Goal: Task Accomplishment & Management: Manage account settings

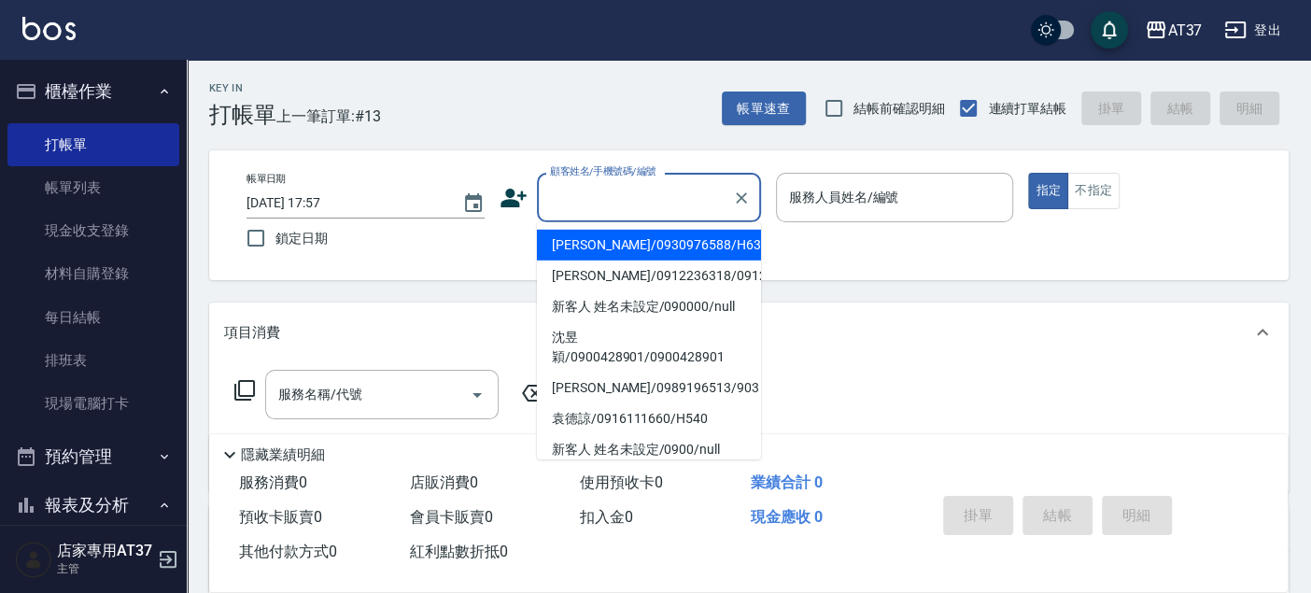
click at [611, 207] on input "顧客姓名/手機號碼/編號" at bounding box center [634, 197] width 179 height 33
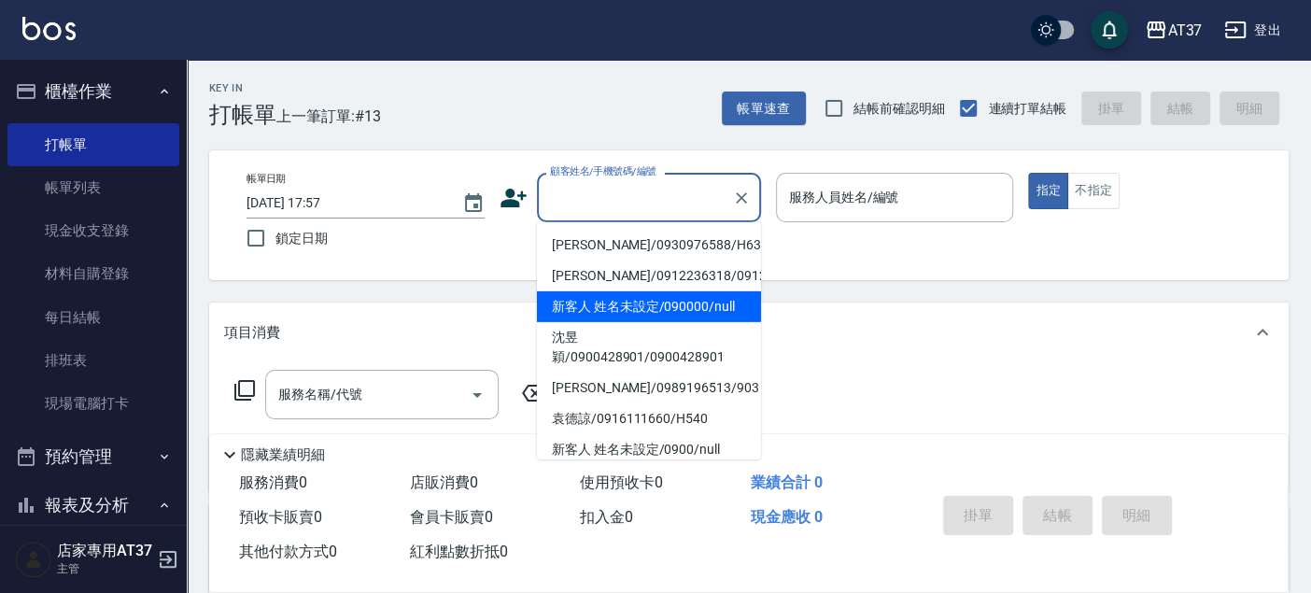
click at [631, 322] on li "新客人 姓名未設定/090000/null" at bounding box center [649, 306] width 224 height 31
type input "新客人 姓名未設定/090000/null"
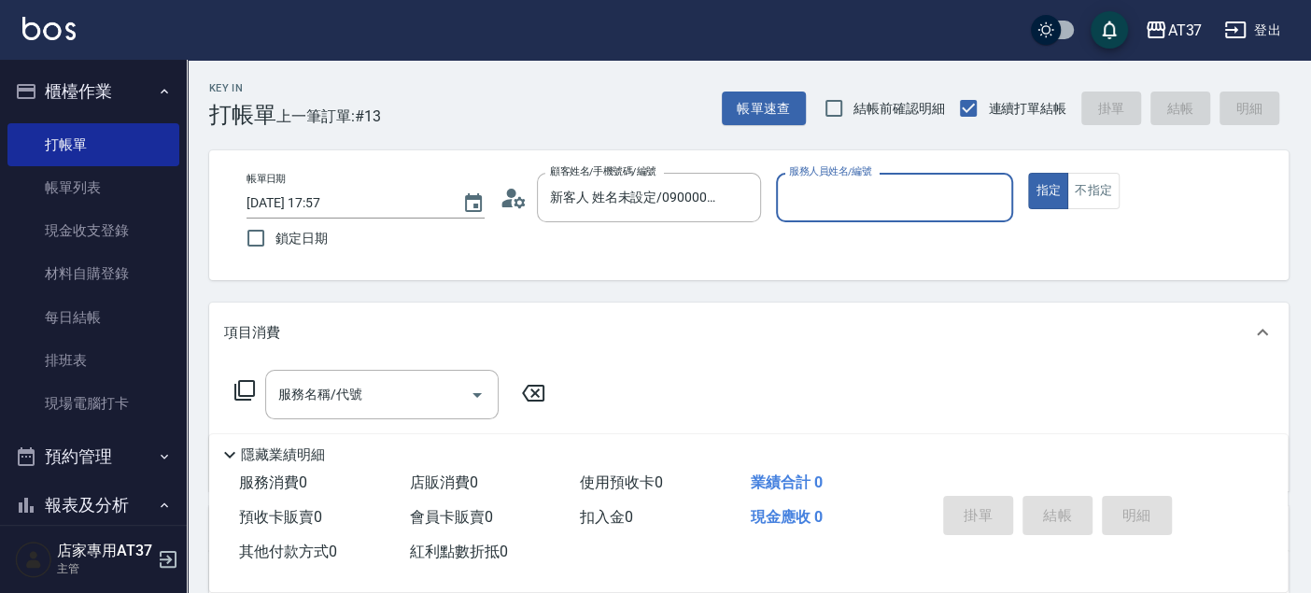
click at [817, 204] on input "服務人員姓名/編號" at bounding box center [894, 197] width 221 height 33
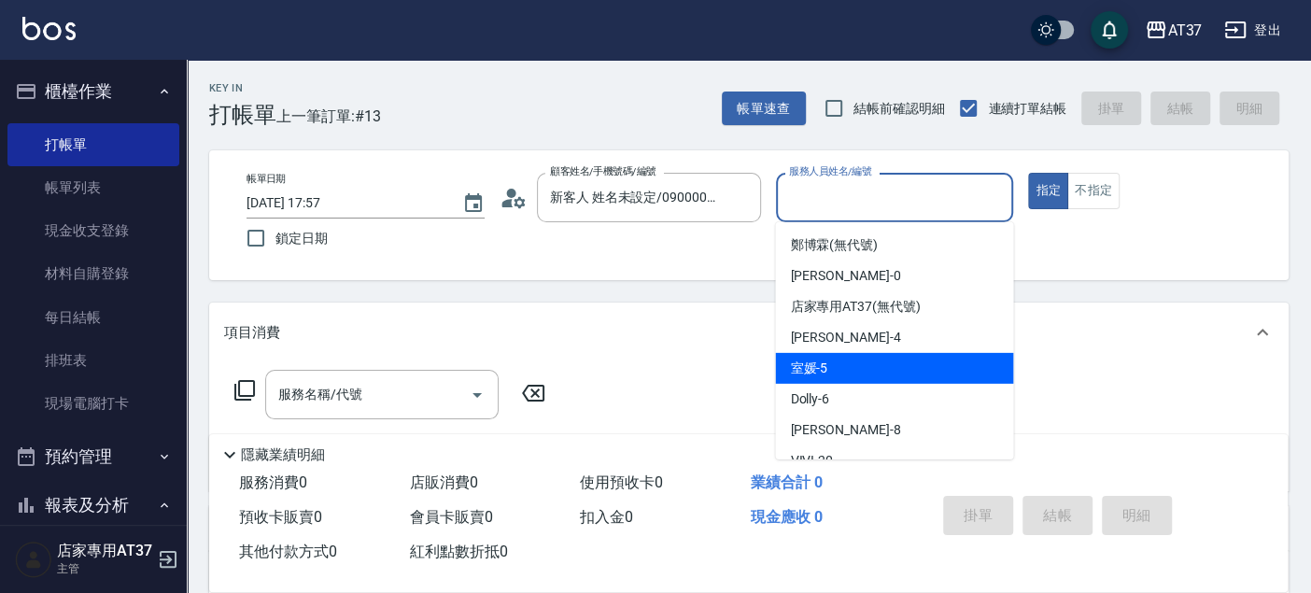
click at [882, 373] on div "室媛 -5" at bounding box center [894, 368] width 238 height 31
type input "室媛-5"
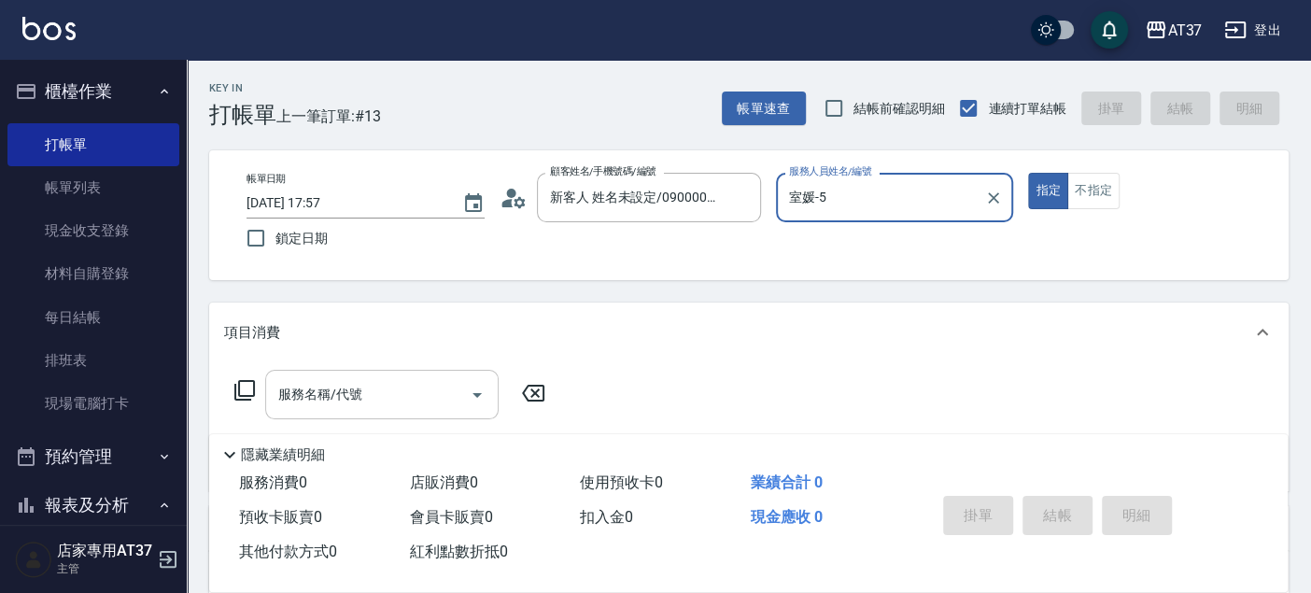
click at [357, 411] on input "服務名稱/代號" at bounding box center [368, 394] width 189 height 33
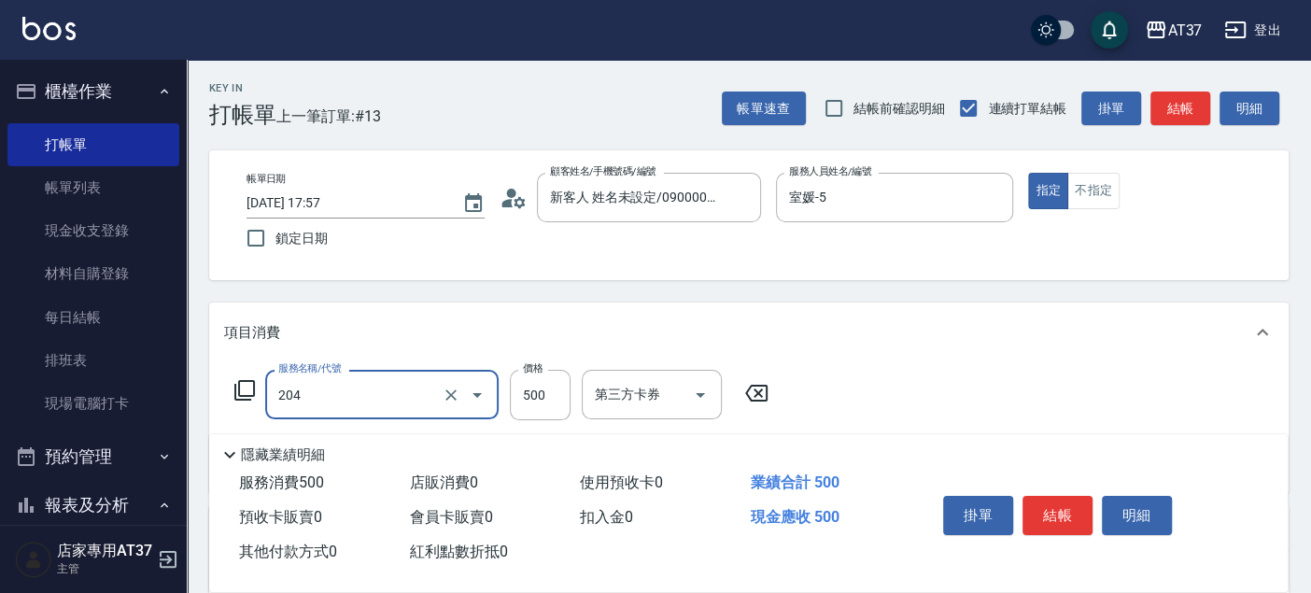
type input "A級洗+剪(204)"
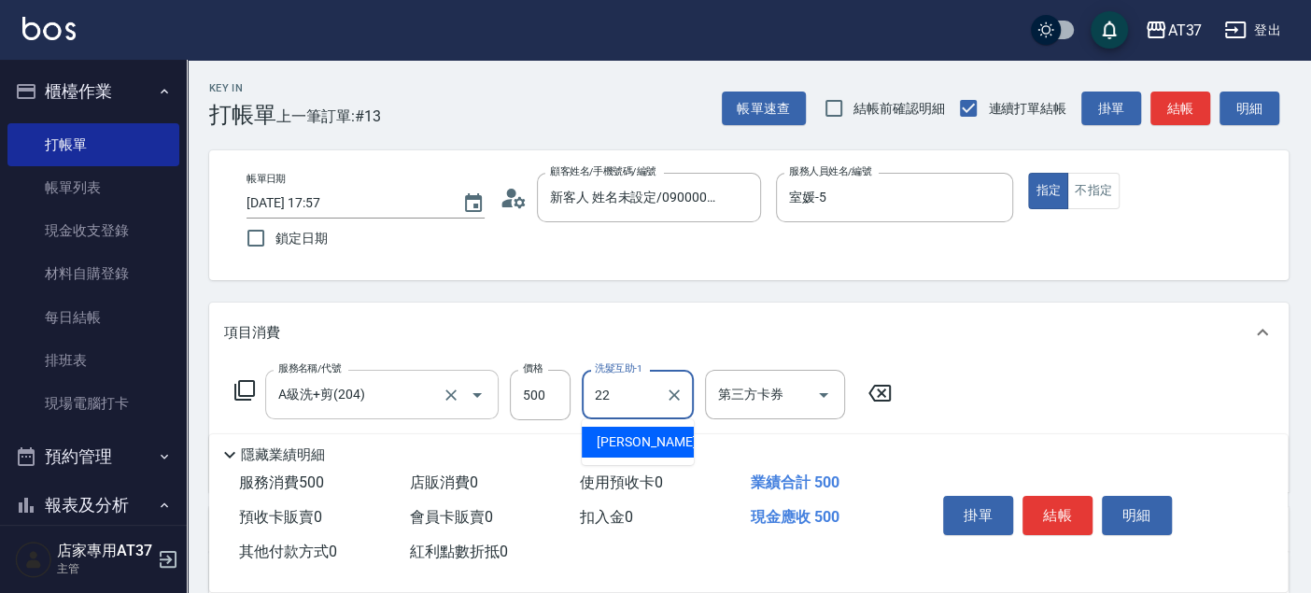
type input "威廉-22"
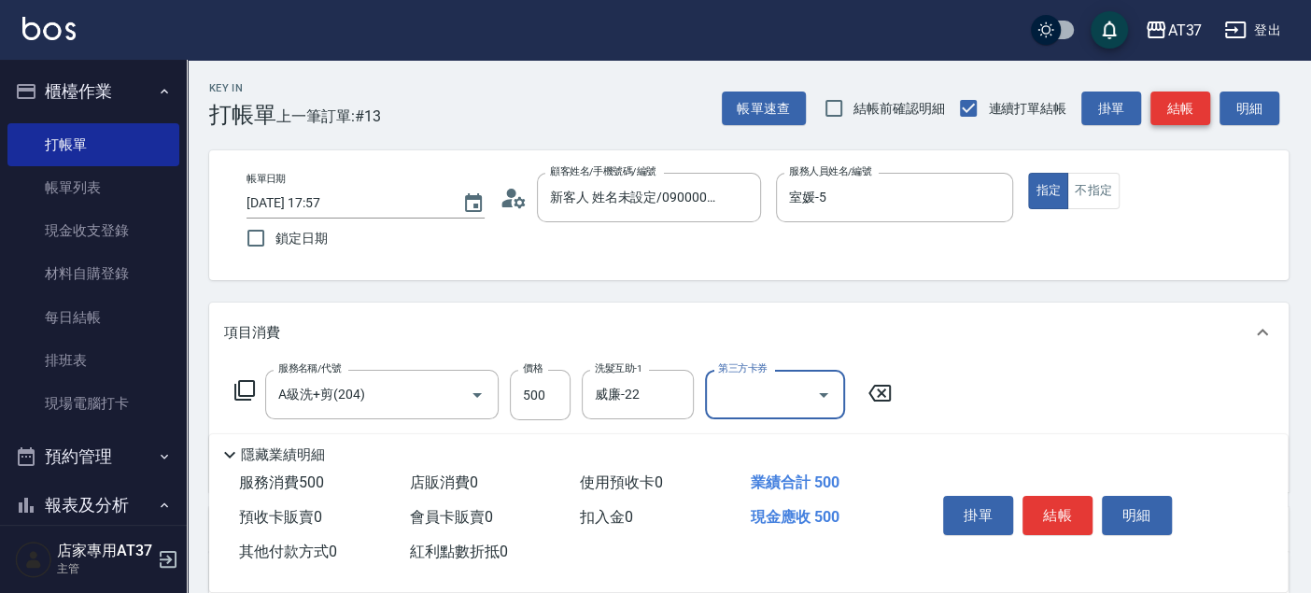
click at [1192, 118] on button "結帳" at bounding box center [1180, 108] width 60 height 35
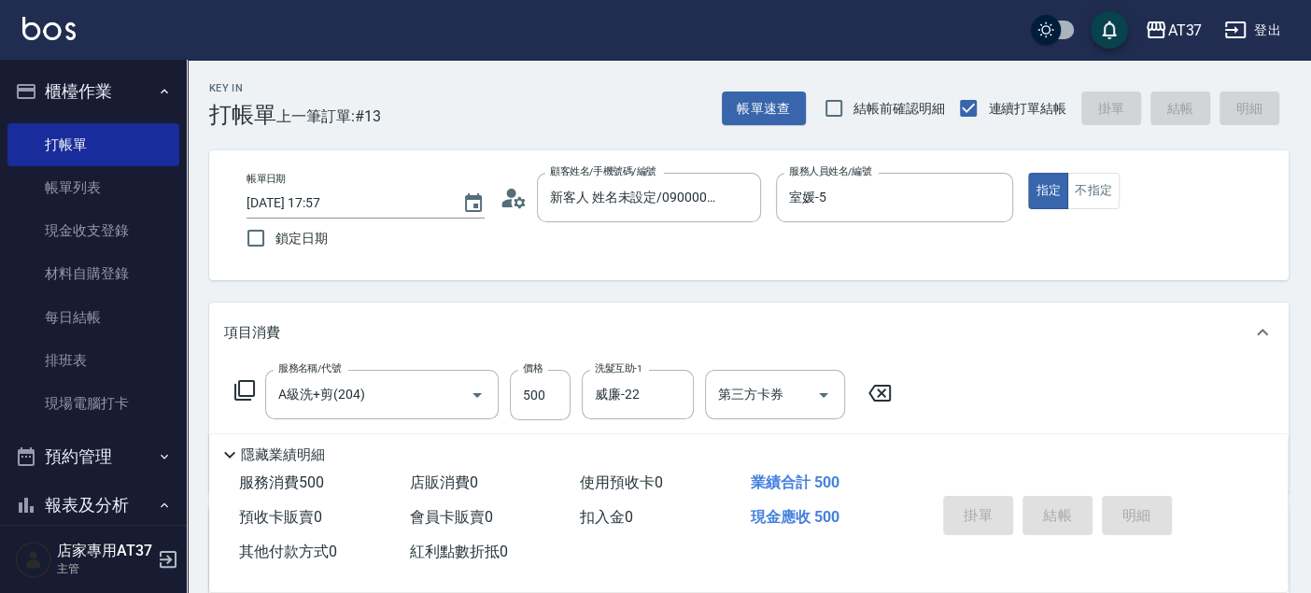
type input "2025/09/19 19:00"
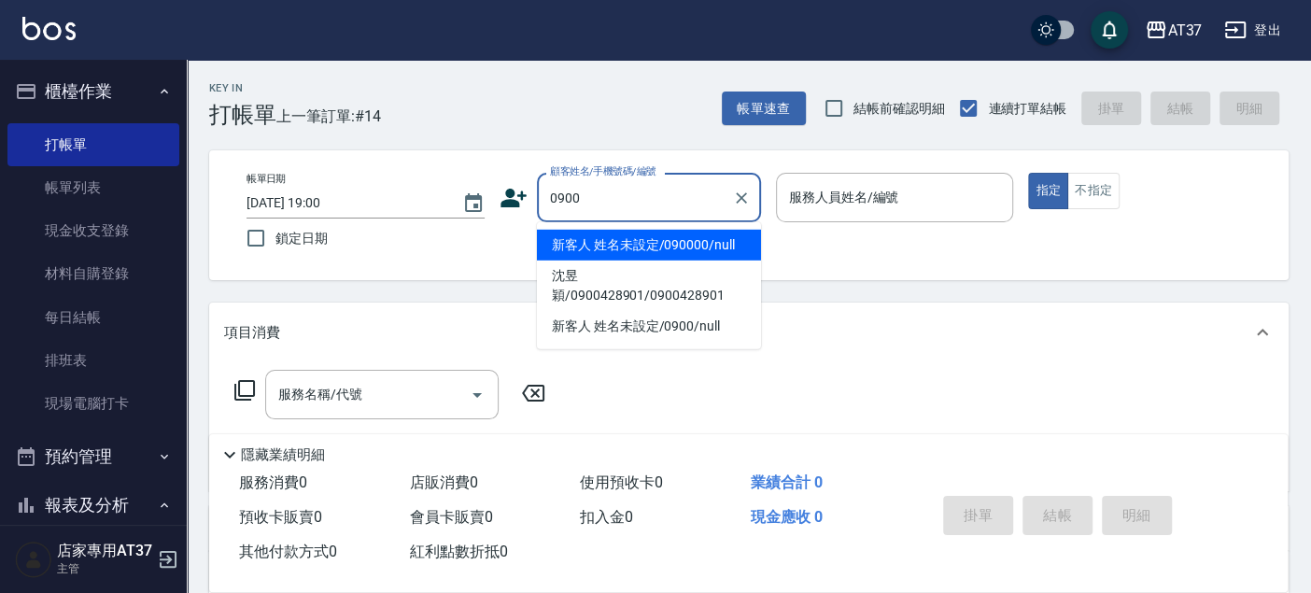
type input "新客人 姓名未設定/090000/null"
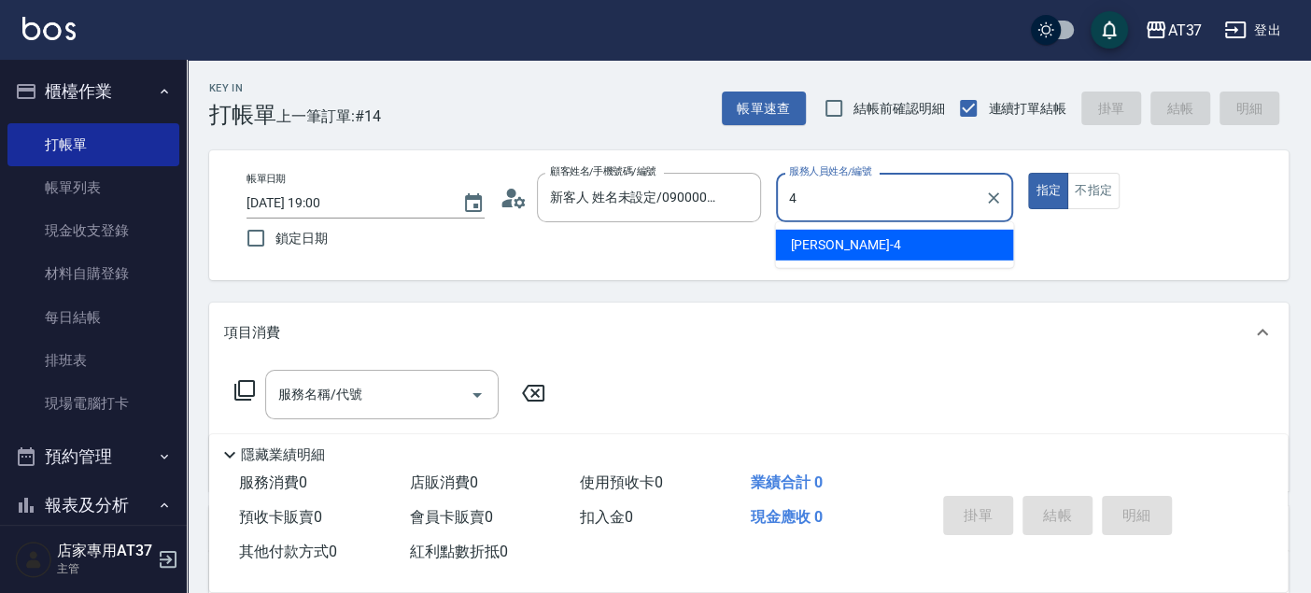
type input "Hannah-4"
type button "true"
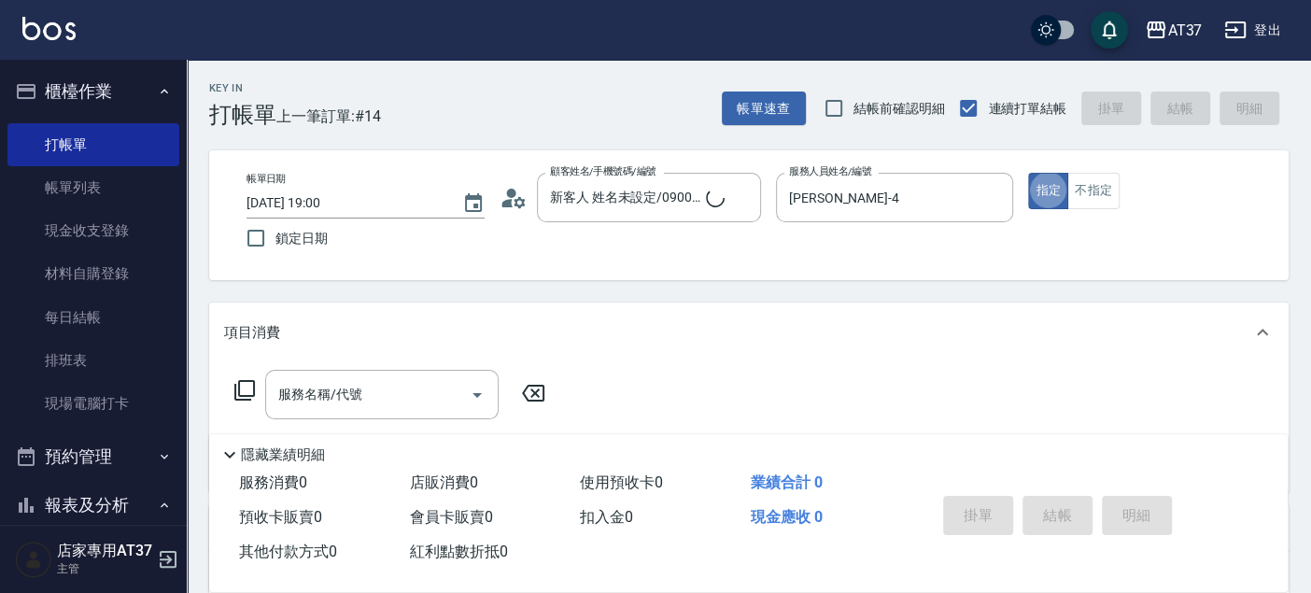
type input "新客人 姓名未設定/0900/null"
click at [1117, 189] on button "不指定" at bounding box center [1093, 191] width 52 height 36
click at [384, 376] on div "服務名稱/代號" at bounding box center [381, 394] width 233 height 49
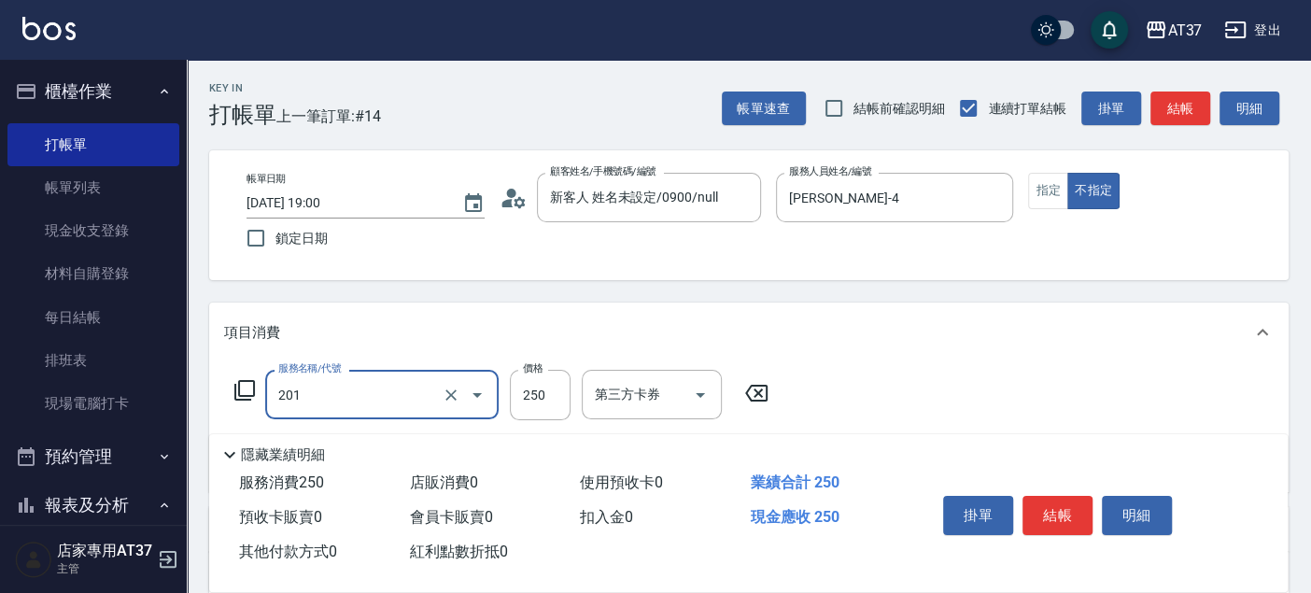
type input "B級單剪(201)"
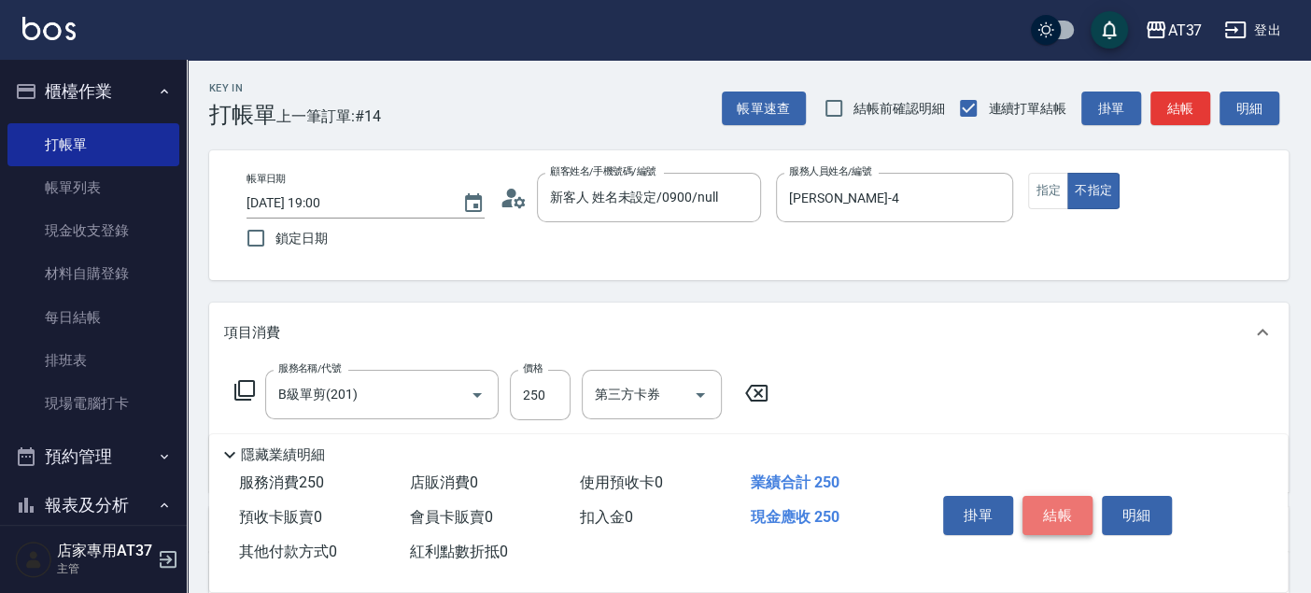
click at [1045, 510] on button "結帳" at bounding box center [1057, 515] width 70 height 39
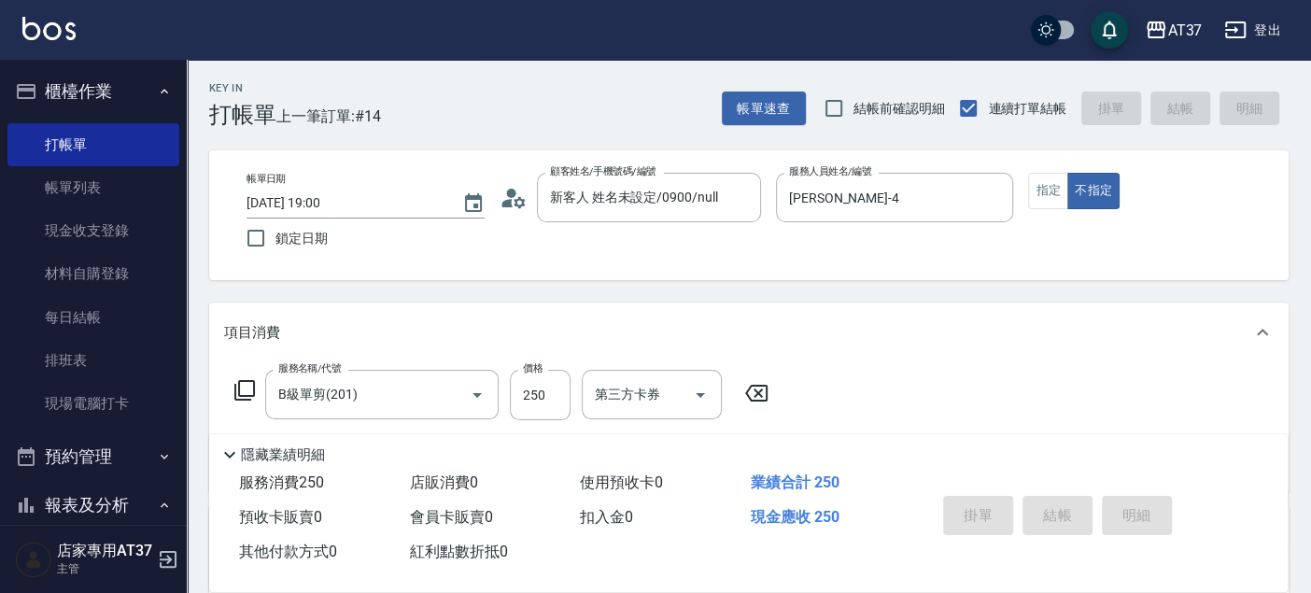
type input "2025/09/19 19:16"
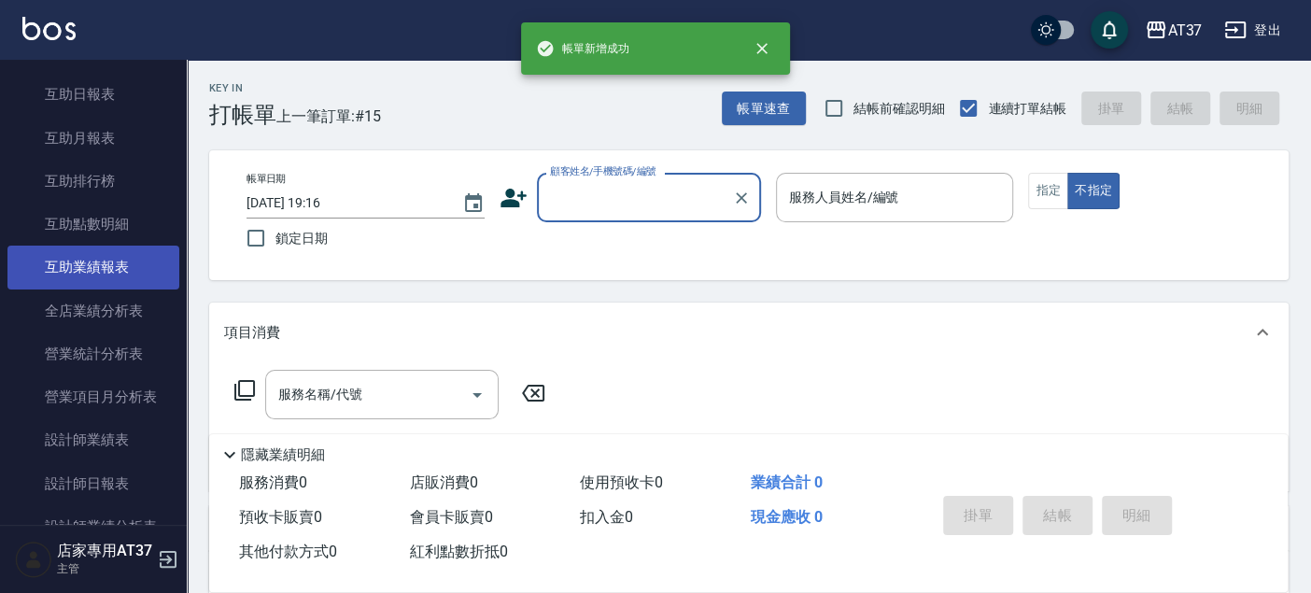
scroll to position [725, 0]
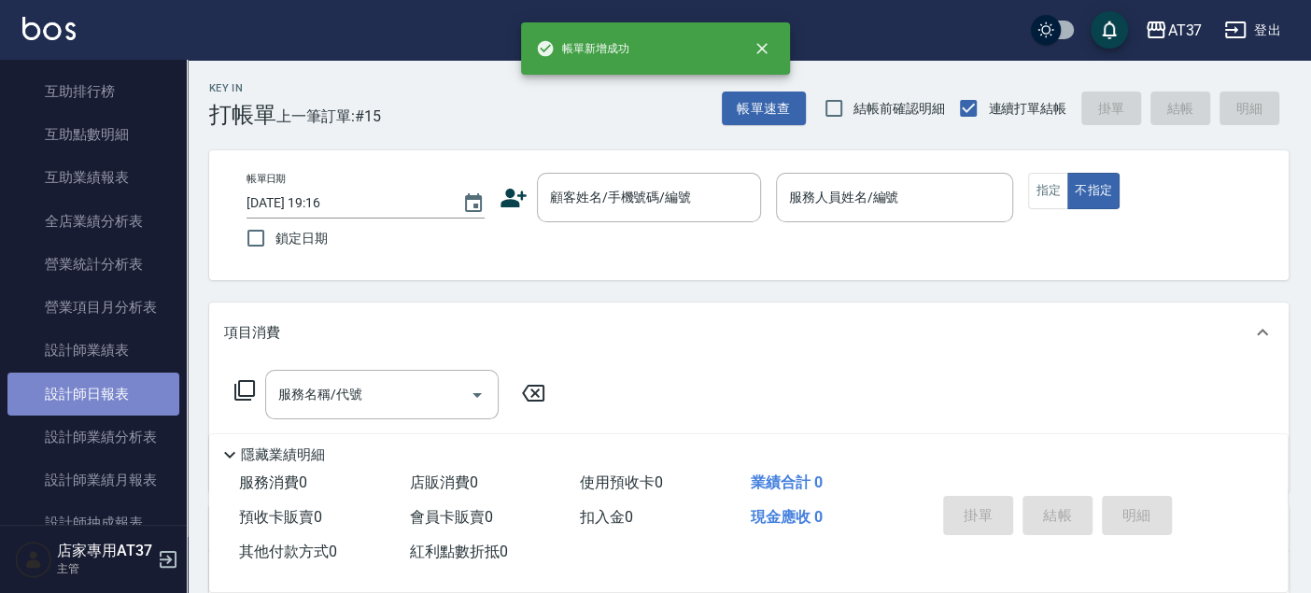
click at [119, 401] on link "設計師日報表" at bounding box center [93, 394] width 172 height 43
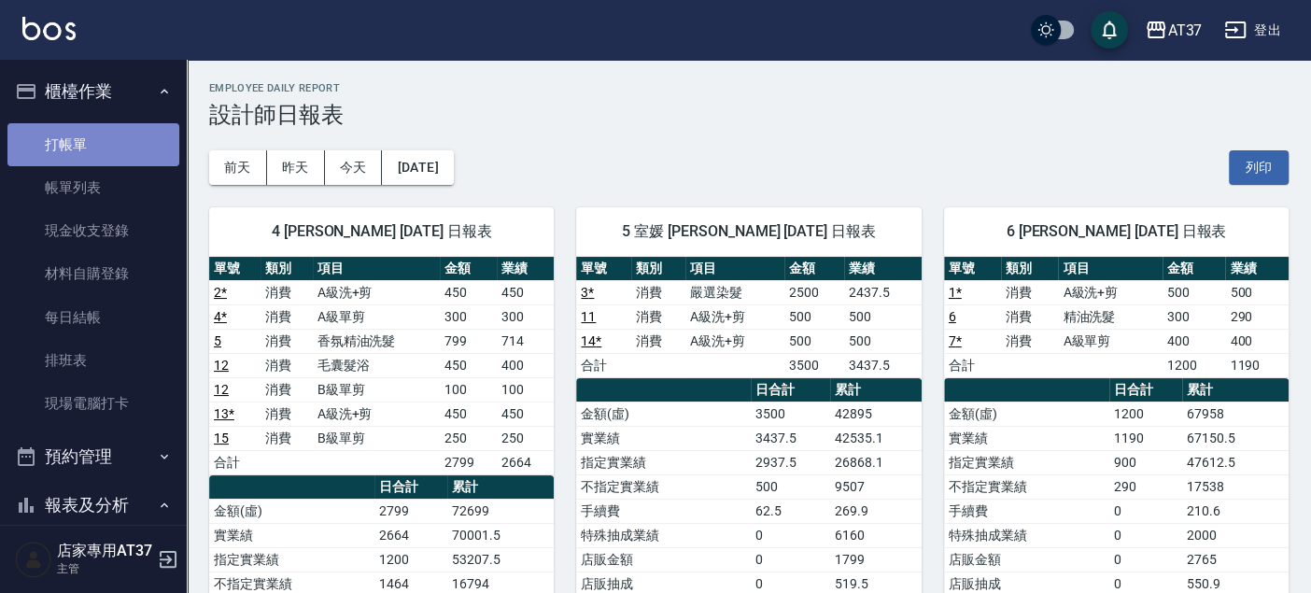
click at [96, 136] on link "打帳單" at bounding box center [93, 144] width 172 height 43
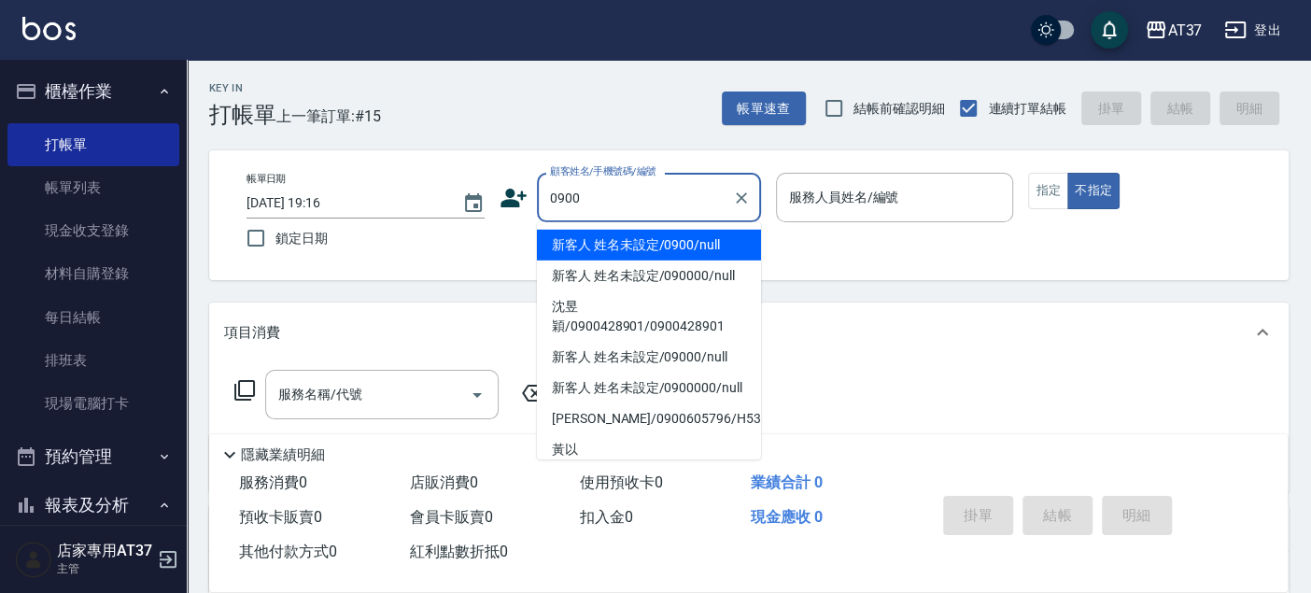
click at [669, 246] on li "新客人 姓名未設定/0900/null" at bounding box center [649, 245] width 224 height 31
type input "新客人 姓名未設定/0900/null"
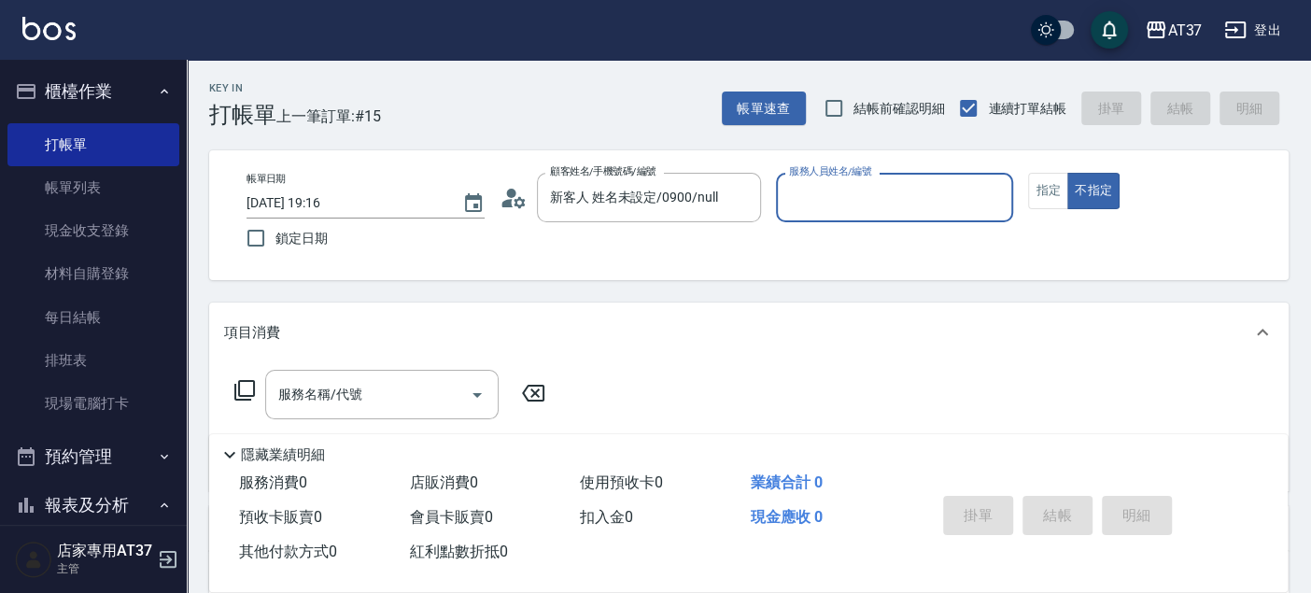
click at [875, 197] on input "服務人員姓名/編號" at bounding box center [894, 197] width 221 height 33
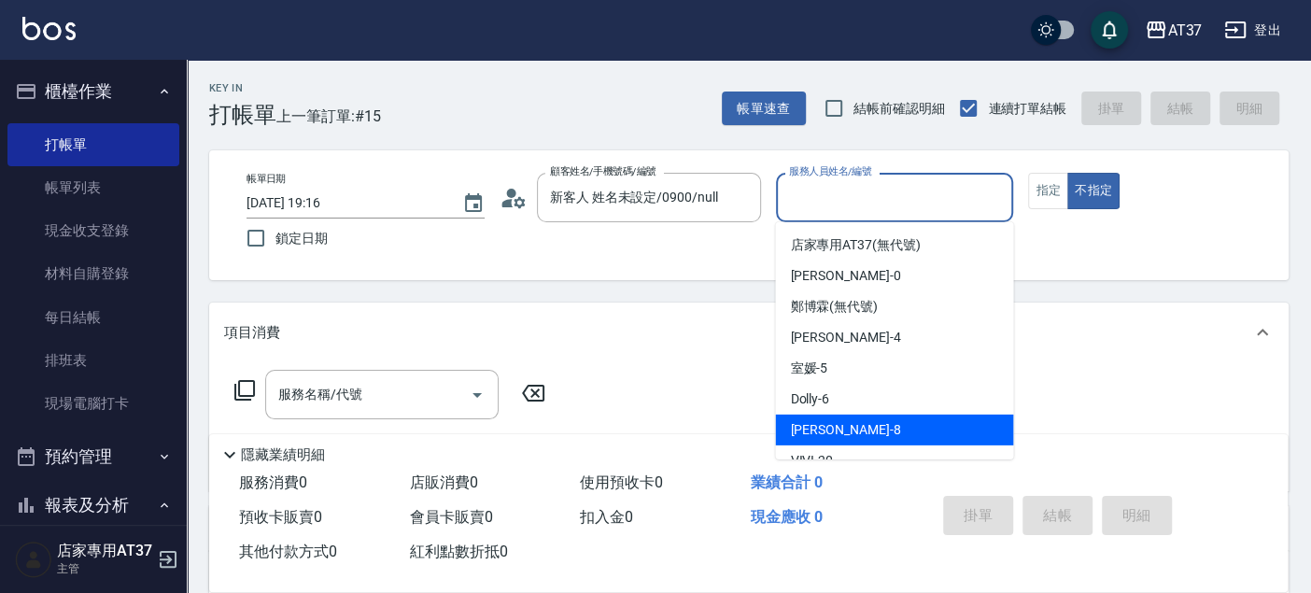
click at [884, 421] on div "Peggy -8" at bounding box center [894, 430] width 238 height 31
type input "Peggy-8"
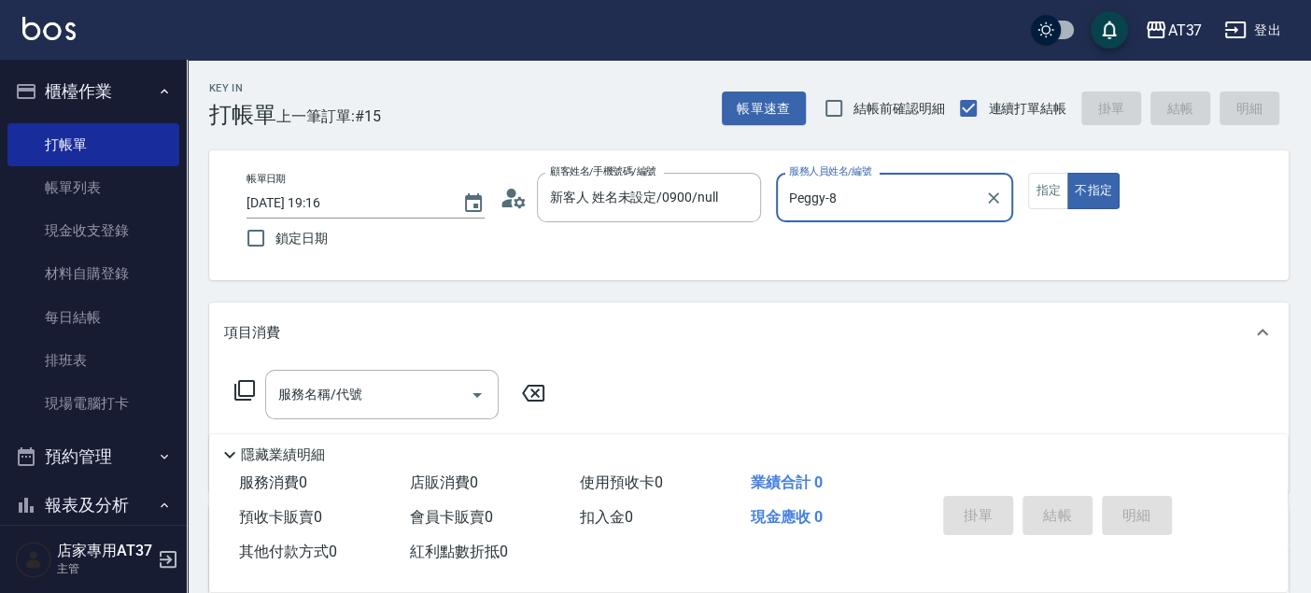
drag, startPoint x: 387, startPoint y: 384, endPoint x: 376, endPoint y: 353, distance: 32.5
click at [387, 374] on div "服務名稱/代號" at bounding box center [381, 394] width 233 height 49
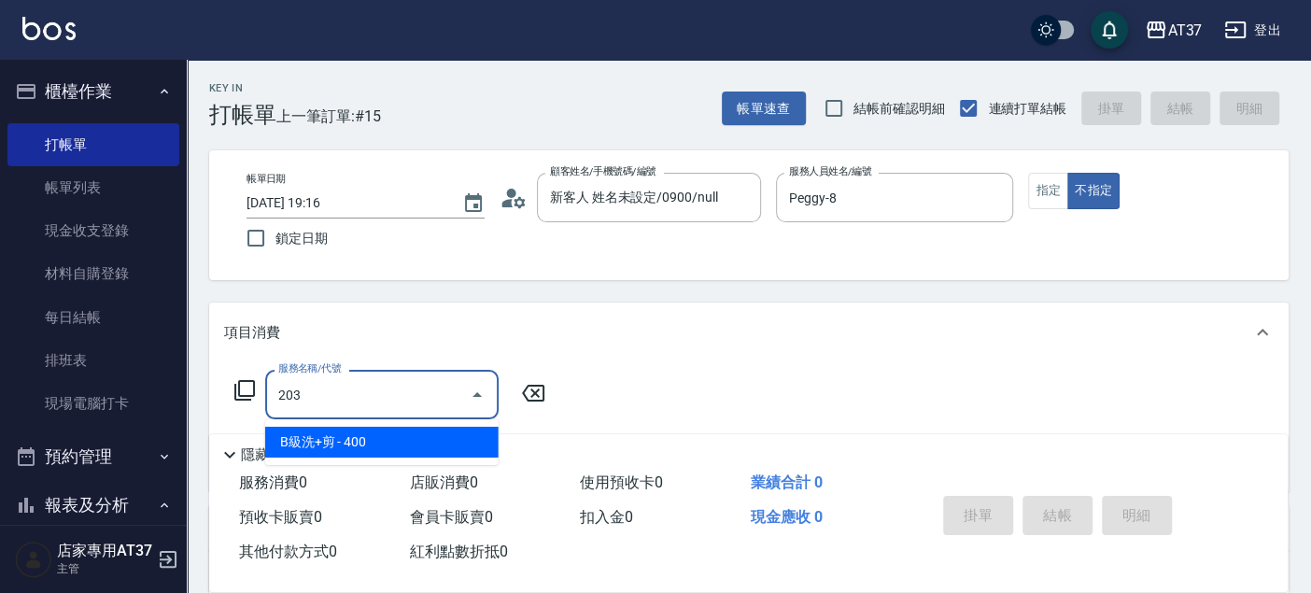
type input "B級洗+剪(203)"
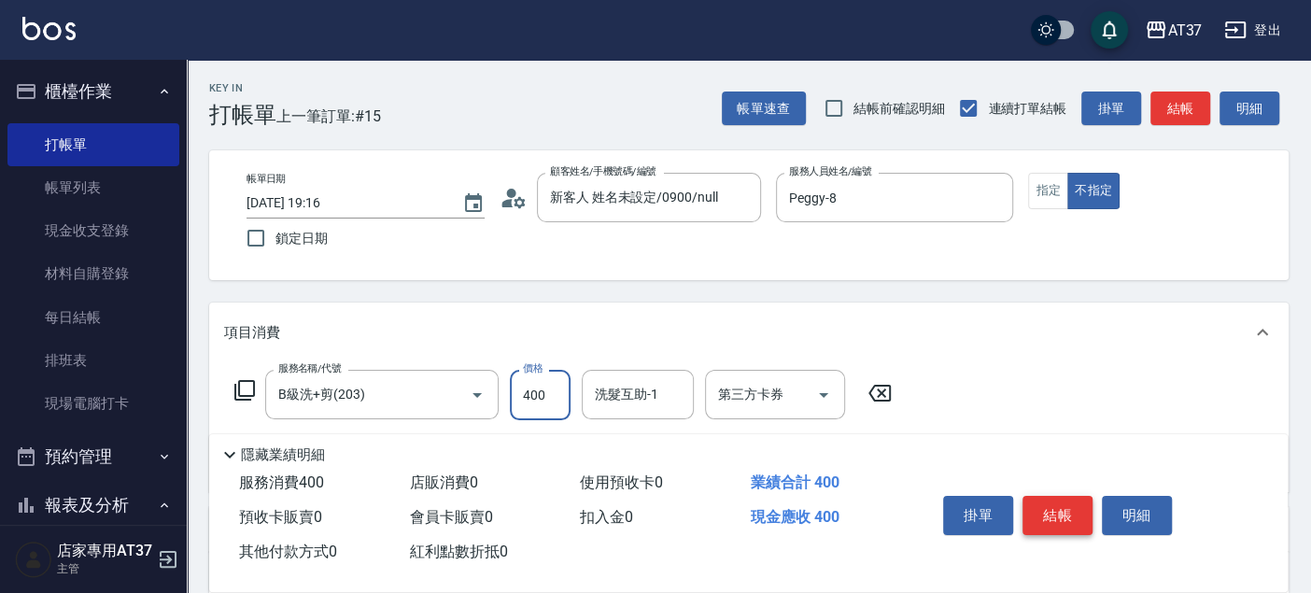
click at [1029, 513] on button "結帳" at bounding box center [1057, 515] width 70 height 39
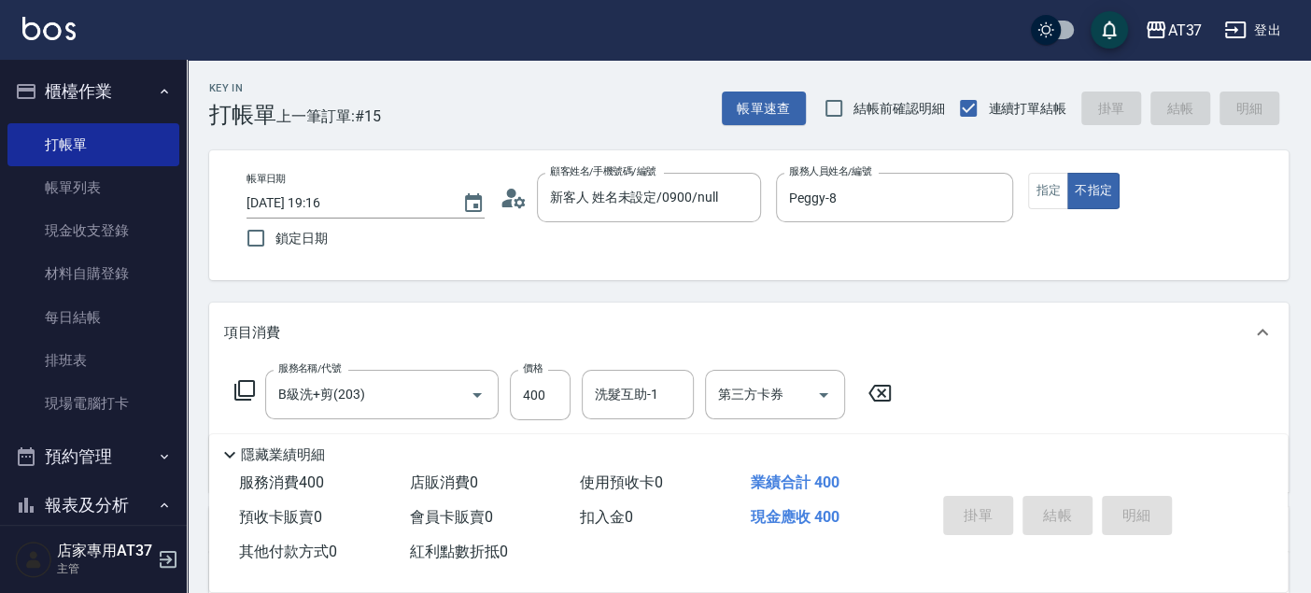
type input "2025/09/19 19:20"
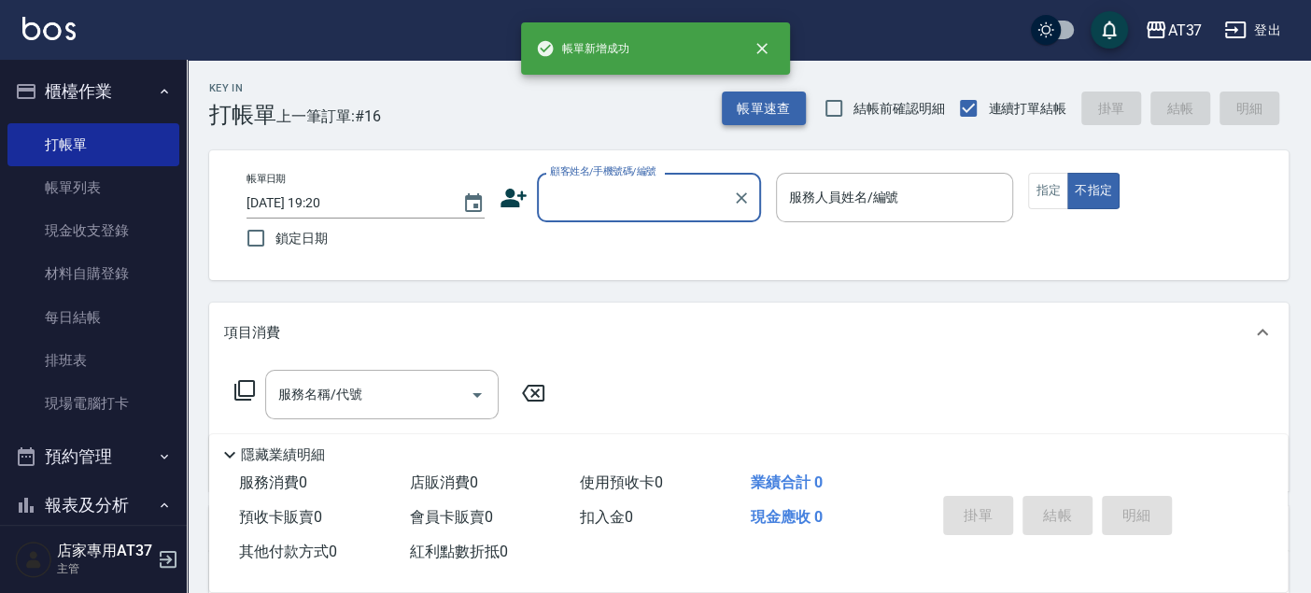
click at [760, 113] on button "帳單速查" at bounding box center [764, 108] width 84 height 35
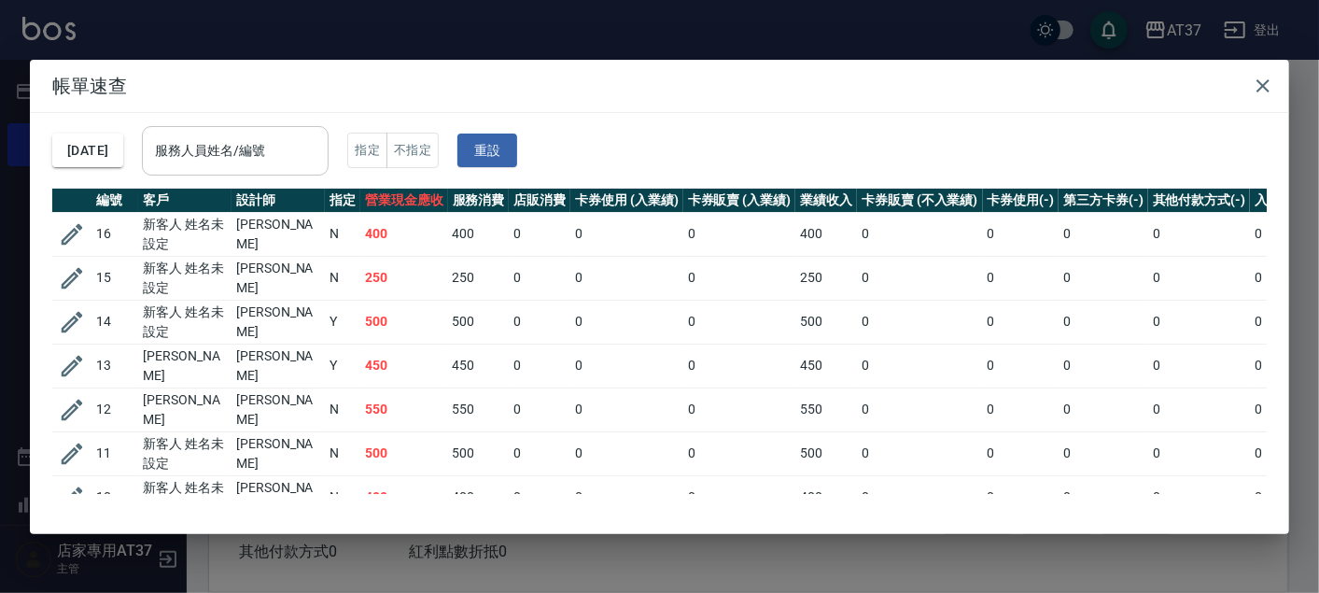
click at [262, 165] on input "服務人員姓名/編號" at bounding box center [235, 150] width 170 height 33
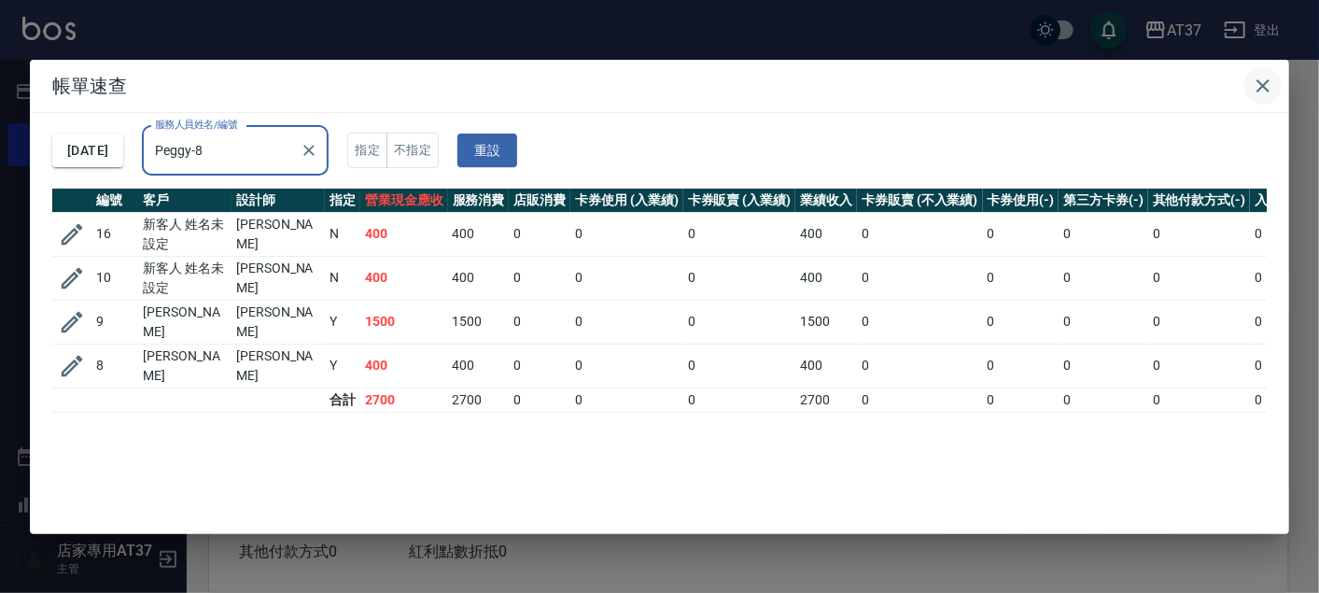
type input "Peggy-8"
click at [1280, 82] on button "button" at bounding box center [1263, 85] width 37 height 37
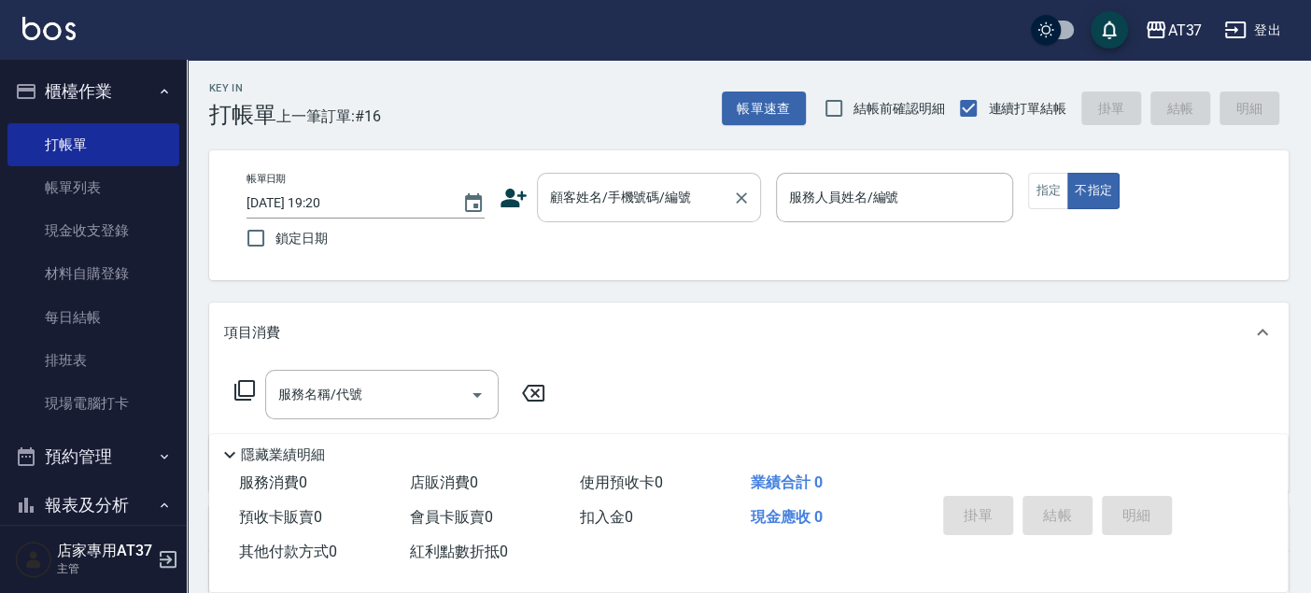
click at [669, 203] on input "顧客姓名/手機號碼/編號" at bounding box center [634, 197] width 179 height 33
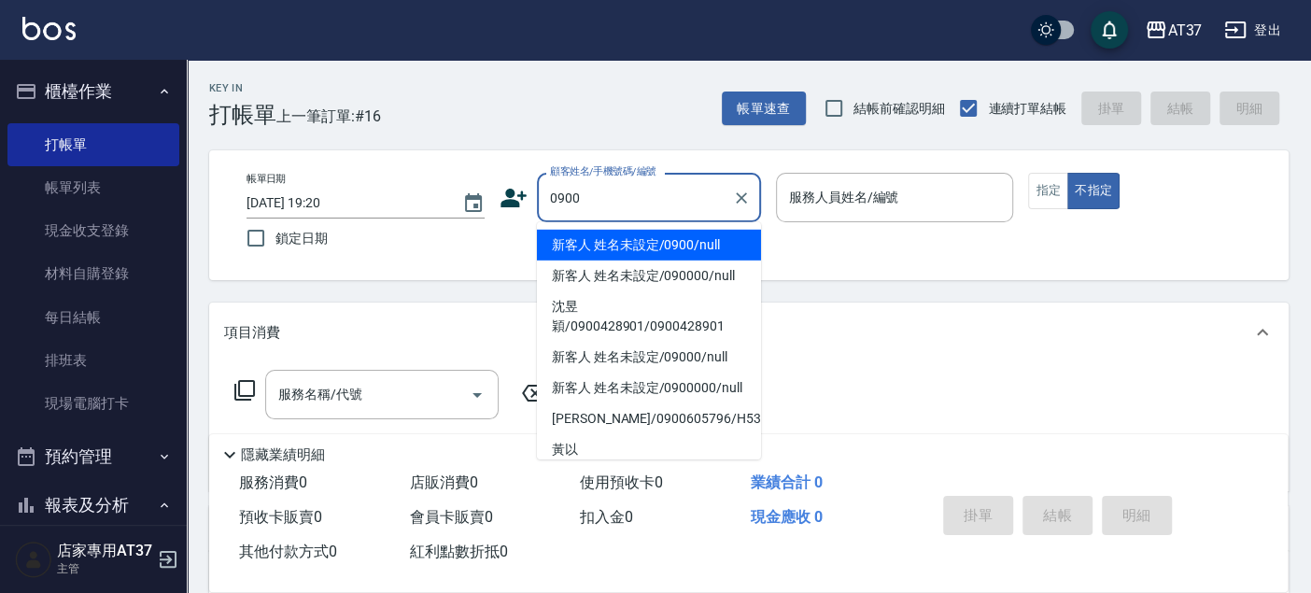
drag, startPoint x: 688, startPoint y: 251, endPoint x: 828, endPoint y: 192, distance: 151.9
click at [689, 250] on li "新客人 姓名未設定/0900/null" at bounding box center [649, 245] width 224 height 31
type input "新客人 姓名未設定/0900/null"
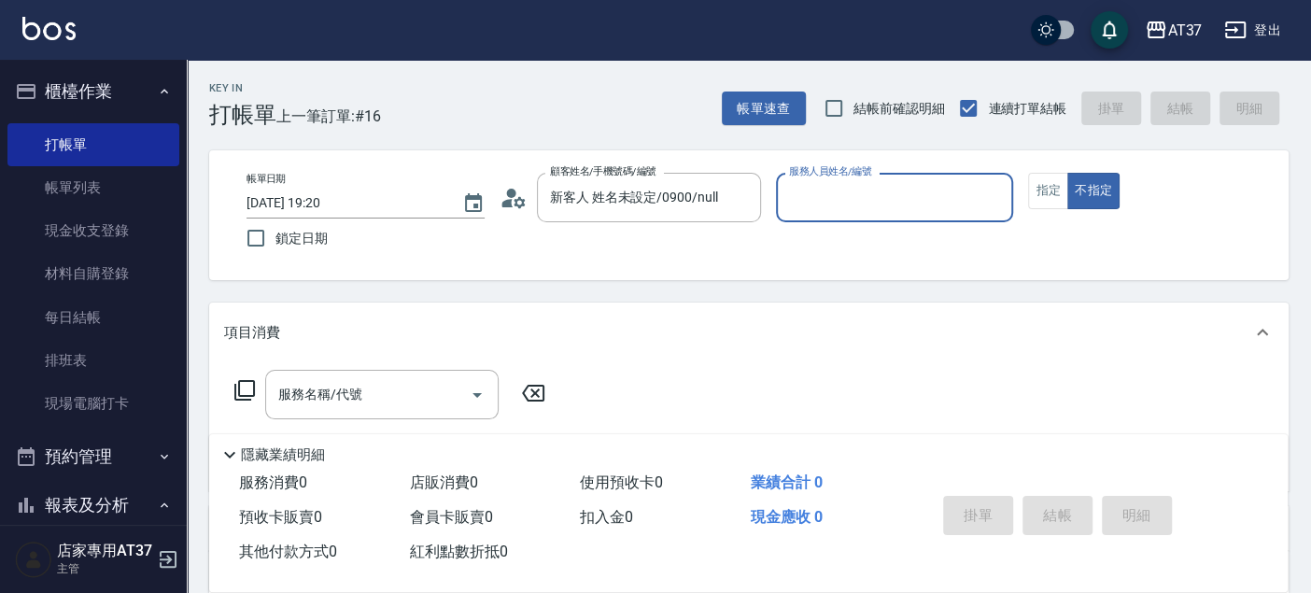
click at [843, 183] on input "服務人員姓名/編號" at bounding box center [894, 197] width 221 height 33
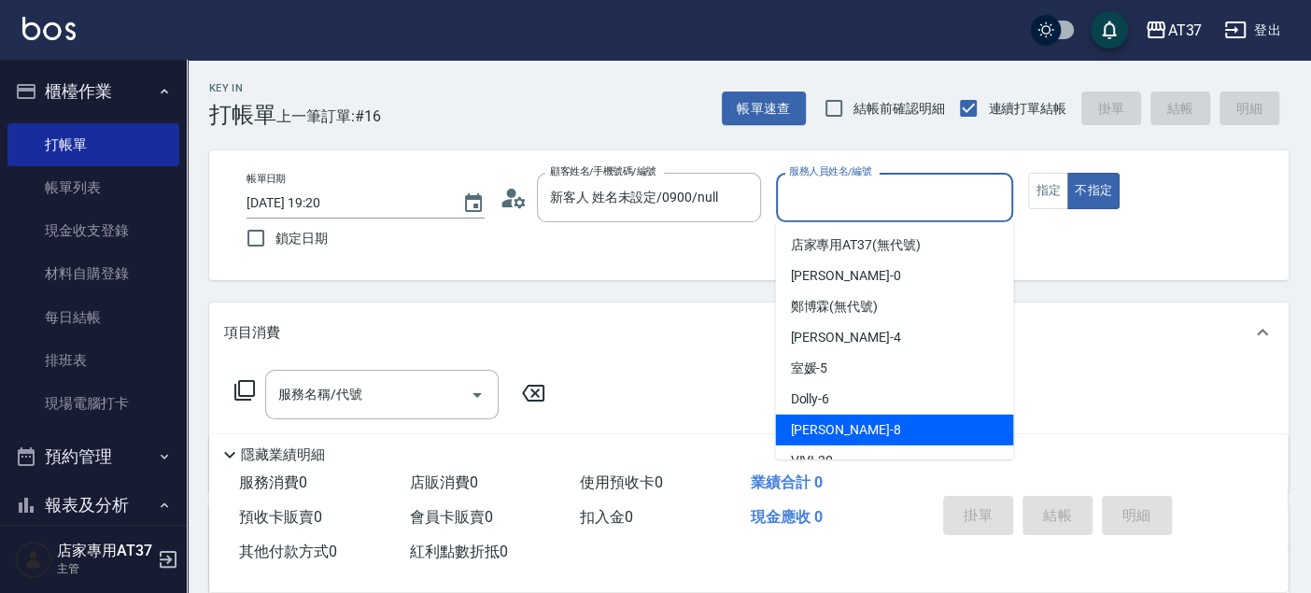
click at [864, 429] on div "Peggy -8" at bounding box center [894, 430] width 238 height 31
type input "Peggy-8"
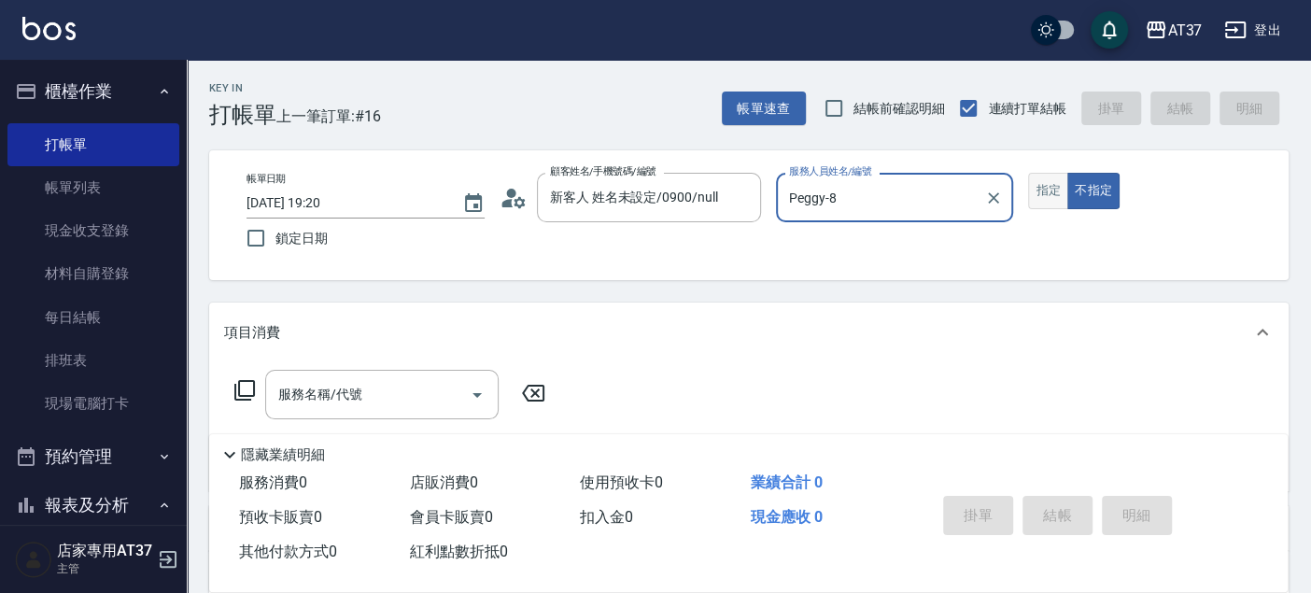
click at [1058, 202] on button "指定" at bounding box center [1048, 191] width 40 height 36
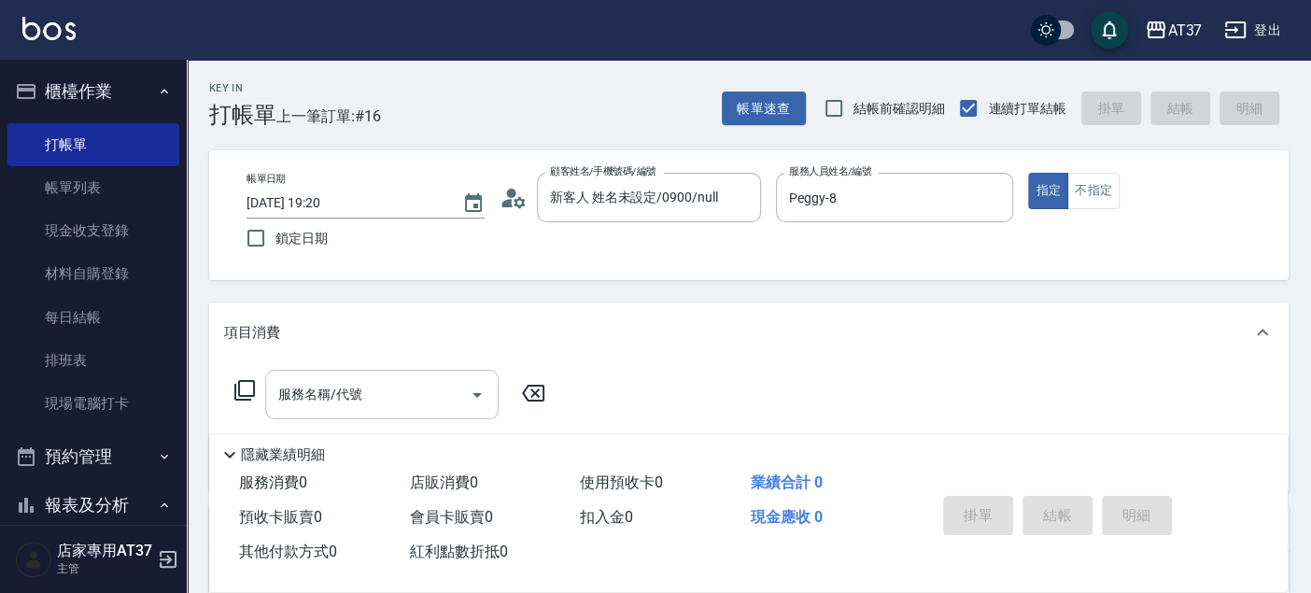
click at [352, 373] on div "服務名稱/代號" at bounding box center [381, 394] width 233 height 49
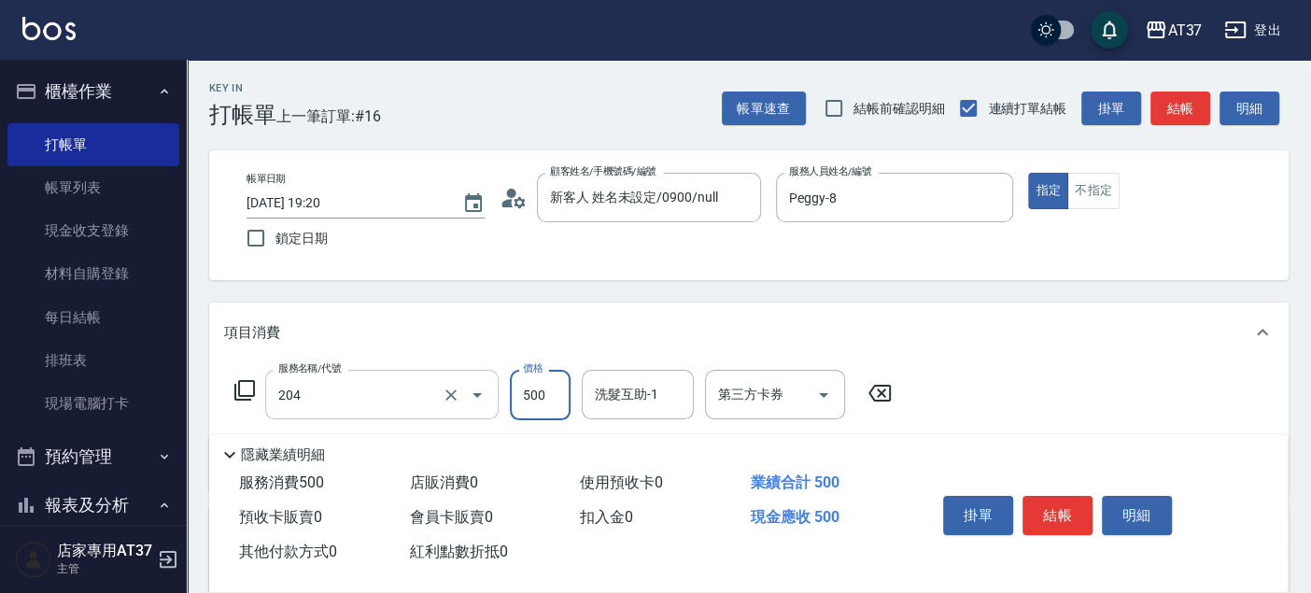
type input "A級洗+剪(204)"
click at [1064, 514] on button "結帳" at bounding box center [1057, 515] width 70 height 39
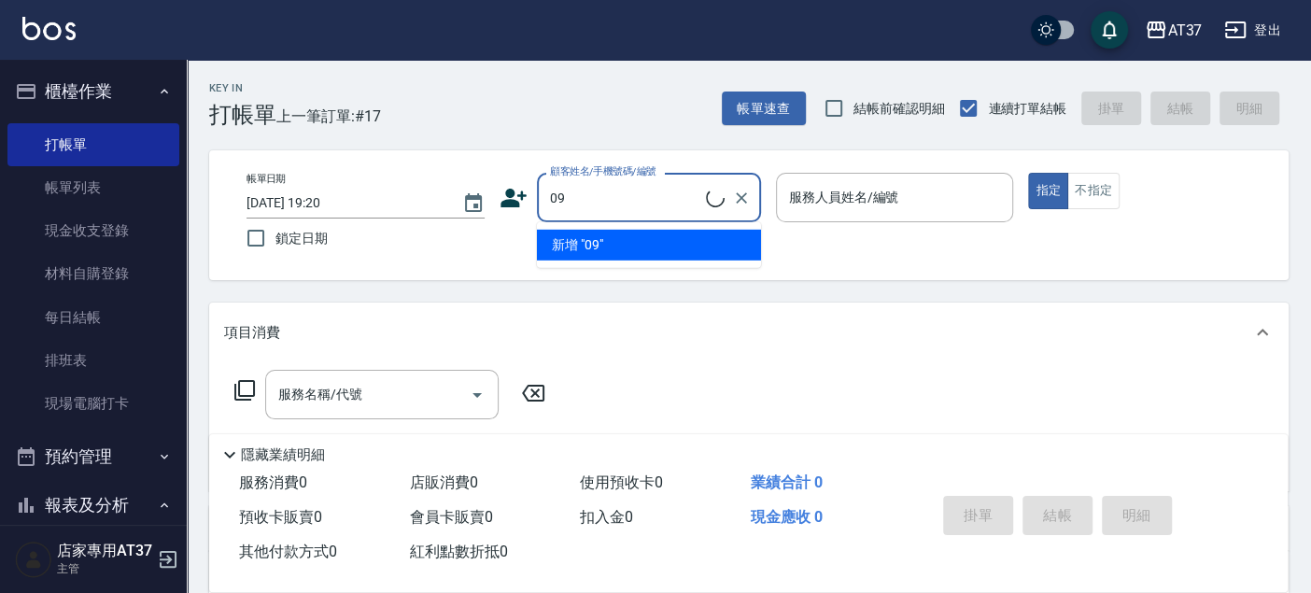
type input "0"
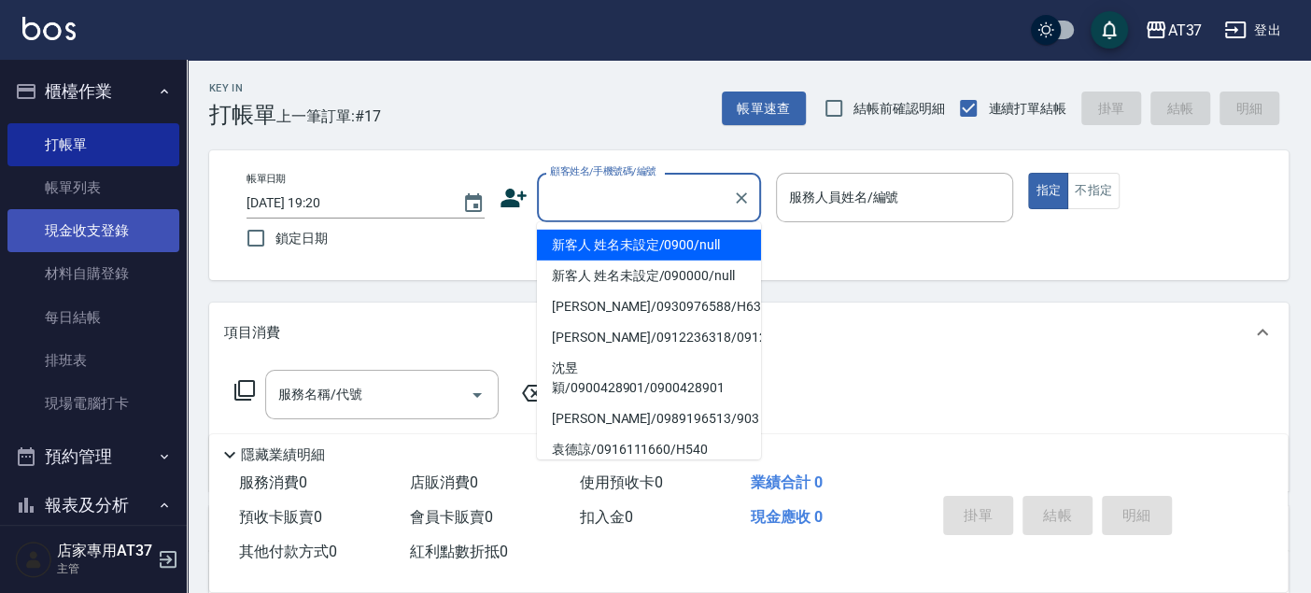
click at [127, 219] on link "現金收支登錄" at bounding box center [93, 230] width 172 height 43
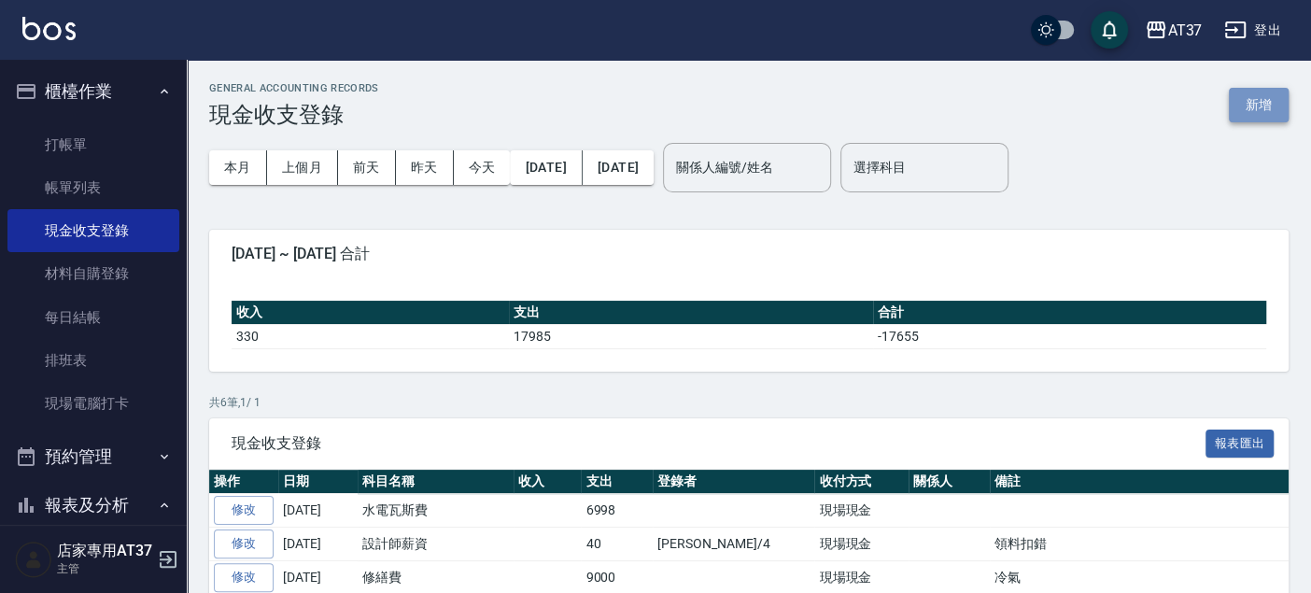
click at [1229, 109] on button "新增" at bounding box center [1259, 105] width 60 height 35
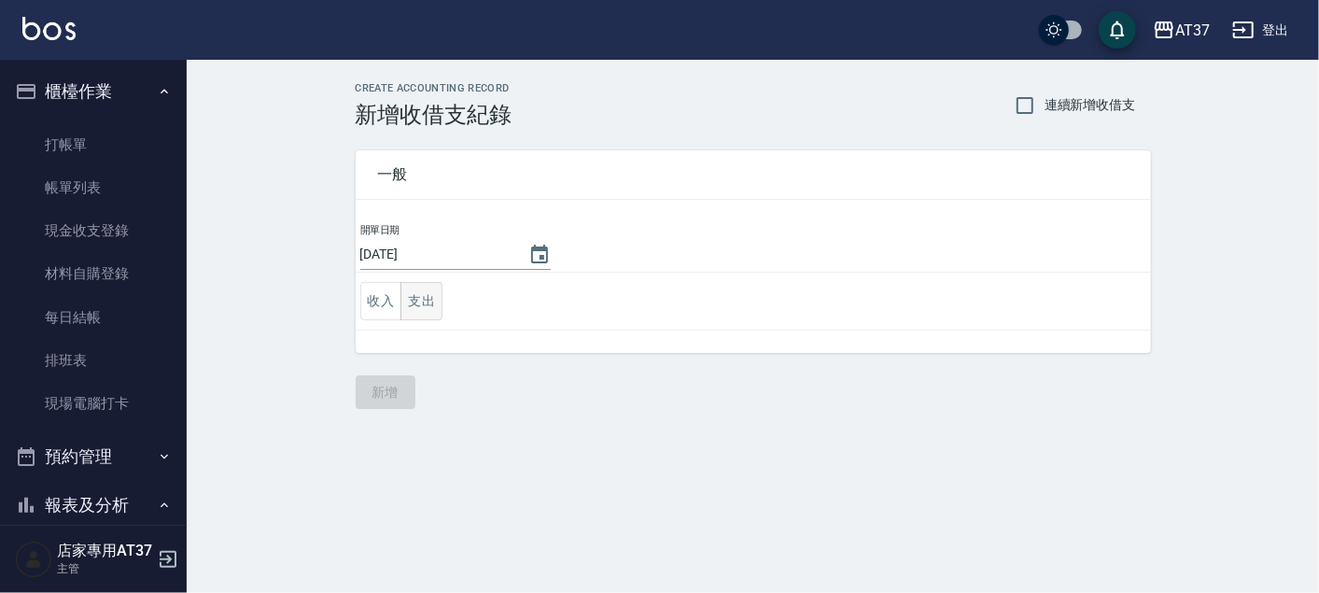
click at [431, 303] on button "支出" at bounding box center [422, 301] width 42 height 38
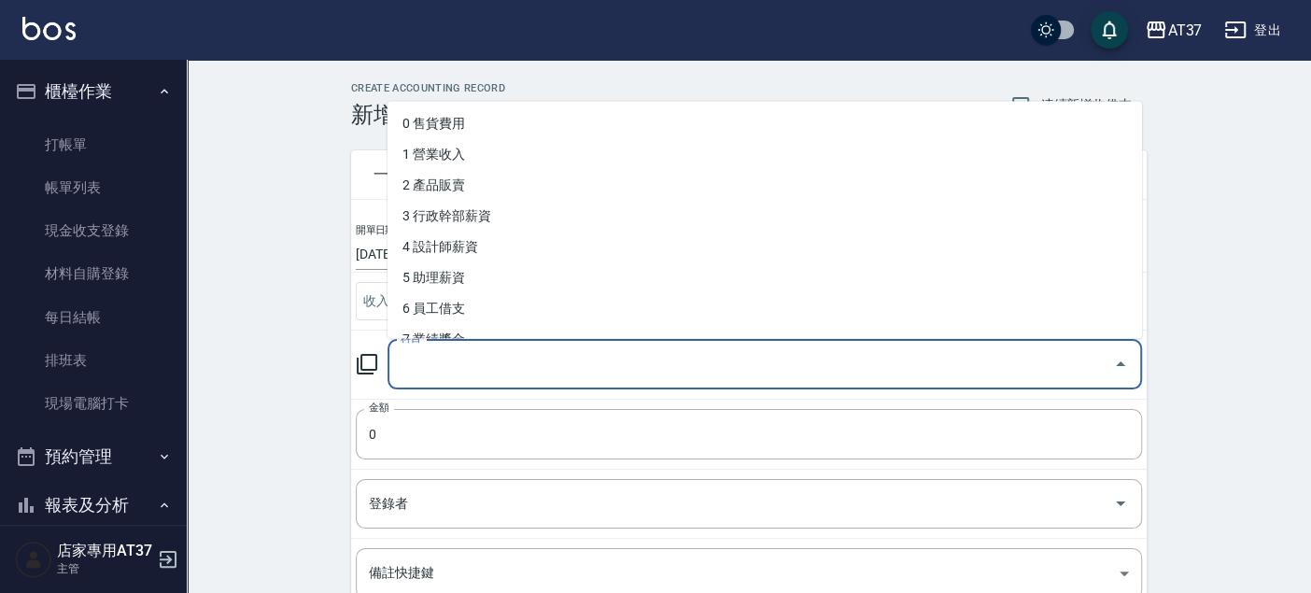
click at [441, 348] on input "科目" at bounding box center [751, 364] width 710 height 33
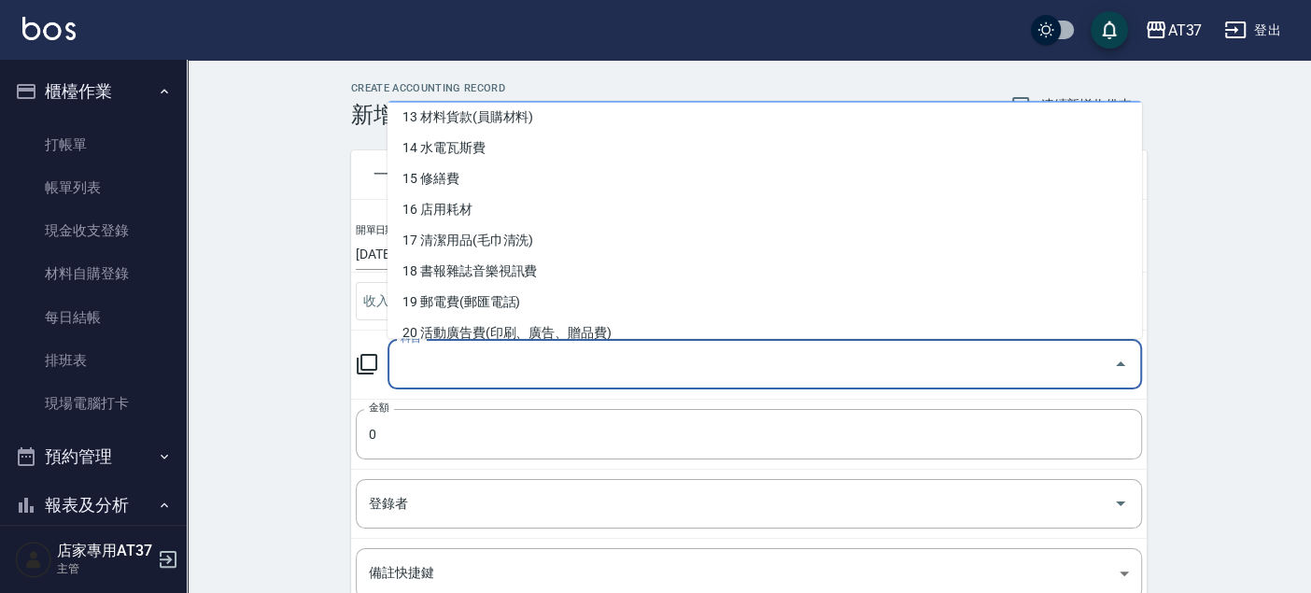
scroll to position [518, 0]
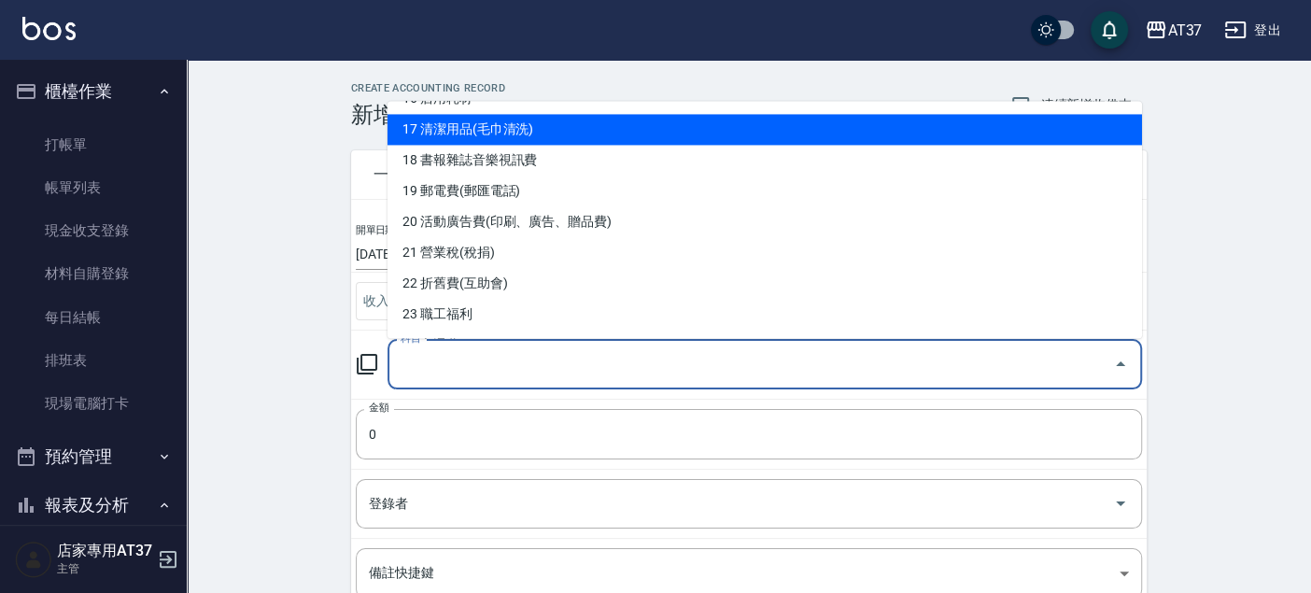
click at [530, 141] on li "17 清潔用品(毛巾清洗)" at bounding box center [764, 129] width 754 height 31
type input "17 清潔用品(毛巾清洗)"
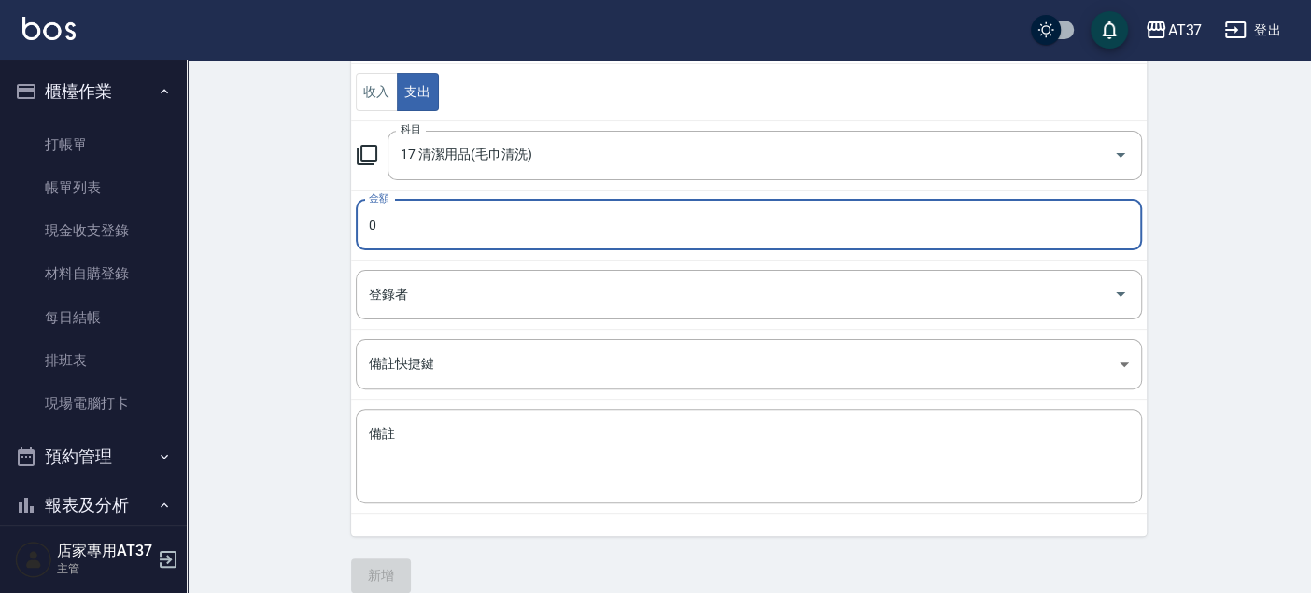
scroll to position [227, 0]
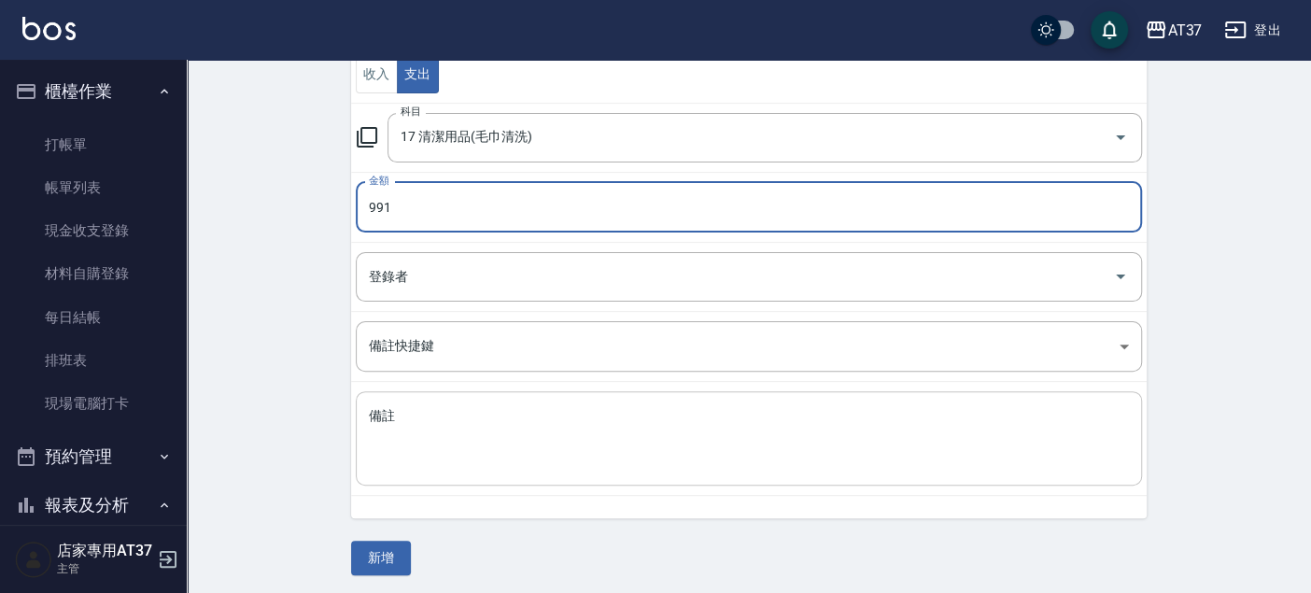
type input "991"
click at [423, 413] on textarea "備註" at bounding box center [749, 438] width 760 height 63
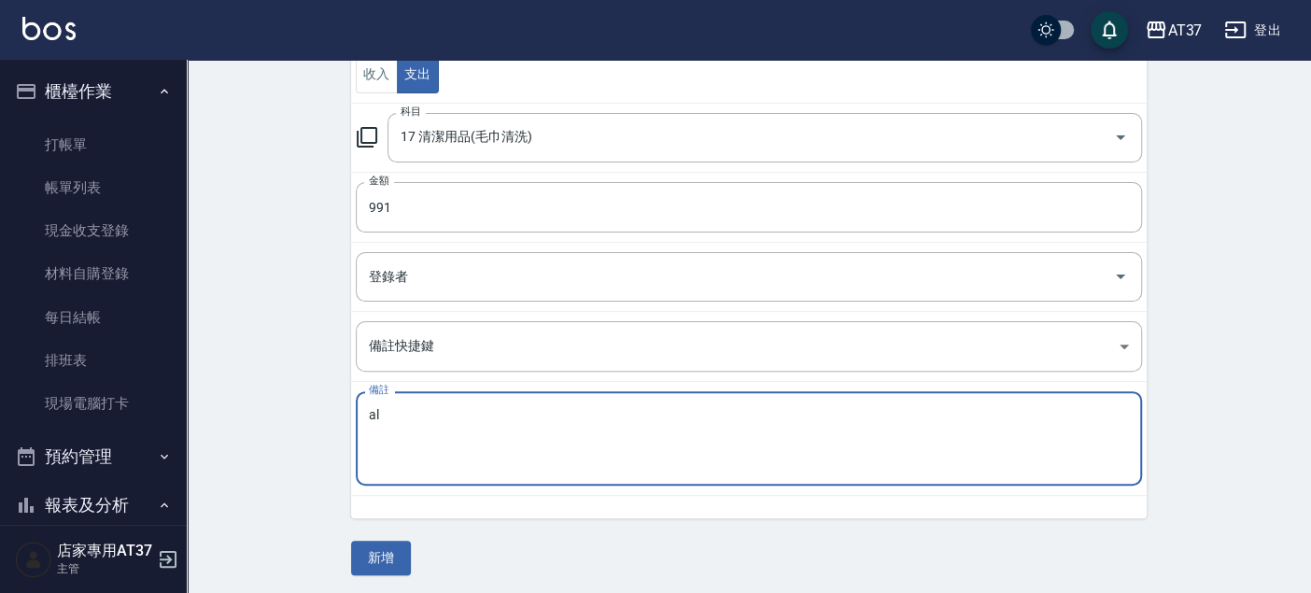
type textarea "a"
click at [538, 408] on textarea "毛巾籃、拖把、專用垃圾袋、小垃圾袋" at bounding box center [749, 438] width 760 height 63
type textarea "毛巾籃、拖把、專用垃圾袋、大垃圾袋、小垃圾袋"
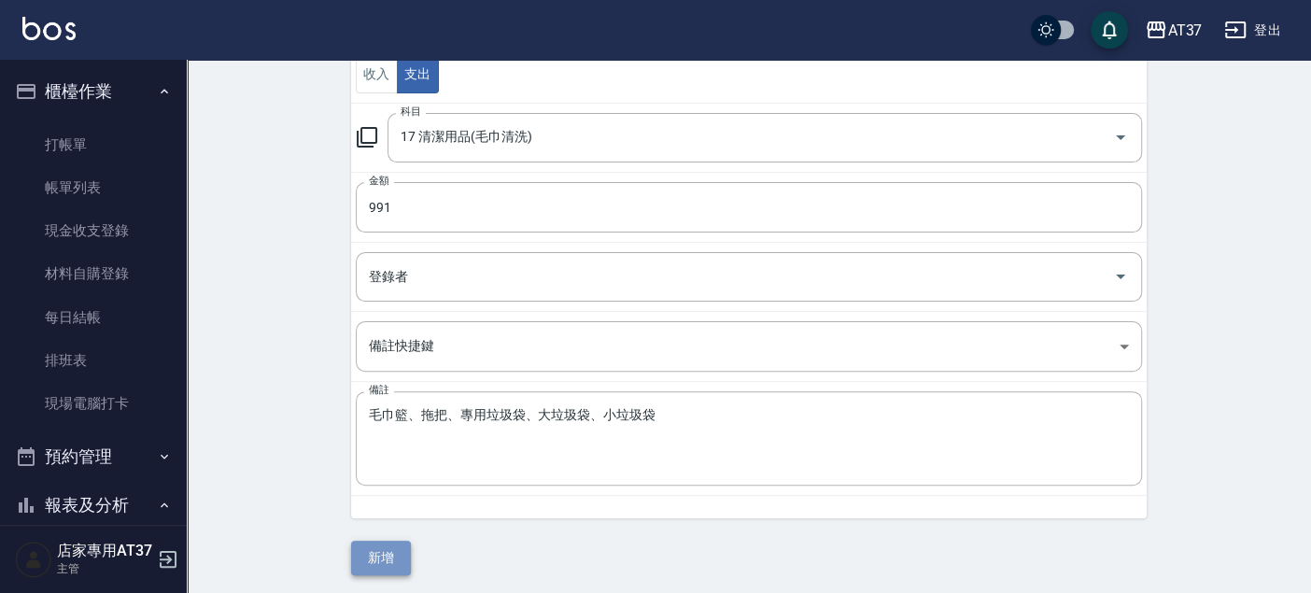
click at [384, 555] on button "新增" at bounding box center [381, 558] width 60 height 35
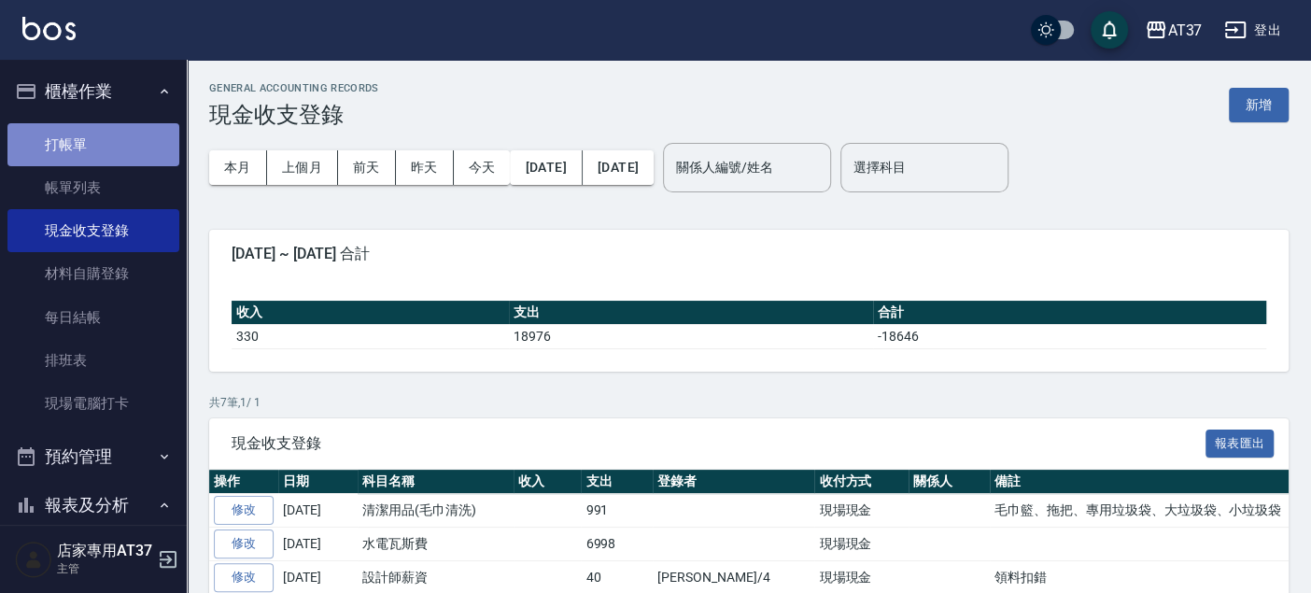
click at [98, 150] on link "打帳單" at bounding box center [93, 144] width 172 height 43
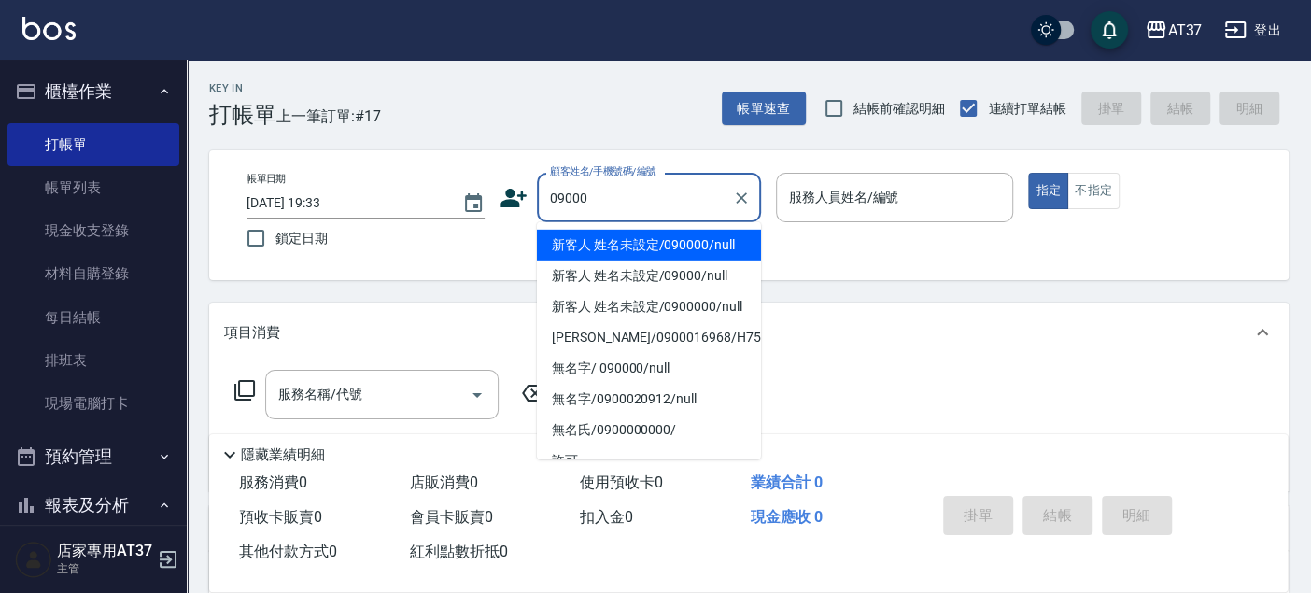
click at [739, 243] on li "新客人 姓名未設定/090000/null" at bounding box center [649, 245] width 224 height 31
type input "新客人 姓名未設定/090000/null"
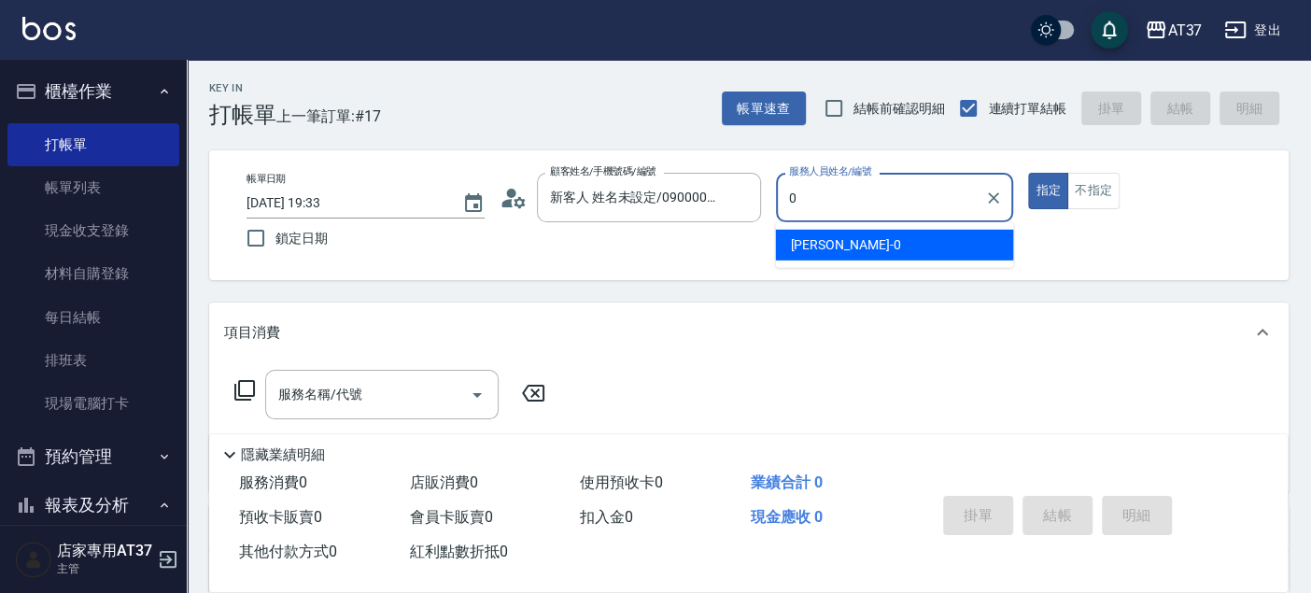
click at [852, 248] on div "NINA -0" at bounding box center [894, 245] width 238 height 31
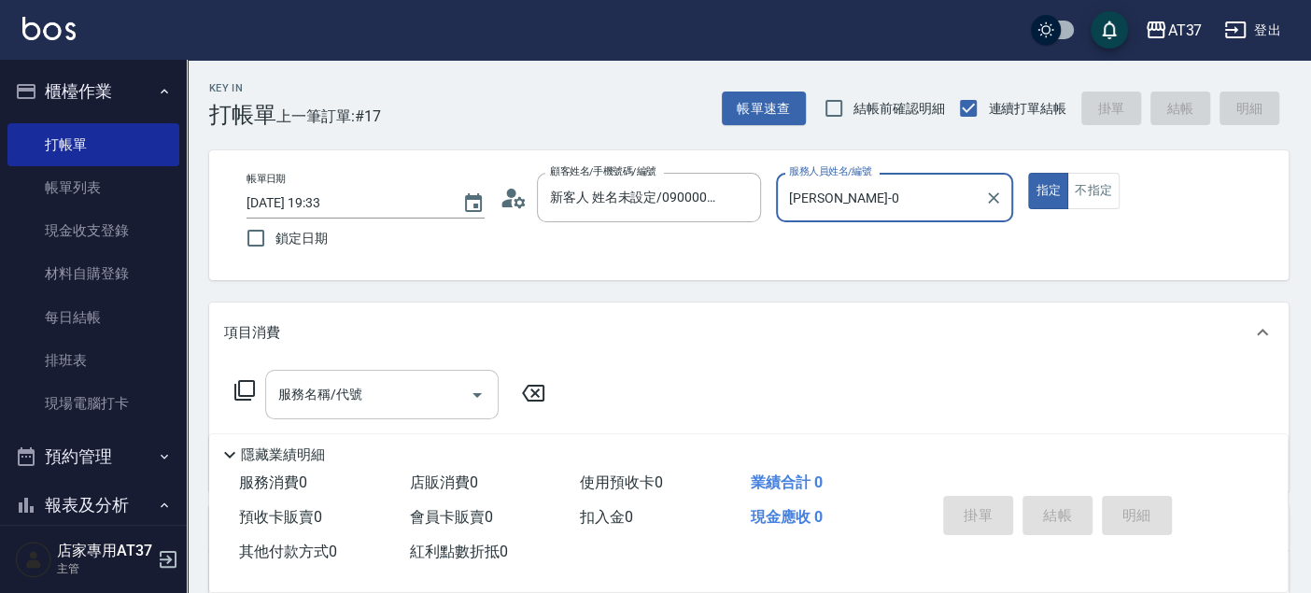
type input "NINA-0"
click at [336, 402] on div "服務名稱/代號 服務名稱/代號" at bounding box center [381, 394] width 233 height 49
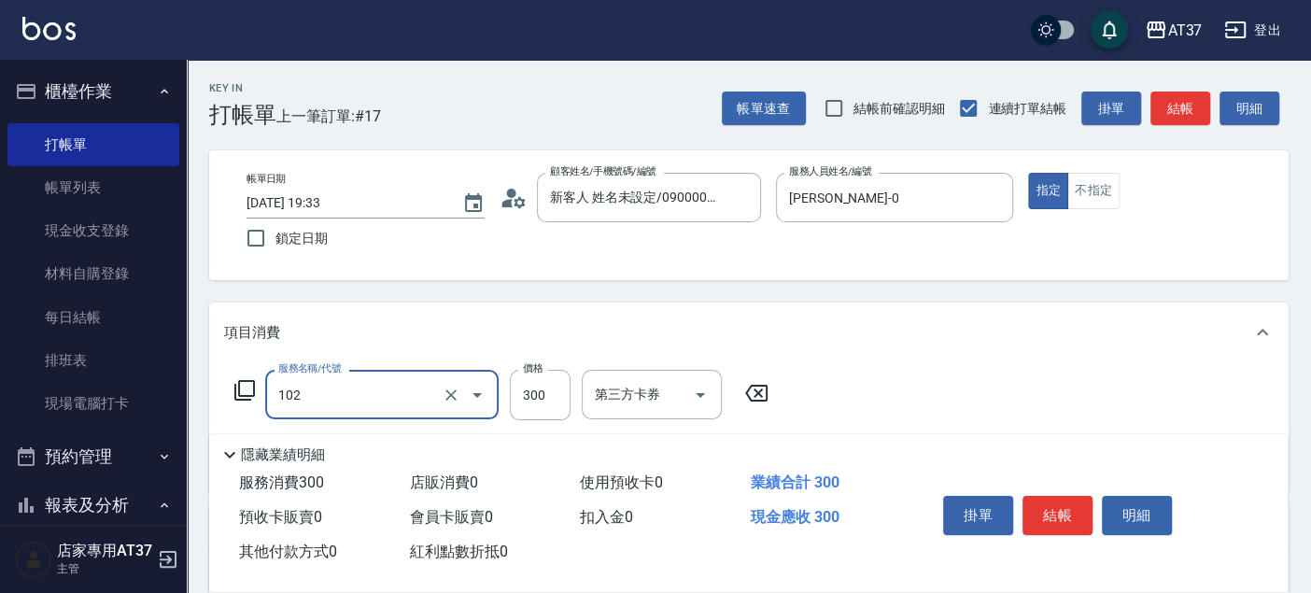
type input "精油洗髮(102)"
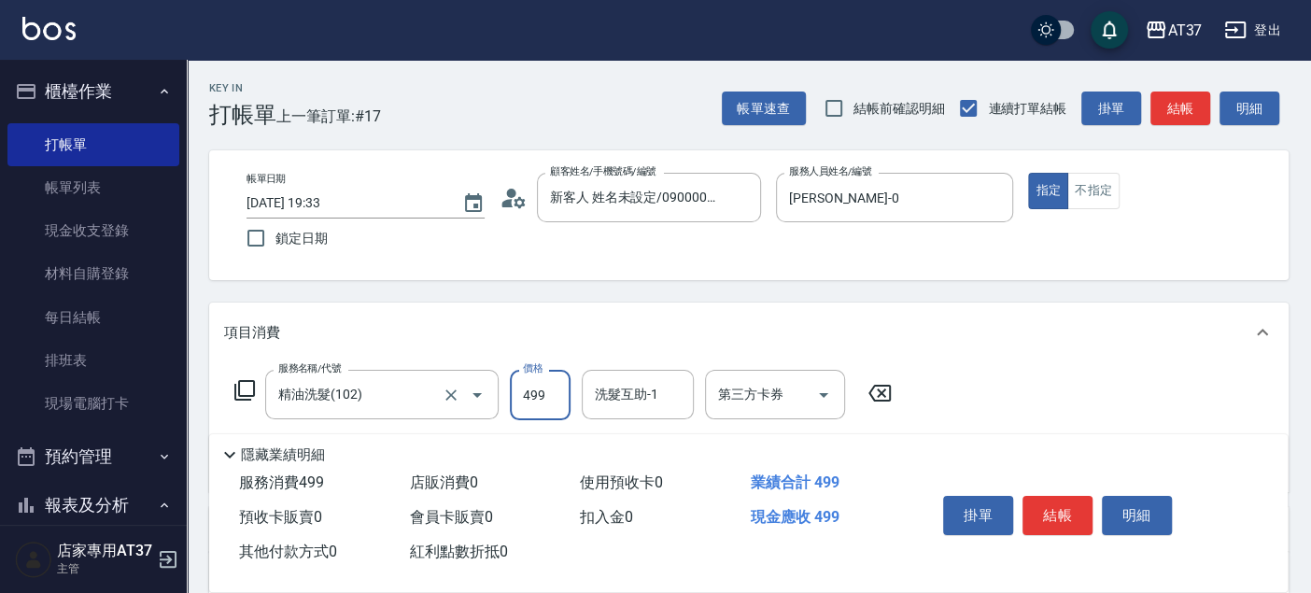
type input "499"
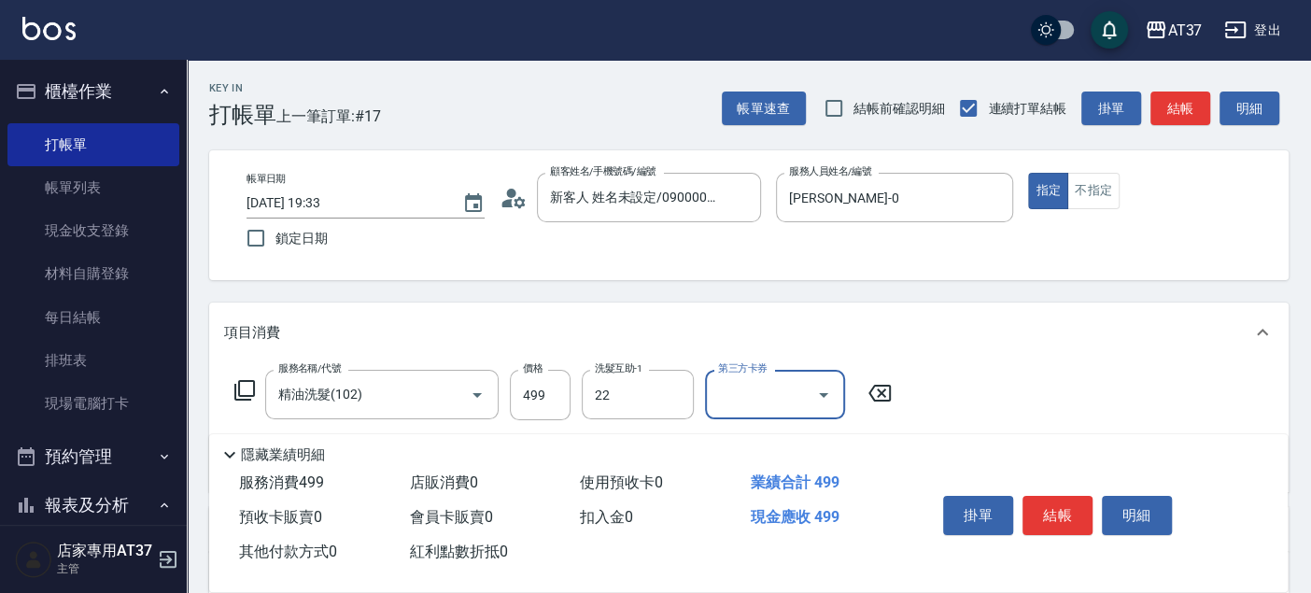
type input "威廉-22"
click at [1083, 187] on button "不指定" at bounding box center [1093, 191] width 52 height 36
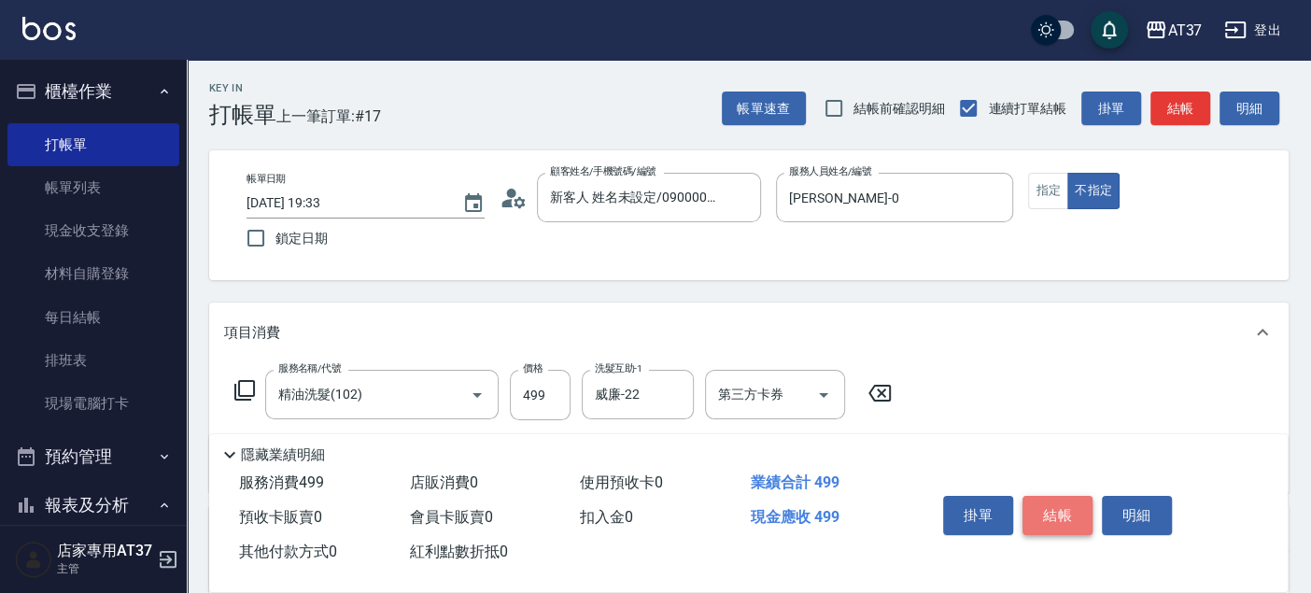
click at [1064, 520] on button "結帳" at bounding box center [1057, 515] width 70 height 39
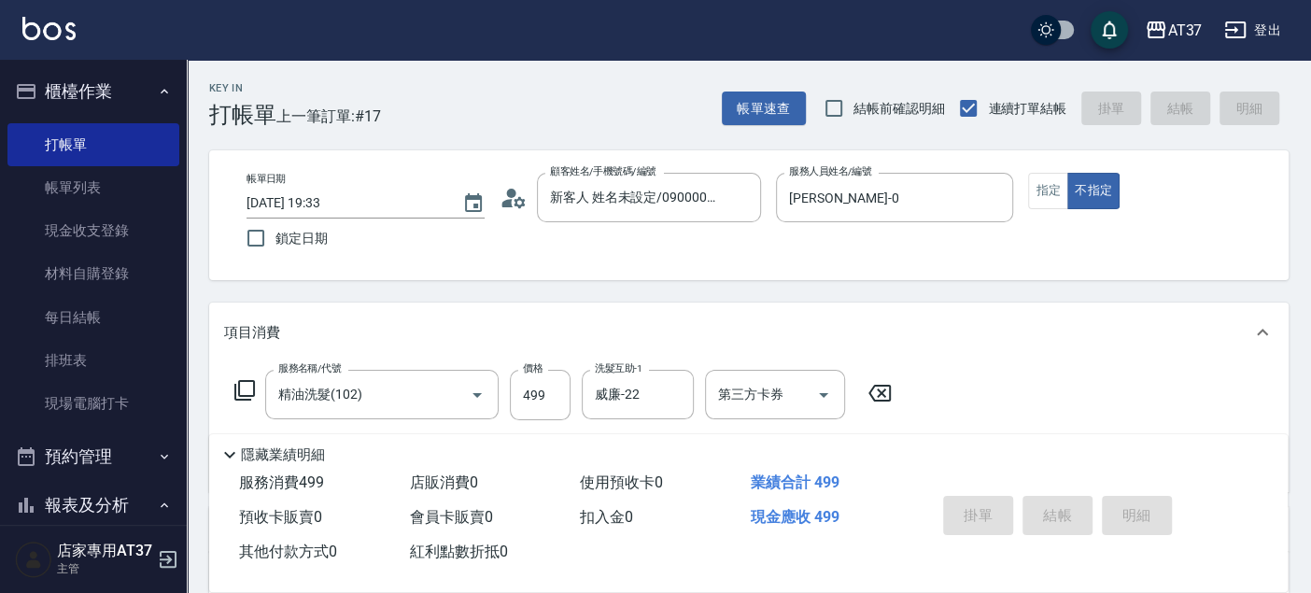
type input "2025/09/19 19:53"
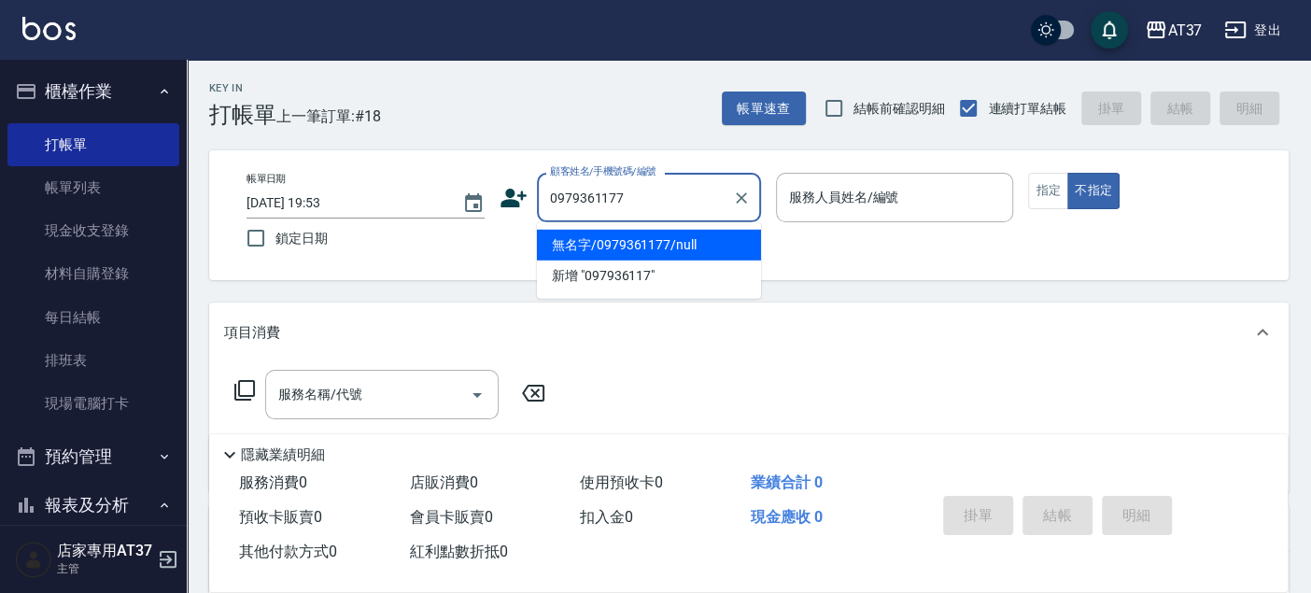
type input "無名字/0979361177/null"
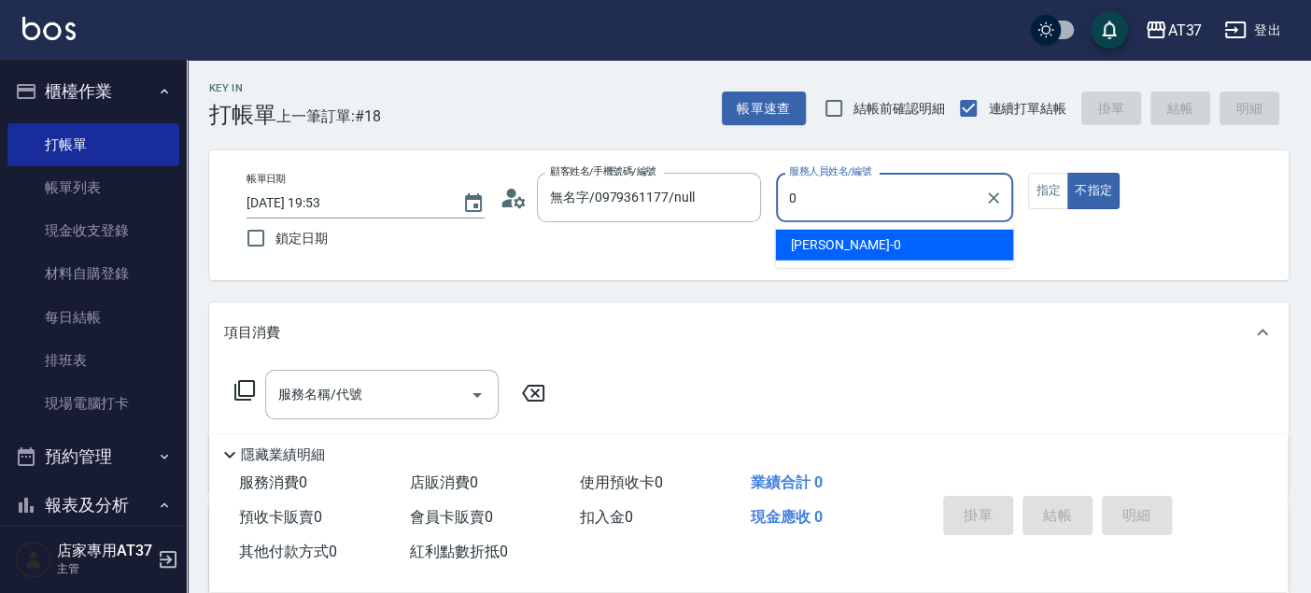
click at [837, 240] on div "NINA -0" at bounding box center [894, 245] width 238 height 31
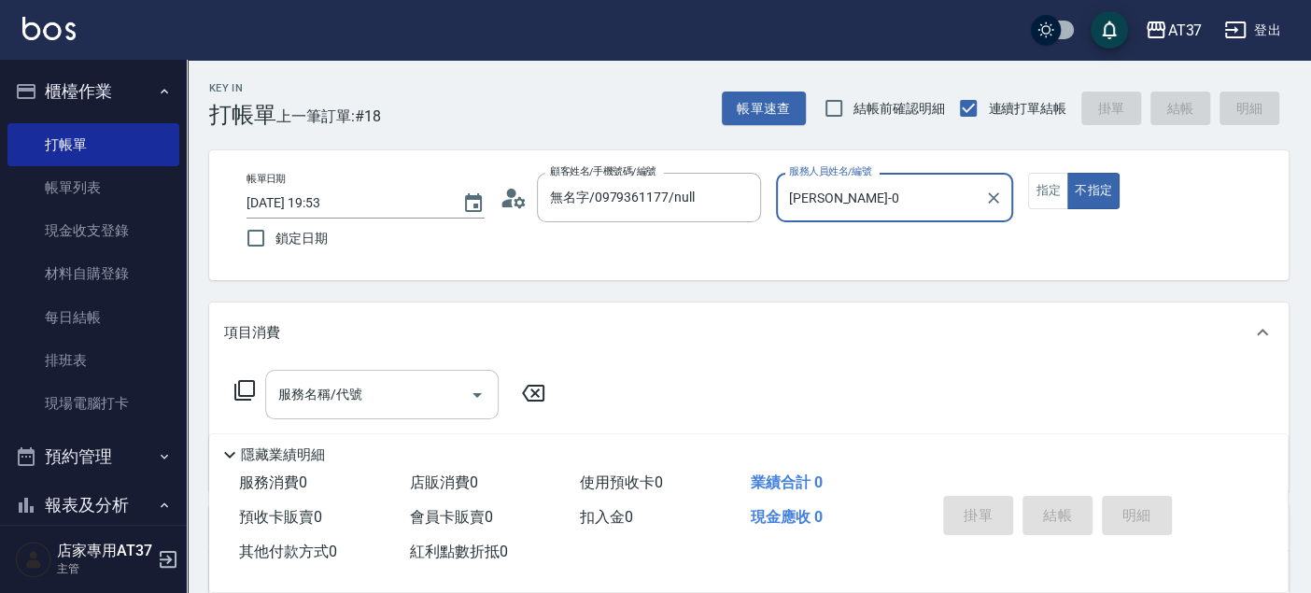
click at [298, 414] on div "服務名稱/代號" at bounding box center [381, 394] width 233 height 49
type input "NINA-0"
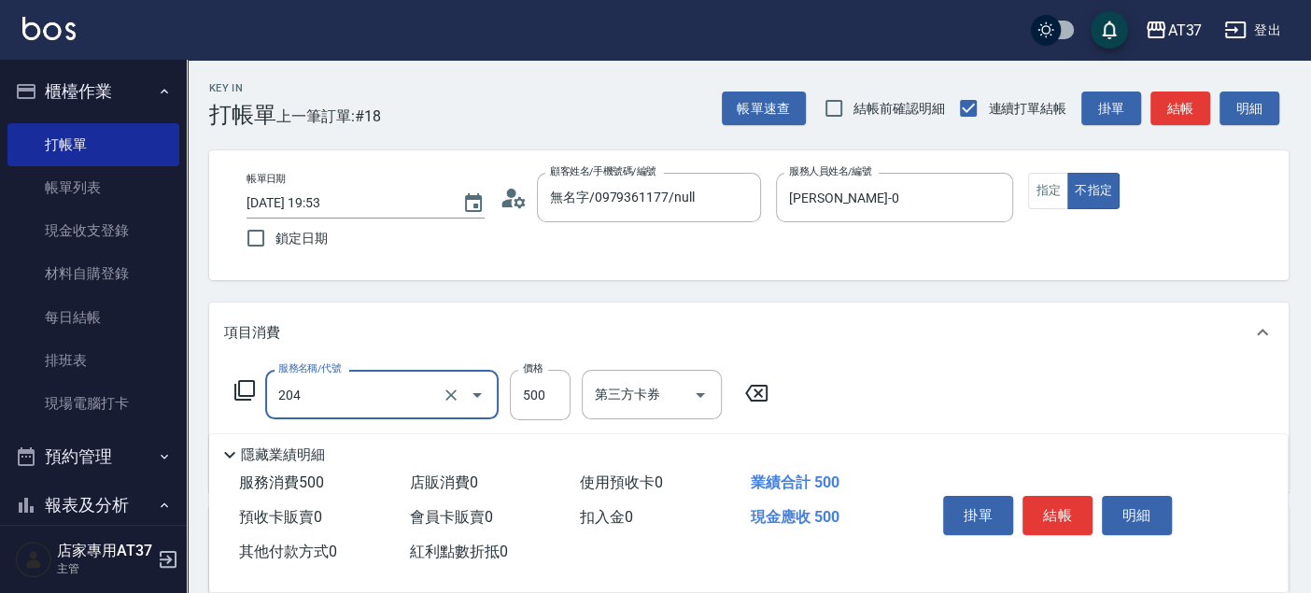
type input "A級洗+剪(204)"
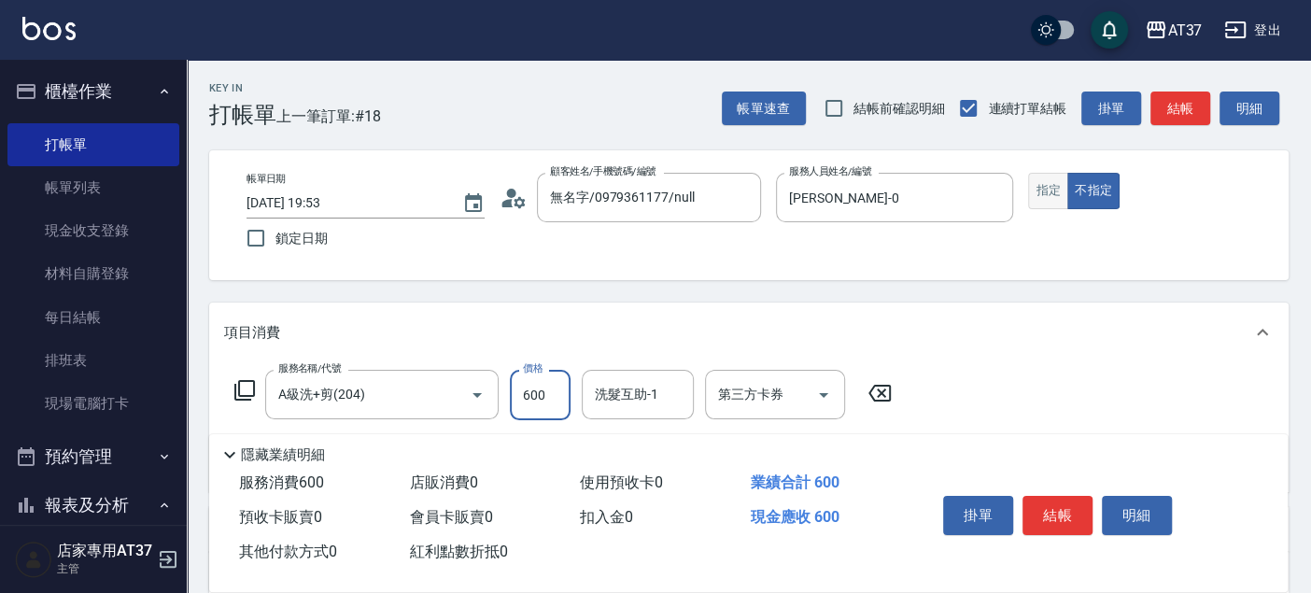
type input "600"
click at [1064, 190] on button "指定" at bounding box center [1048, 191] width 40 height 36
click at [1063, 517] on button "結帳" at bounding box center [1057, 515] width 70 height 39
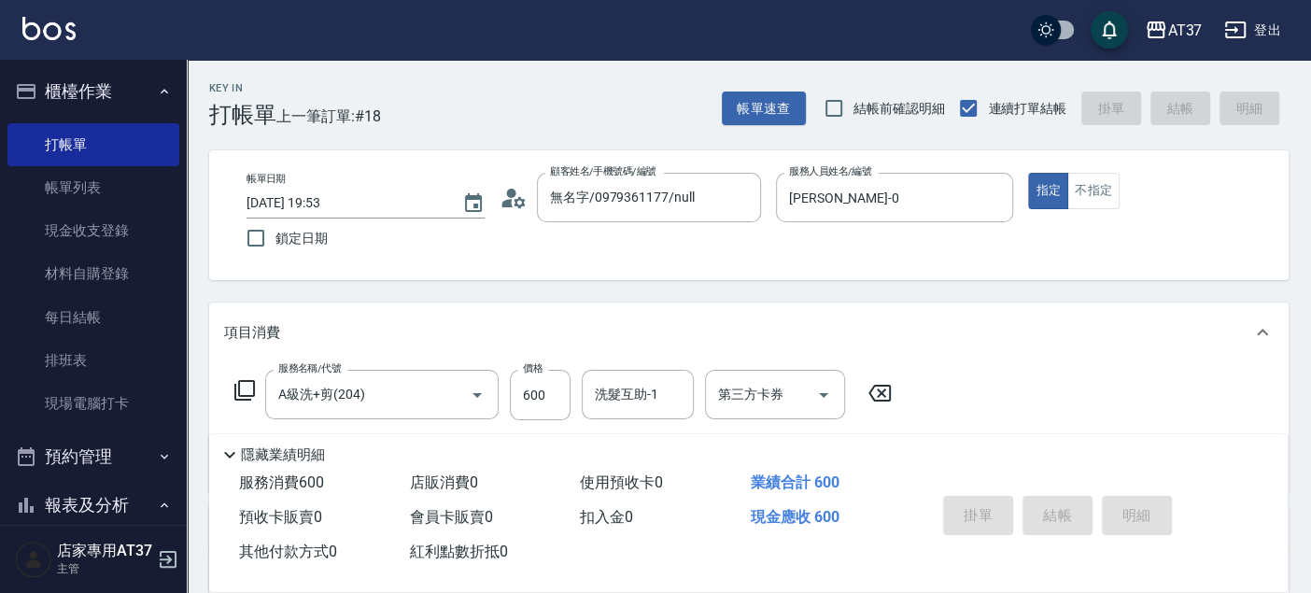
type input "2025/09/19 19:54"
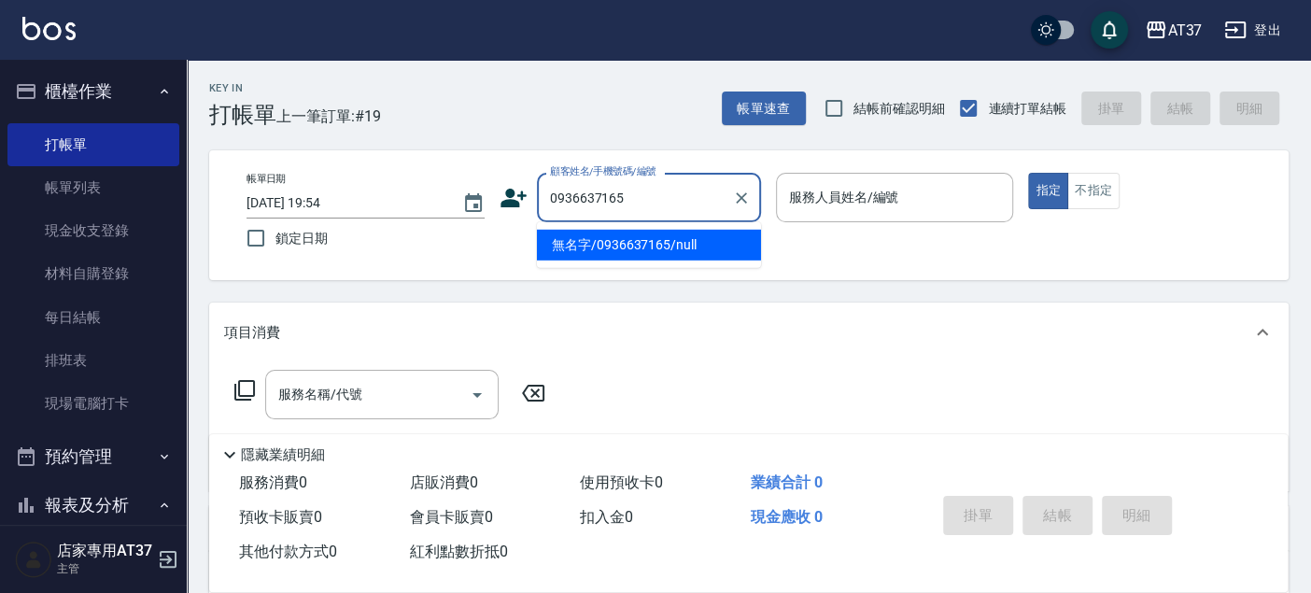
type input "無名字/0936637165/null"
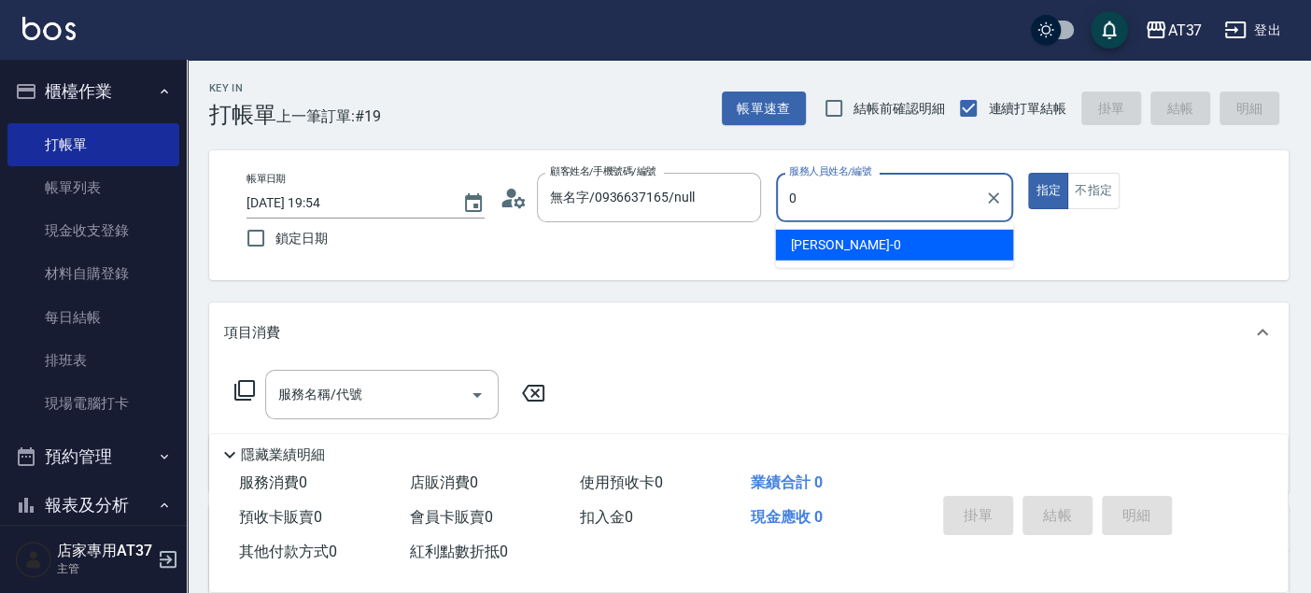
click at [859, 239] on div "NINA -0" at bounding box center [894, 245] width 238 height 31
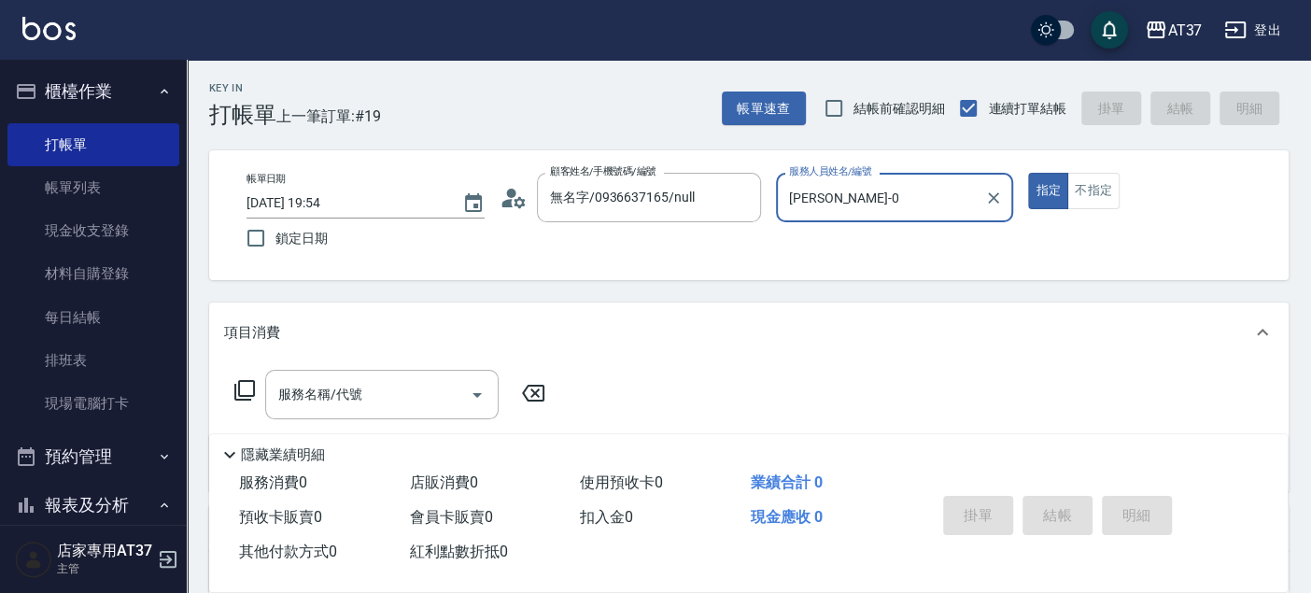
type input "NINA-0"
click at [336, 403] on input "服務名稱/代號" at bounding box center [368, 394] width 189 height 33
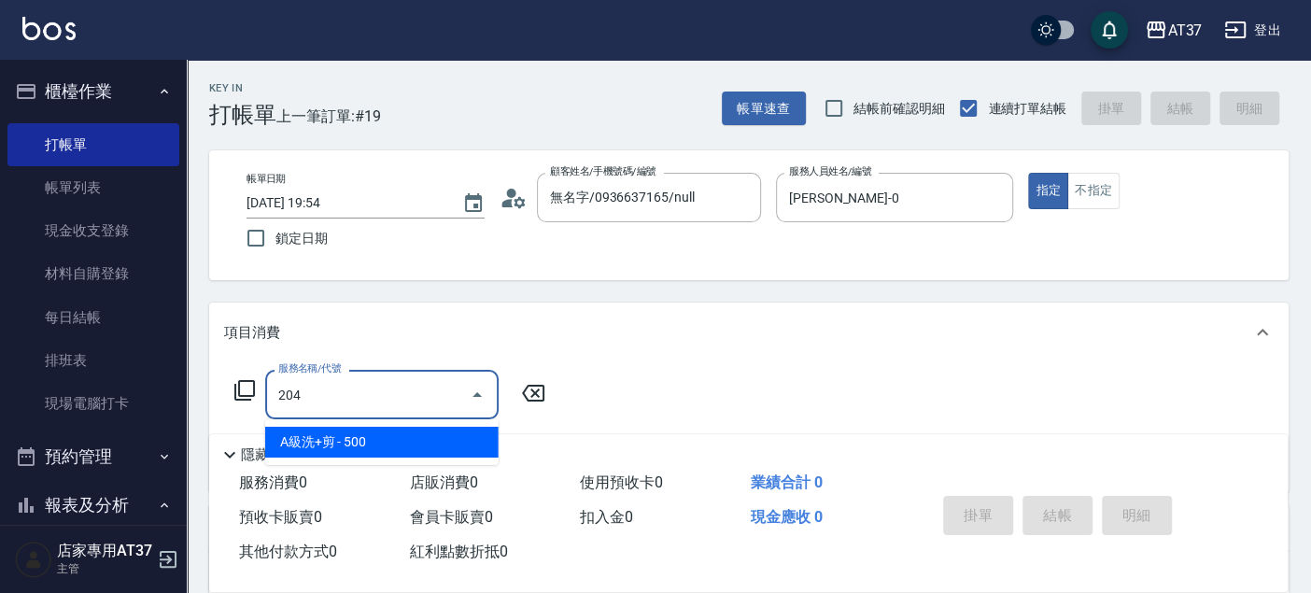
type input "A級洗+剪(204)"
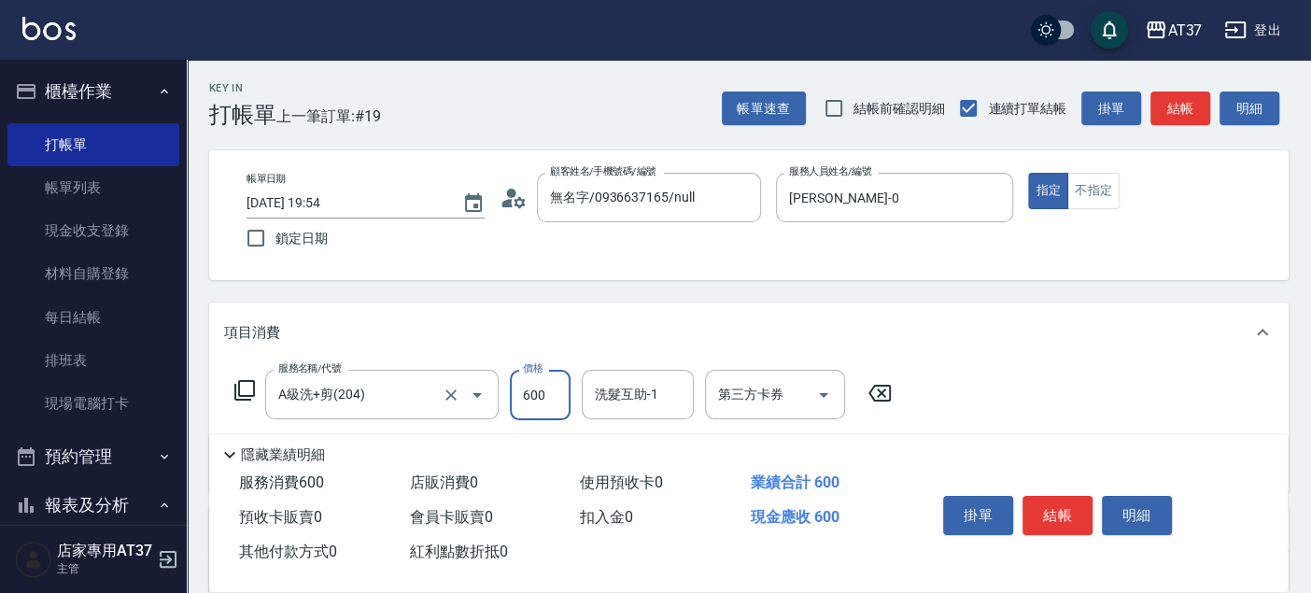
type input "600"
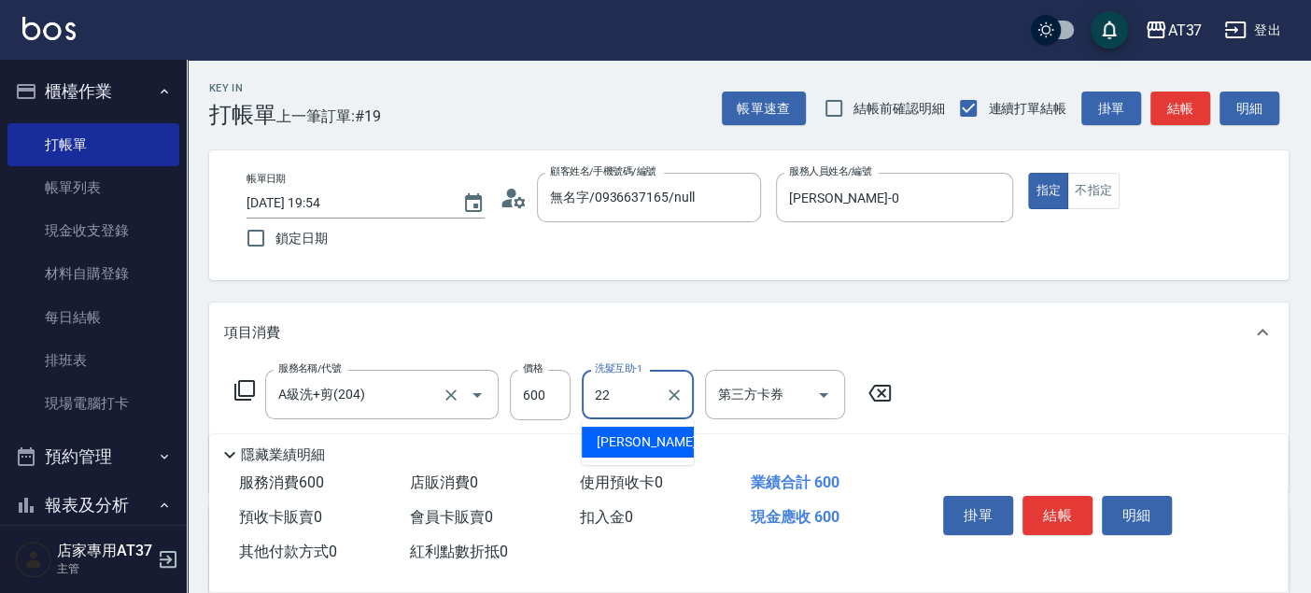
type input "威廉-22"
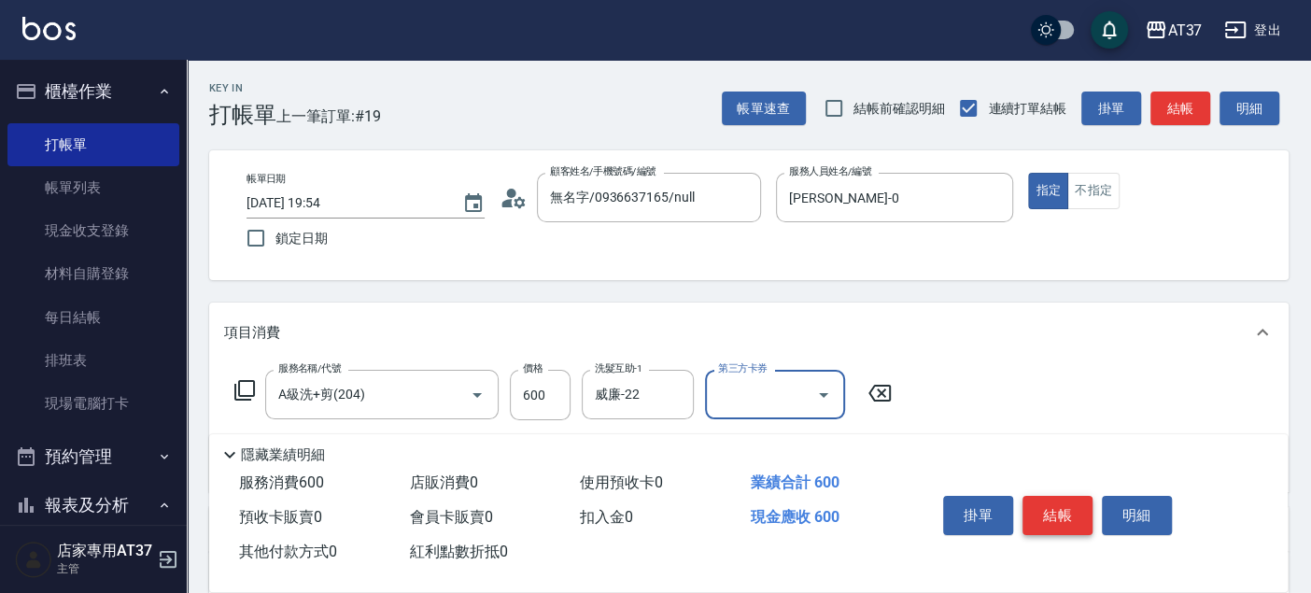
click at [1043, 514] on button "結帳" at bounding box center [1057, 515] width 70 height 39
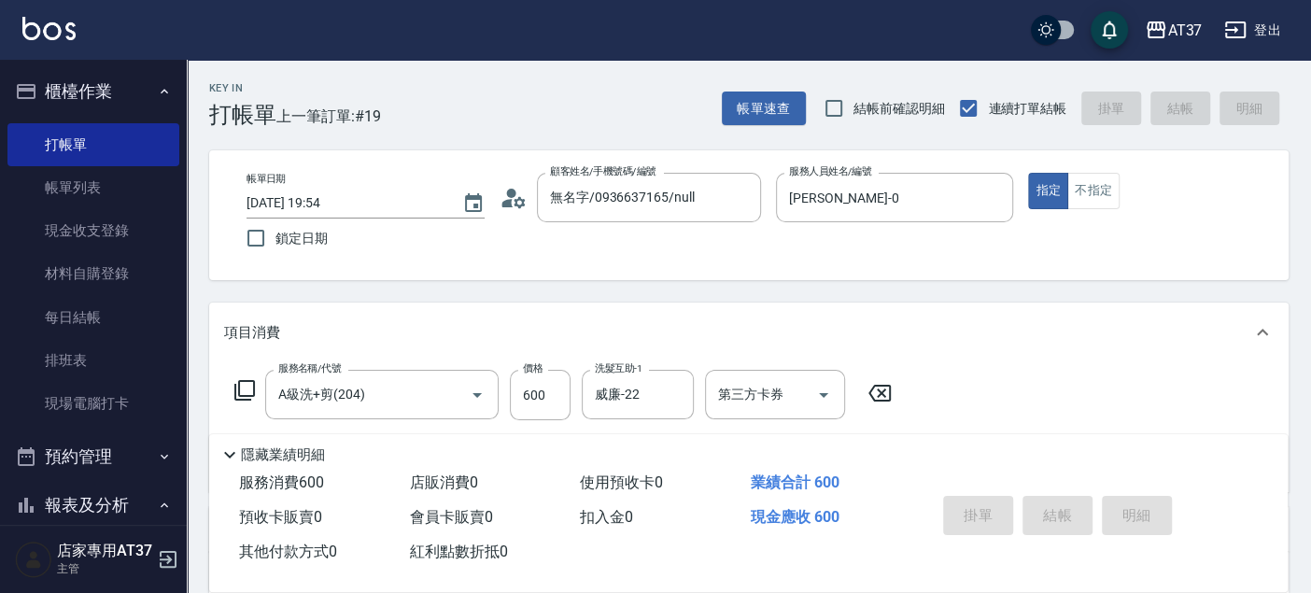
type input "2025/09/19 19:55"
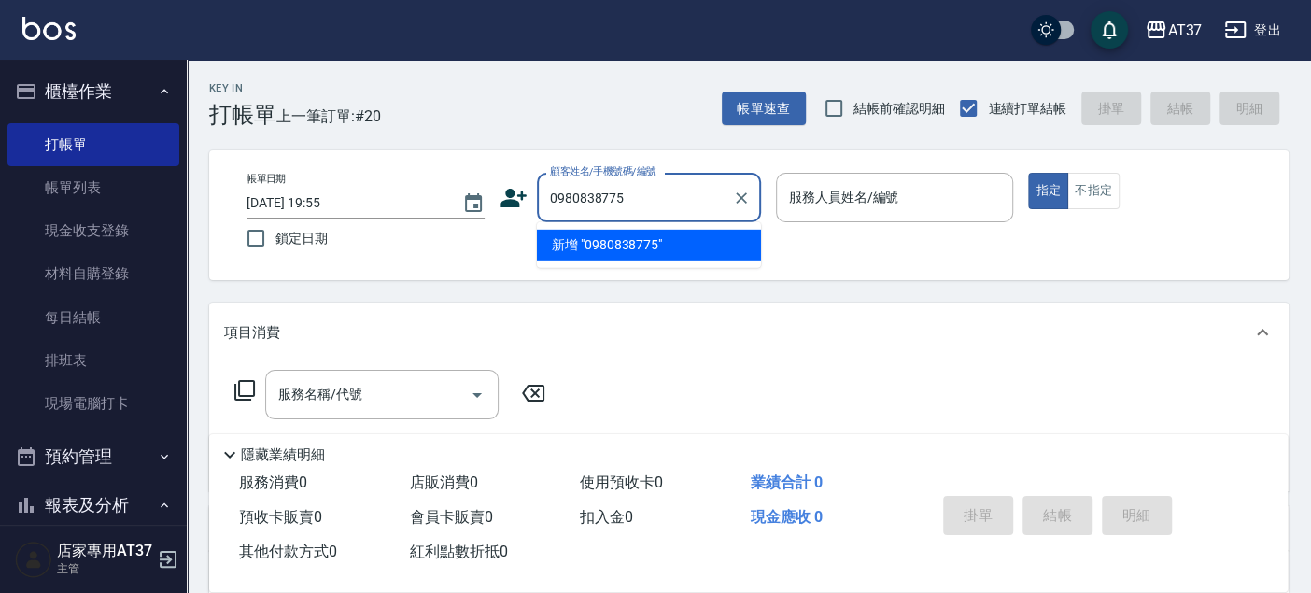
type input "0980838775"
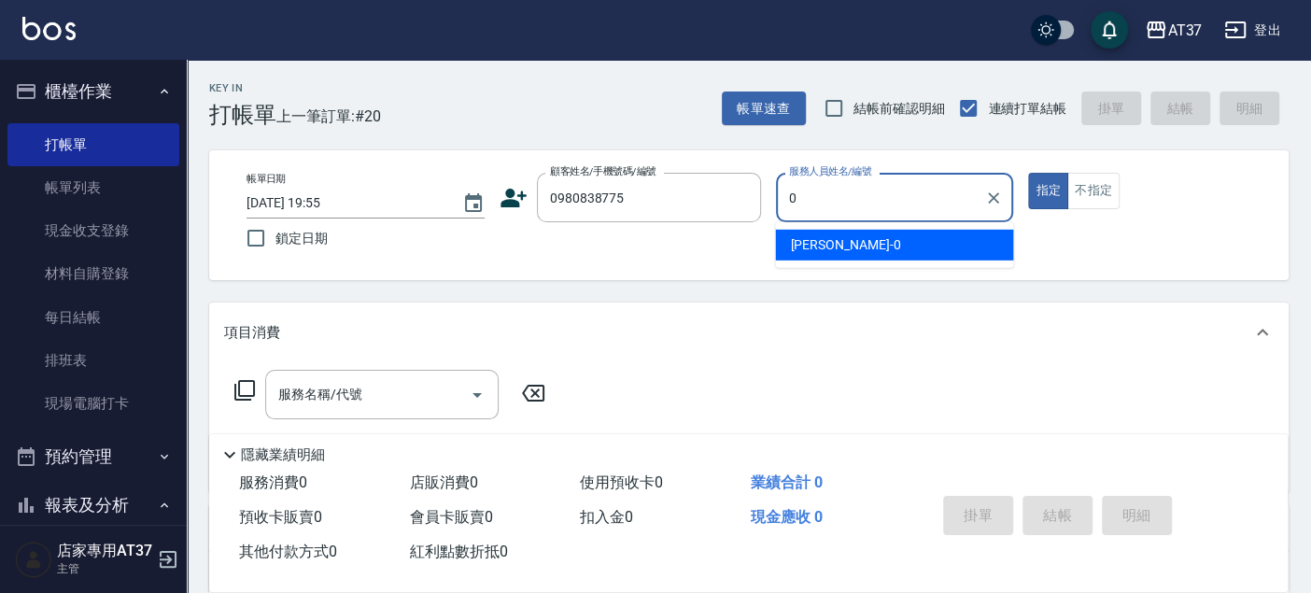
click at [919, 256] on div "NINA -0" at bounding box center [894, 245] width 238 height 31
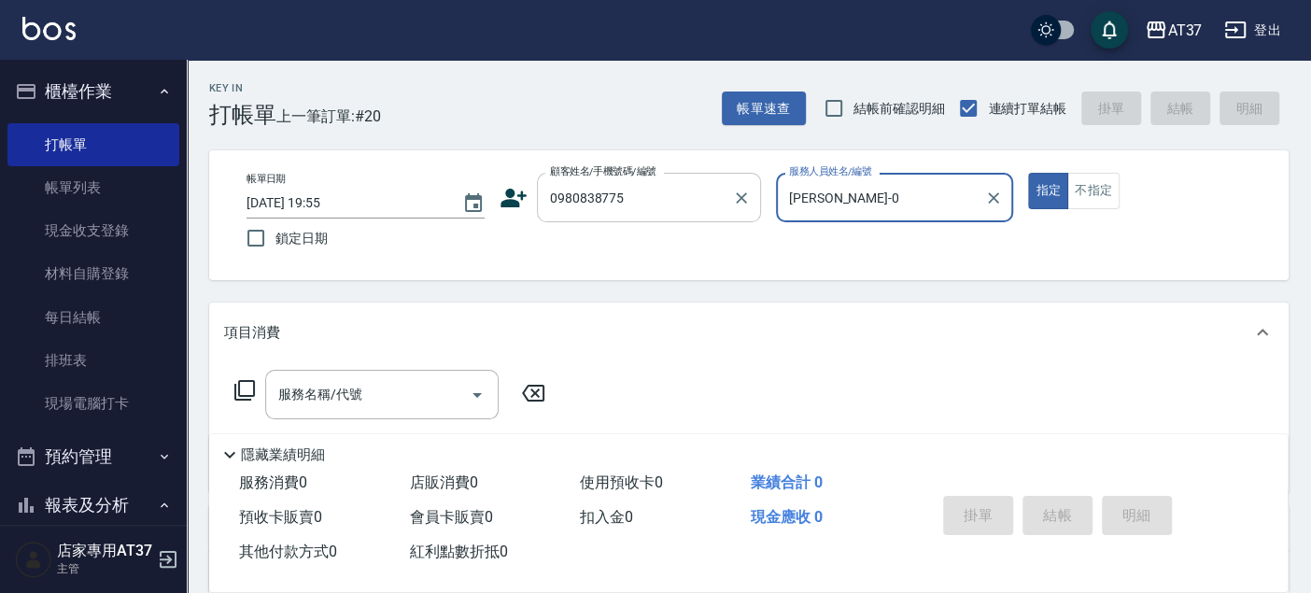
type input "NINA-0"
click at [683, 187] on input "0980838775" at bounding box center [634, 197] width 179 height 33
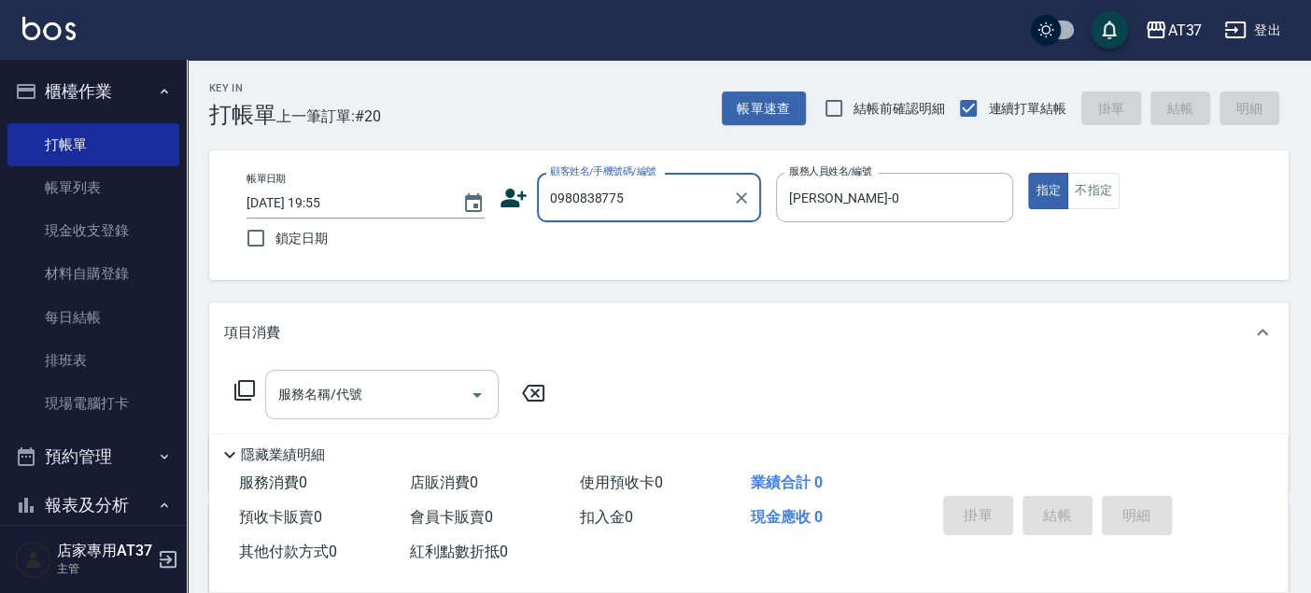
click at [328, 392] on div "服務名稱/代號 服務名稱/代號" at bounding box center [381, 394] width 233 height 49
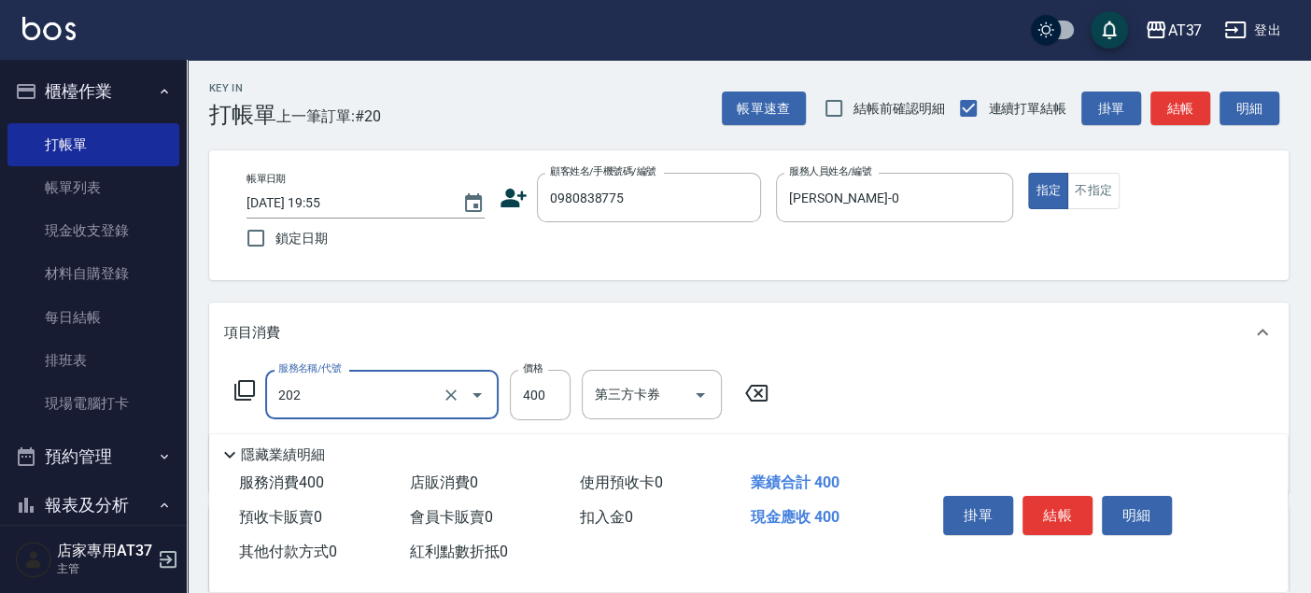
type input "A級單剪(202)"
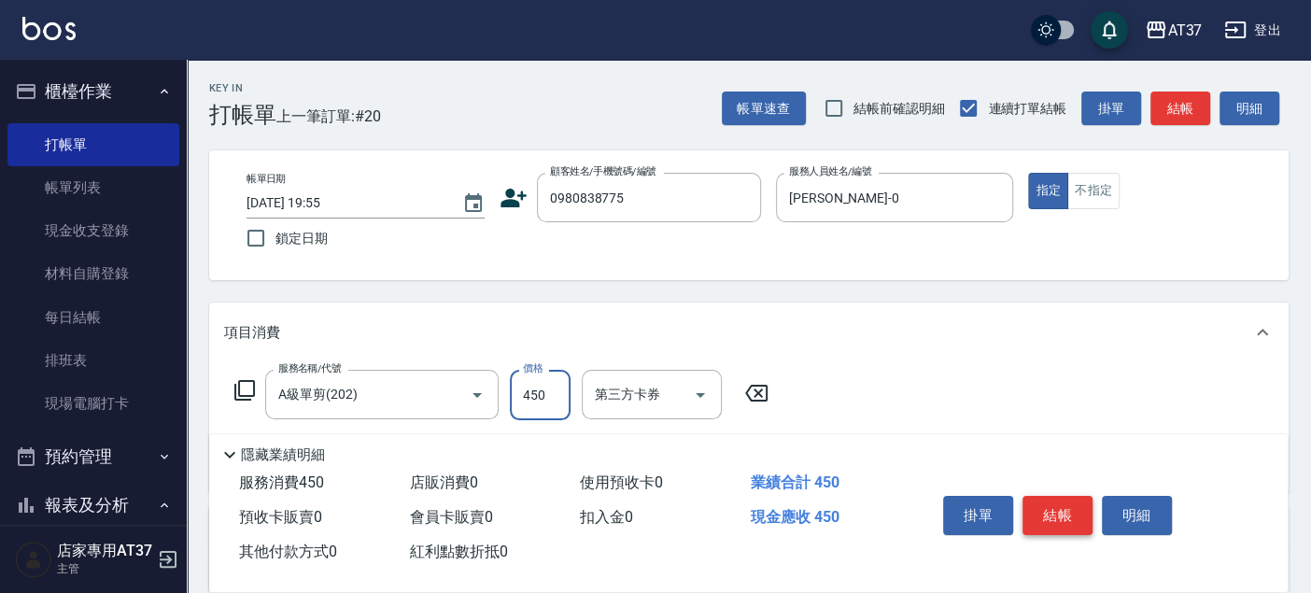
type input "450"
click at [1059, 517] on button "結帳" at bounding box center [1057, 515] width 70 height 39
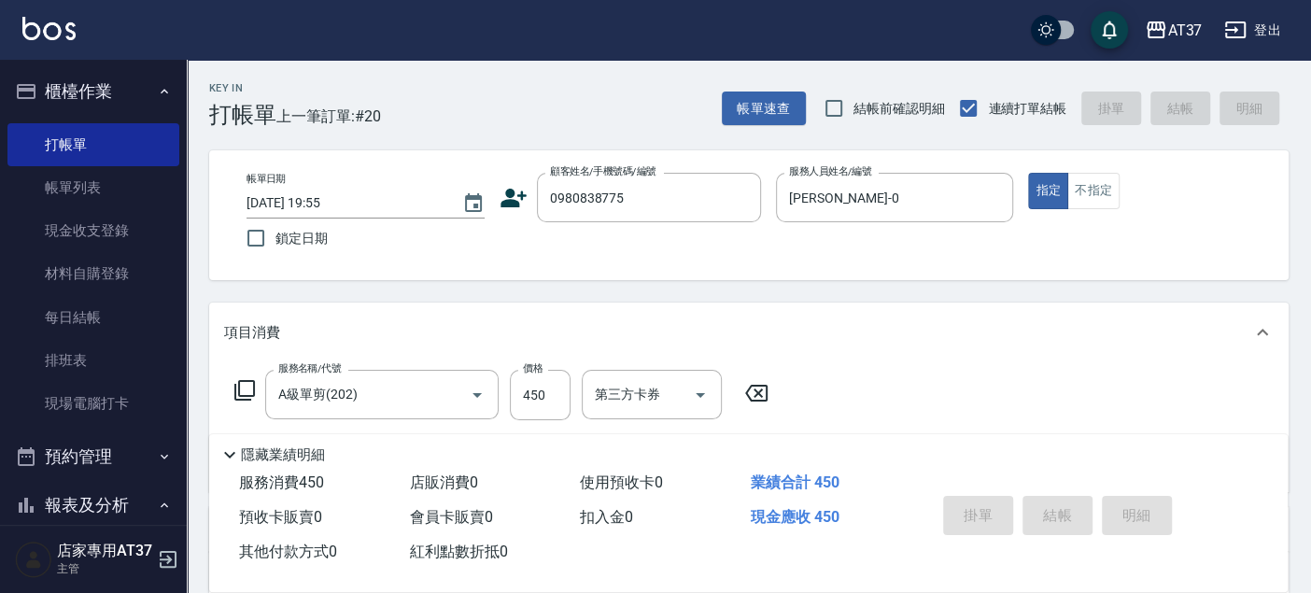
type input "2025/09/19 19:56"
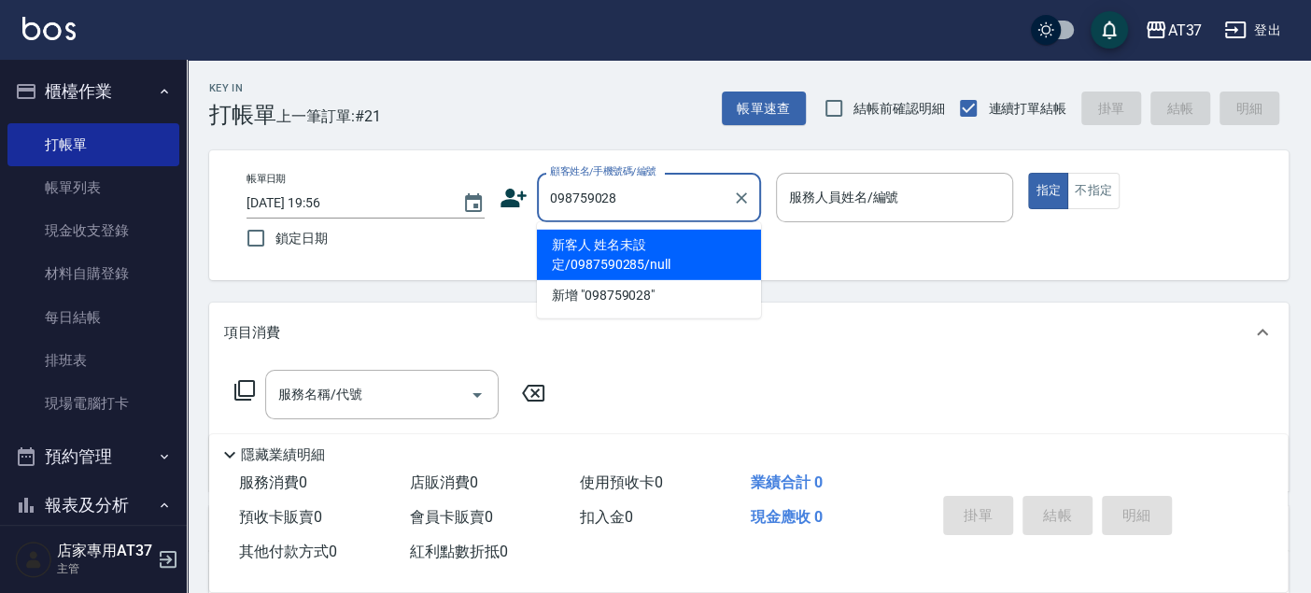
type input "0987590285"
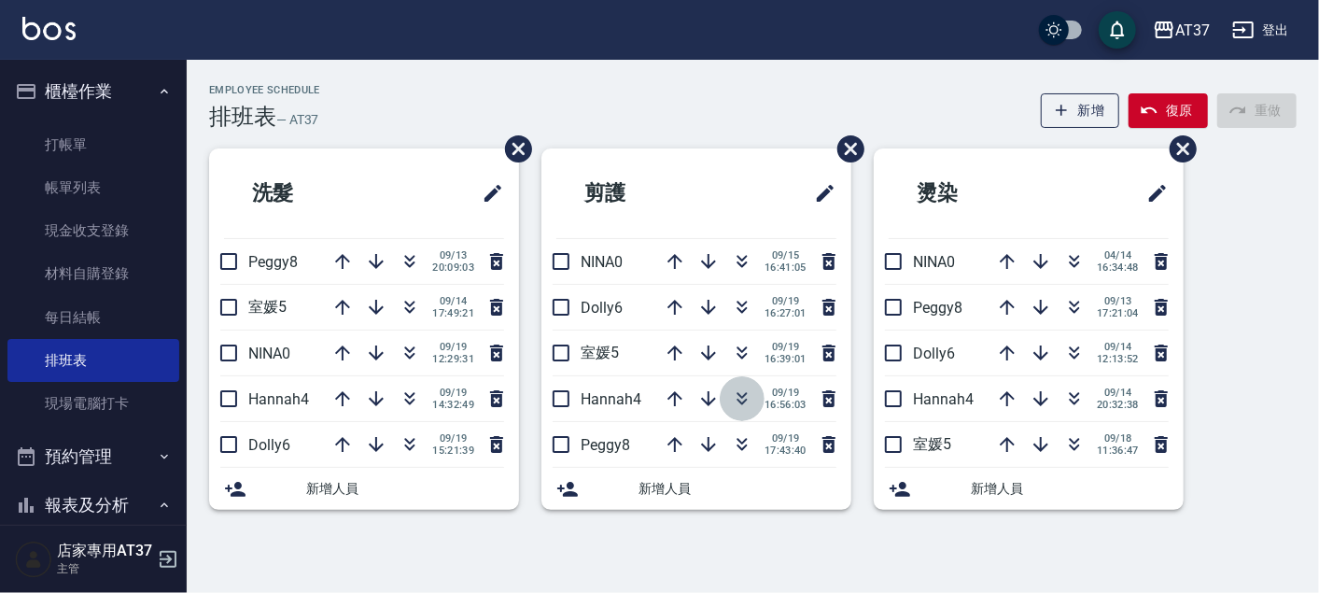
click at [747, 398] on icon "button" at bounding box center [742, 398] width 22 height 22
click at [746, 394] on icon "button" at bounding box center [742, 398] width 22 height 22
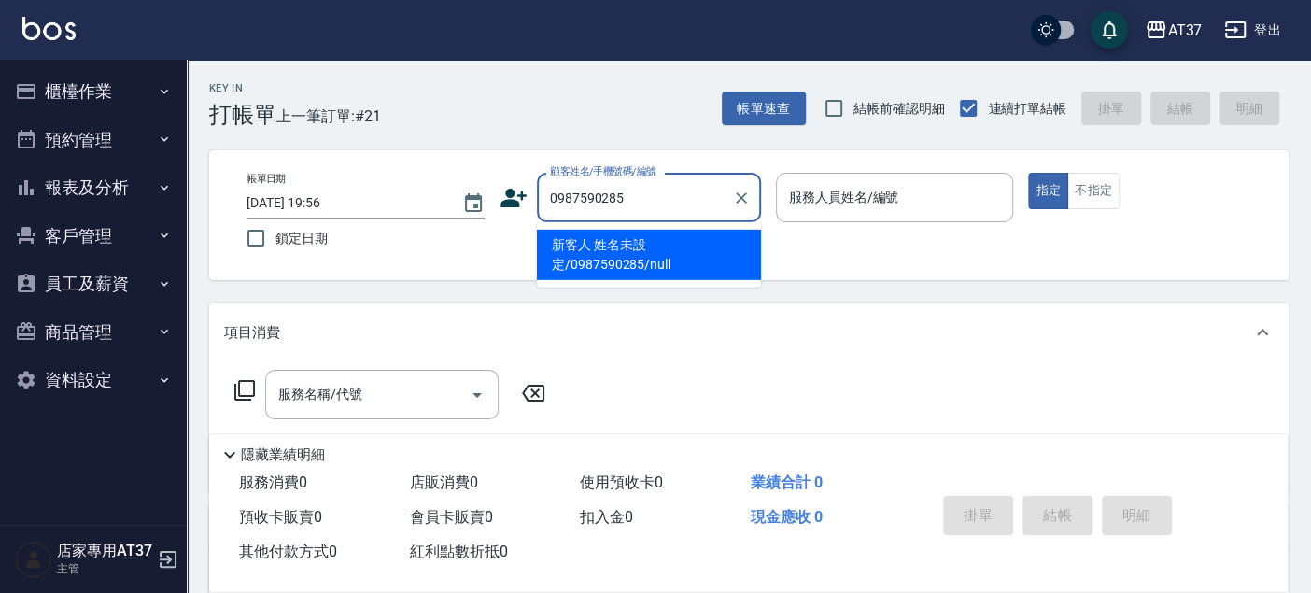
type input "新客人 姓名未設定/0987590285/null"
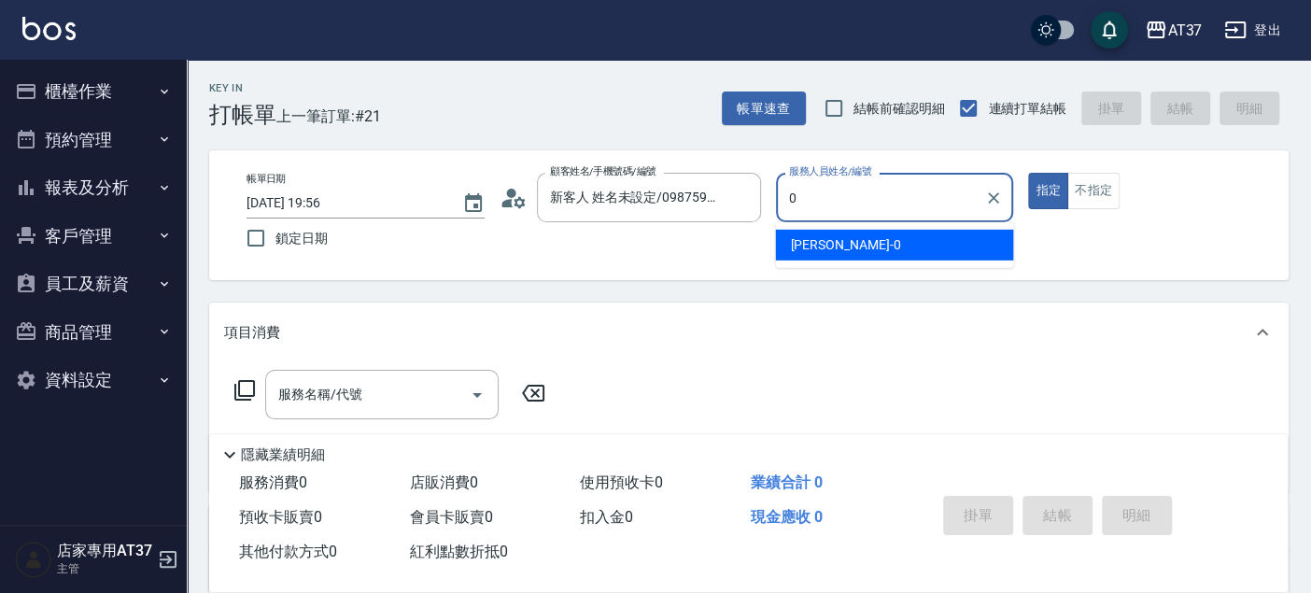
click at [966, 259] on div "[PERSON_NAME] -0" at bounding box center [894, 245] width 238 height 31
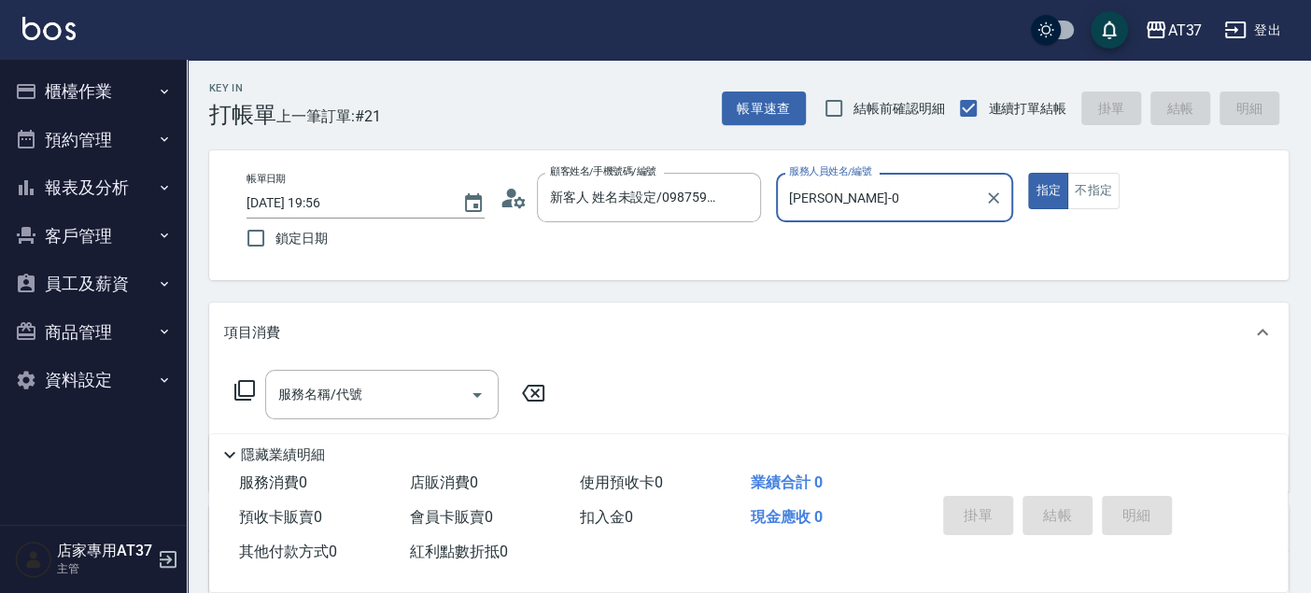
type input "[PERSON_NAME]-0"
click at [263, 400] on div "服務名稱/代號 服務名稱/代號" at bounding box center [390, 394] width 332 height 49
click at [317, 395] on div "服務名稱/代號 服務名稱/代號" at bounding box center [381, 394] width 233 height 49
click at [247, 392] on icon at bounding box center [244, 390] width 22 height 22
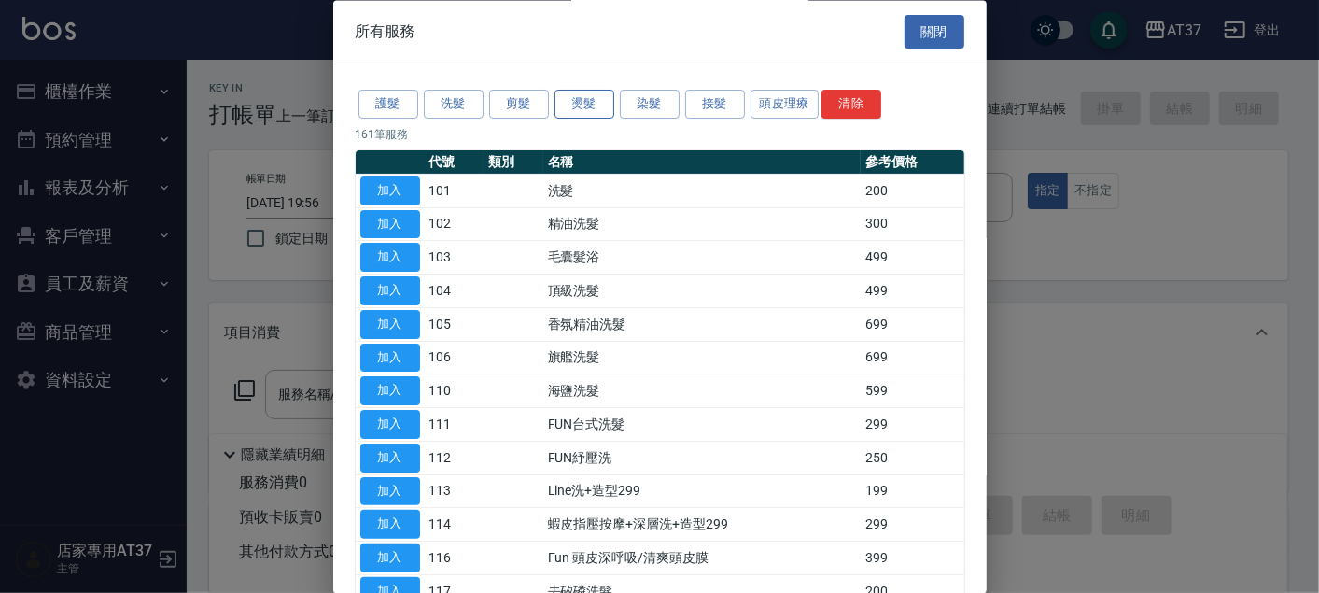
click at [611, 91] on button "燙髮" at bounding box center [585, 105] width 60 height 29
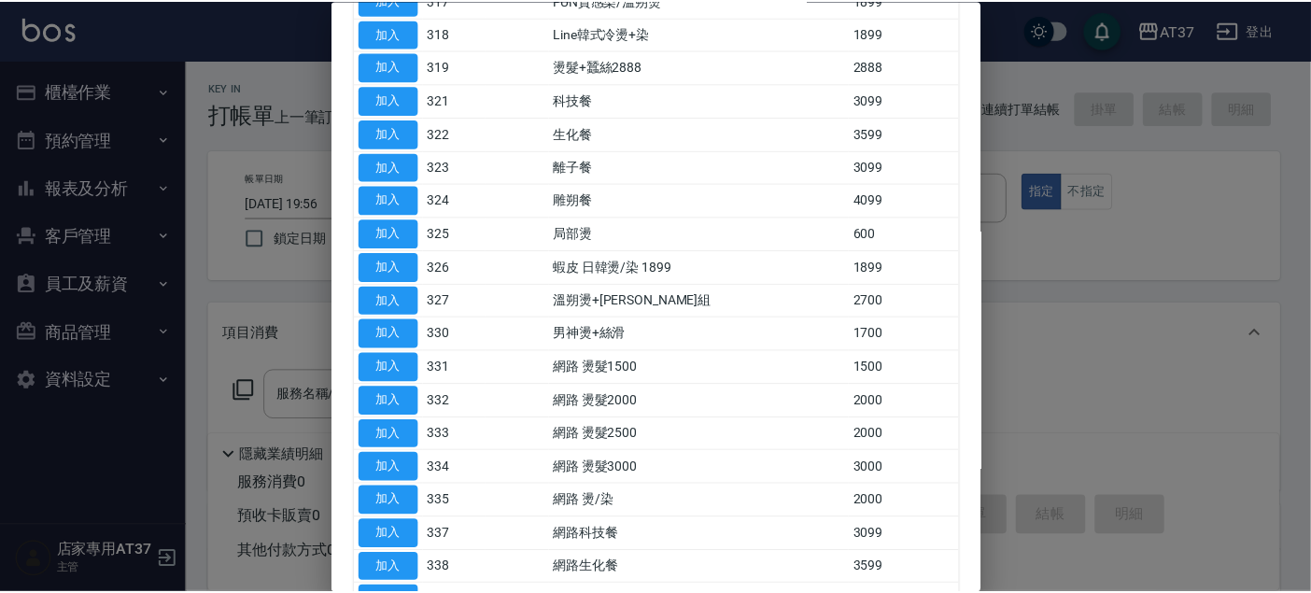
scroll to position [725, 0]
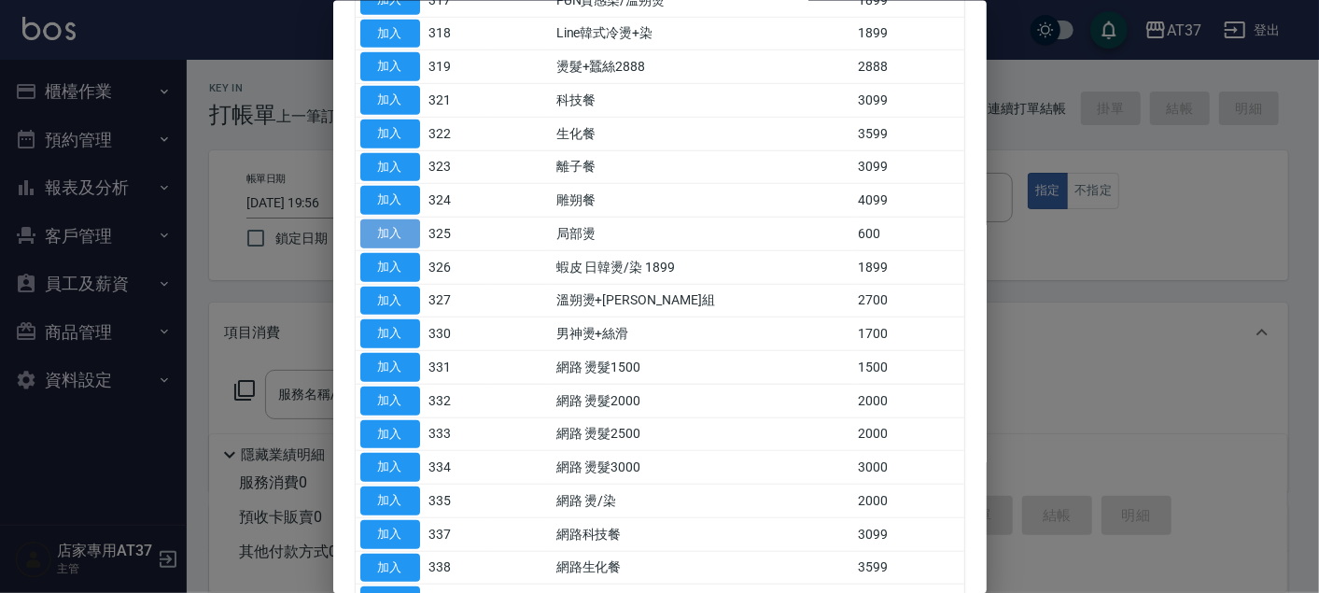
click at [405, 219] on button "加入" at bounding box center [390, 233] width 60 height 29
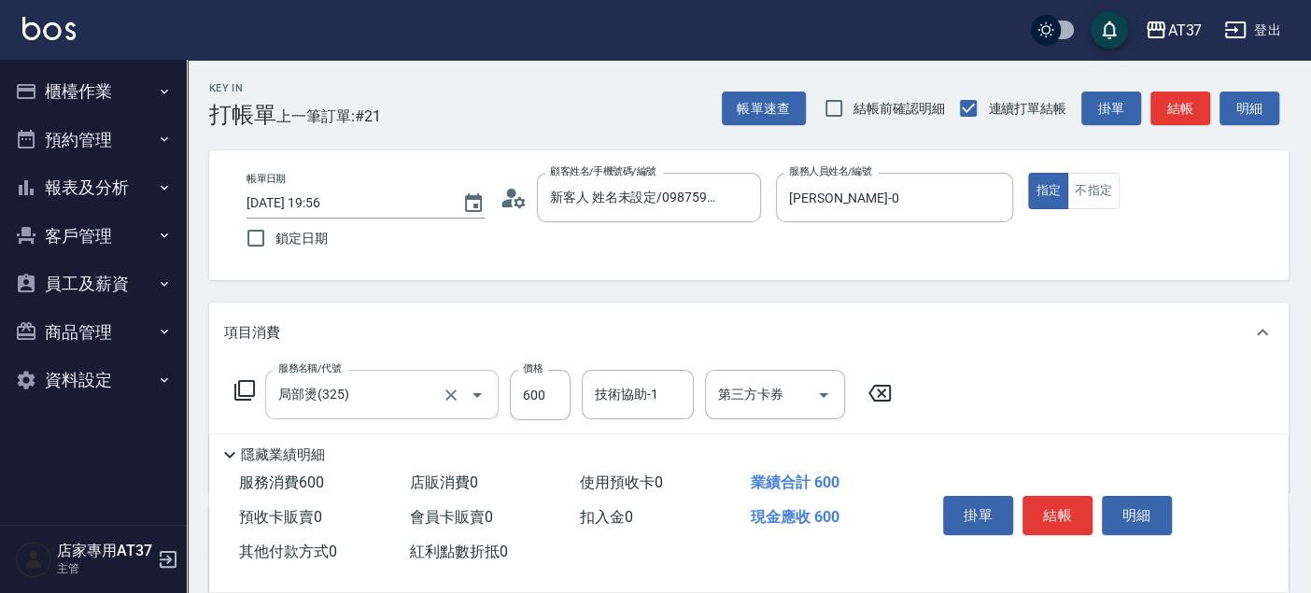
click at [476, 400] on icon "Open" at bounding box center [477, 395] width 22 height 22
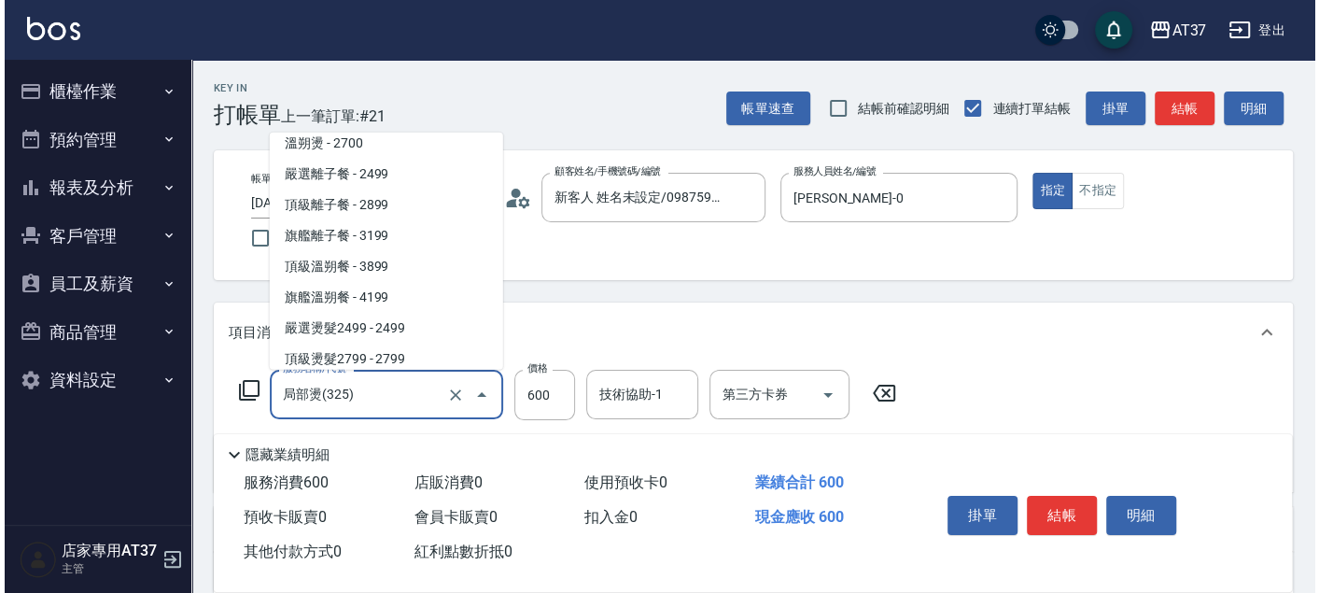
scroll to position [914, 0]
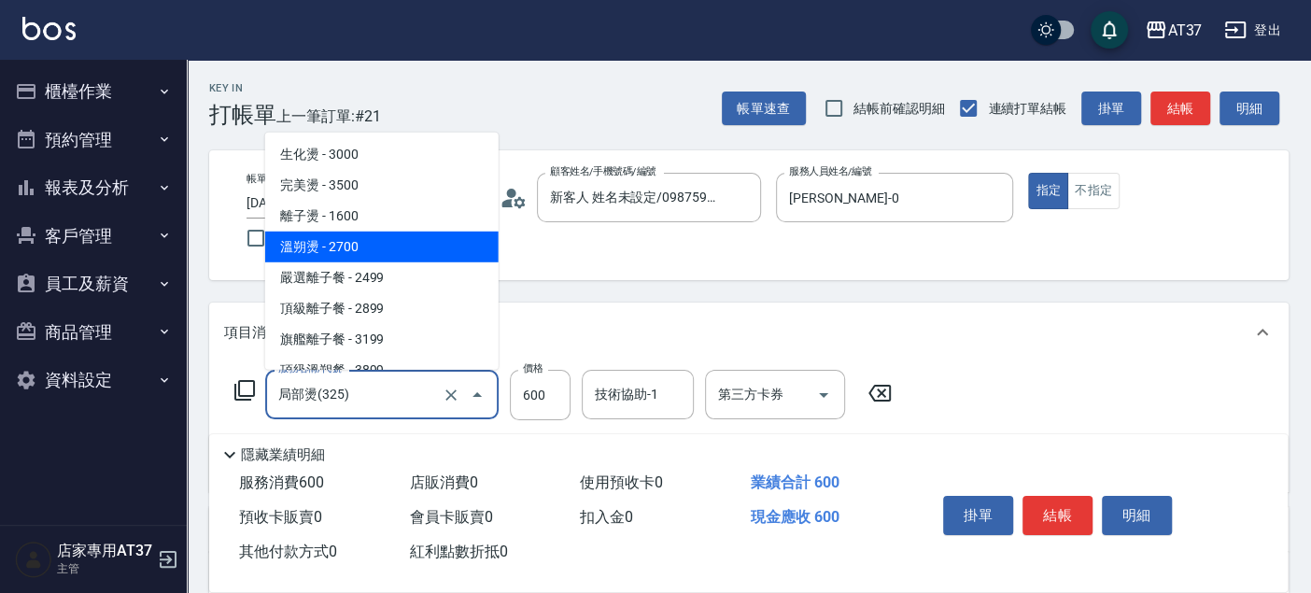
click at [357, 256] on span "溫朔燙 - 2700" at bounding box center [381, 247] width 233 height 31
type input "溫朔燙(307)"
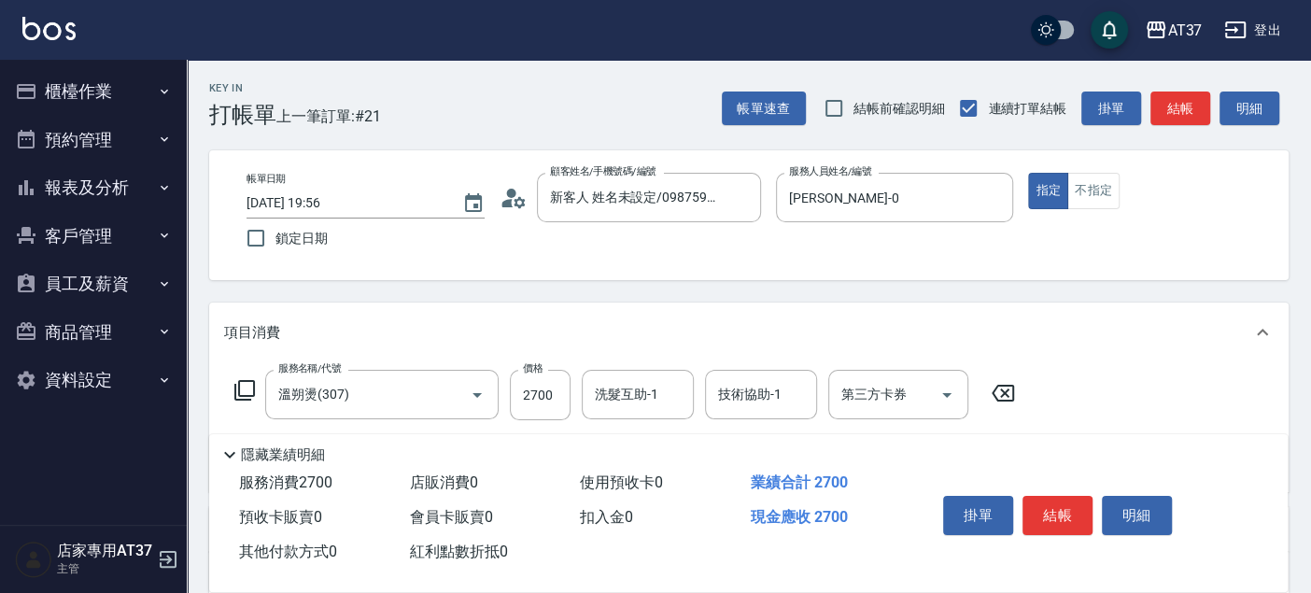
click at [580, 409] on div "服務名稱/代號 溫朔燙(307) 服務名稱/代號 價格 2700 價格 洗髮互助-1 洗髮互助-1 技術協助-1 技術協助-1 第三方卡券 第三方卡券" at bounding box center [625, 395] width 802 height 50
click at [554, 408] on input "2700" at bounding box center [540, 395] width 61 height 50
type input "3500"
click at [246, 392] on icon at bounding box center [244, 390] width 22 height 22
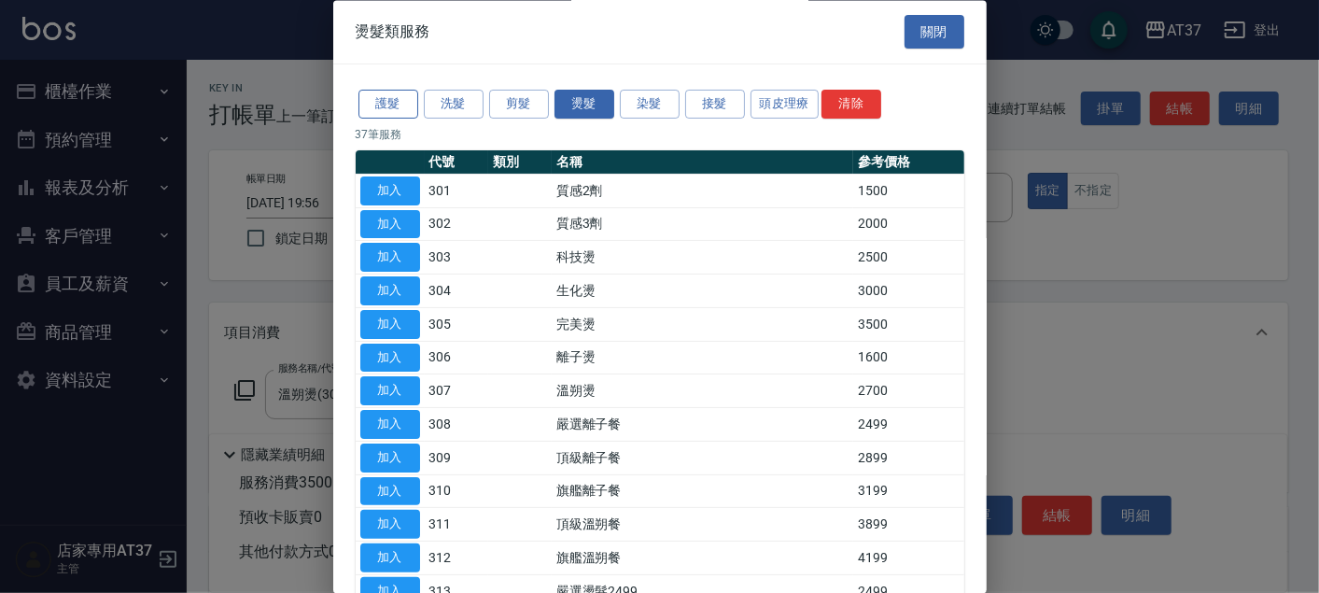
click at [403, 106] on button "護髮" at bounding box center [389, 105] width 60 height 29
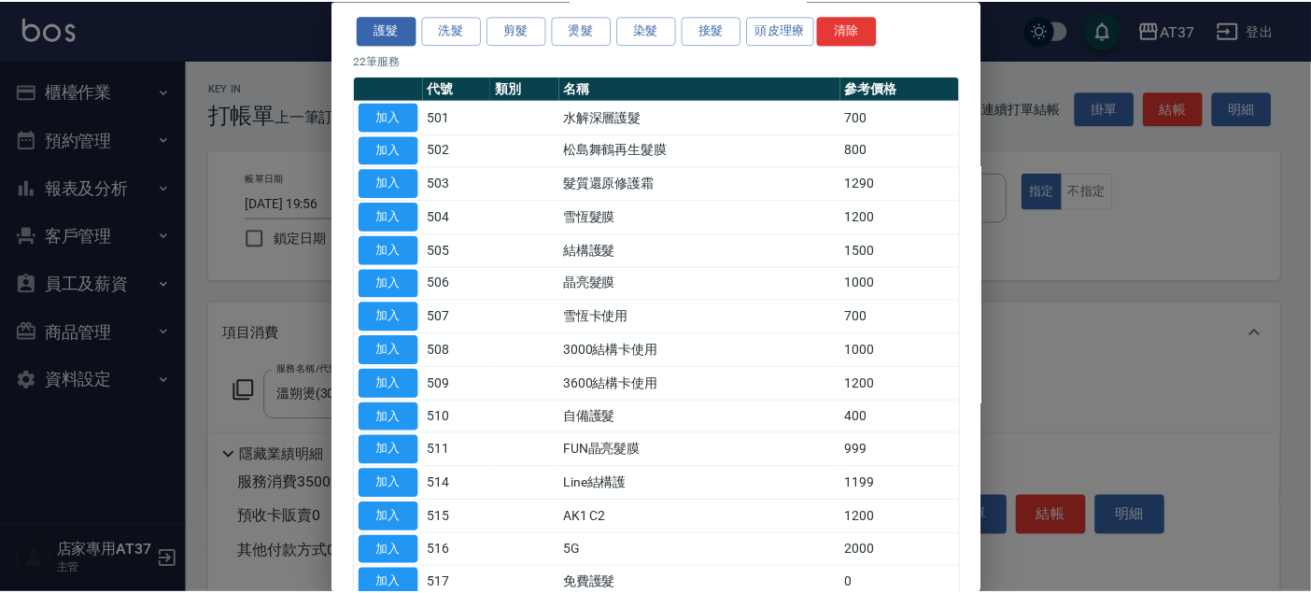
scroll to position [104, 0]
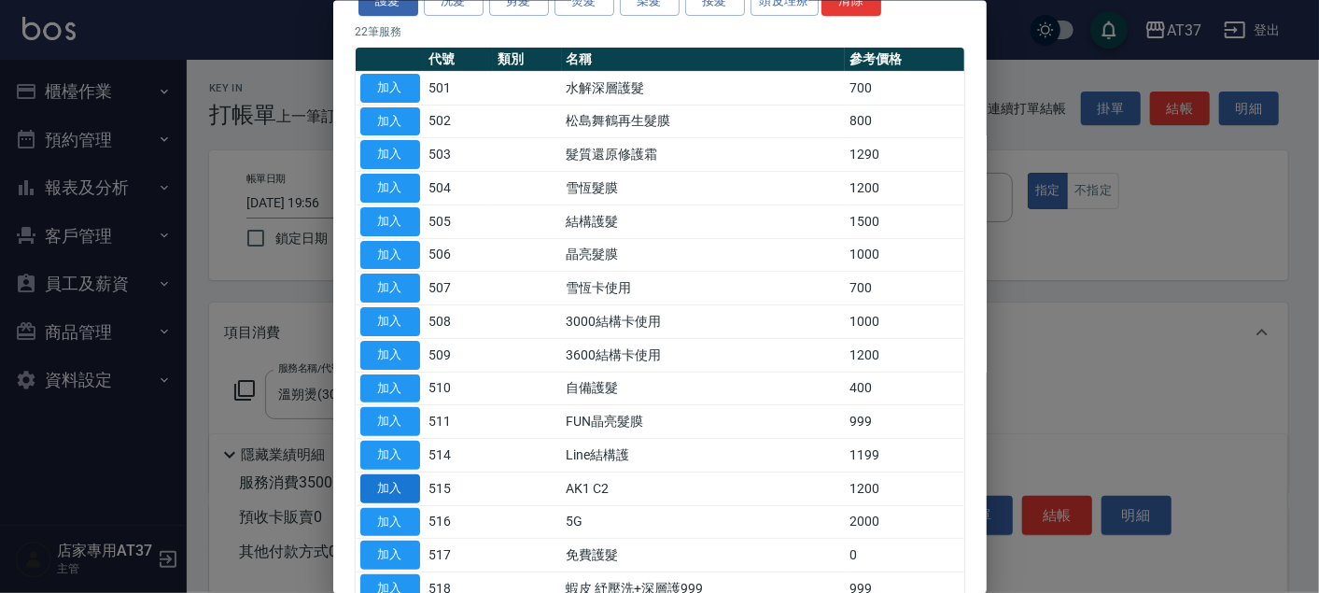
click at [391, 488] on button "加入" at bounding box center [390, 487] width 60 height 29
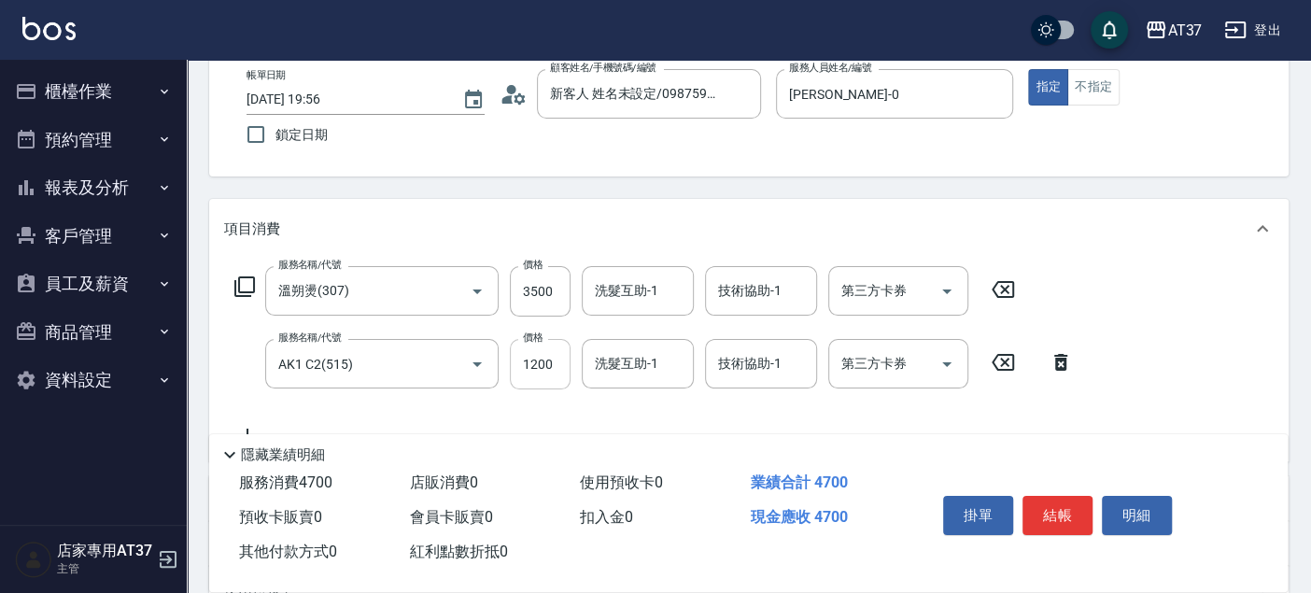
click at [560, 381] on input "1200" at bounding box center [540, 364] width 61 height 50
type input "200"
click at [638, 240] on div "項目消費" at bounding box center [748, 229] width 1079 height 60
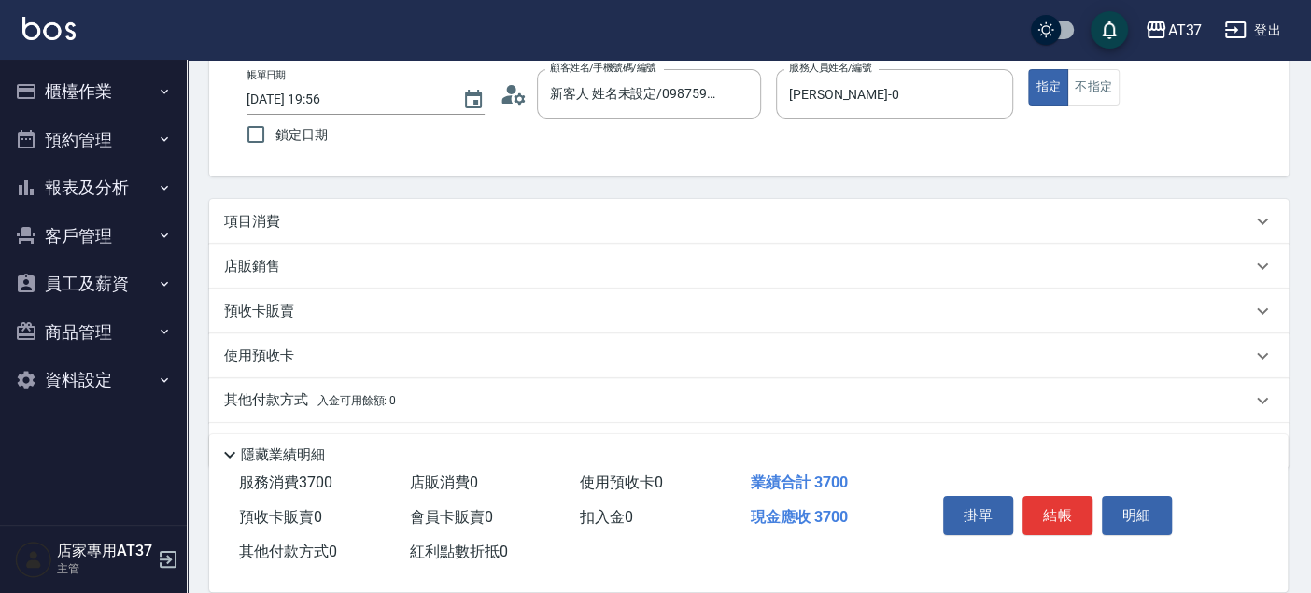
scroll to position [0, 0]
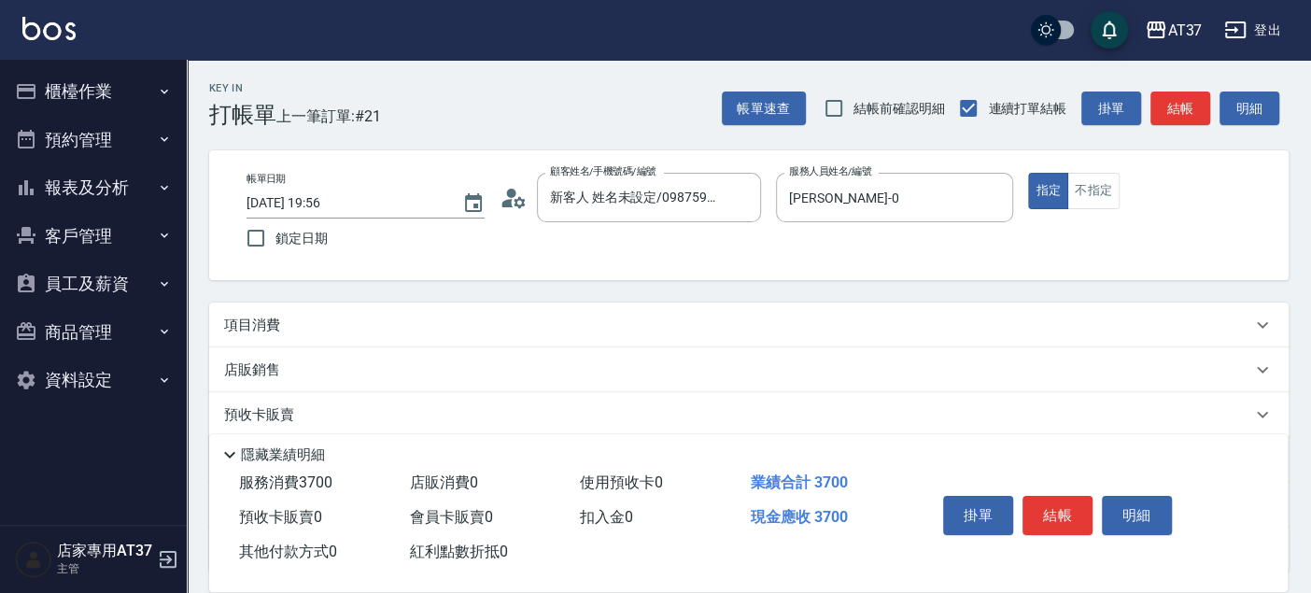
click at [645, 326] on div "項目消費" at bounding box center [737, 326] width 1027 height 20
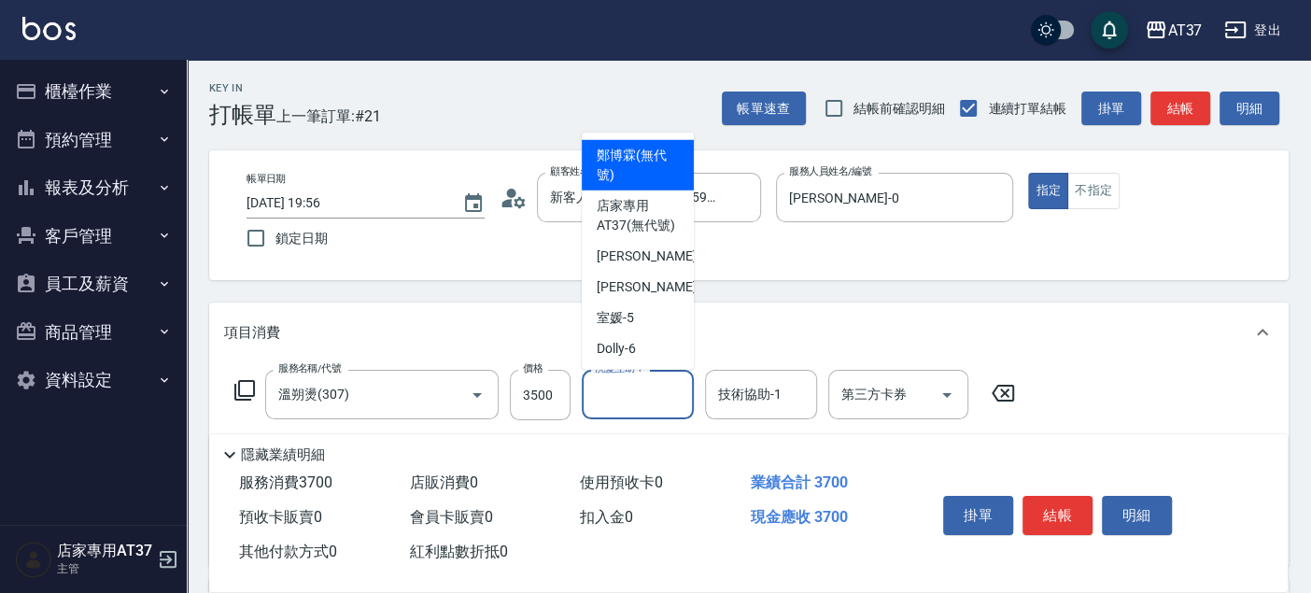
click at [673, 411] on input "洗髮互助-1" at bounding box center [637, 394] width 95 height 33
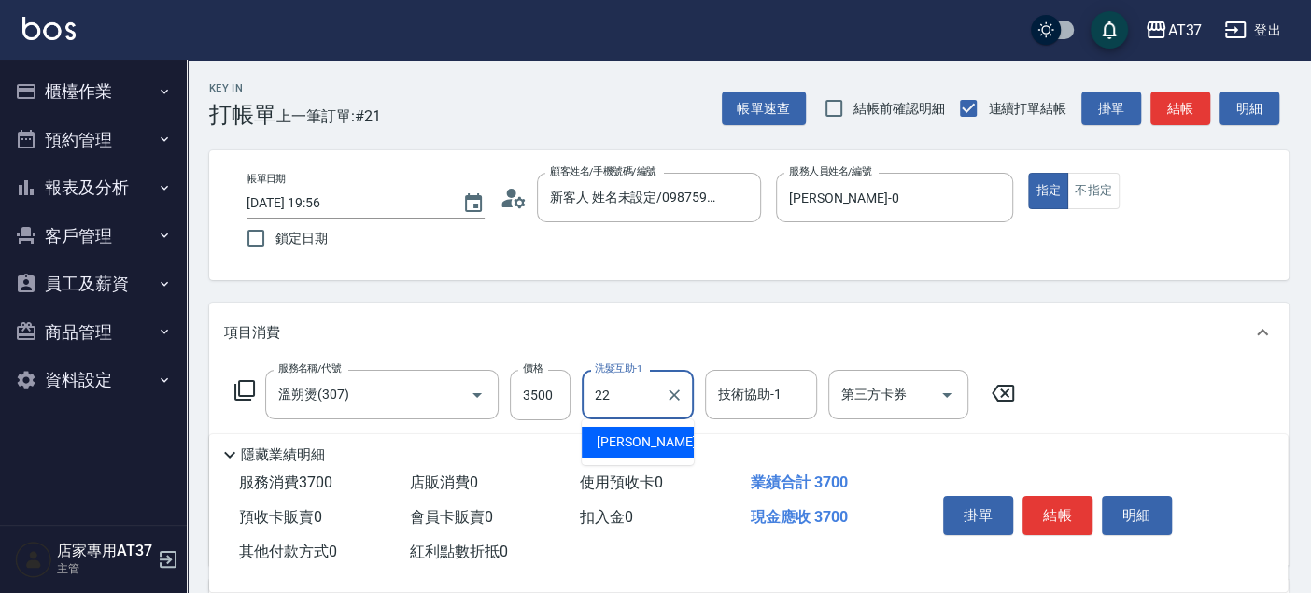
type input "威廉-22"
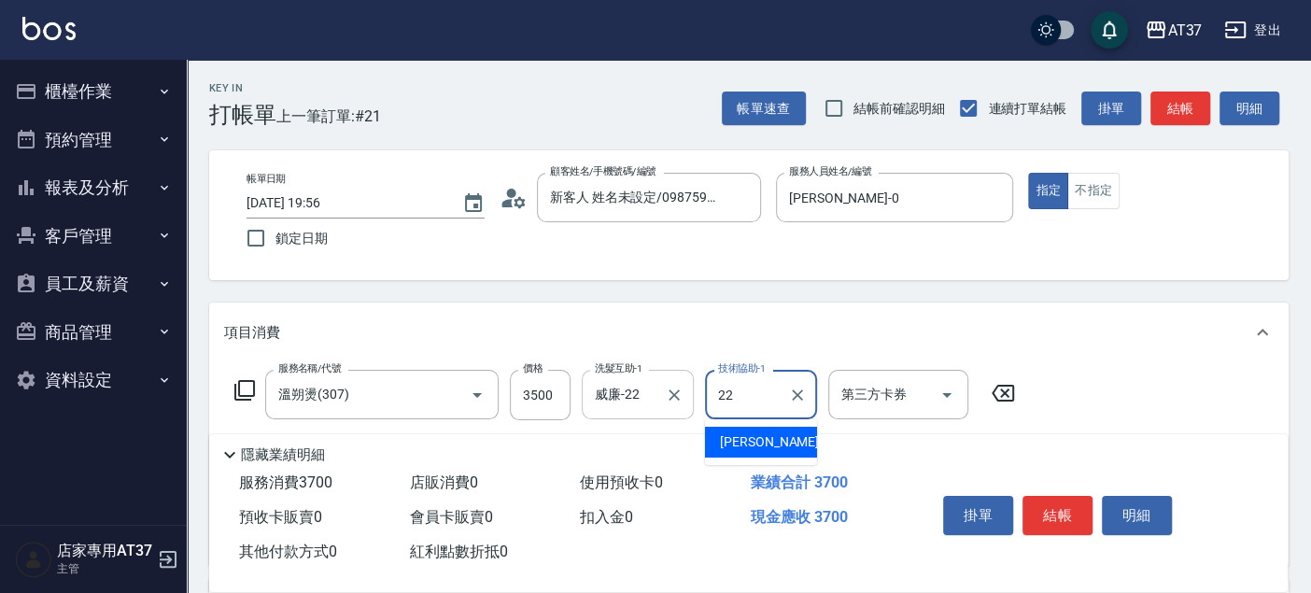
type input "威廉-22"
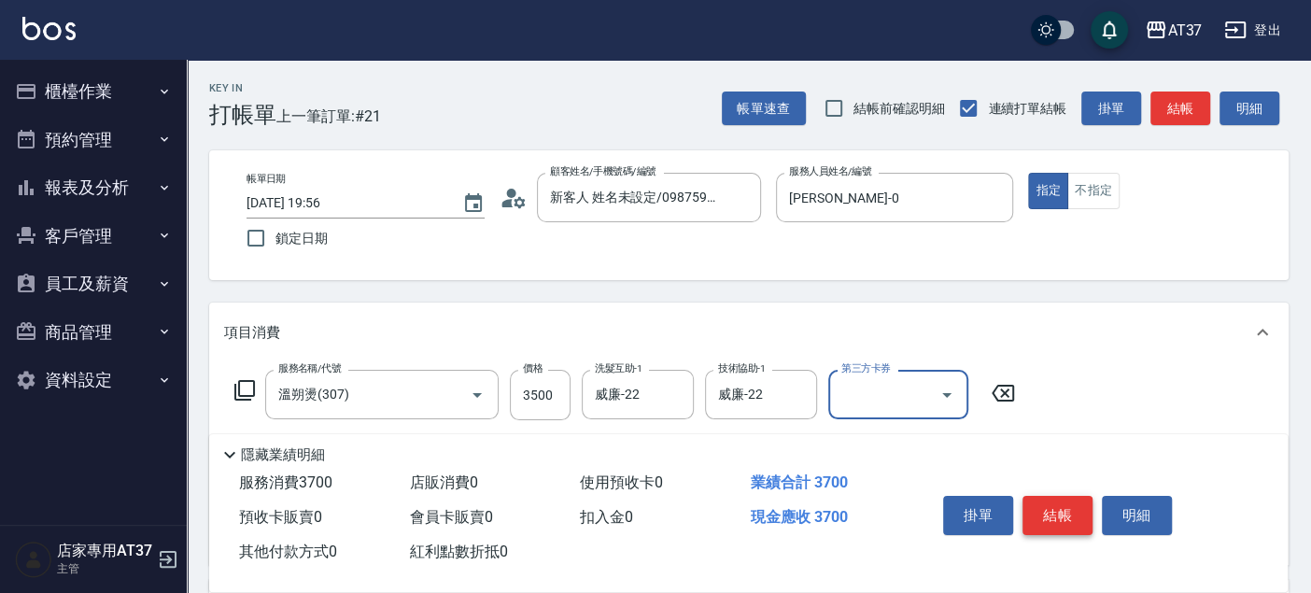
click at [1063, 516] on button "結帳" at bounding box center [1057, 515] width 70 height 39
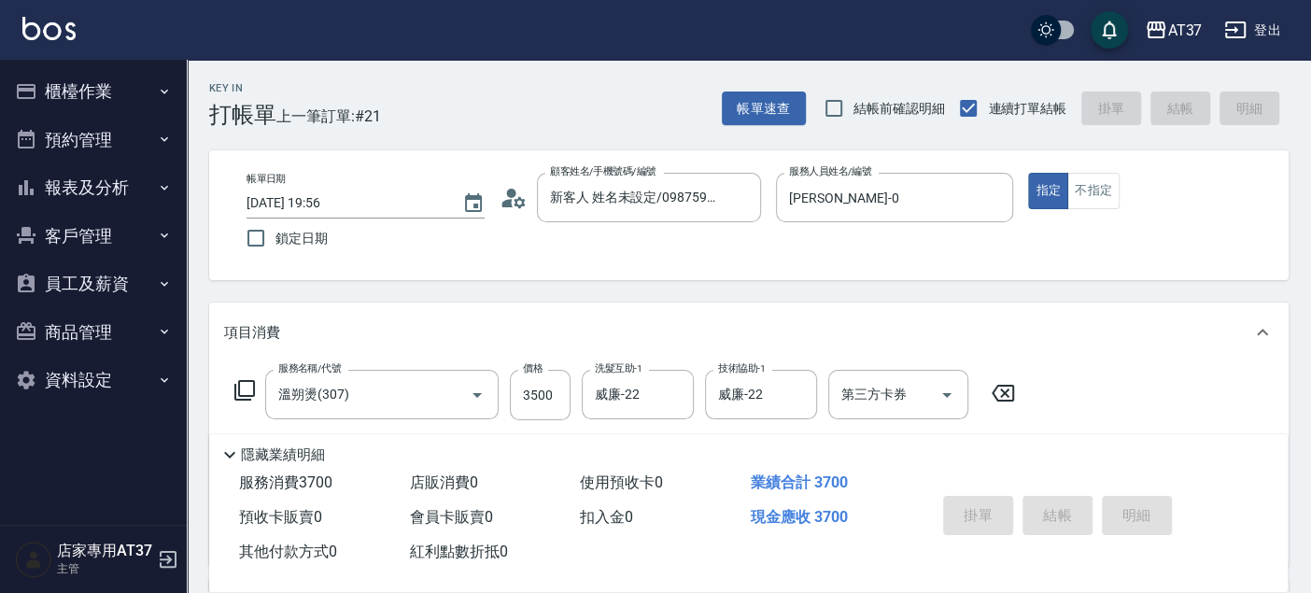
type input "2025/09/19 19:57"
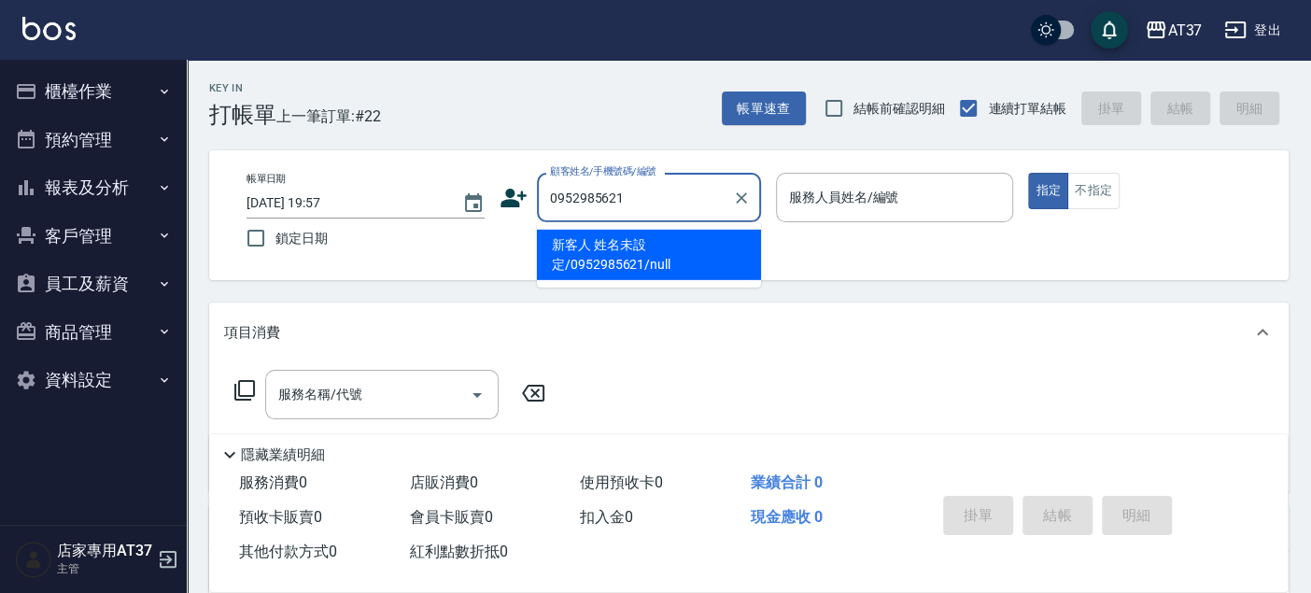
type input "新客人 姓名未設定/0952985621/null"
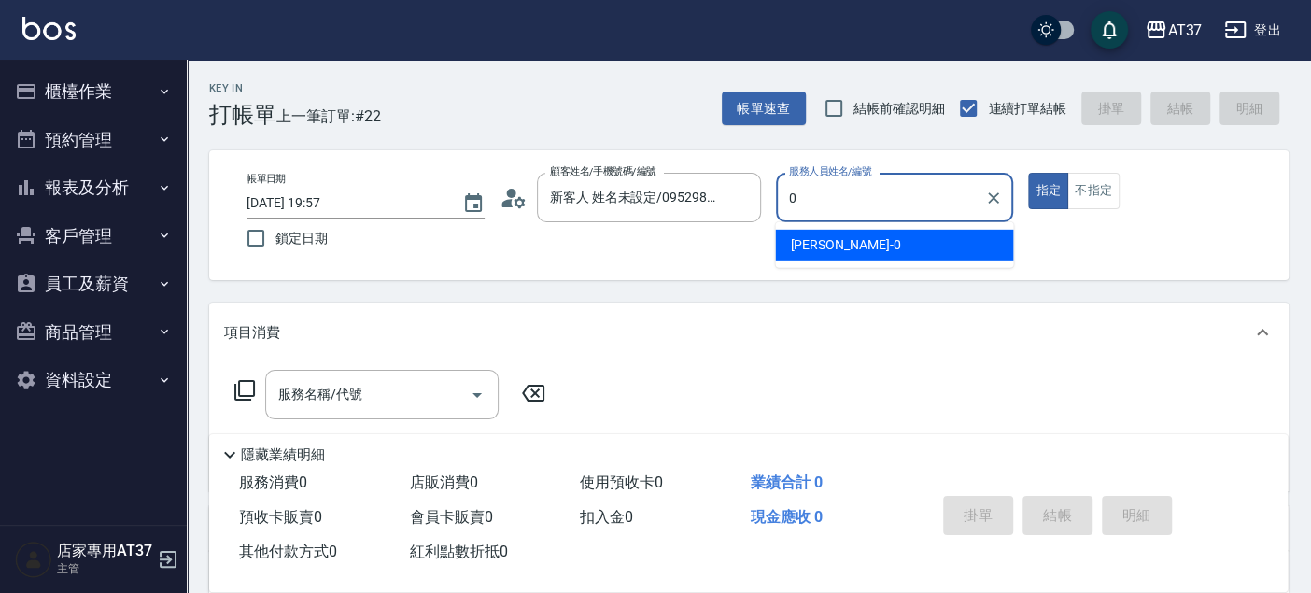
click at [891, 254] on div "NINA -0" at bounding box center [894, 245] width 238 height 31
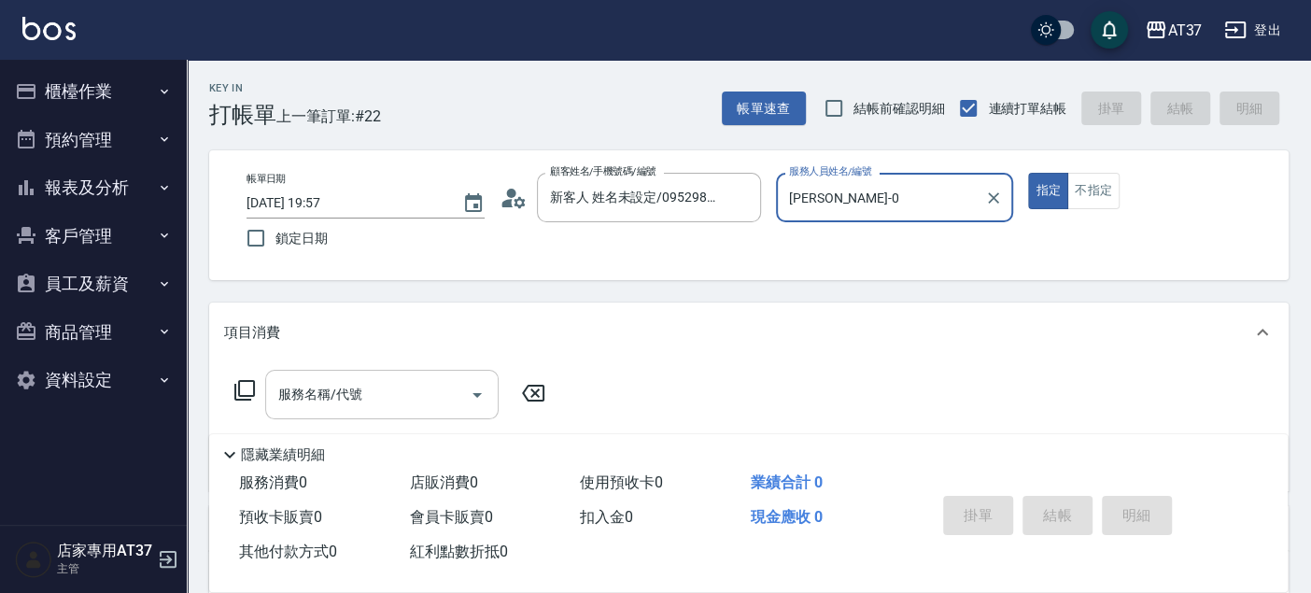
type input "NINA-0"
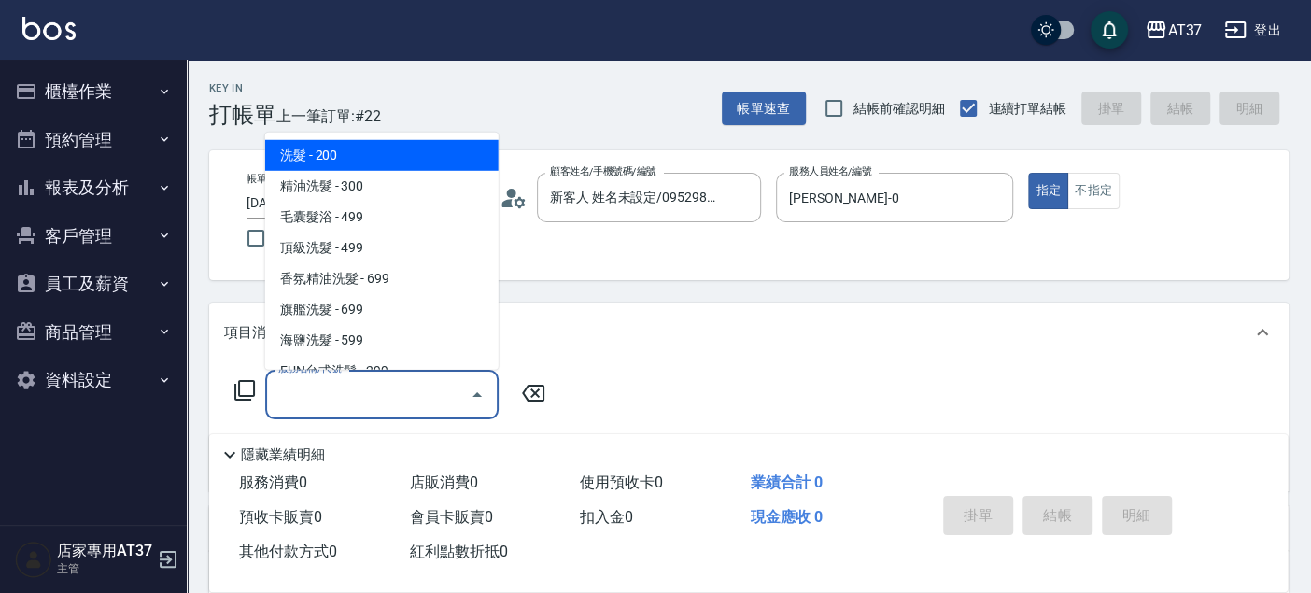
click at [386, 400] on input "服務名稱/代號" at bounding box center [368, 394] width 189 height 33
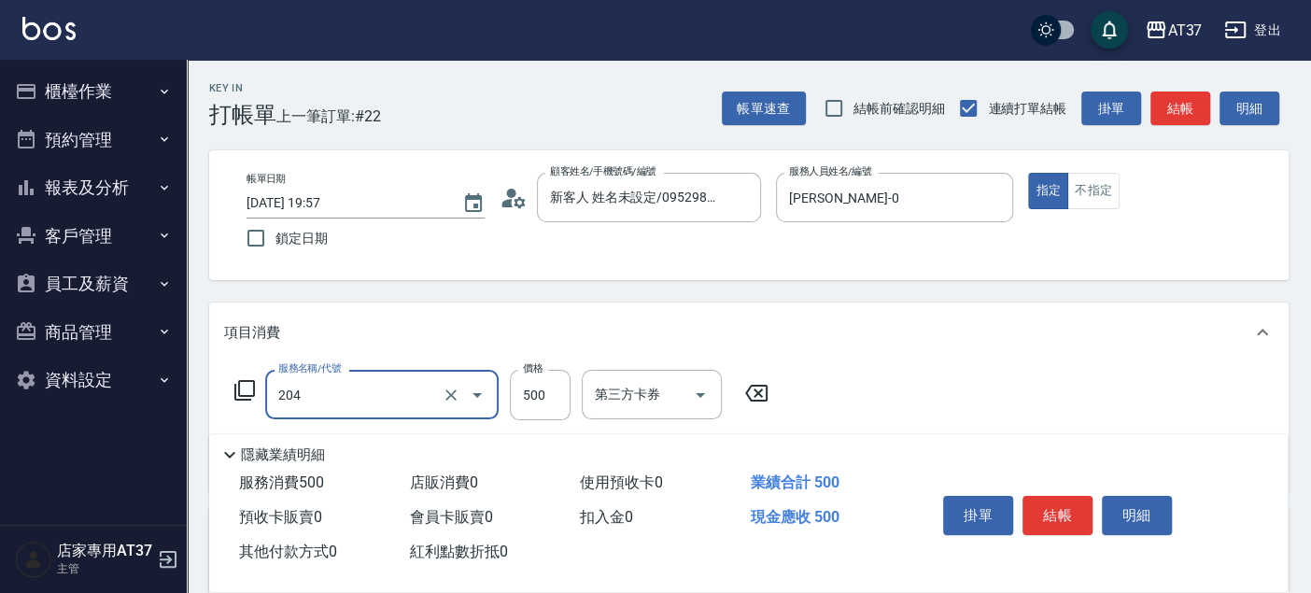
type input "A級洗+剪(204)"
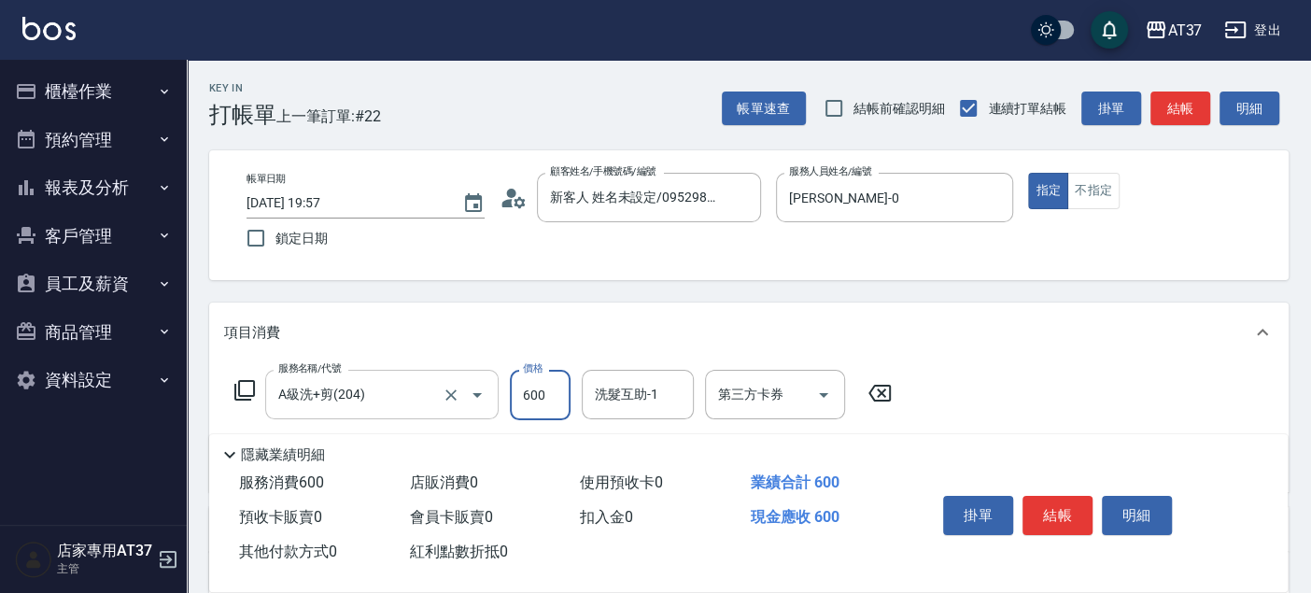
type input "600"
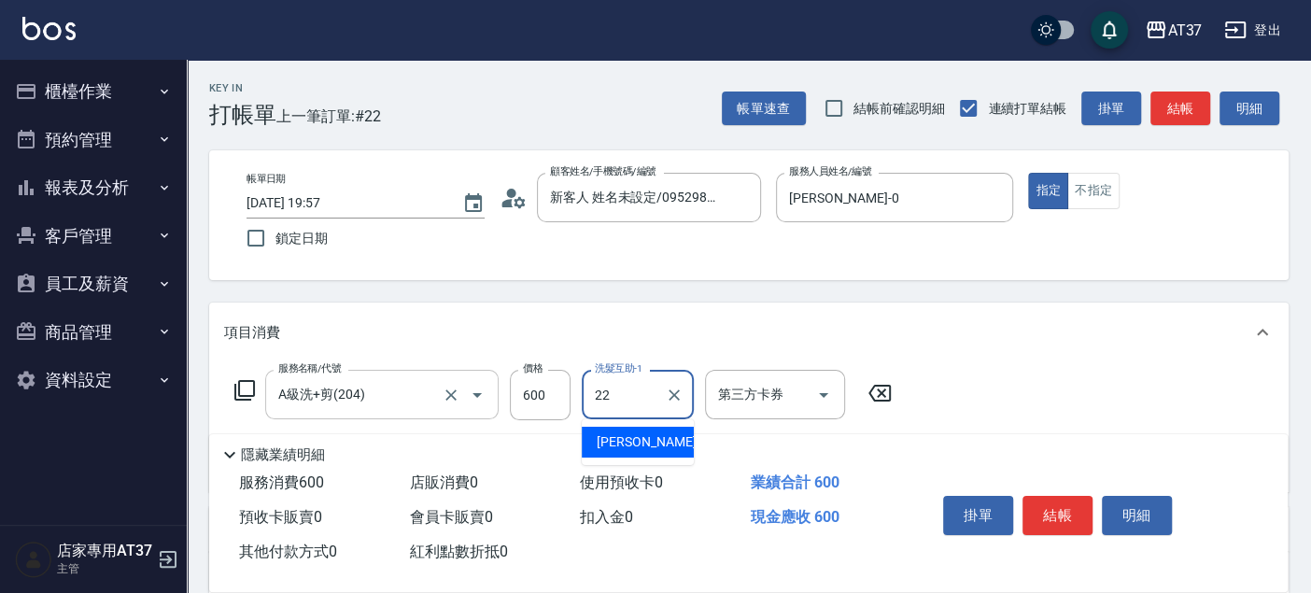
type input "威廉-22"
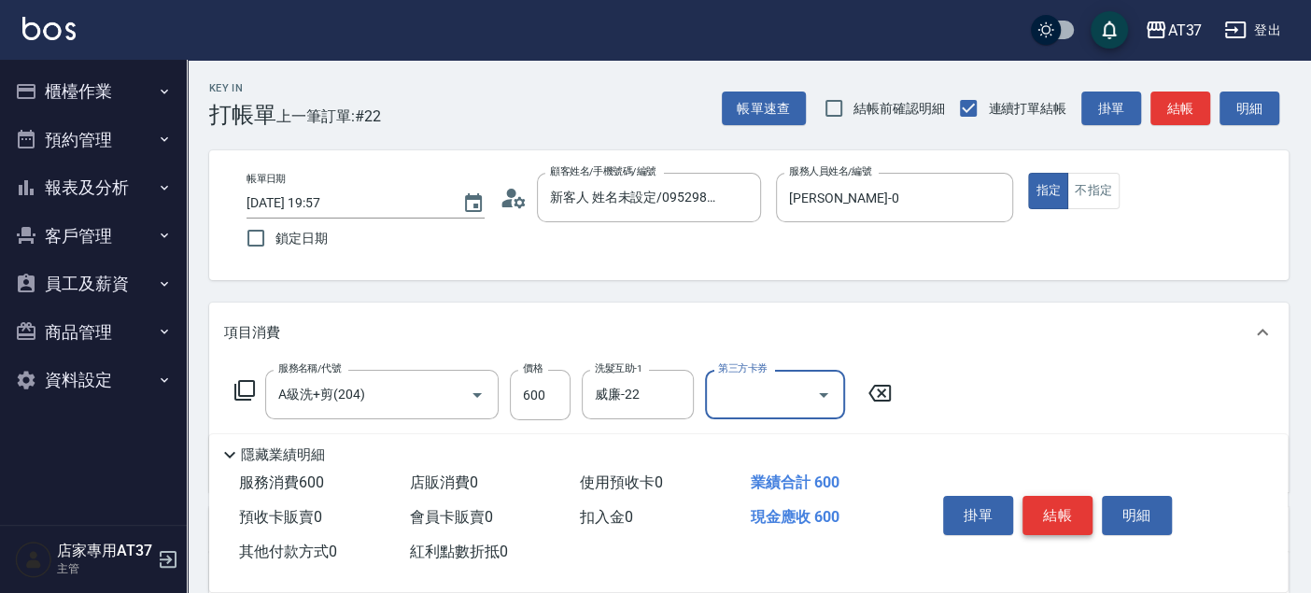
click at [1061, 504] on button "結帳" at bounding box center [1057, 515] width 70 height 39
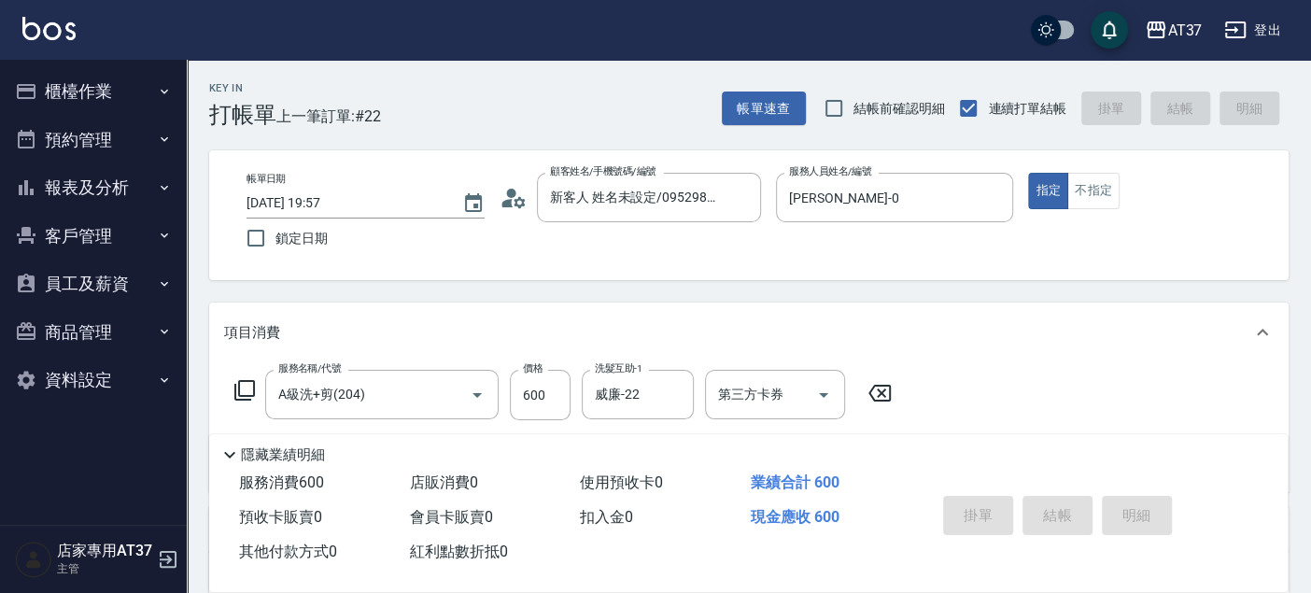
type input "2025/09/19 19:58"
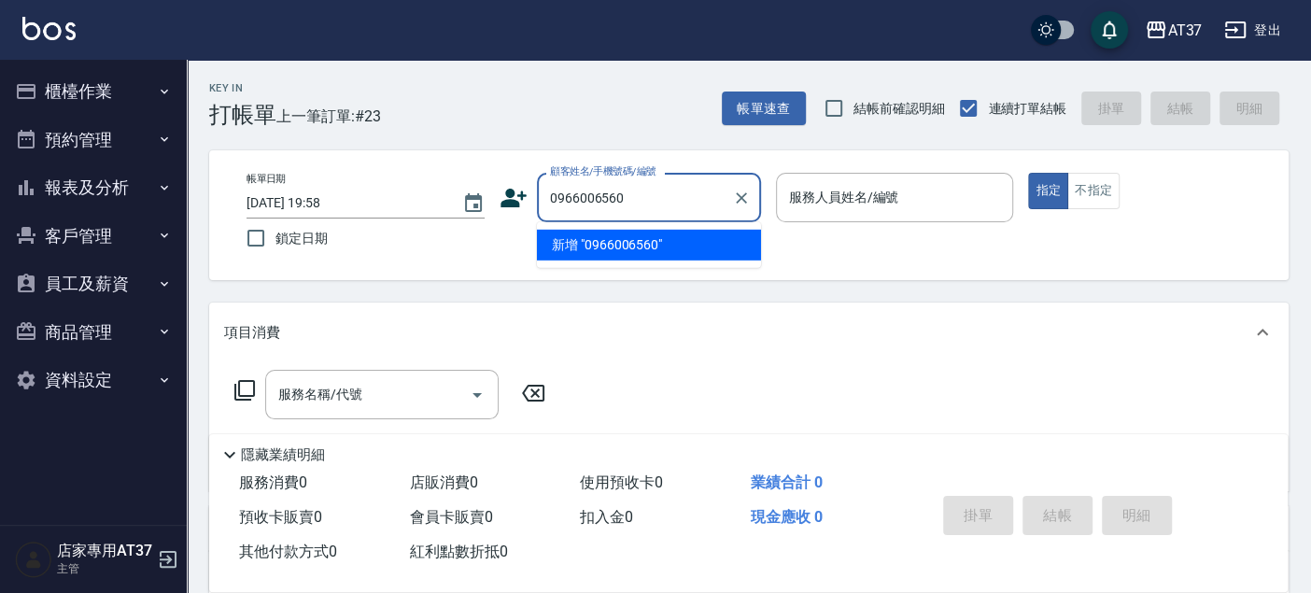
type input "0966006560"
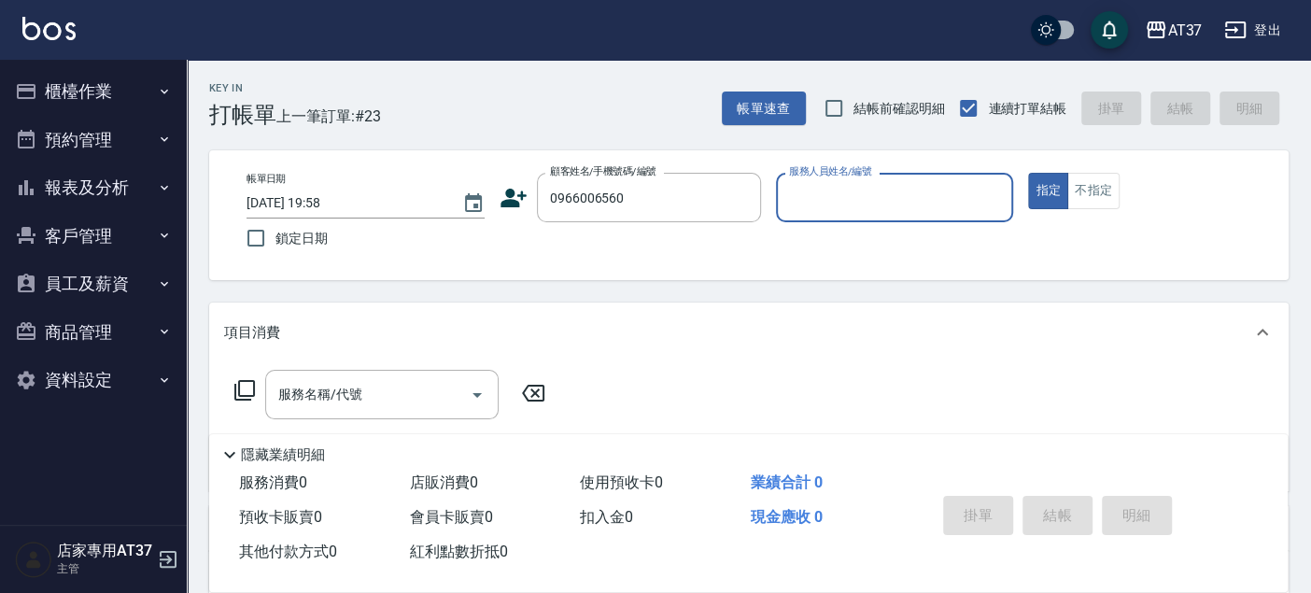
type input "0"
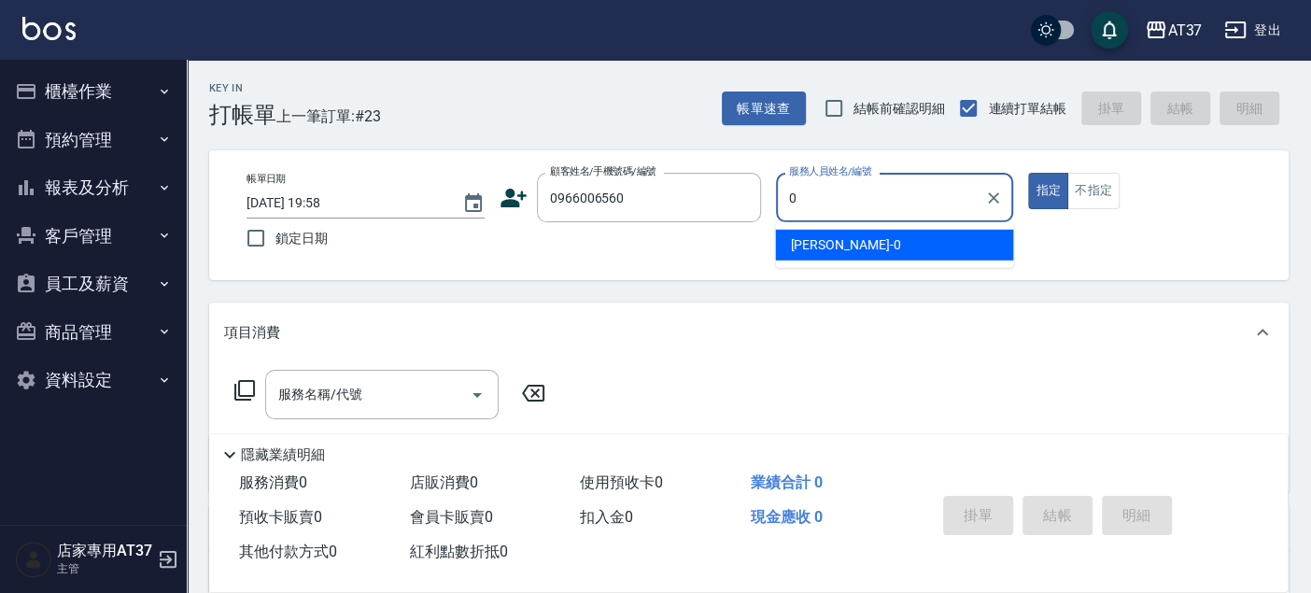
type input "新客人 姓名未設定/0966006560/null"
click at [940, 250] on div "NINA -0" at bounding box center [894, 245] width 238 height 31
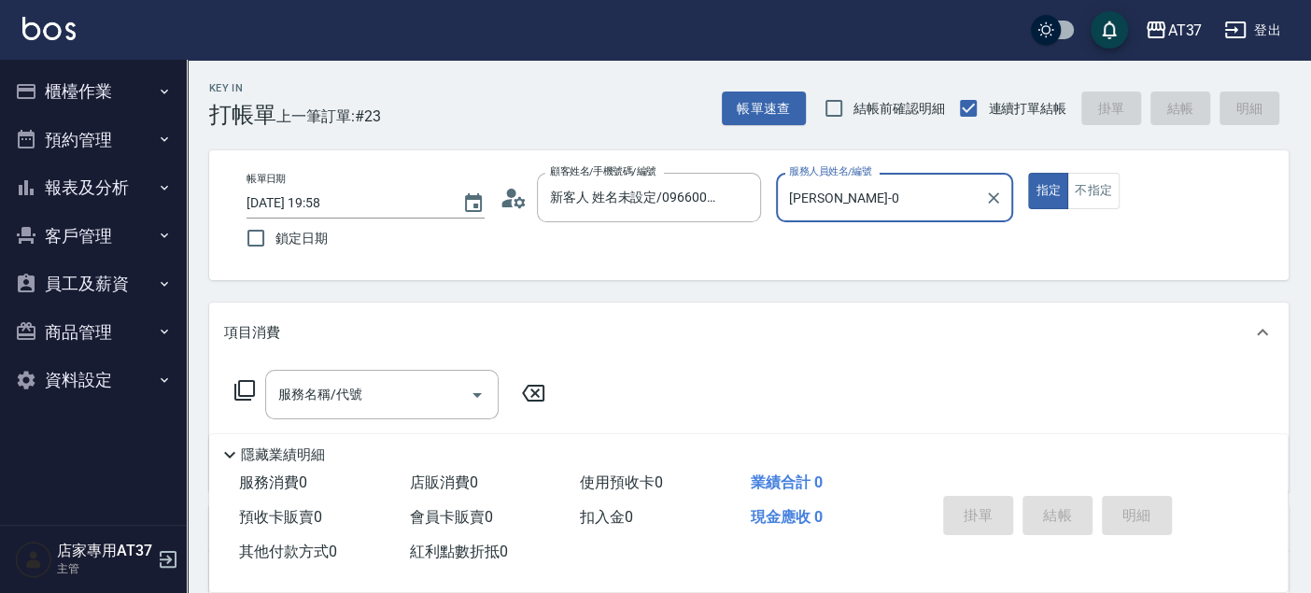
type input "NINA-0"
click at [237, 384] on icon at bounding box center [244, 390] width 22 height 22
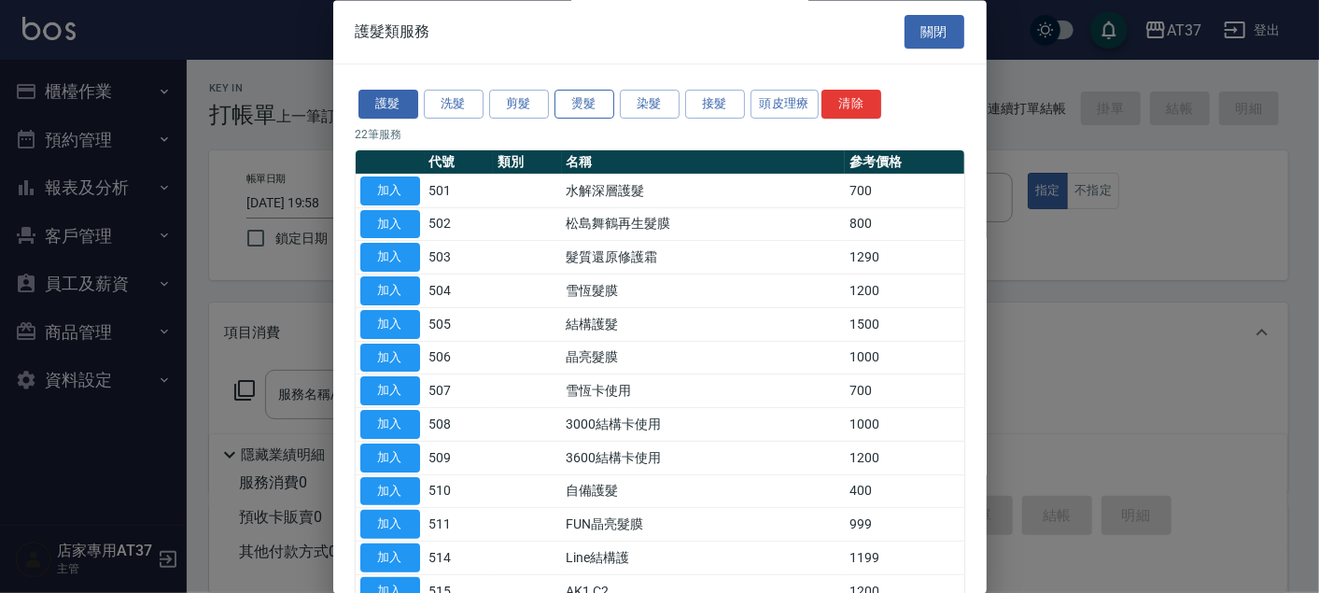
click at [604, 101] on button "燙髮" at bounding box center [585, 105] width 60 height 29
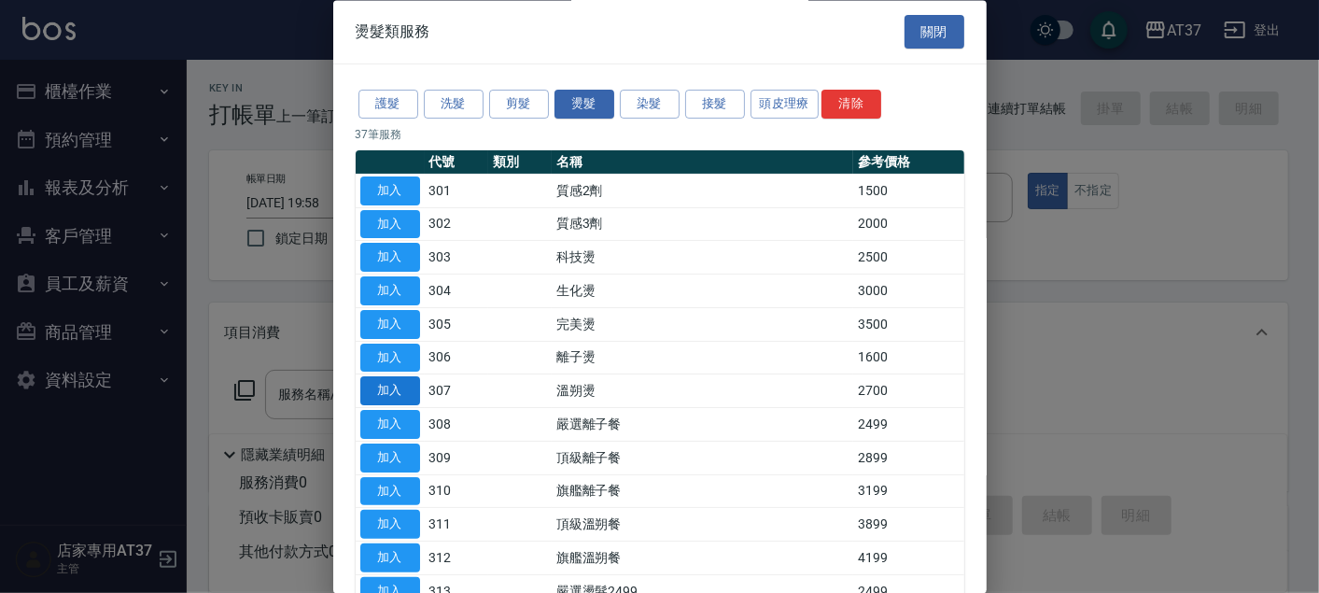
click at [387, 392] on button "加入" at bounding box center [390, 391] width 60 height 29
type input "溫朔燙(307)"
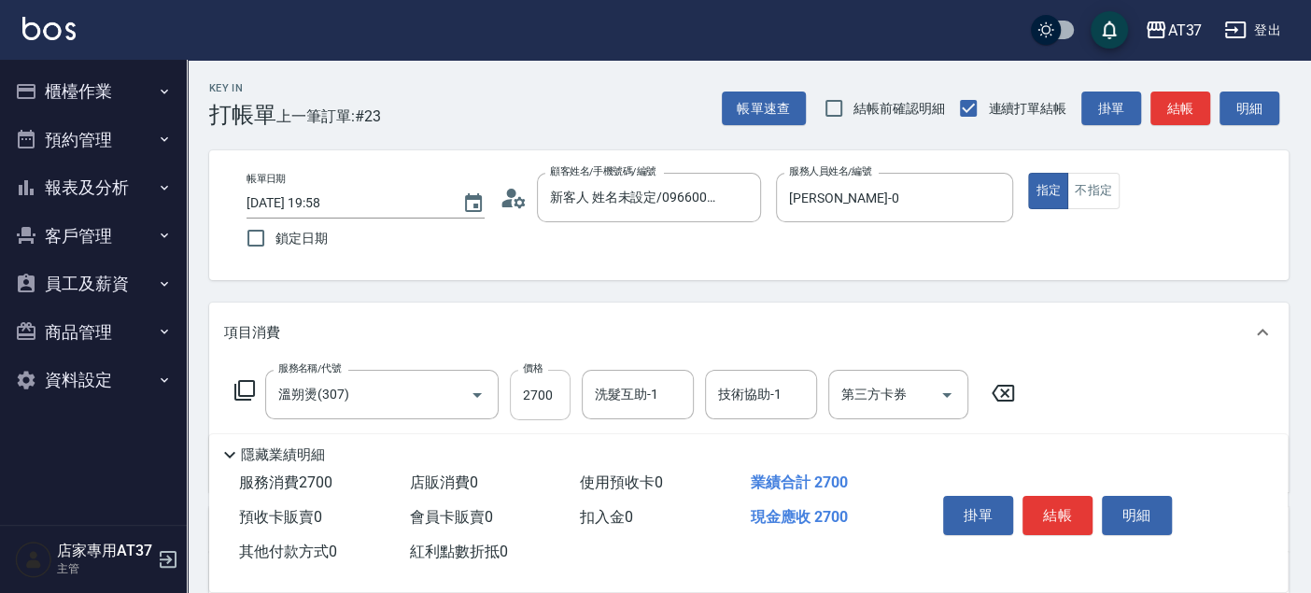
click at [551, 400] on input "2700" at bounding box center [540, 395] width 61 height 50
type input "2500"
click at [247, 386] on icon at bounding box center [244, 390] width 22 height 22
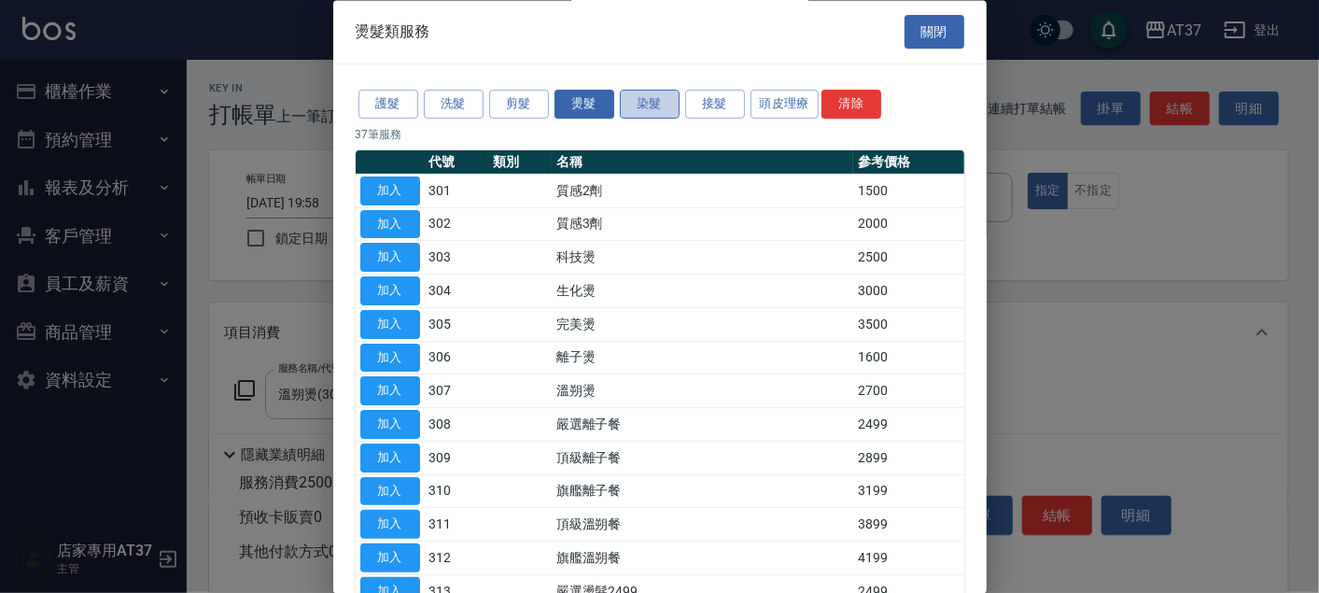
click at [675, 103] on button "染髮" at bounding box center [650, 105] width 60 height 29
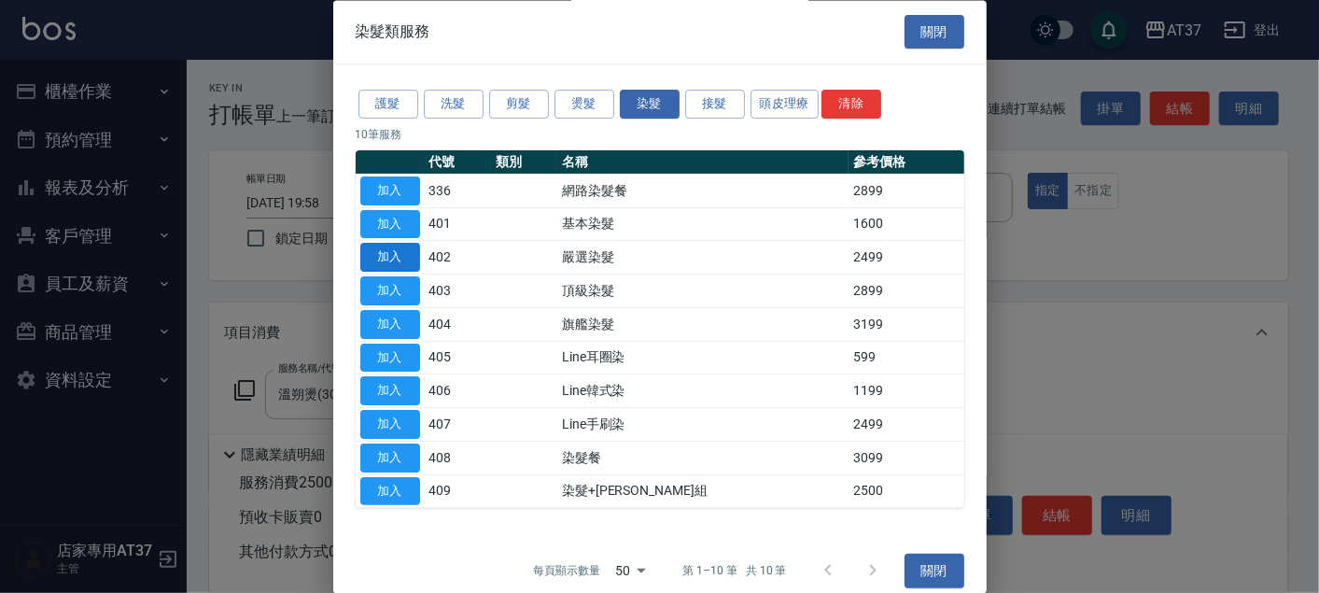
click at [399, 261] on button "加入" at bounding box center [390, 258] width 60 height 29
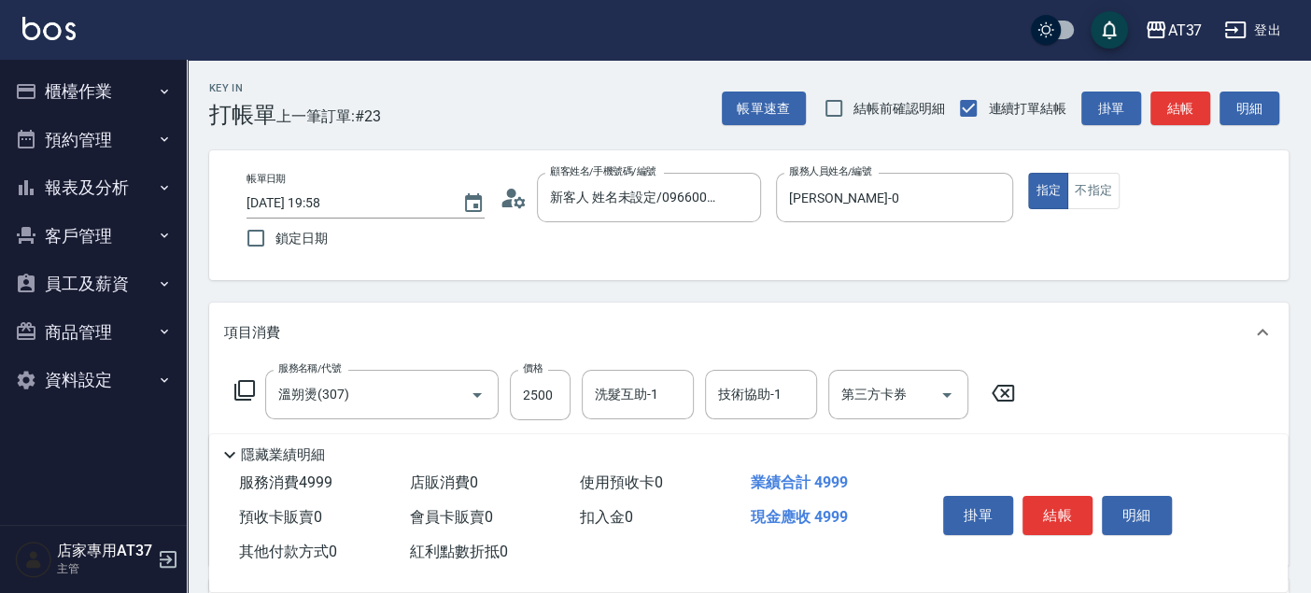
scroll to position [104, 0]
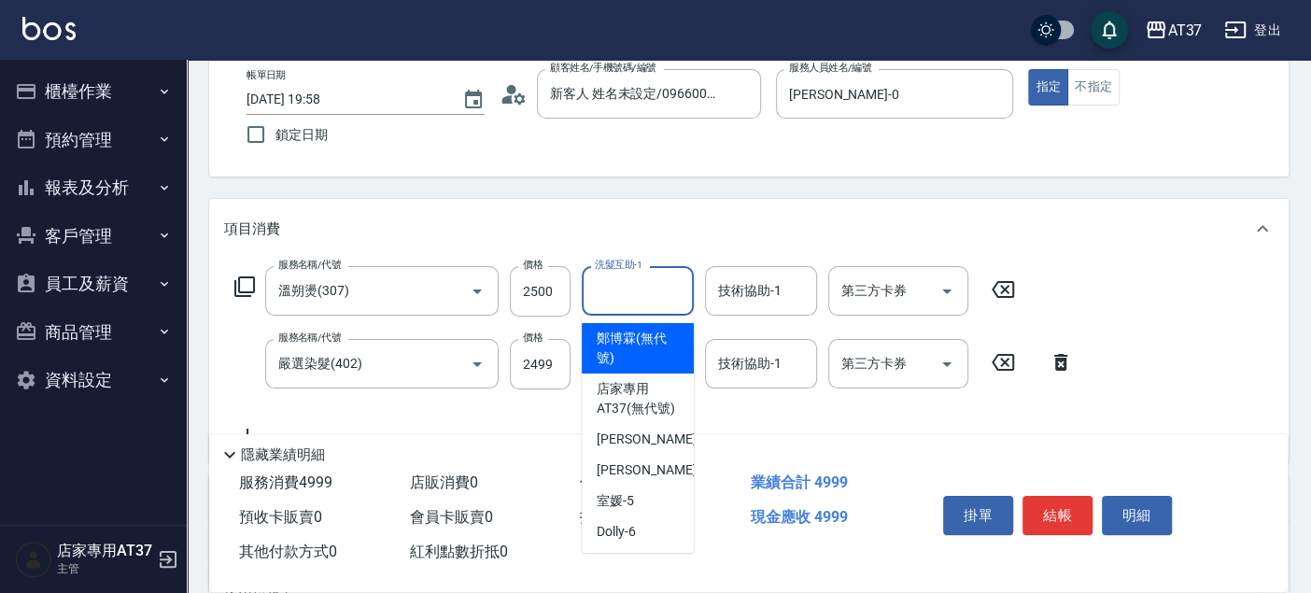
click at [640, 298] on input "洗髮互助-1" at bounding box center [637, 290] width 95 height 33
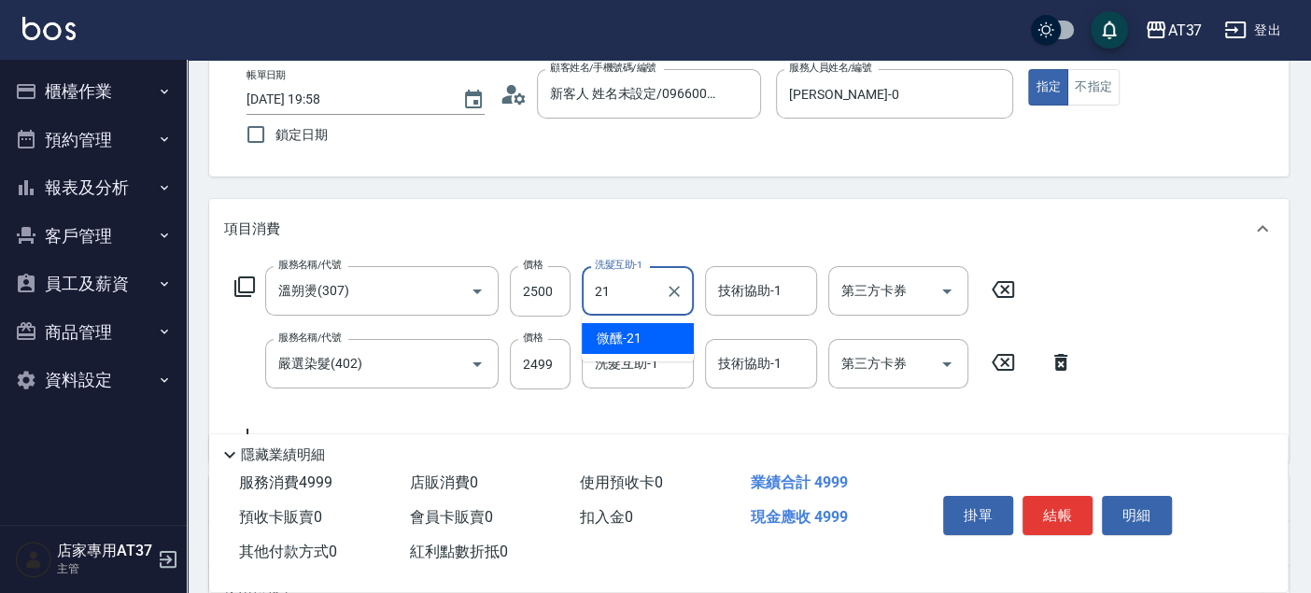
type input "微醺-21"
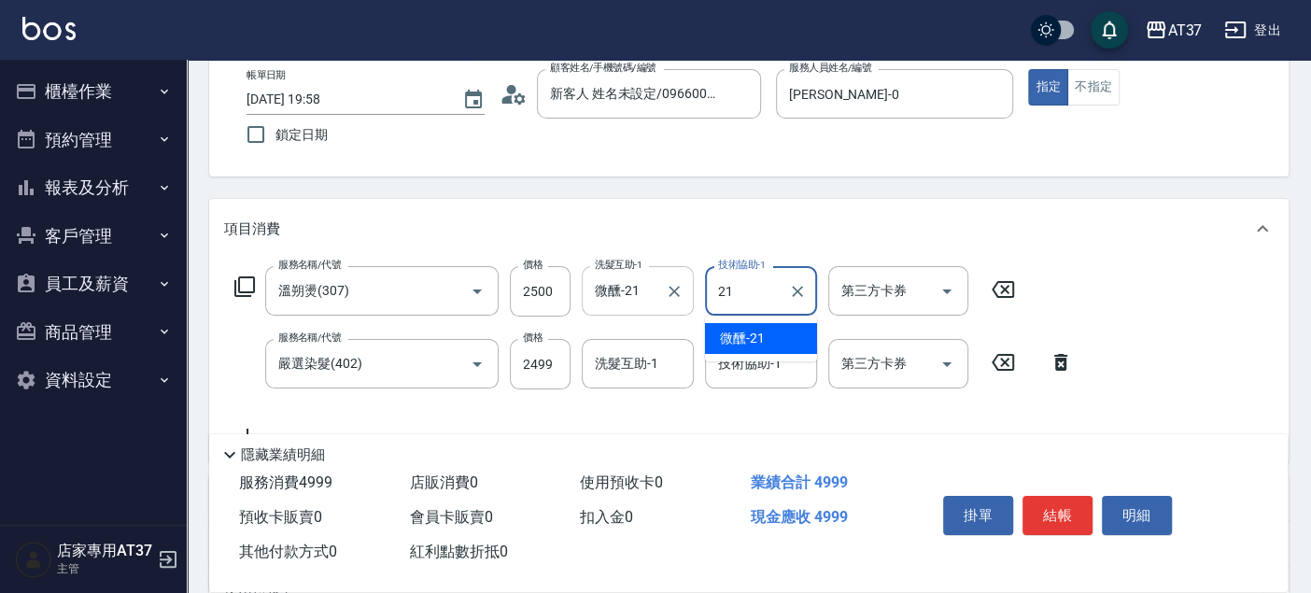
type input "微醺-21"
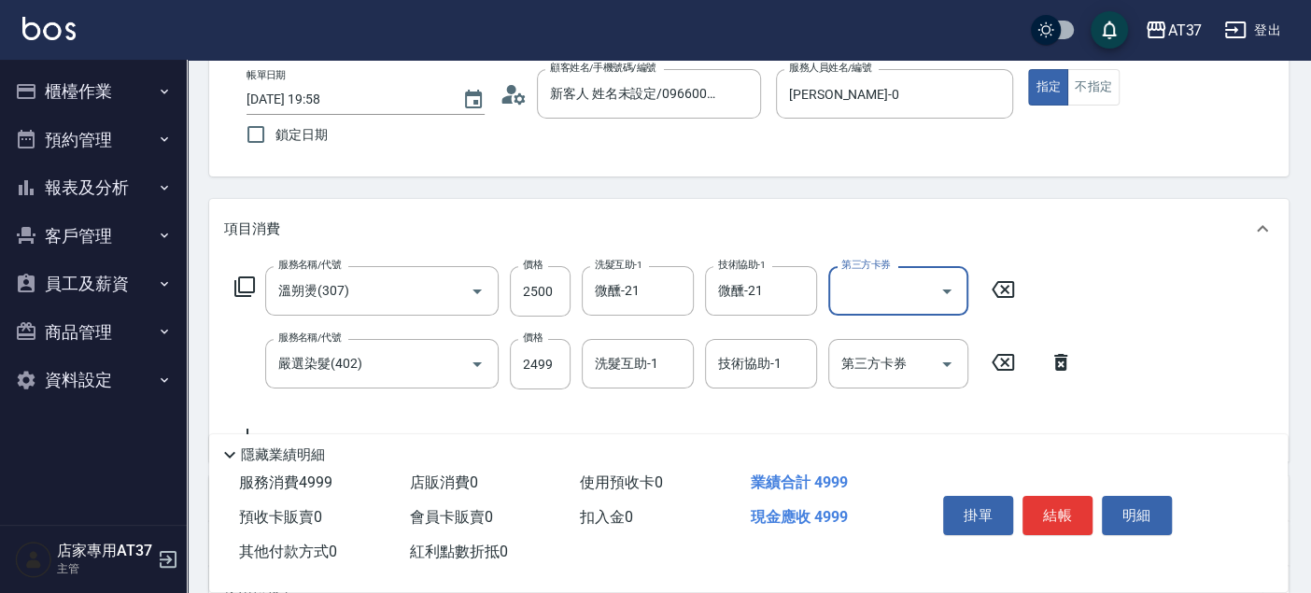
click at [934, 154] on div "帳單日期 2025/09/19 19:58 鎖定日期 顧客姓名/手機號碼/編號 新客人 姓名未設定/0966006560/null 顧客姓名/手機號碼/編號 …" at bounding box center [748, 112] width 1079 height 130
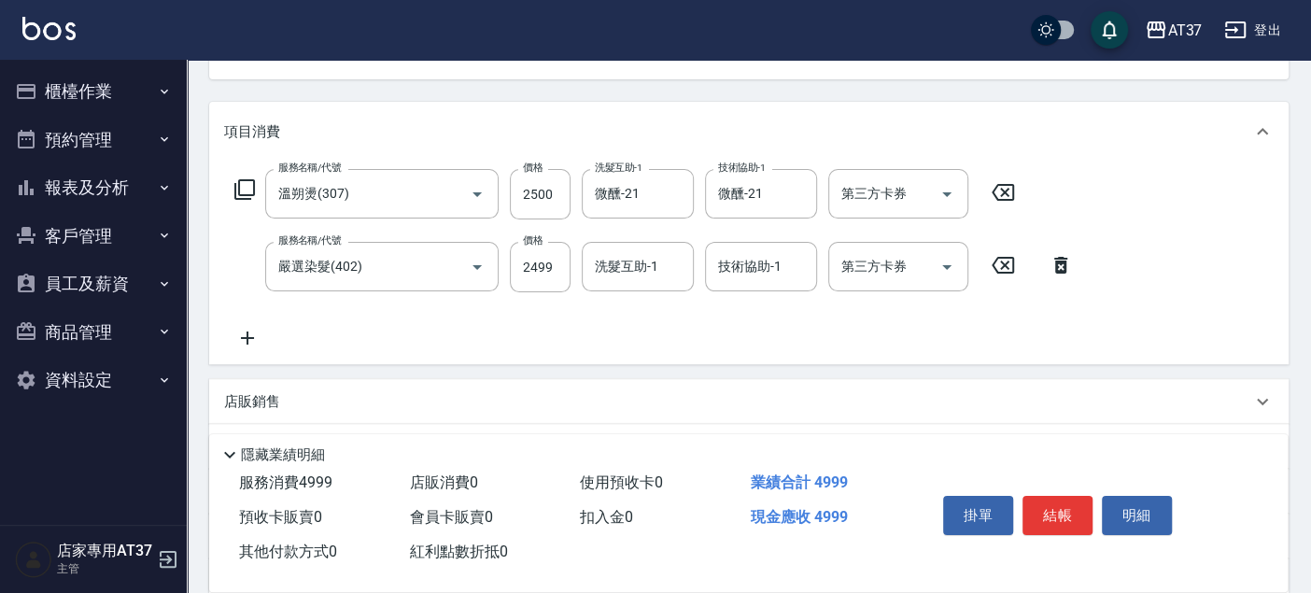
scroll to position [311, 0]
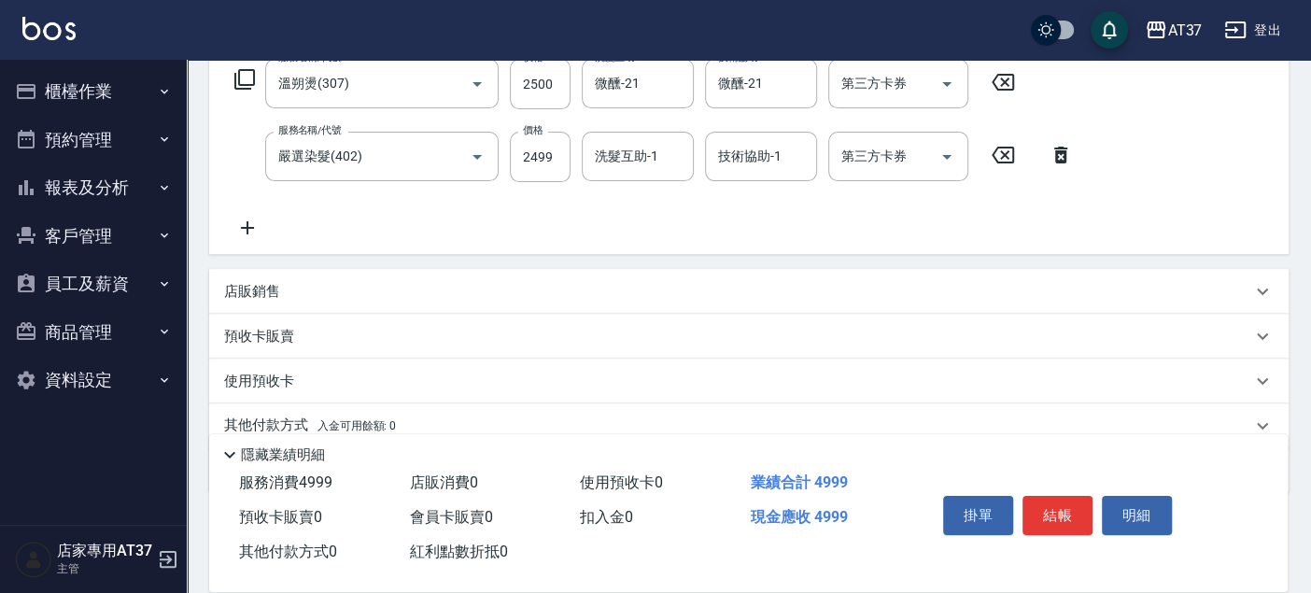
click at [261, 286] on p "店販銷售" at bounding box center [252, 292] width 56 height 20
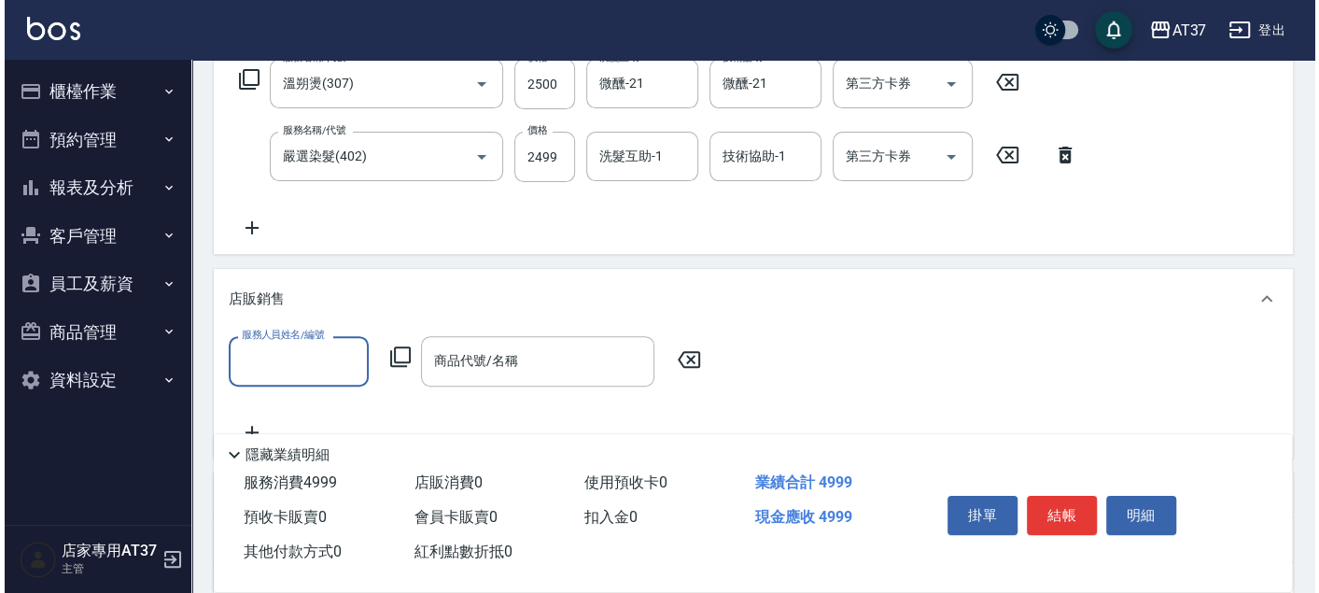
scroll to position [0, 0]
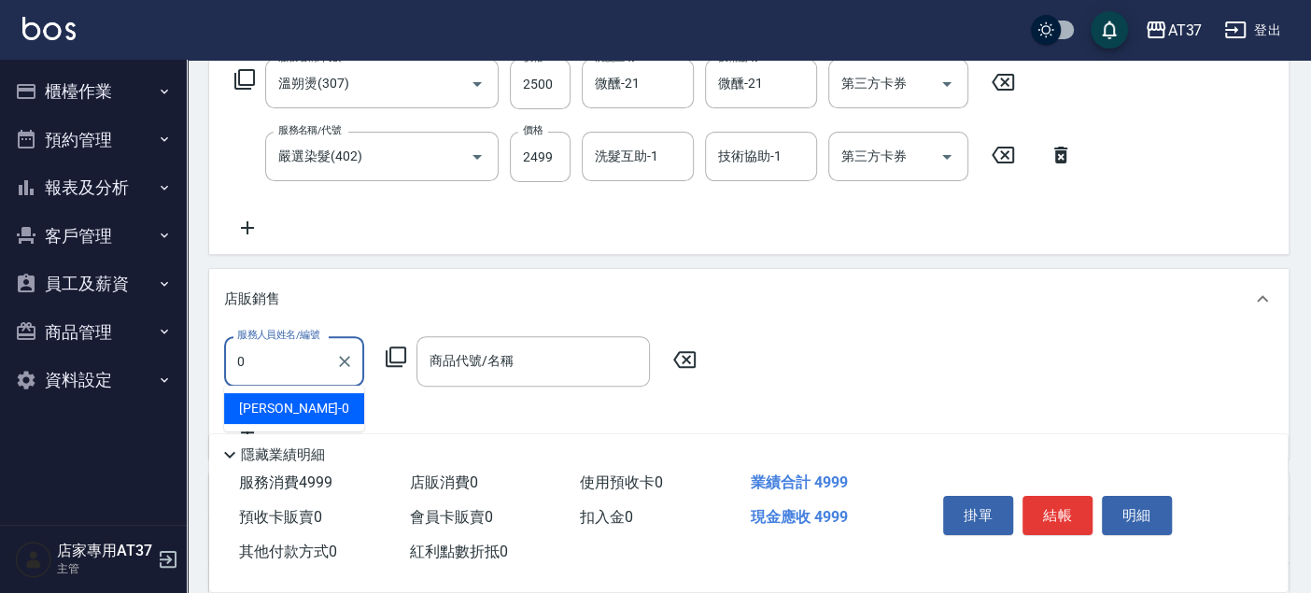
click at [354, 424] on ul "NINA -0" at bounding box center [294, 409] width 140 height 46
click at [354, 407] on div "NINA -0" at bounding box center [294, 408] width 140 height 31
type input "NINA-0"
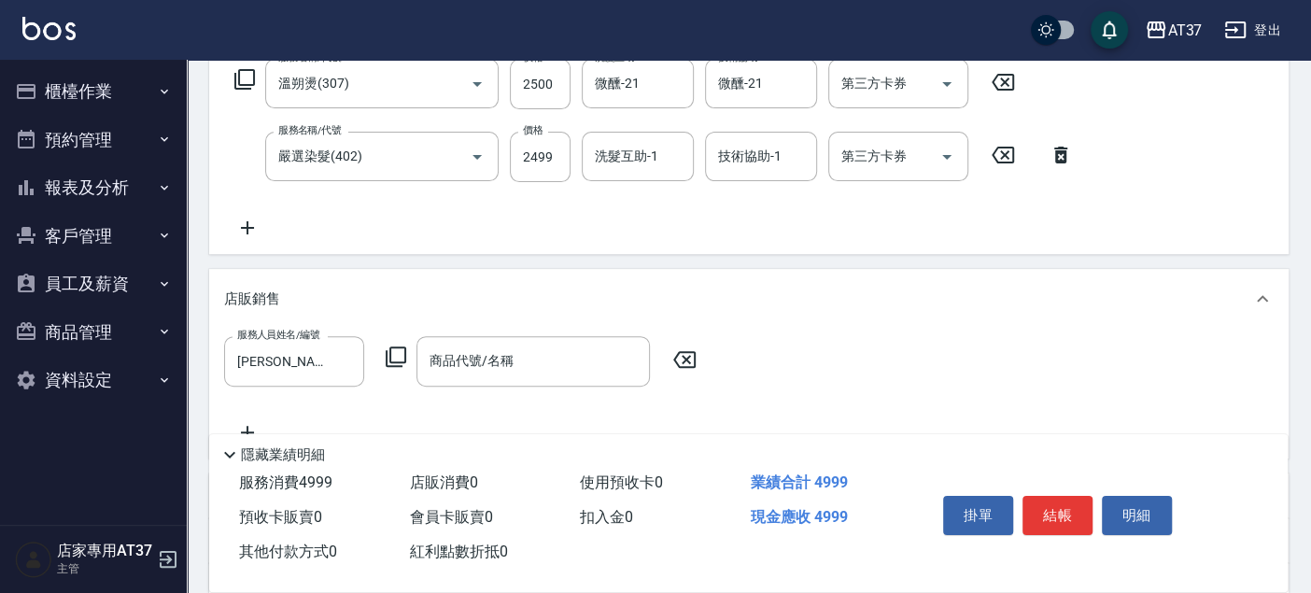
click at [400, 355] on icon at bounding box center [396, 356] width 22 height 22
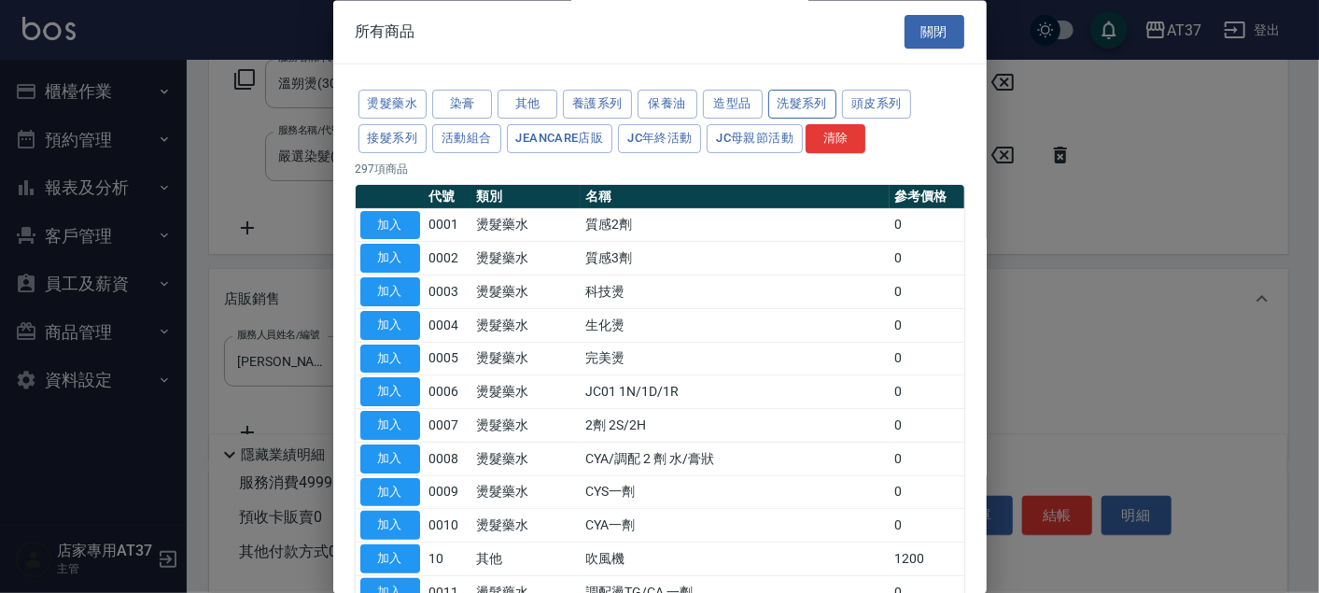
click at [789, 92] on button "洗髮系列" at bounding box center [802, 105] width 69 height 29
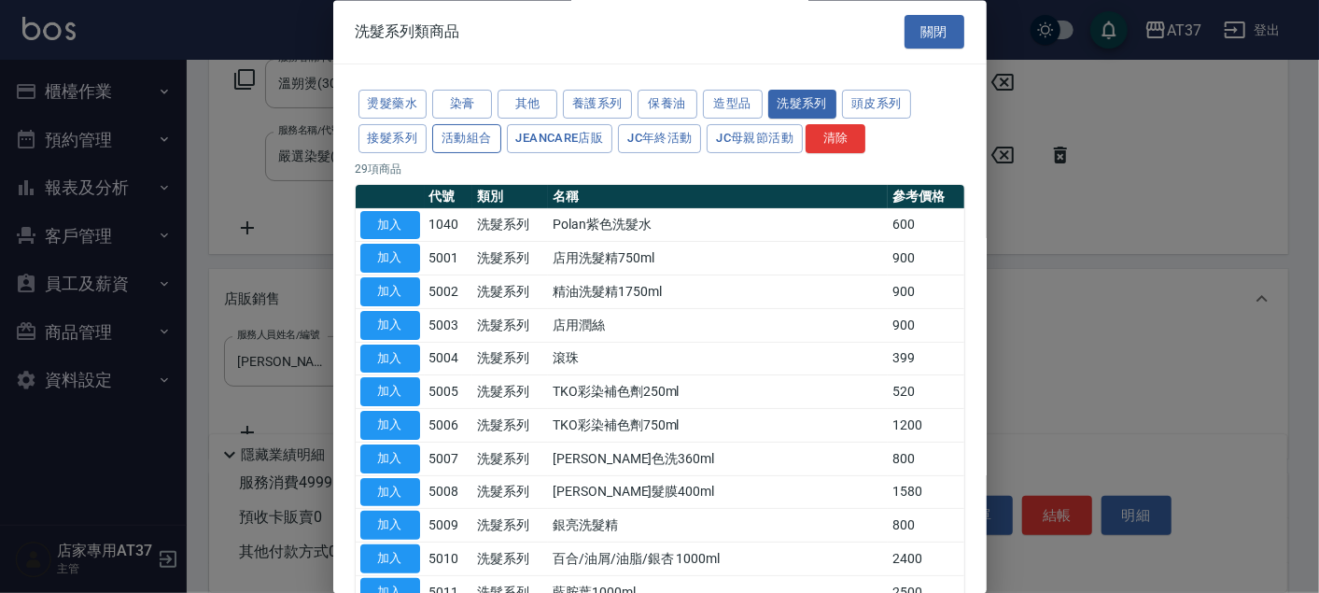
click at [450, 137] on button "活動組合" at bounding box center [466, 138] width 69 height 29
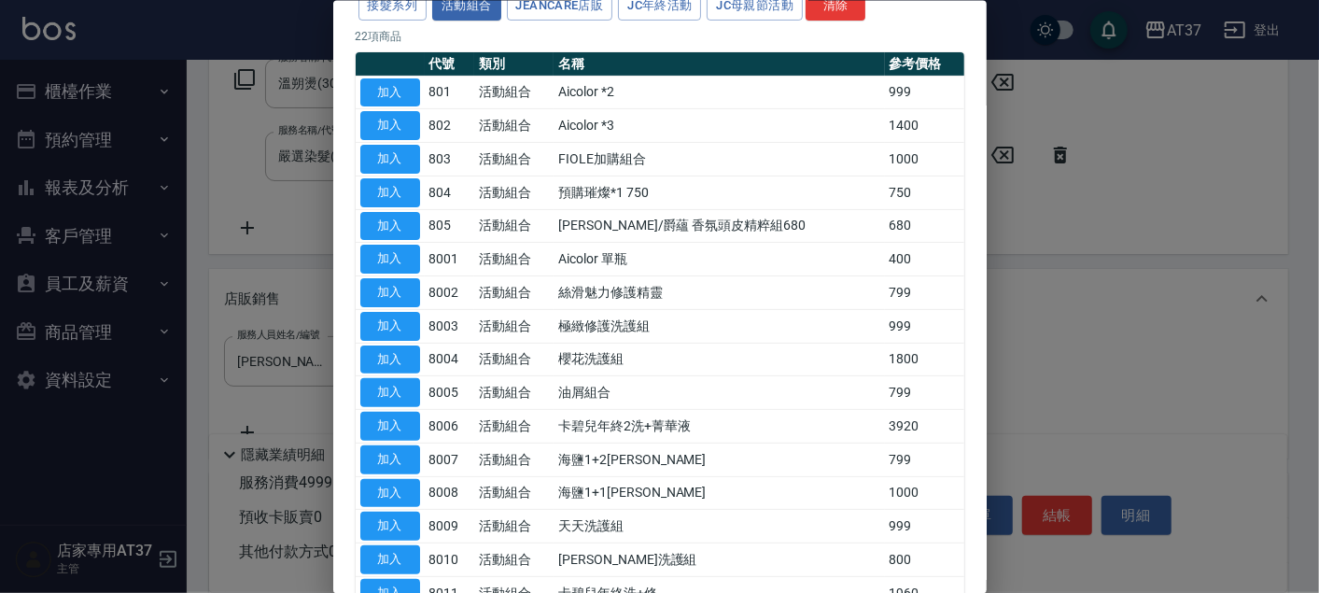
scroll to position [30, 0]
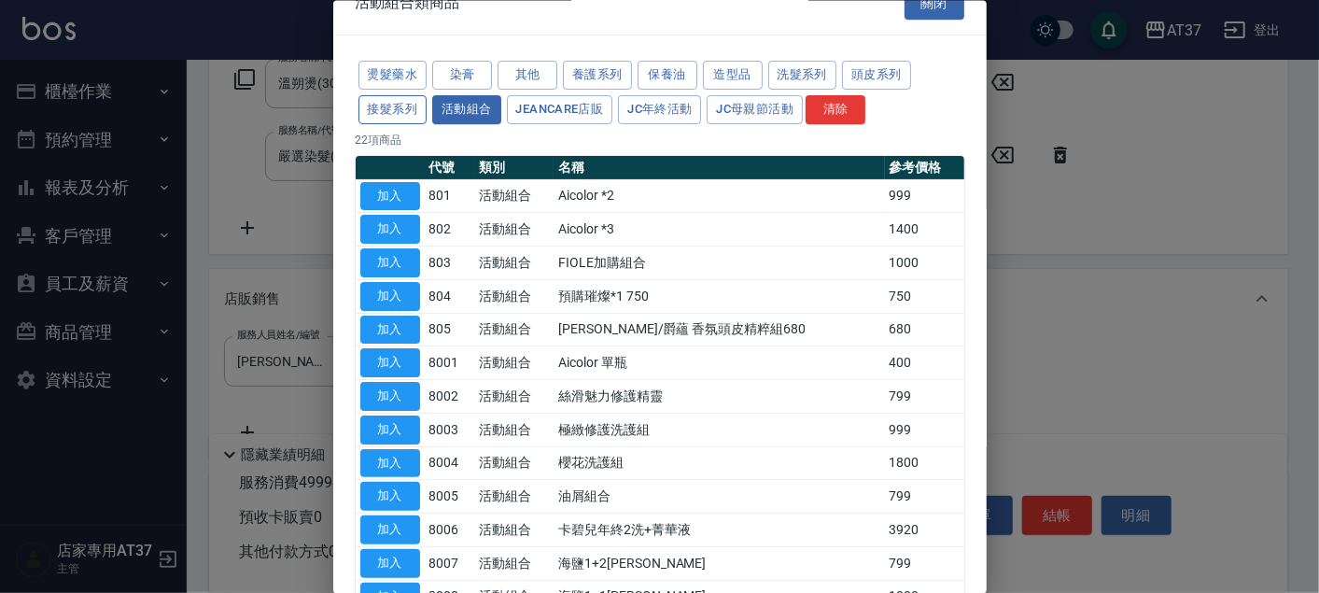
click at [408, 102] on button "接髮系列" at bounding box center [393, 108] width 69 height 29
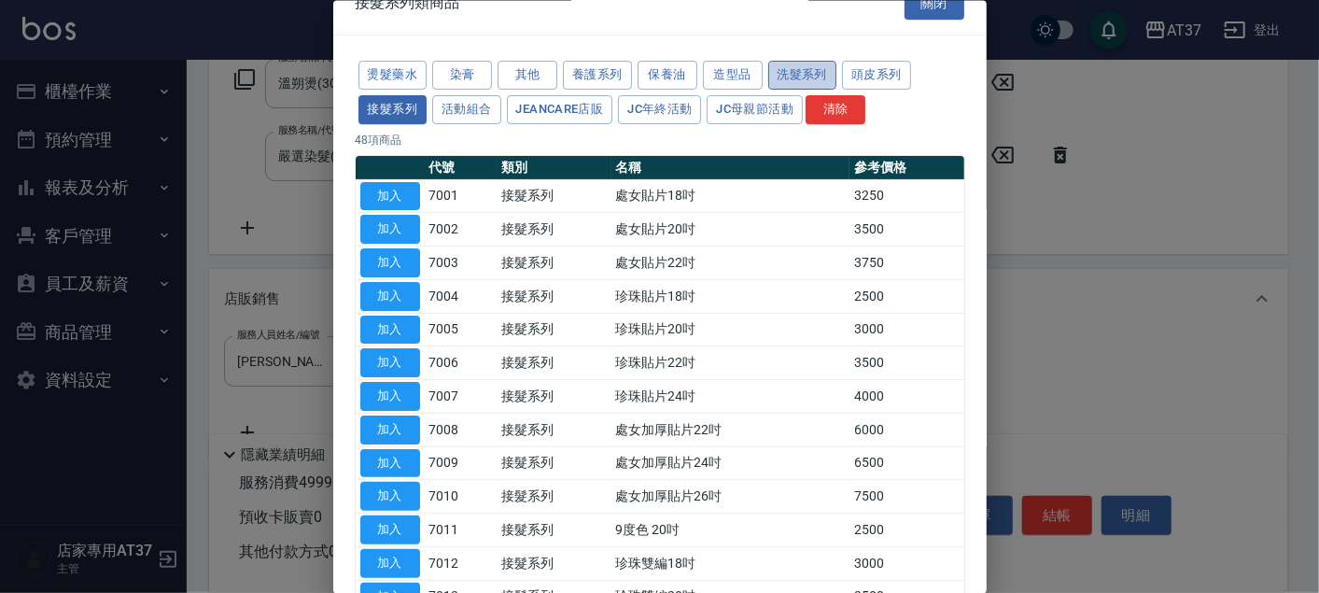
click at [818, 77] on button "洗髮系列" at bounding box center [802, 75] width 69 height 29
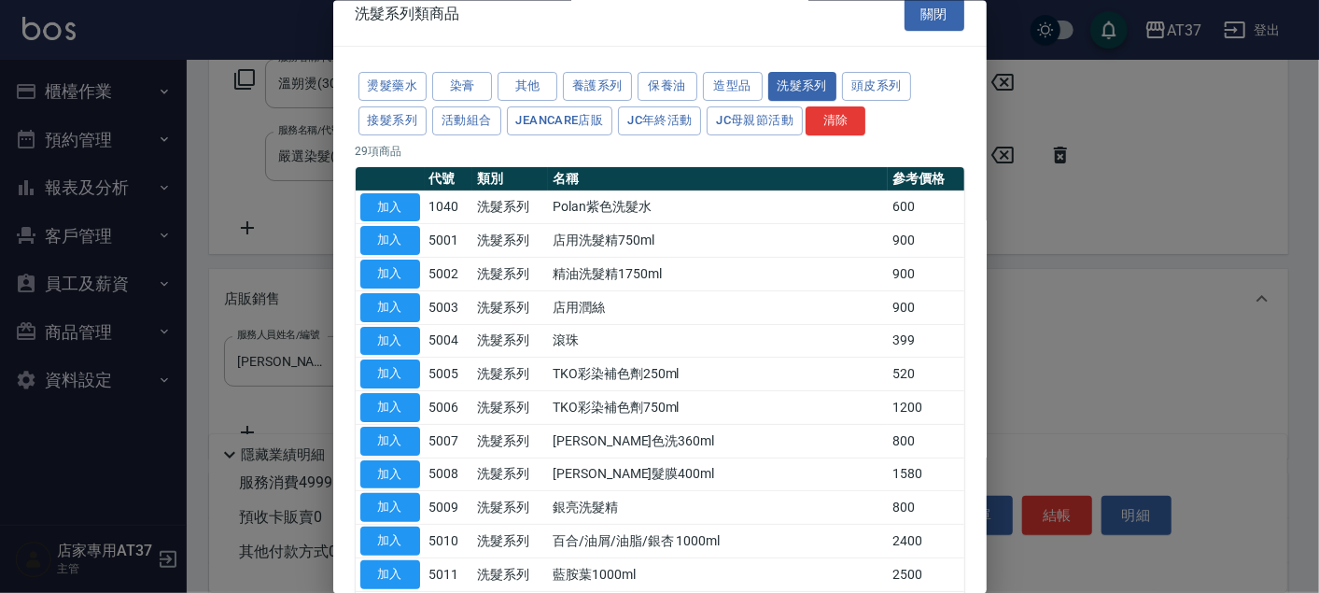
scroll to position [0, 0]
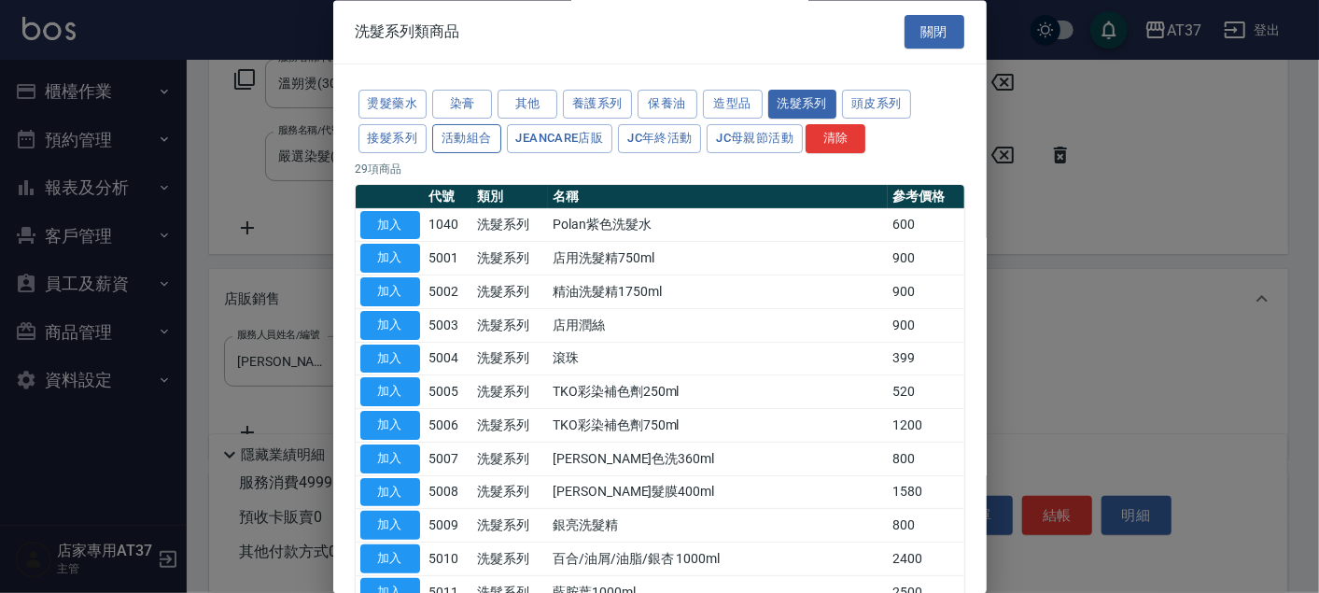
click at [485, 135] on button "活動組合" at bounding box center [466, 138] width 69 height 29
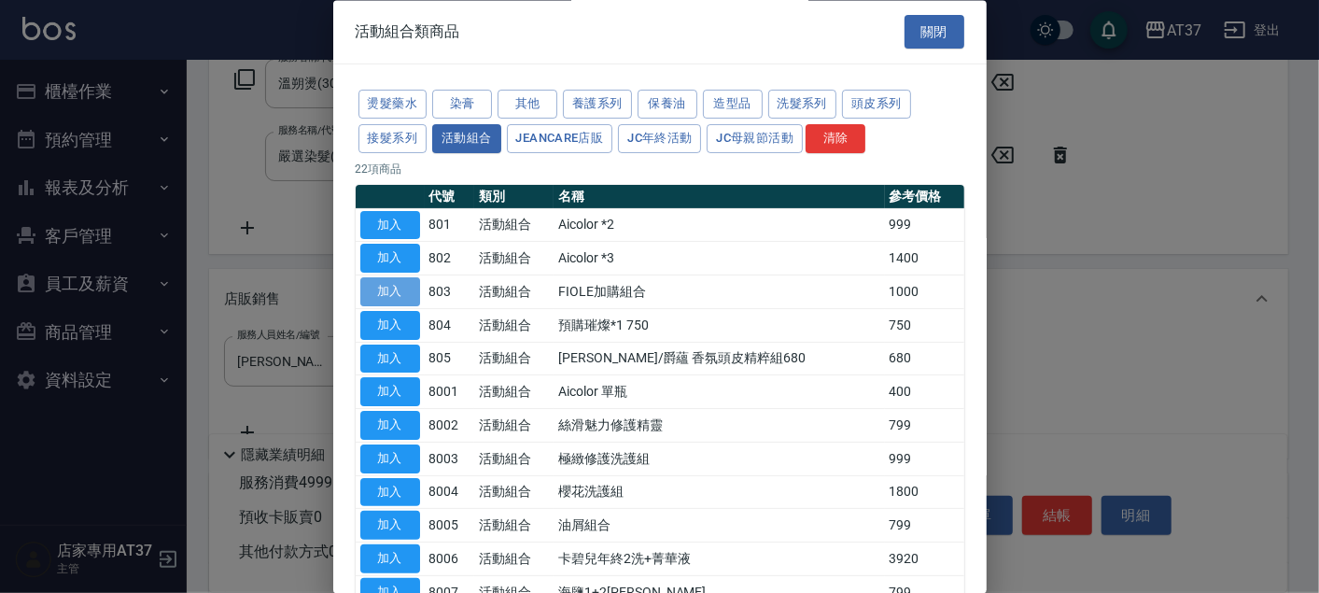
click at [405, 296] on button "加入" at bounding box center [390, 292] width 60 height 29
type input "FIOLE加購組合"
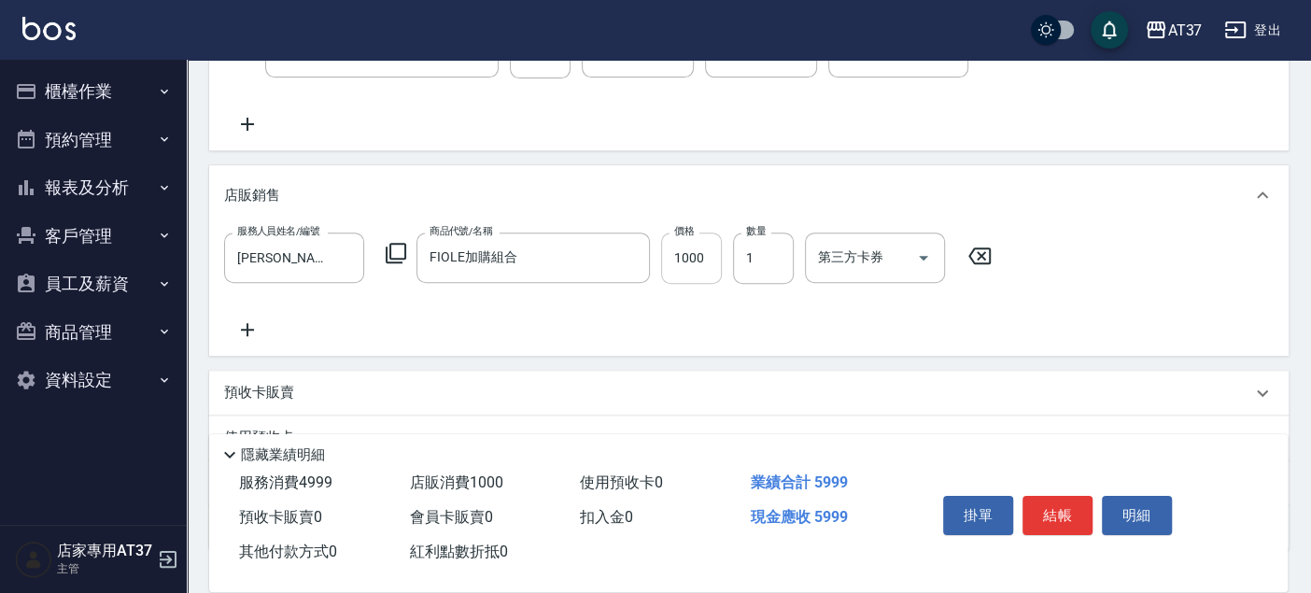
scroll to position [546, 0]
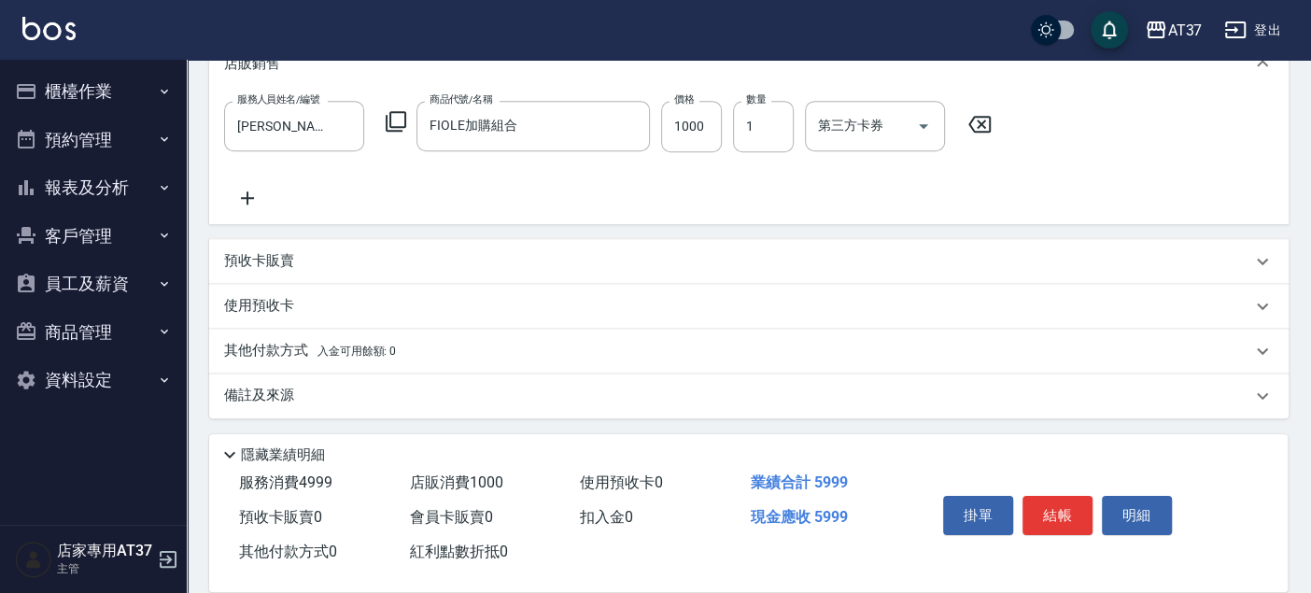
click at [471, 338] on div "其他付款方式 入金可用餘額: 0" at bounding box center [748, 351] width 1079 height 45
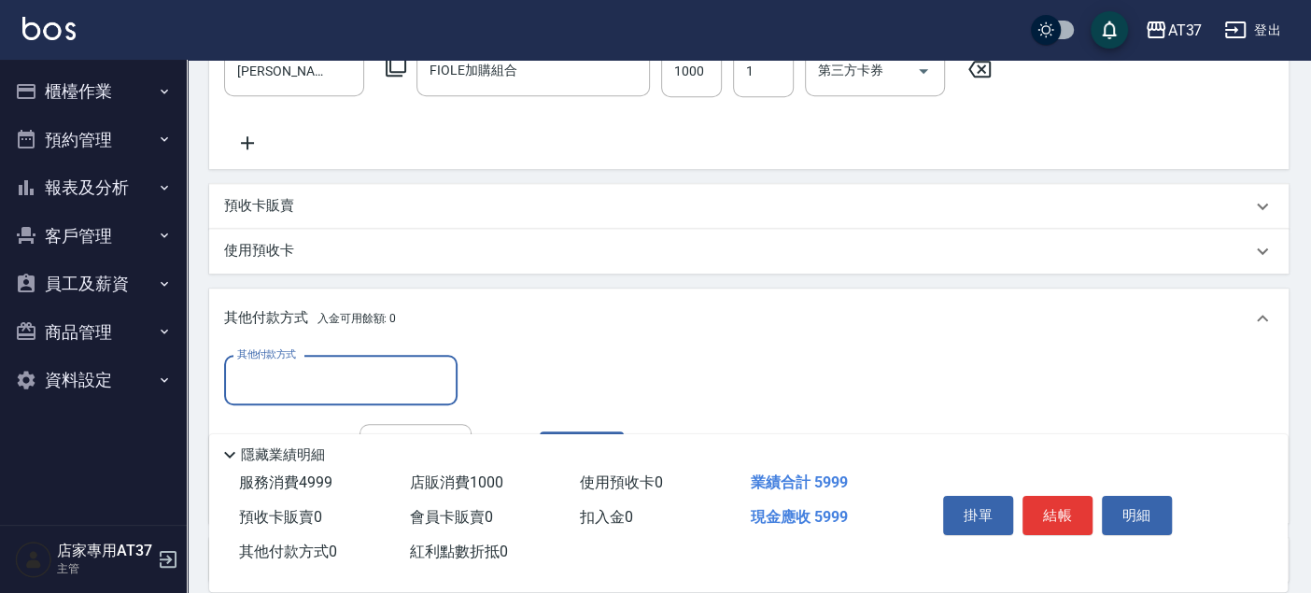
scroll to position [651, 0]
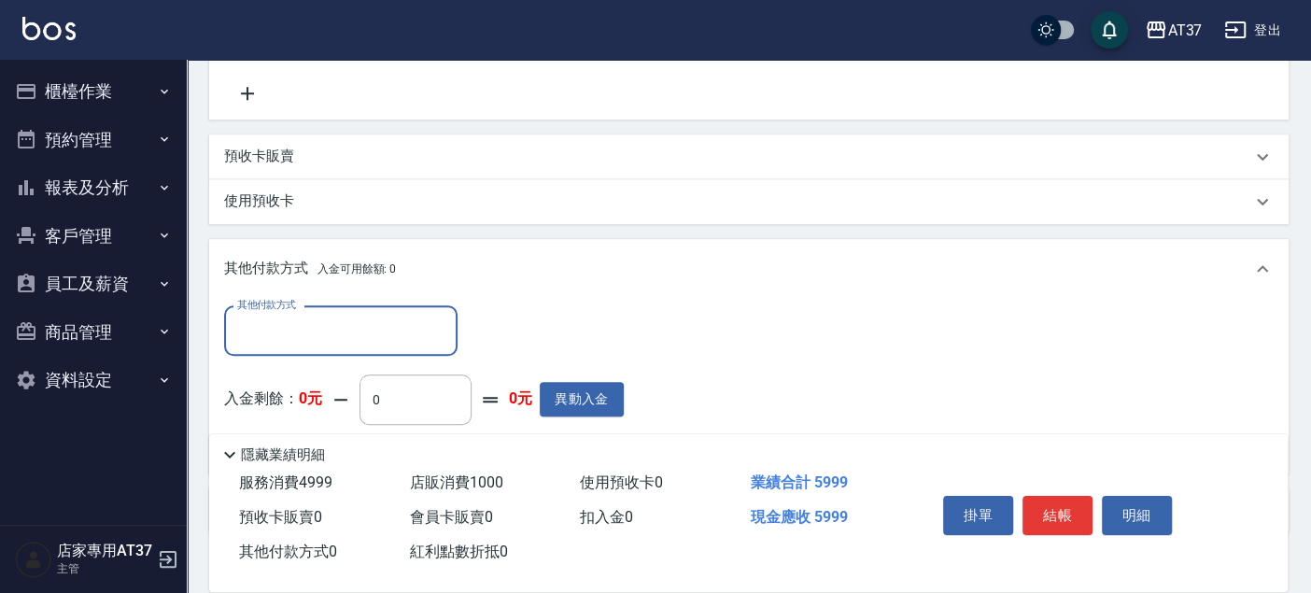
click at [433, 332] on input "其他付款方式" at bounding box center [340, 331] width 217 height 33
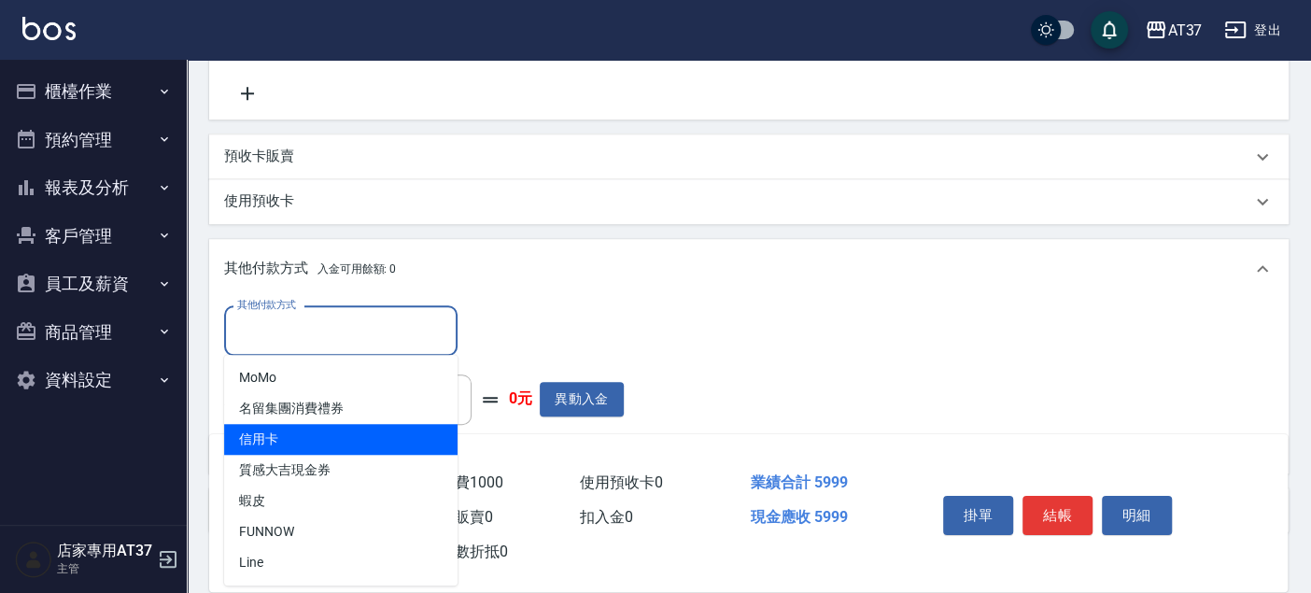
click at [387, 450] on span "信用卡" at bounding box center [340, 439] width 233 height 31
type input "信用卡"
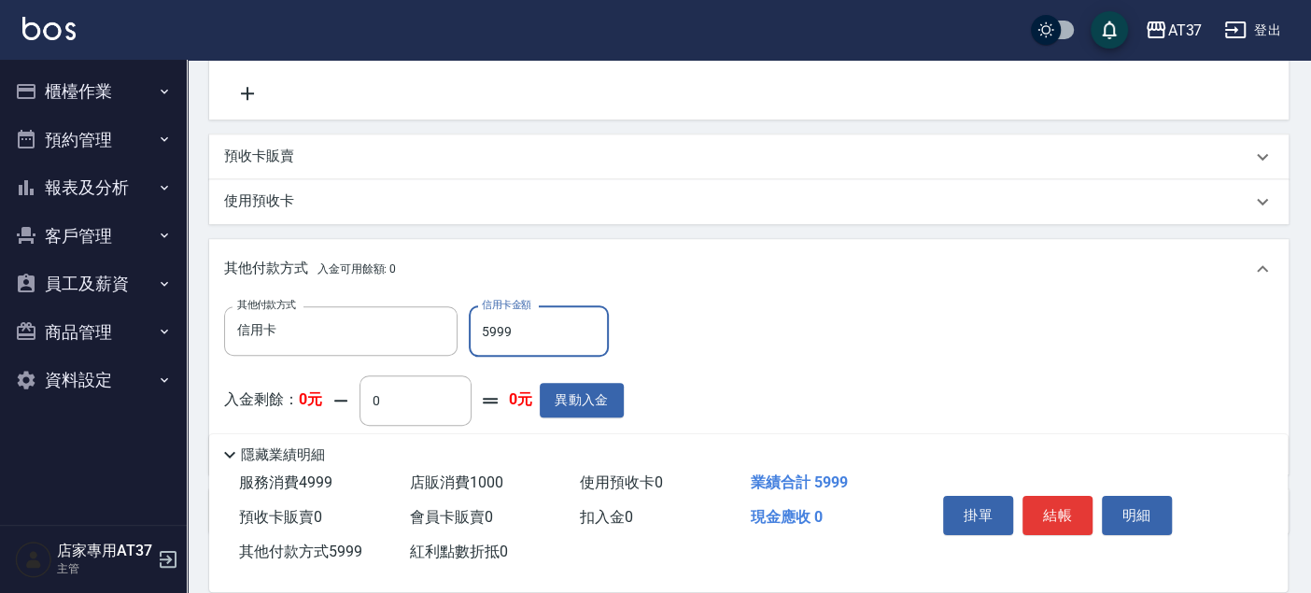
type input "5999"
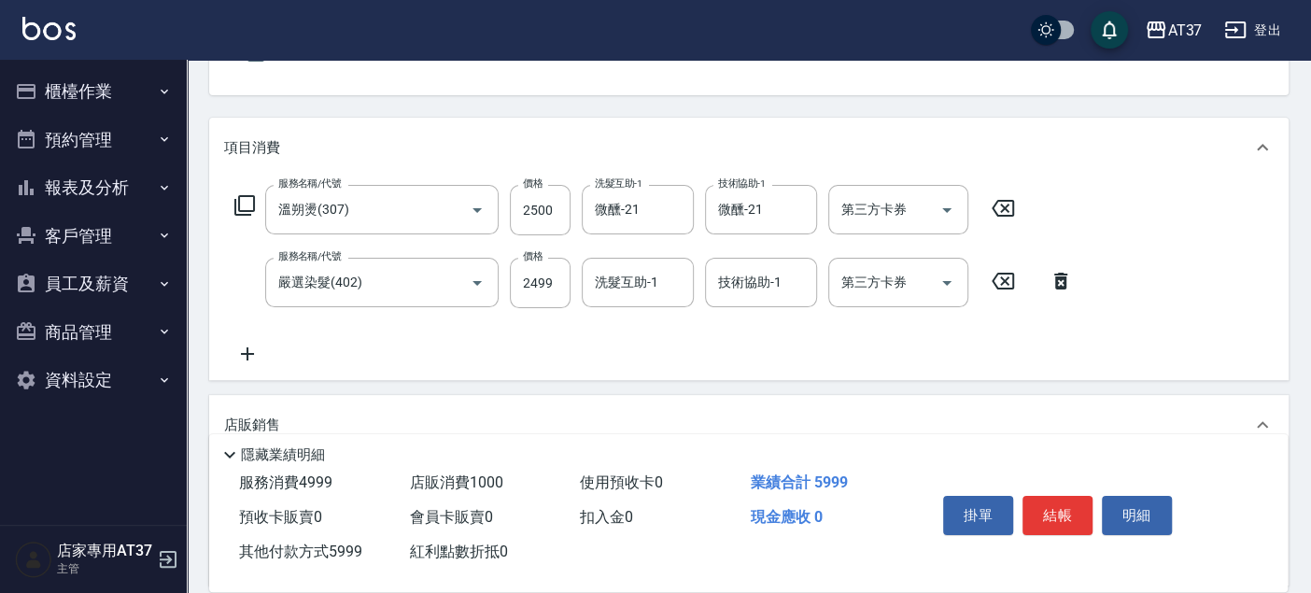
scroll to position [28, 0]
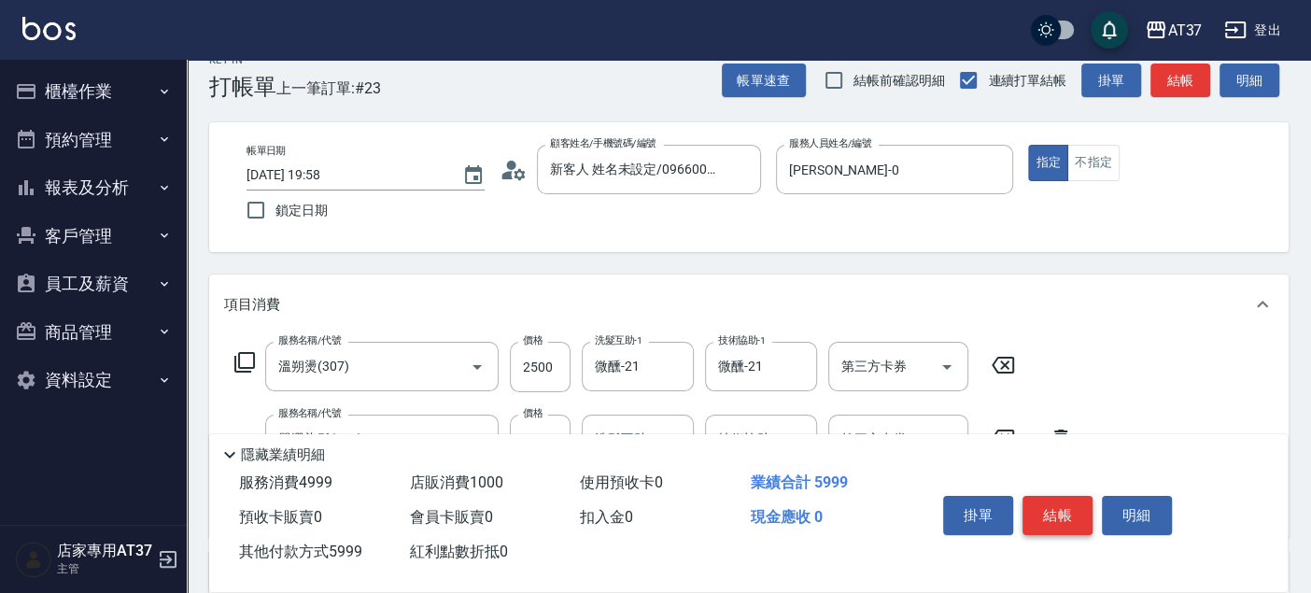
click at [1041, 508] on button "結帳" at bounding box center [1057, 515] width 70 height 39
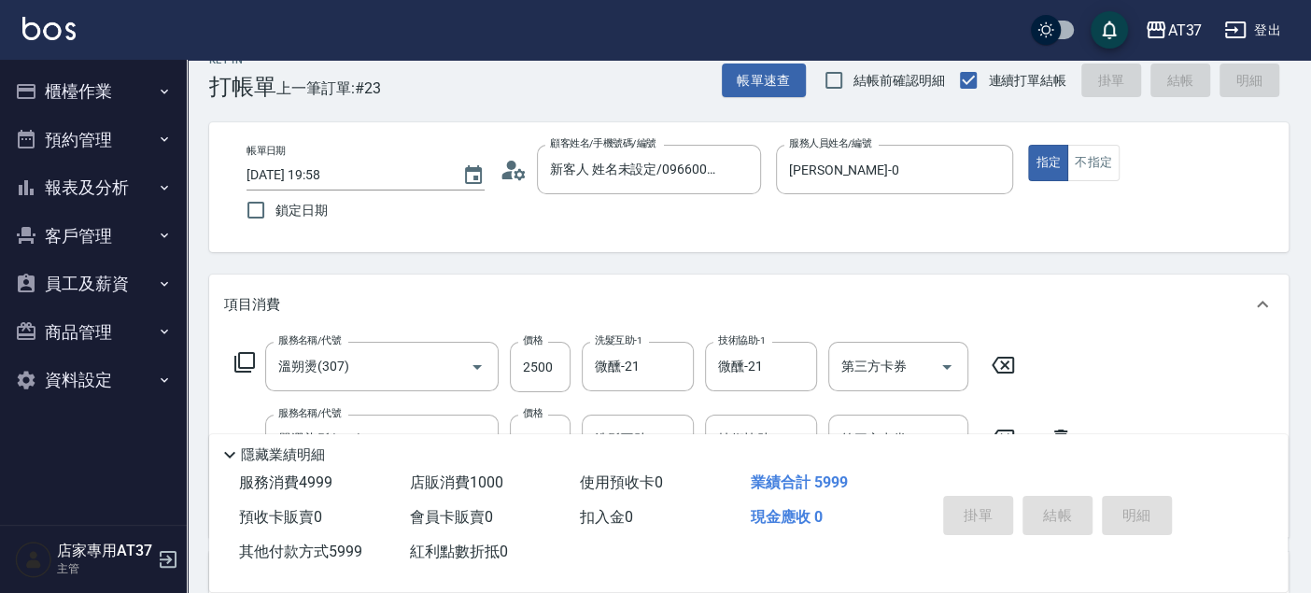
type input "2025/09/19 20:00"
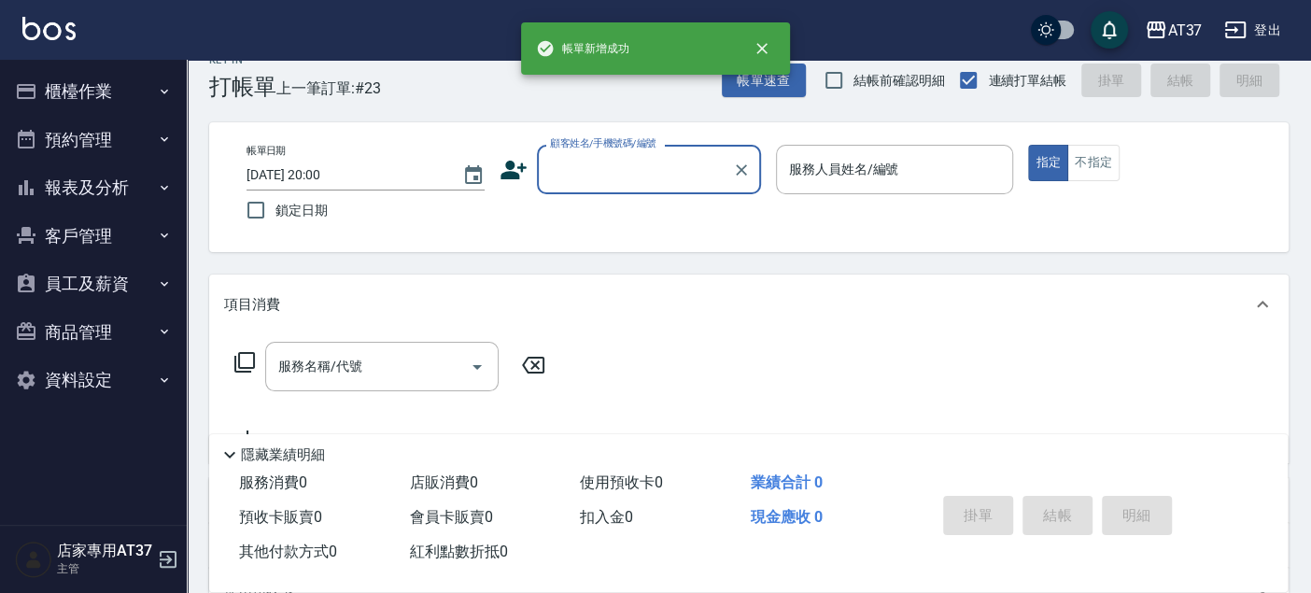
scroll to position [0, 0]
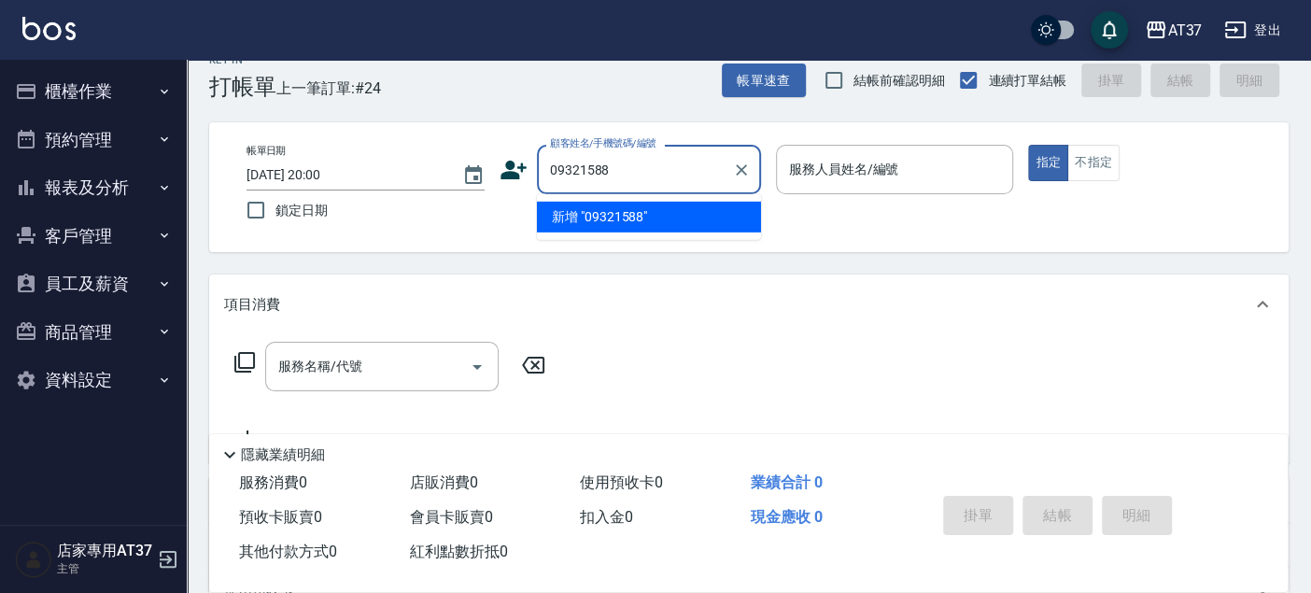
type input "09321588"
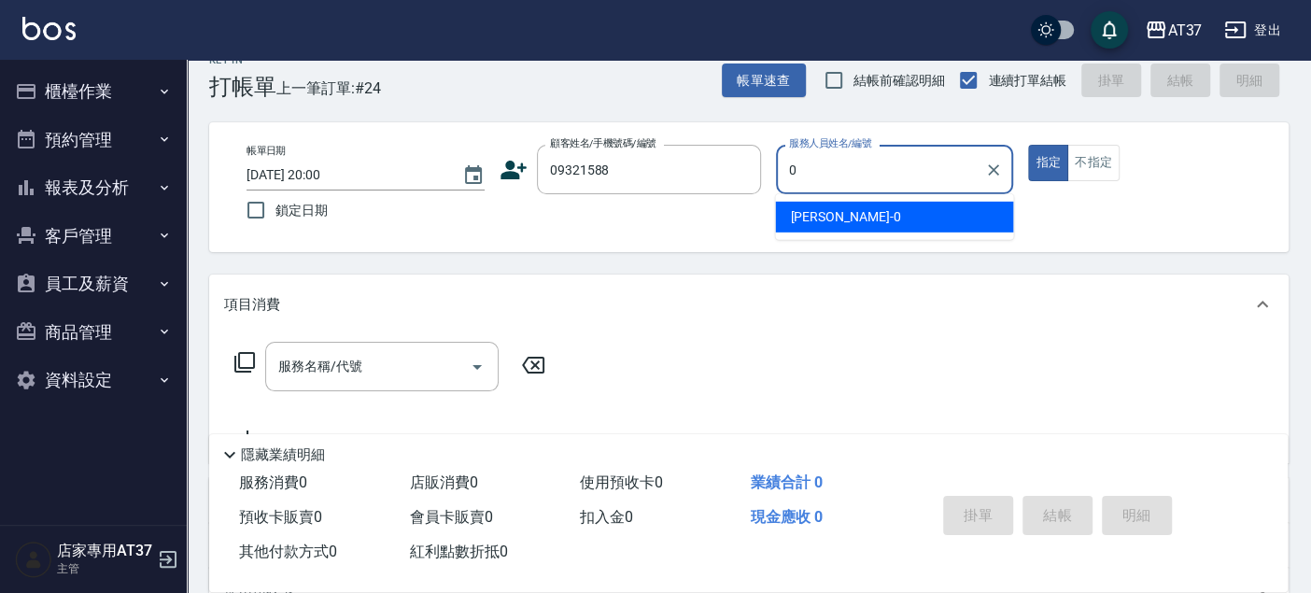
click at [909, 221] on div "NINA -0" at bounding box center [894, 217] width 238 height 31
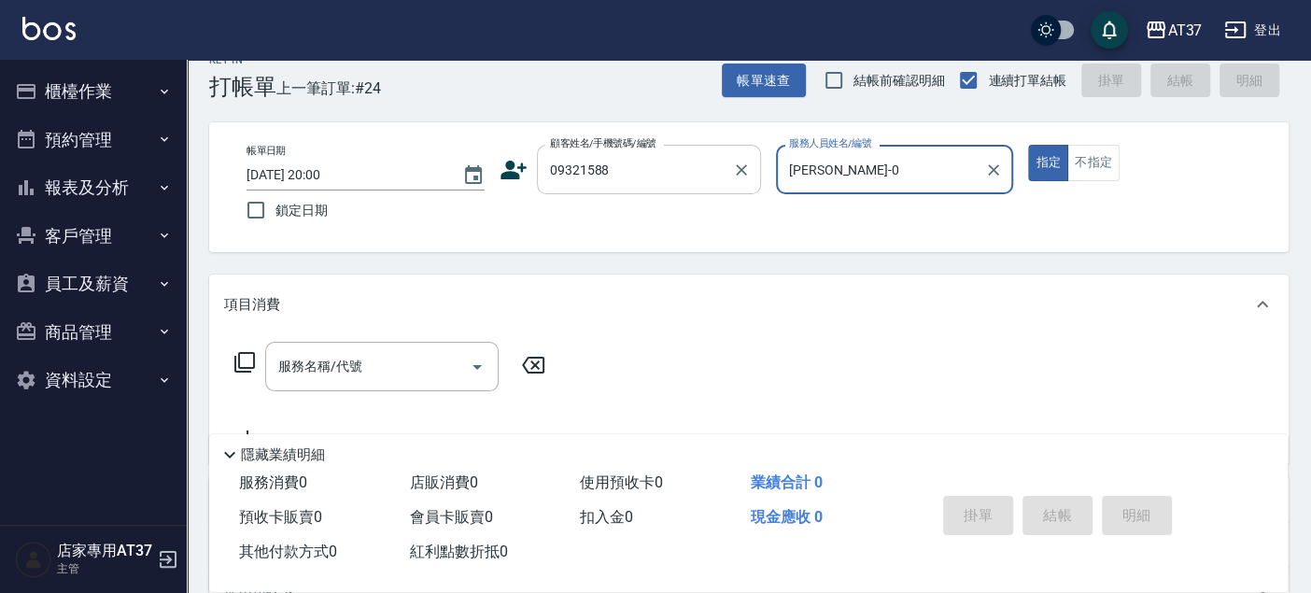
type input "NINA-0"
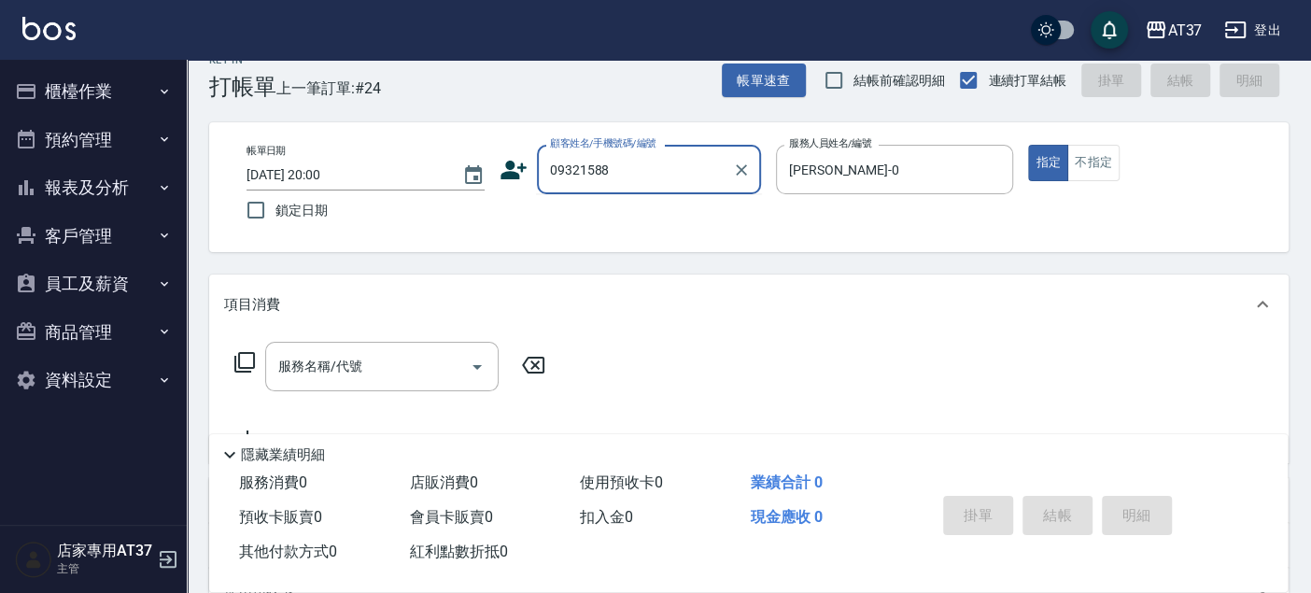
click at [574, 169] on input "09321588" at bounding box center [634, 169] width 179 height 33
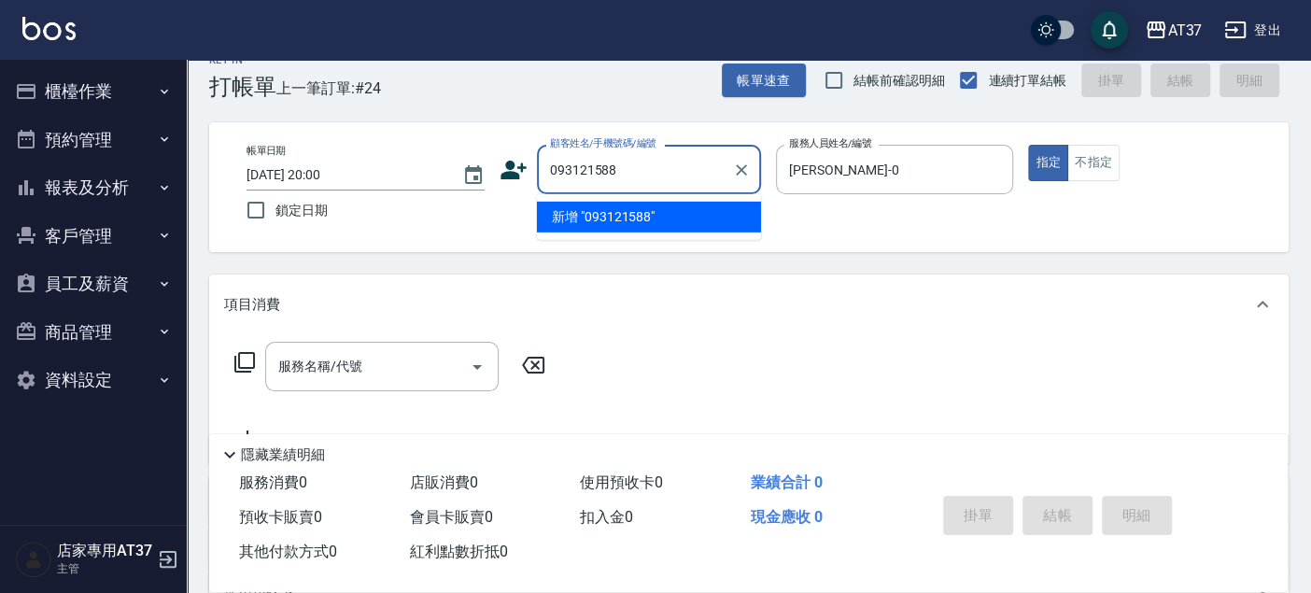
click at [698, 218] on li "新增 "093121588"" at bounding box center [649, 217] width 224 height 31
type input "093121588"
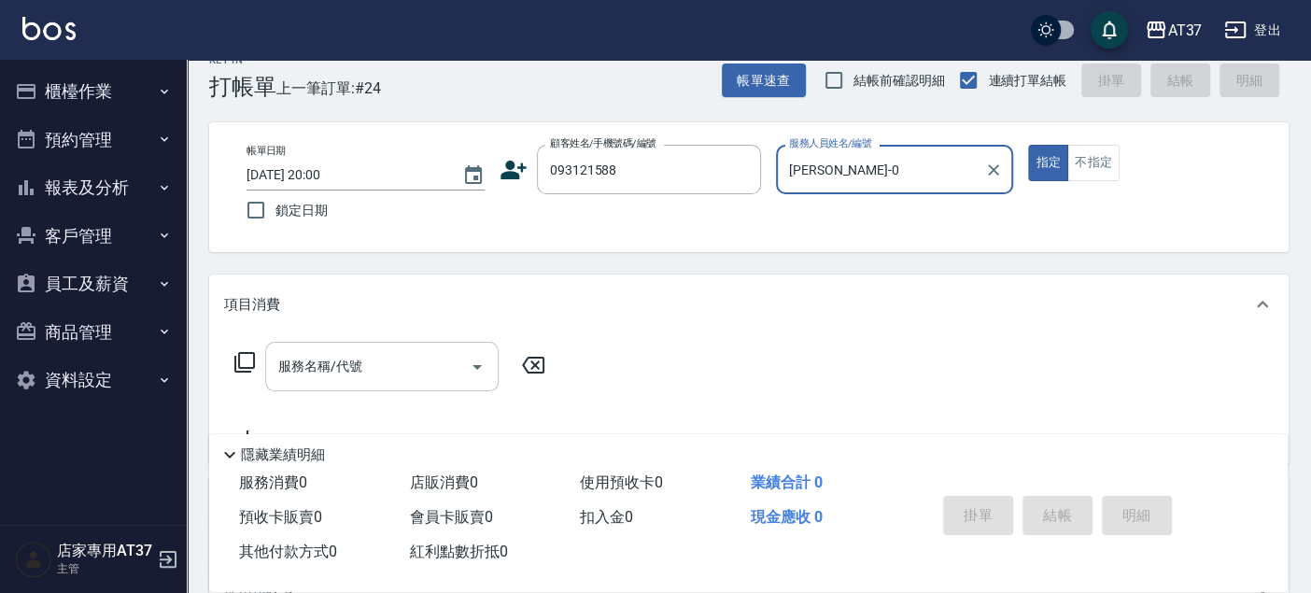
click at [374, 352] on input "服務名稱/代號" at bounding box center [368, 366] width 189 height 33
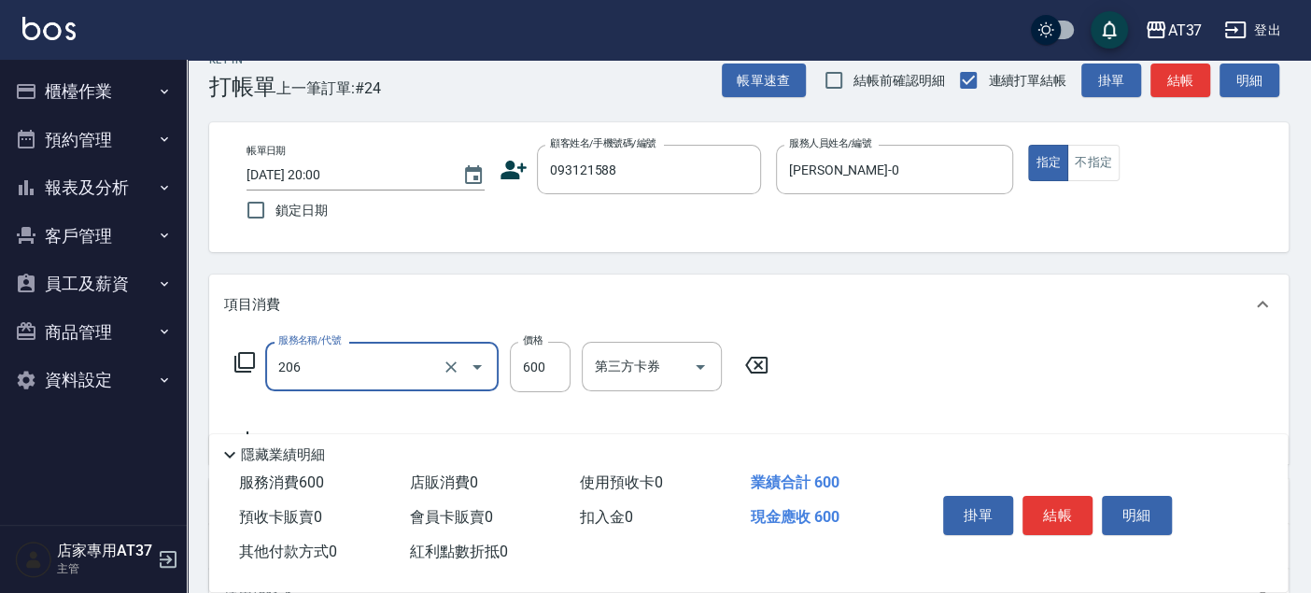
type input "A精油洗+剪(206)"
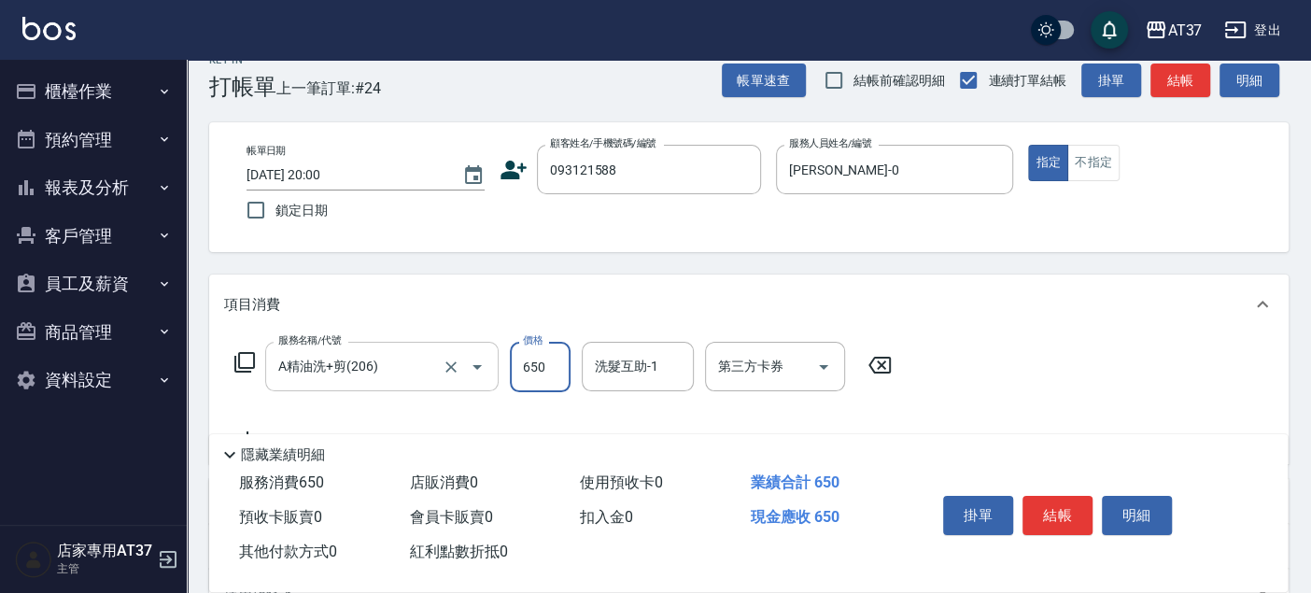
type input "650"
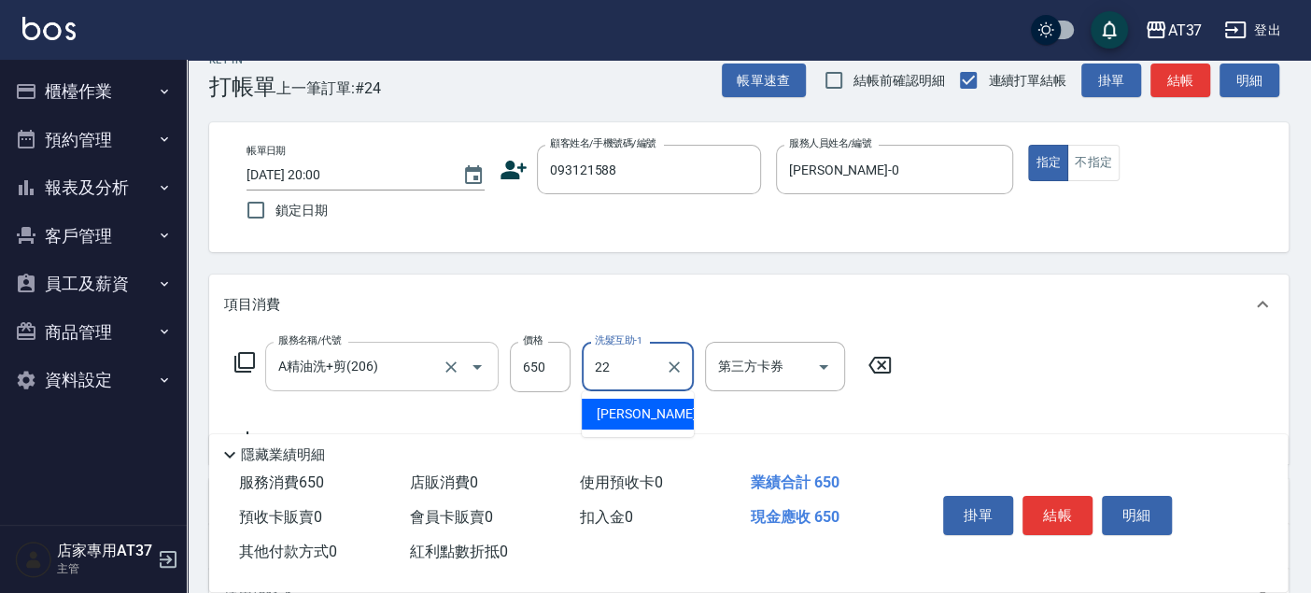
type input "威廉-22"
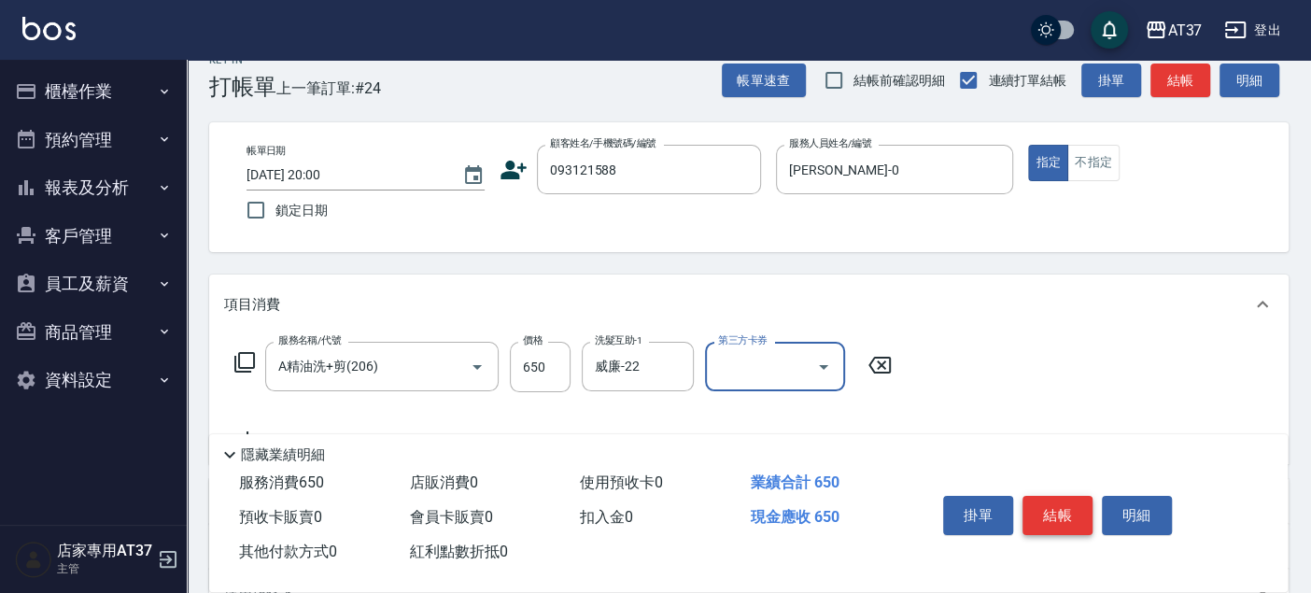
click at [1027, 506] on button "結帳" at bounding box center [1057, 515] width 70 height 39
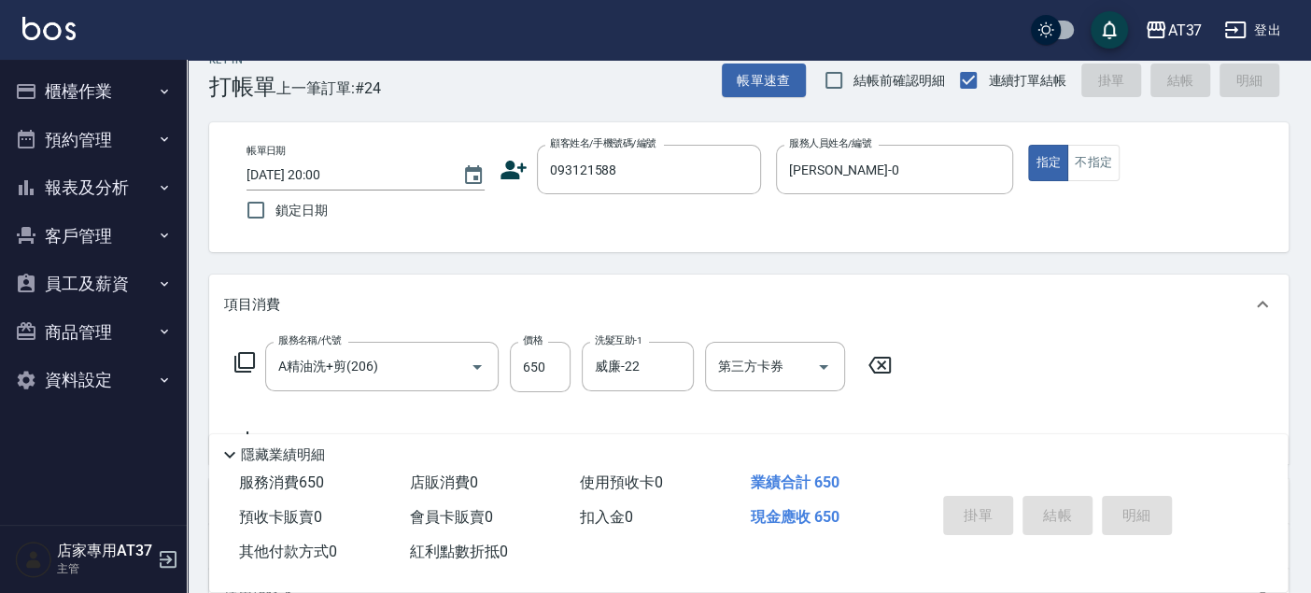
type input "2025/09/19 20:01"
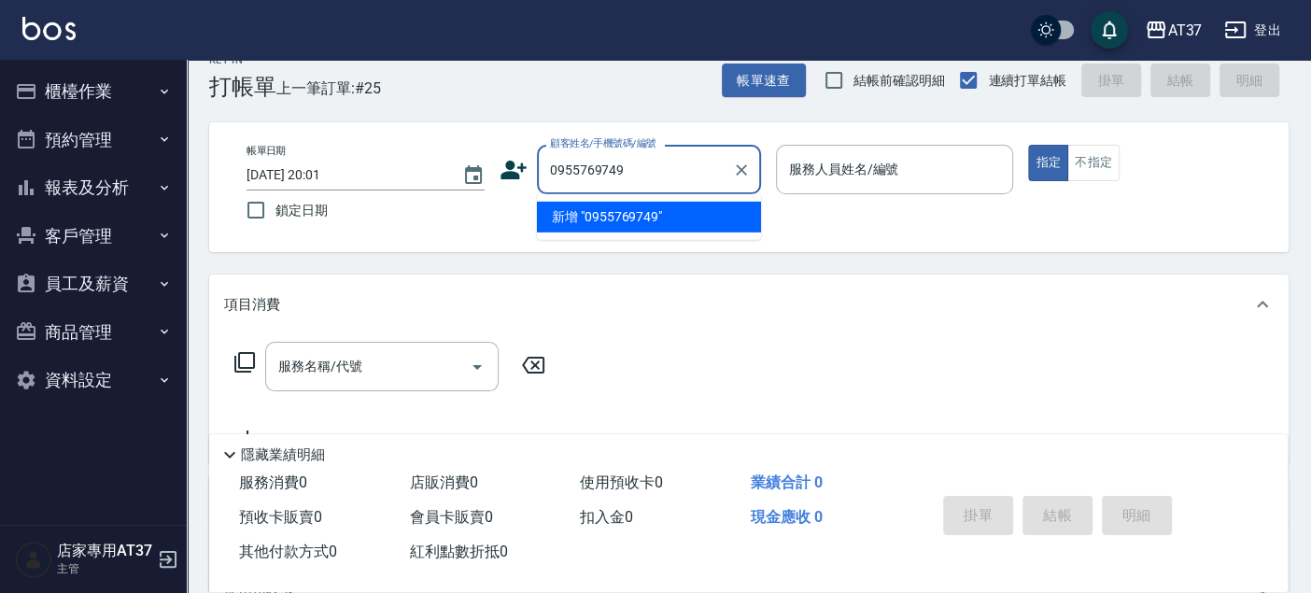
type input "0955769749"
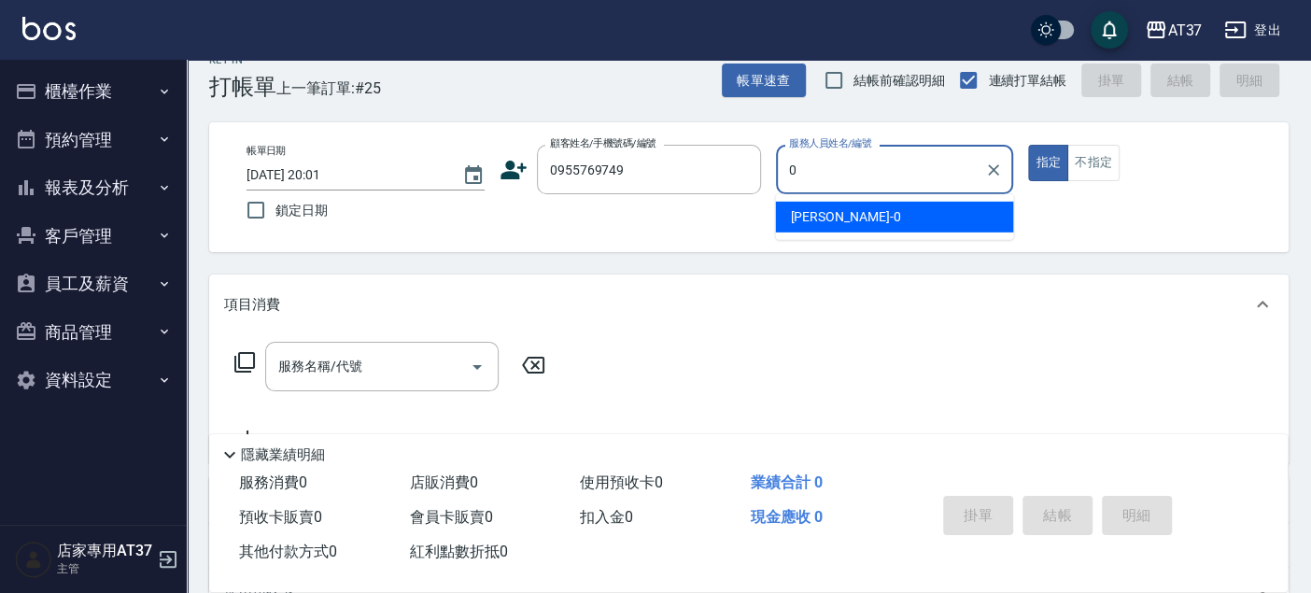
click at [960, 228] on div "NINA -0" at bounding box center [894, 217] width 238 height 31
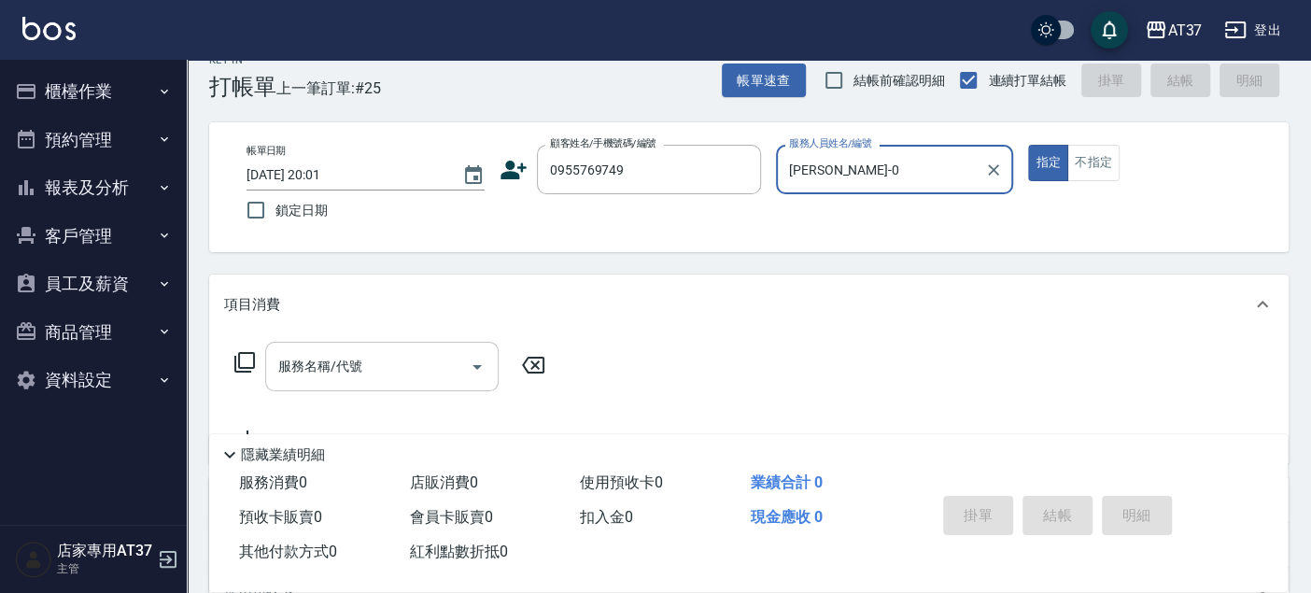
type input "NINA-0"
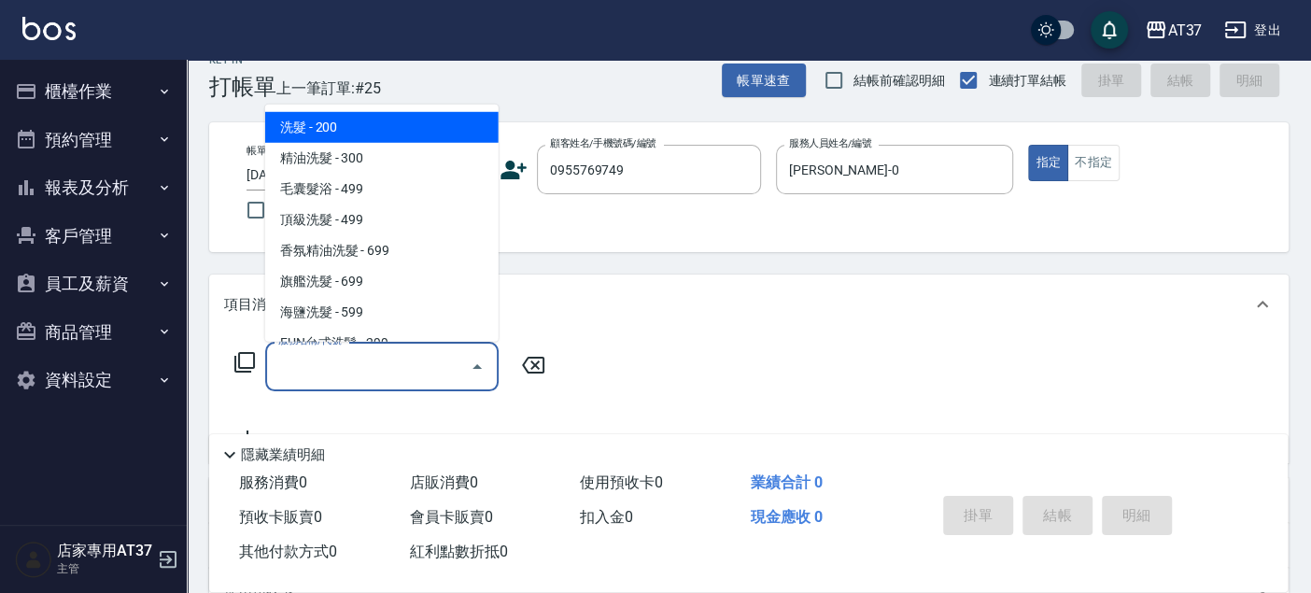
click at [389, 361] on input "服務名稱/代號" at bounding box center [368, 366] width 189 height 33
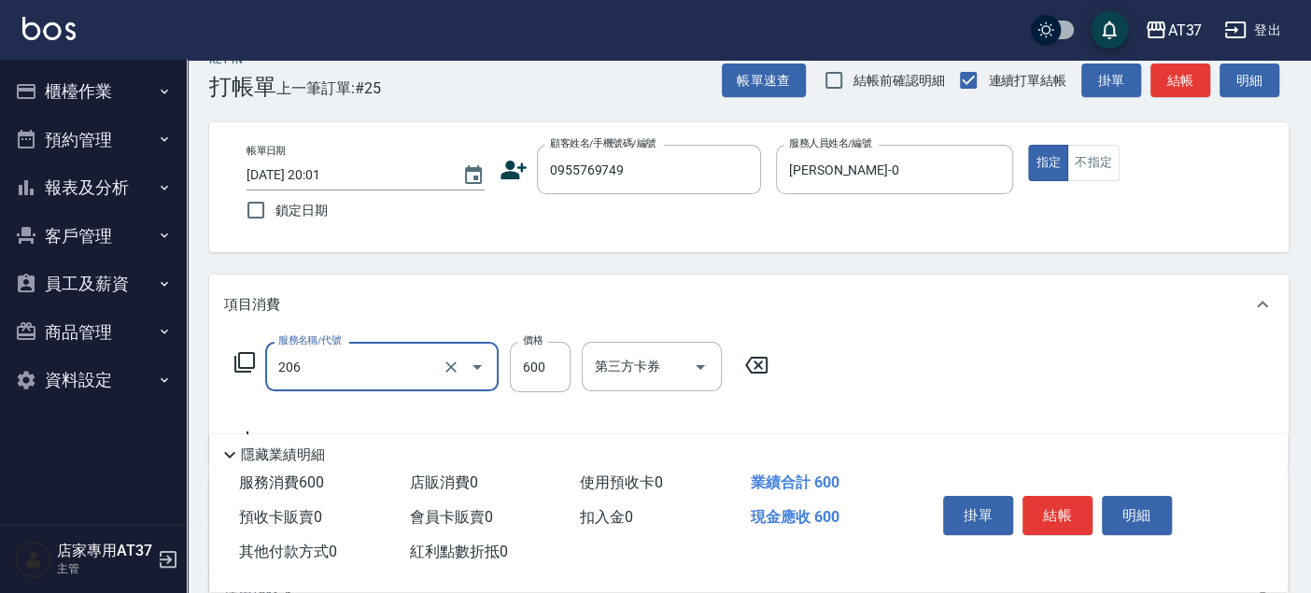
type input "A精油洗+剪(206)"
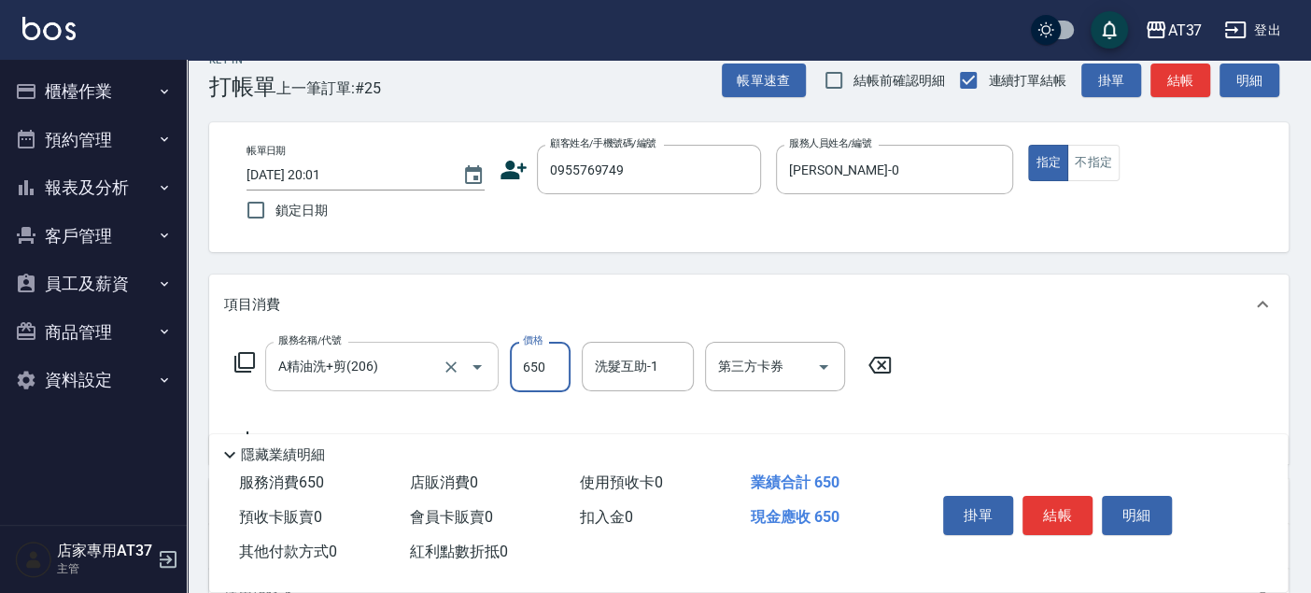
type input "650"
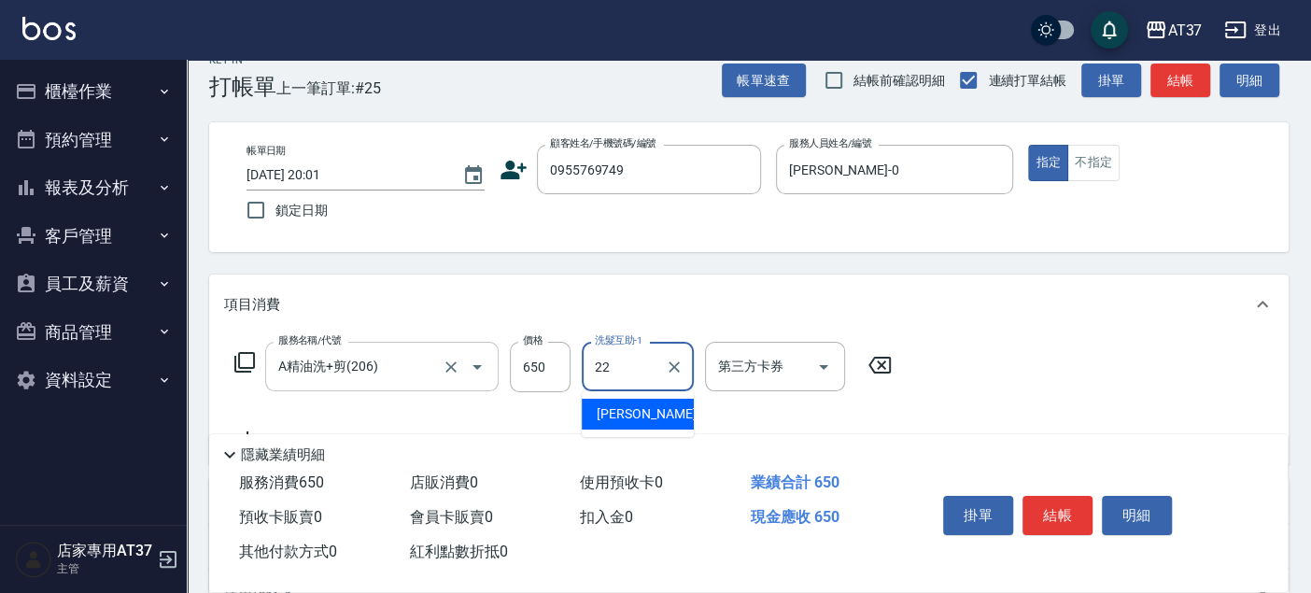
type input "威廉-22"
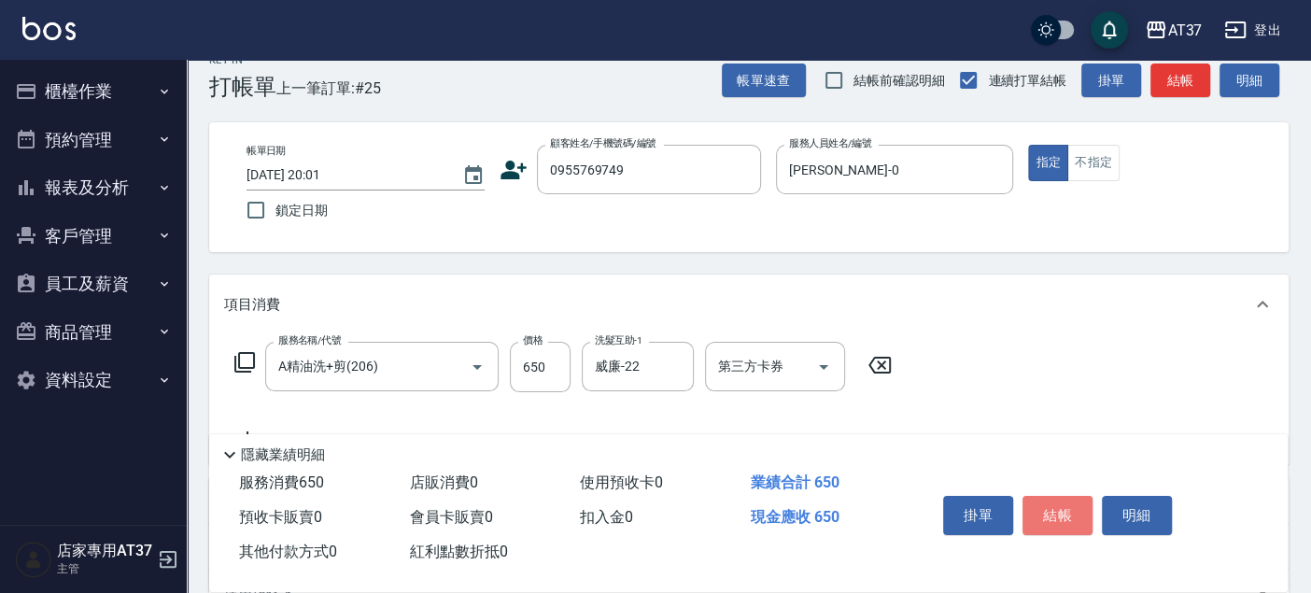
drag, startPoint x: 1048, startPoint y: 514, endPoint x: 1015, endPoint y: 483, distance: 45.6
click at [1046, 510] on button "結帳" at bounding box center [1057, 515] width 70 height 39
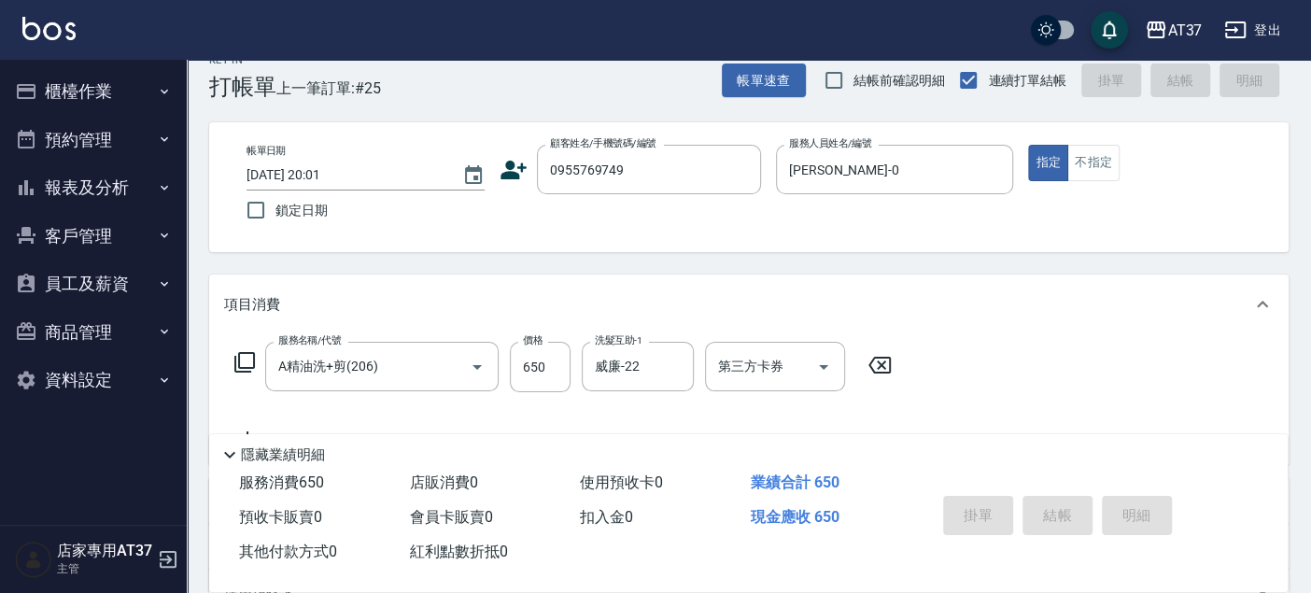
type input "2025/09/19 20:02"
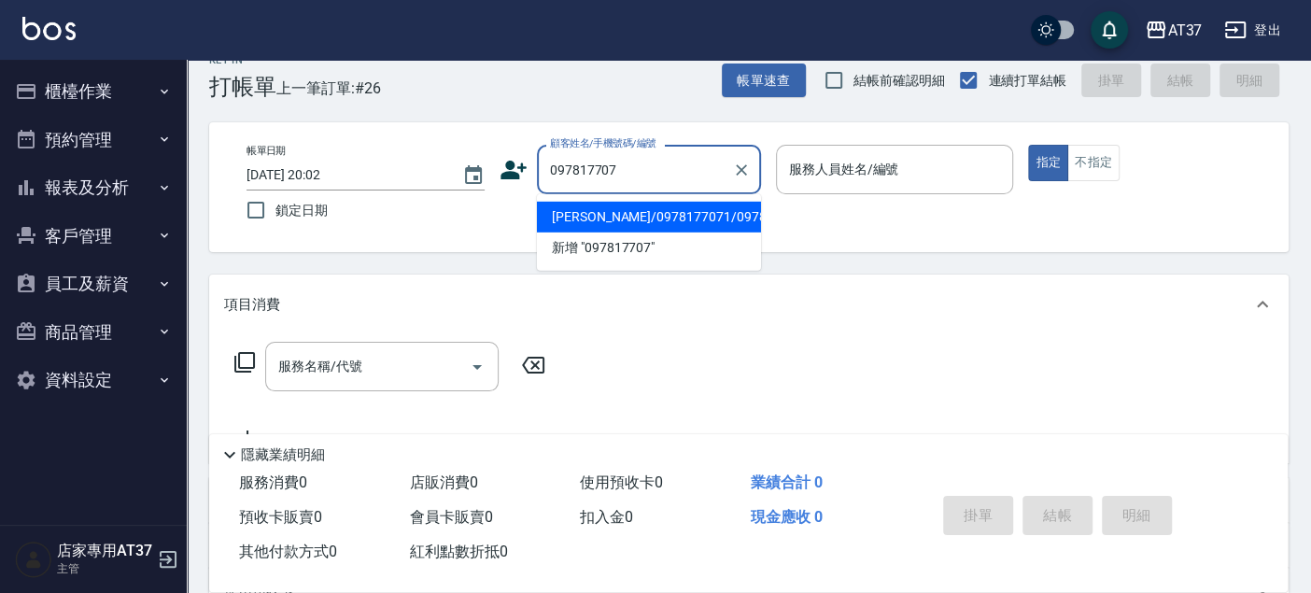
type input "0978177071"
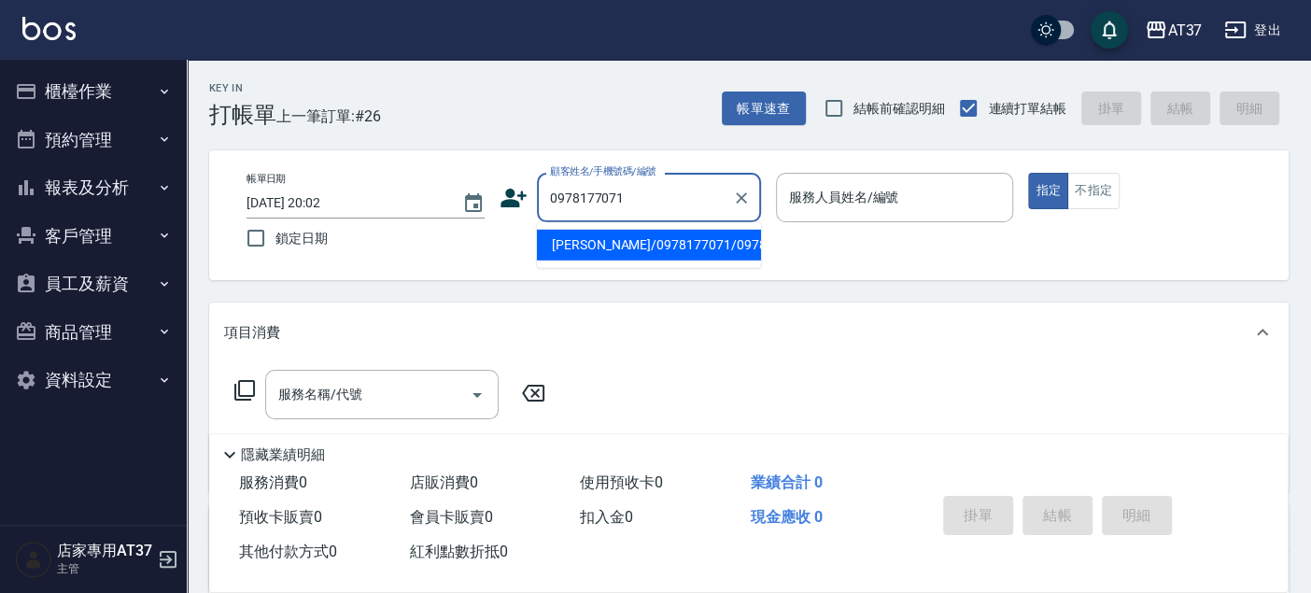
type input "張郁君/0978177071/0978177071"
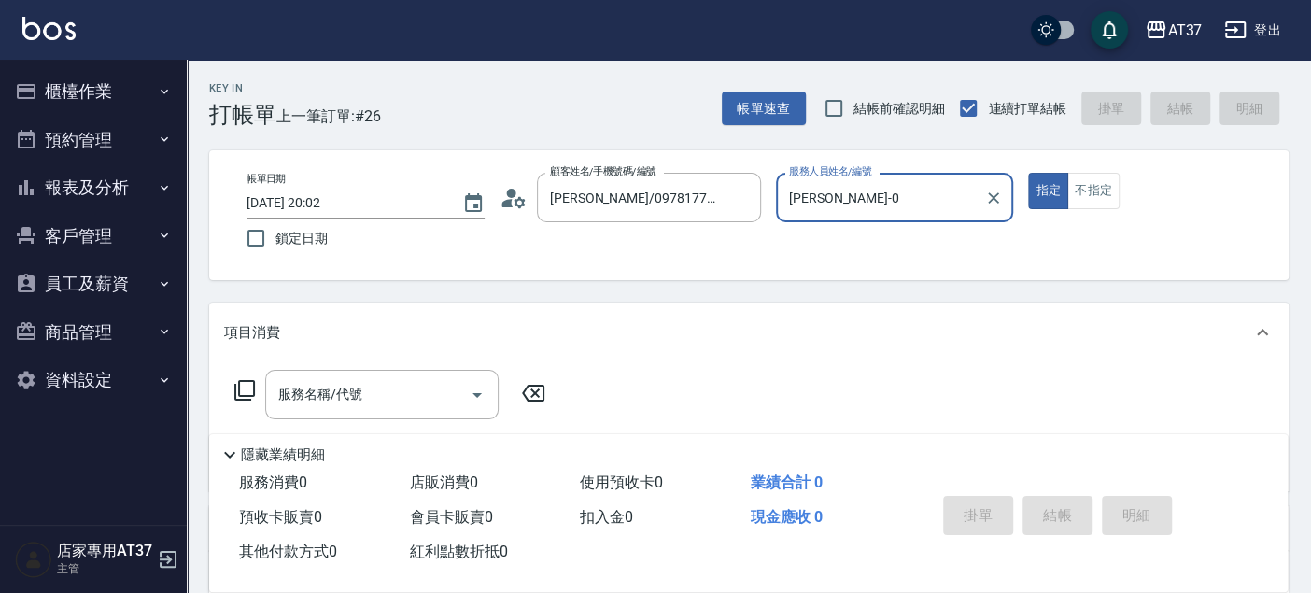
type input "[PERSON_NAME]-0"
click at [373, 394] on input "服務名稱/代號" at bounding box center [368, 394] width 189 height 33
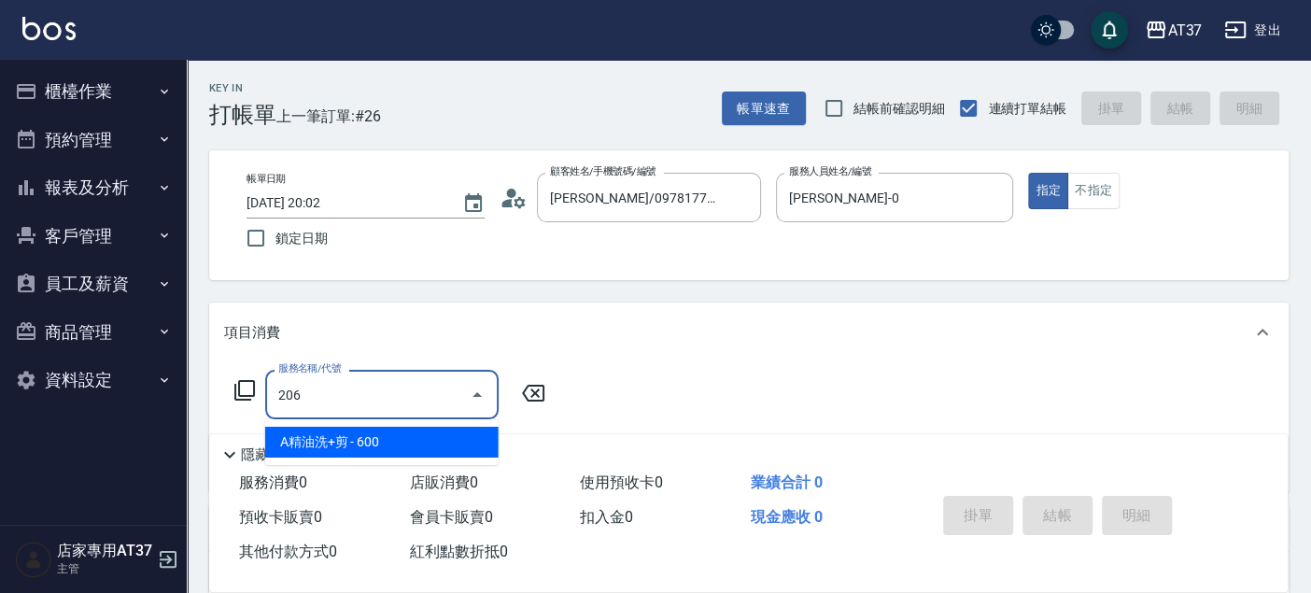
type input "A精油洗+剪(206)"
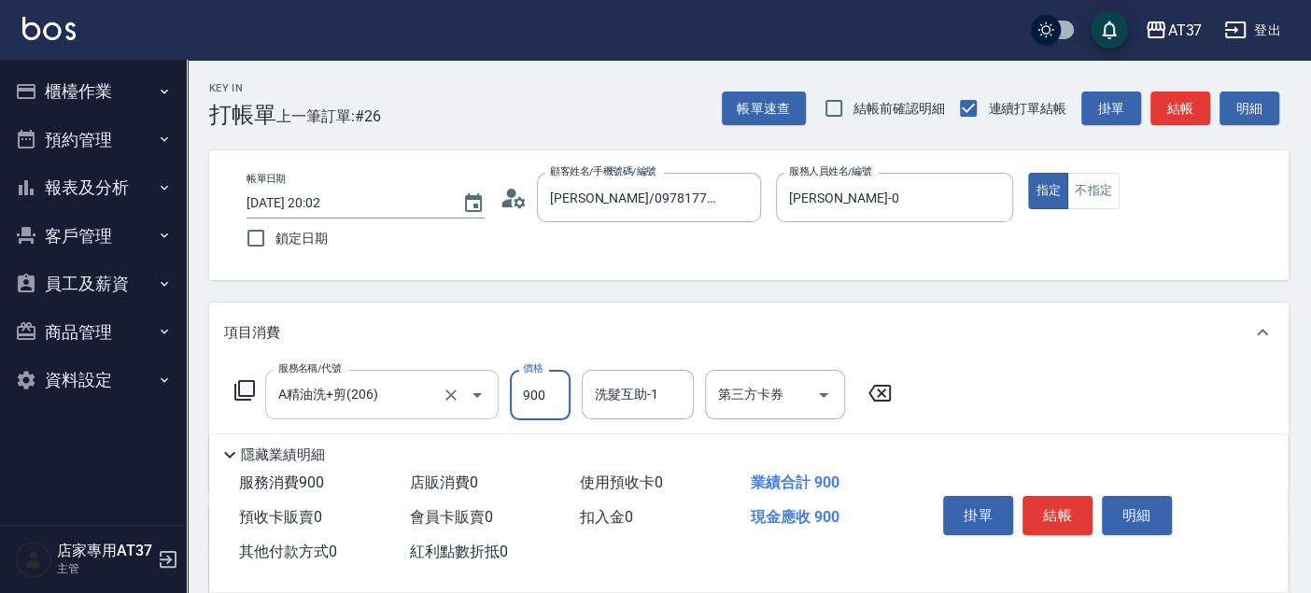
type input "900"
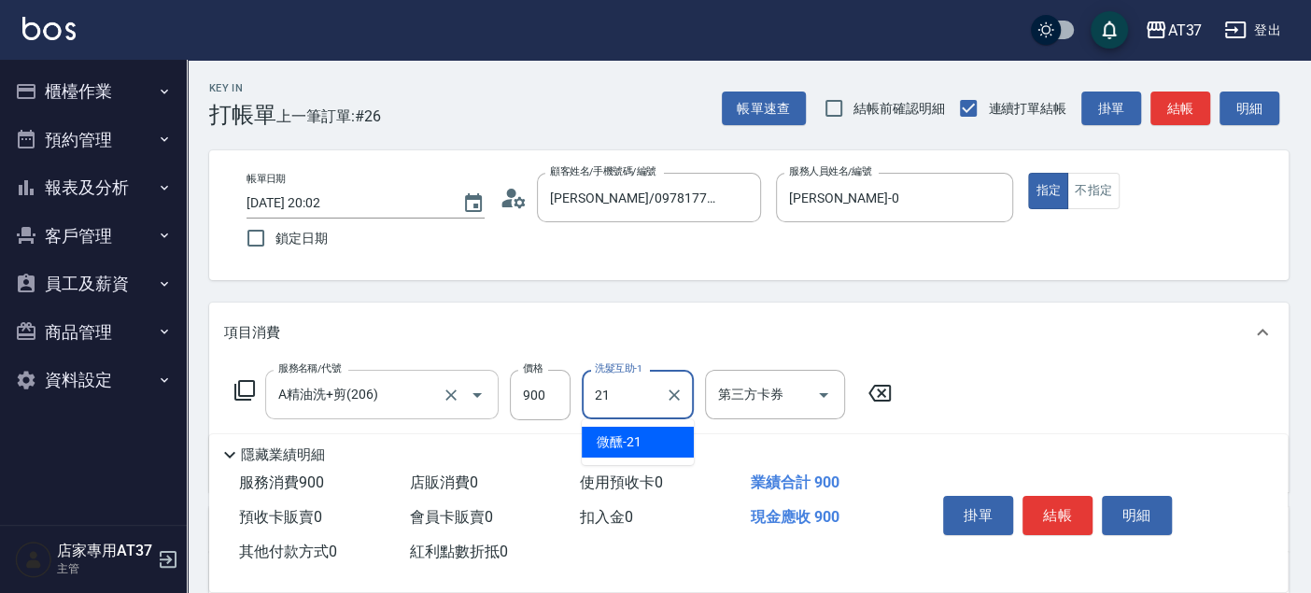
type input "微醺-21"
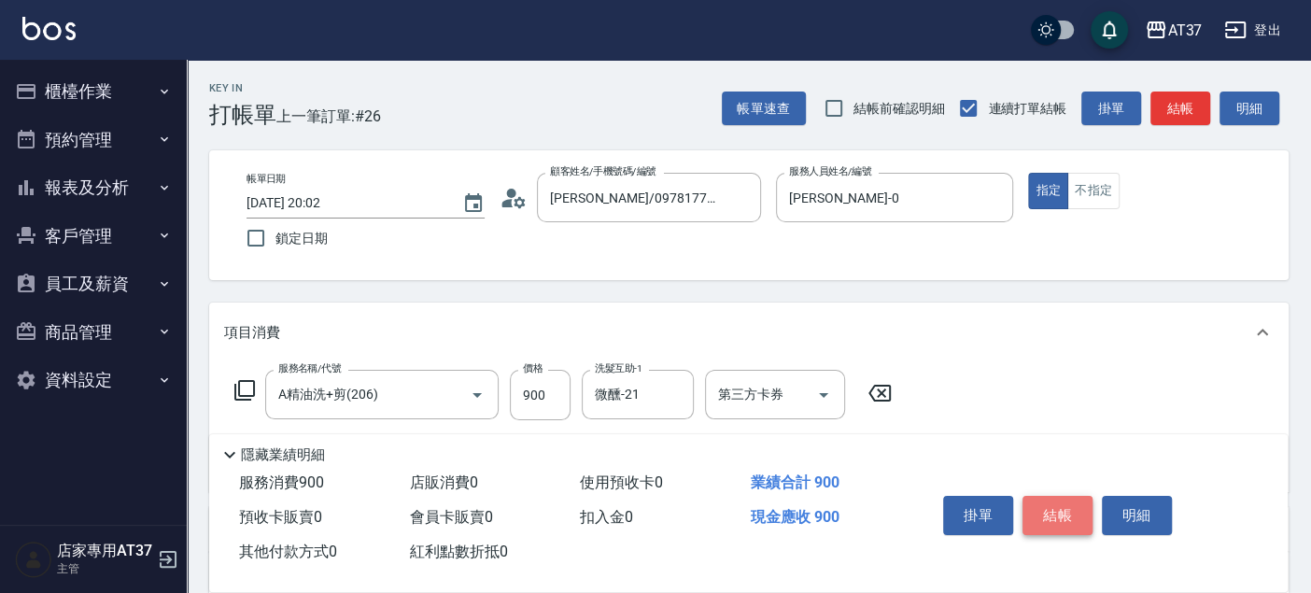
click at [1065, 508] on button "結帳" at bounding box center [1057, 515] width 70 height 39
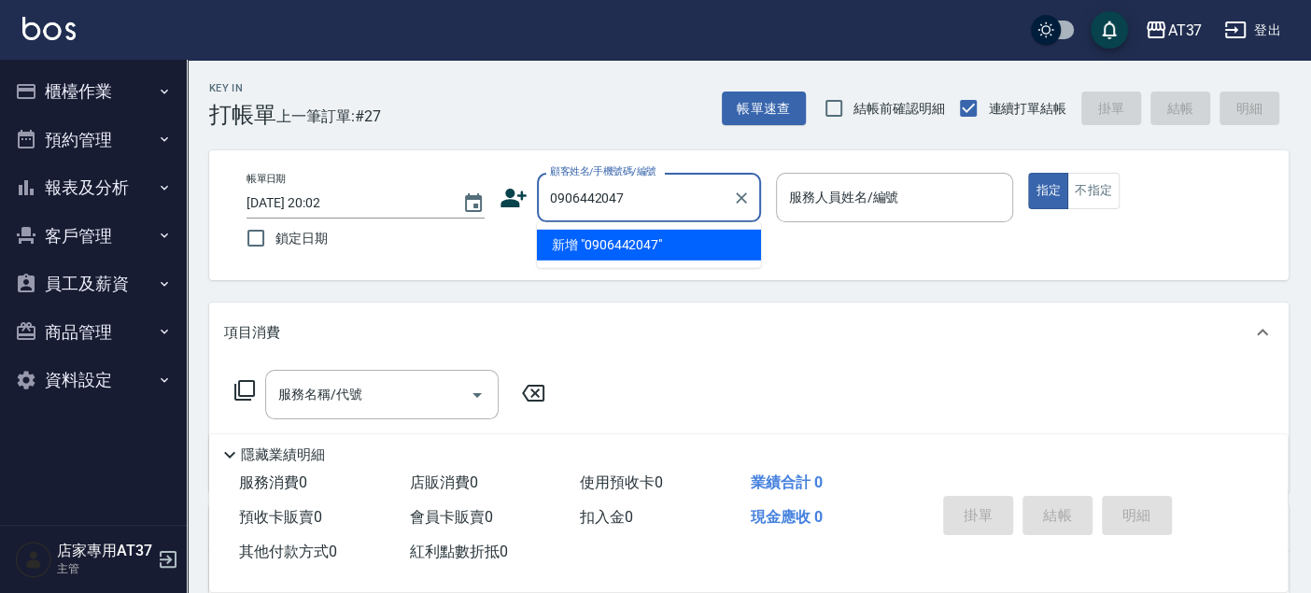
type input "0906442047"
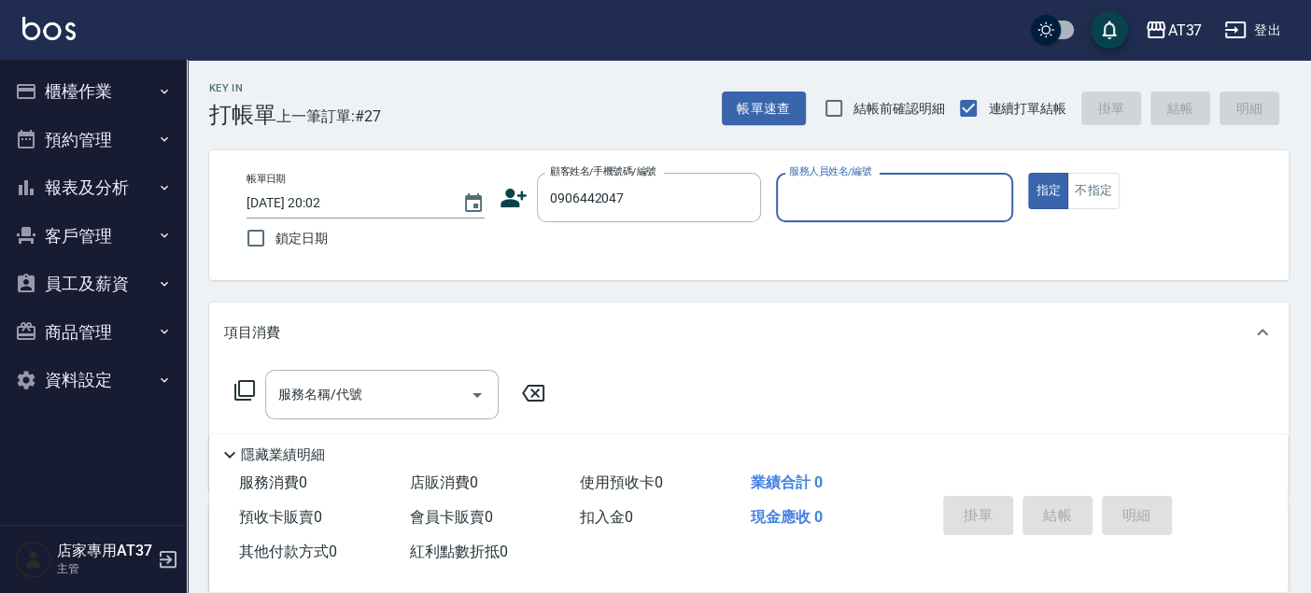
type input "0"
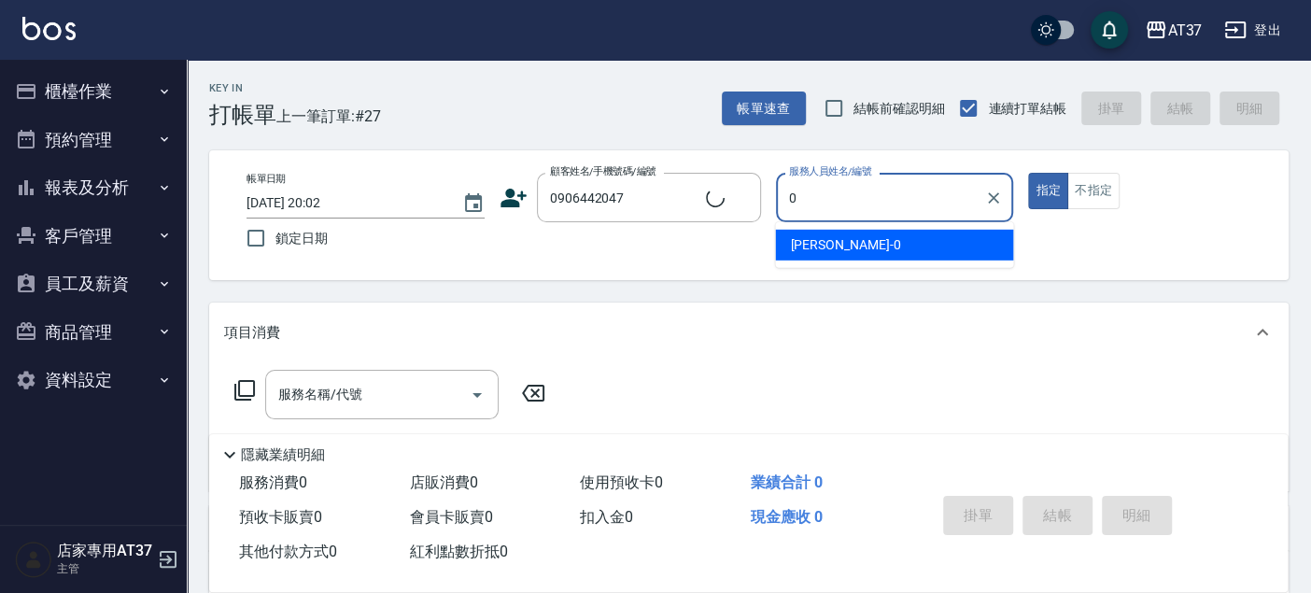
type input "王俞文/0906442047/0906442047"
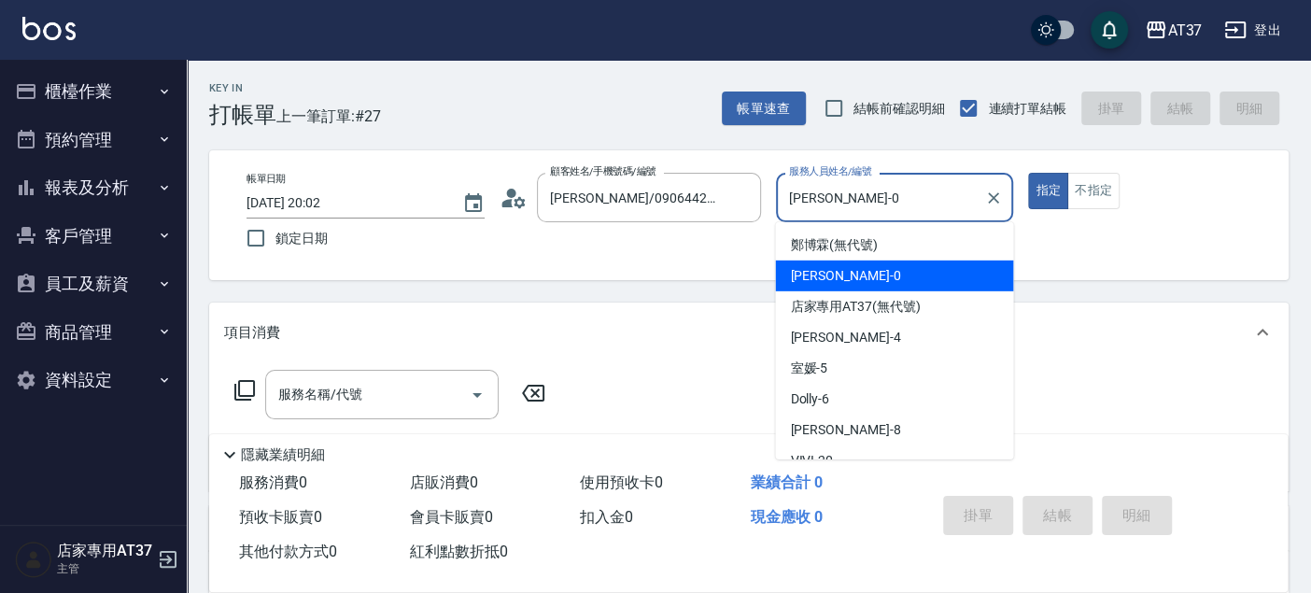
click at [878, 260] on div "NINA -0" at bounding box center [894, 275] width 238 height 31
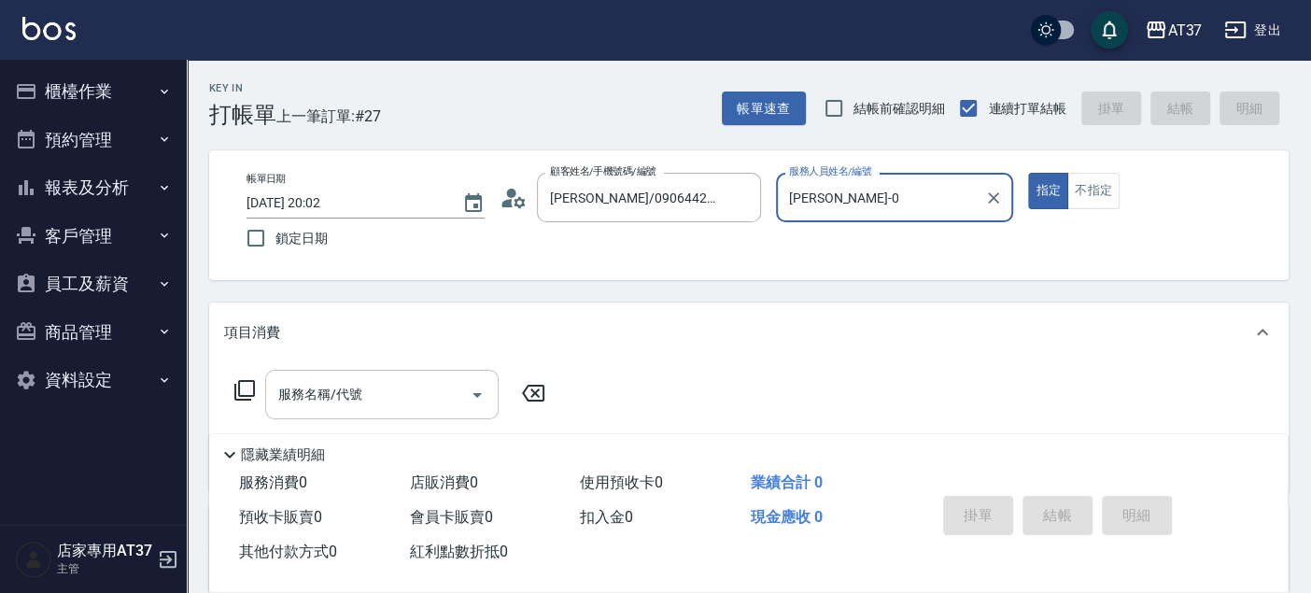
type input "NINA-0"
click at [401, 402] on input "服務名稱/代號" at bounding box center [368, 394] width 189 height 33
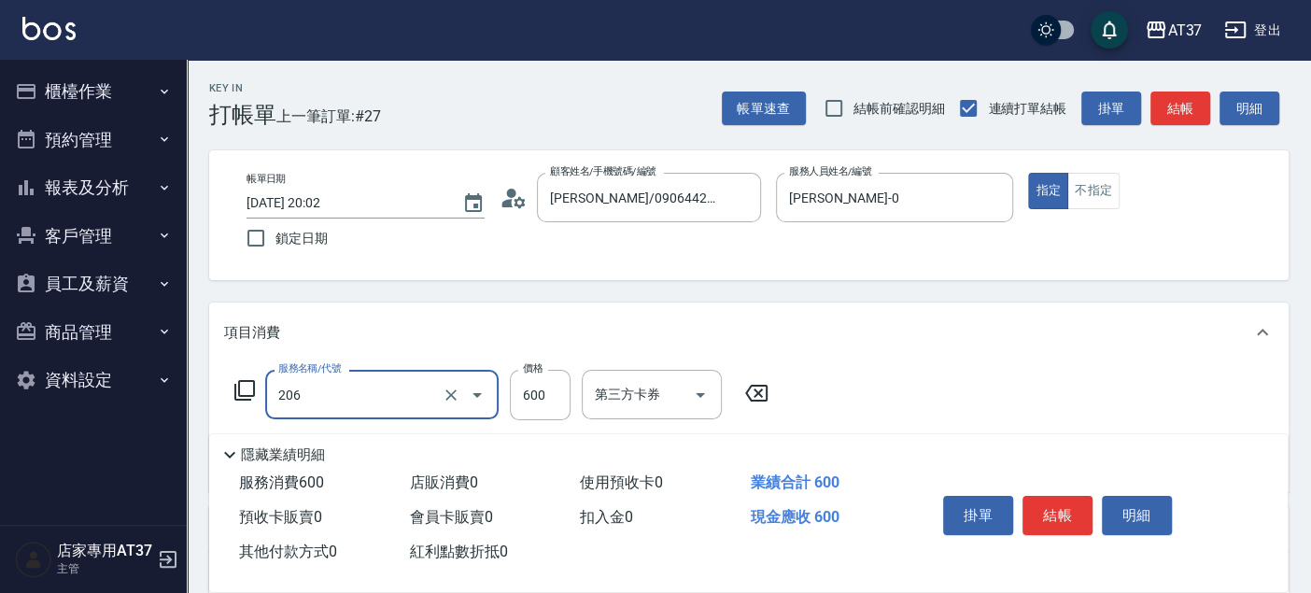
type input "A精油洗+剪(206)"
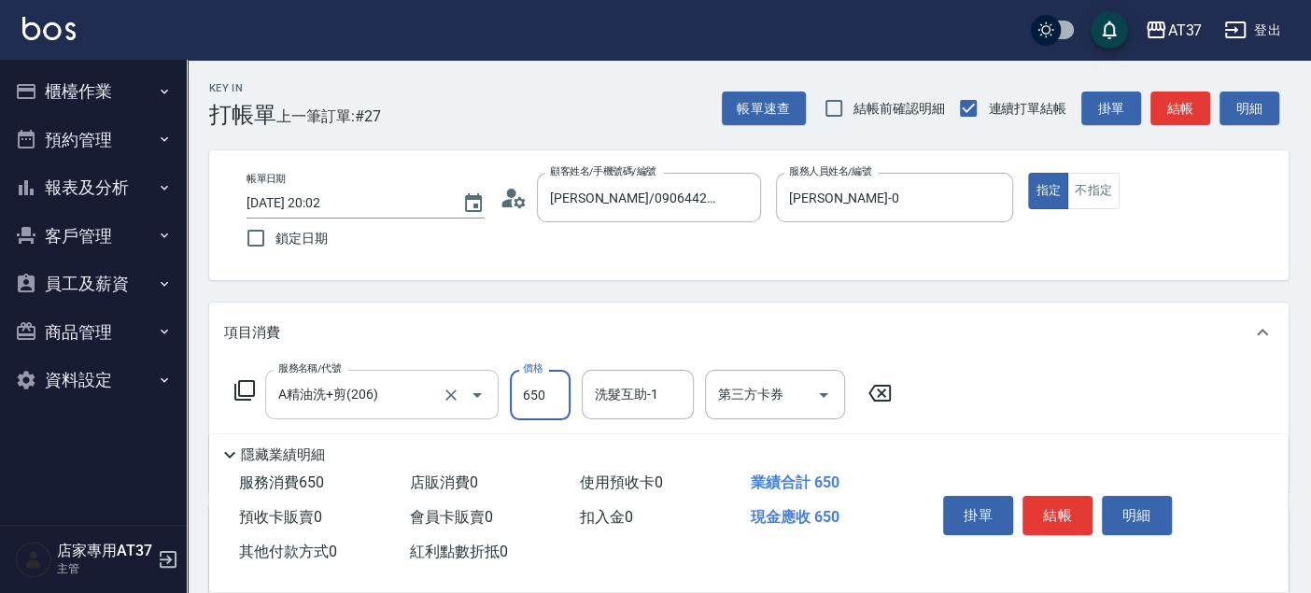
type input "650"
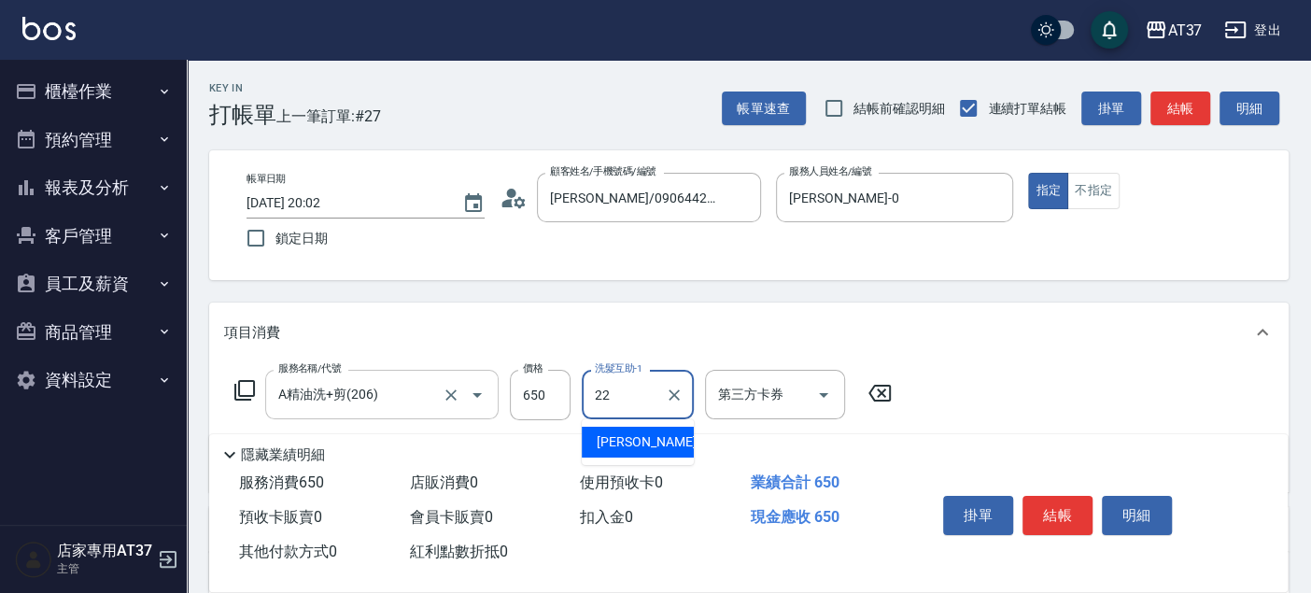
type input "威廉-22"
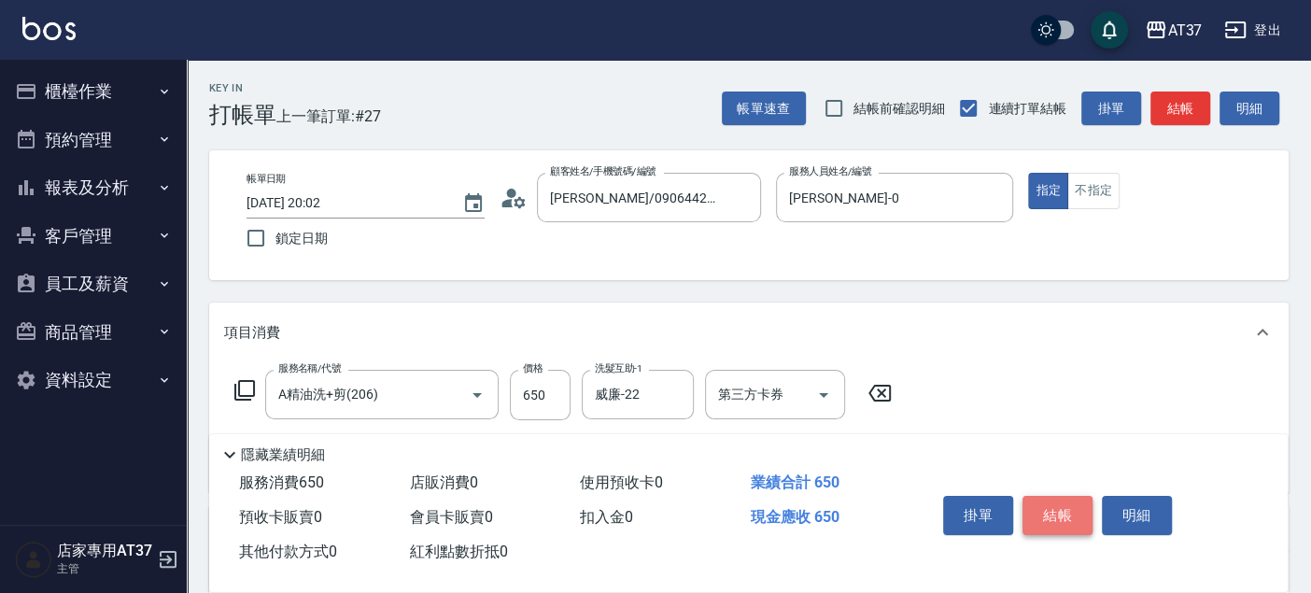
click at [1072, 524] on button "結帳" at bounding box center [1057, 515] width 70 height 39
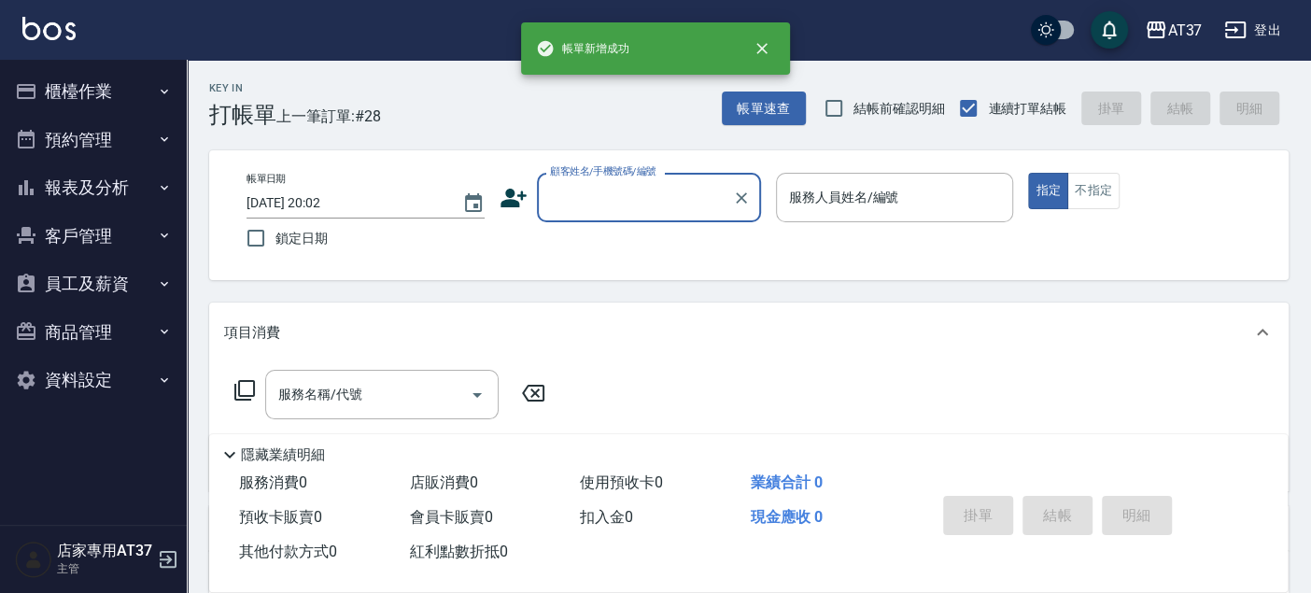
click at [93, 106] on button "櫃檯作業" at bounding box center [93, 91] width 172 height 49
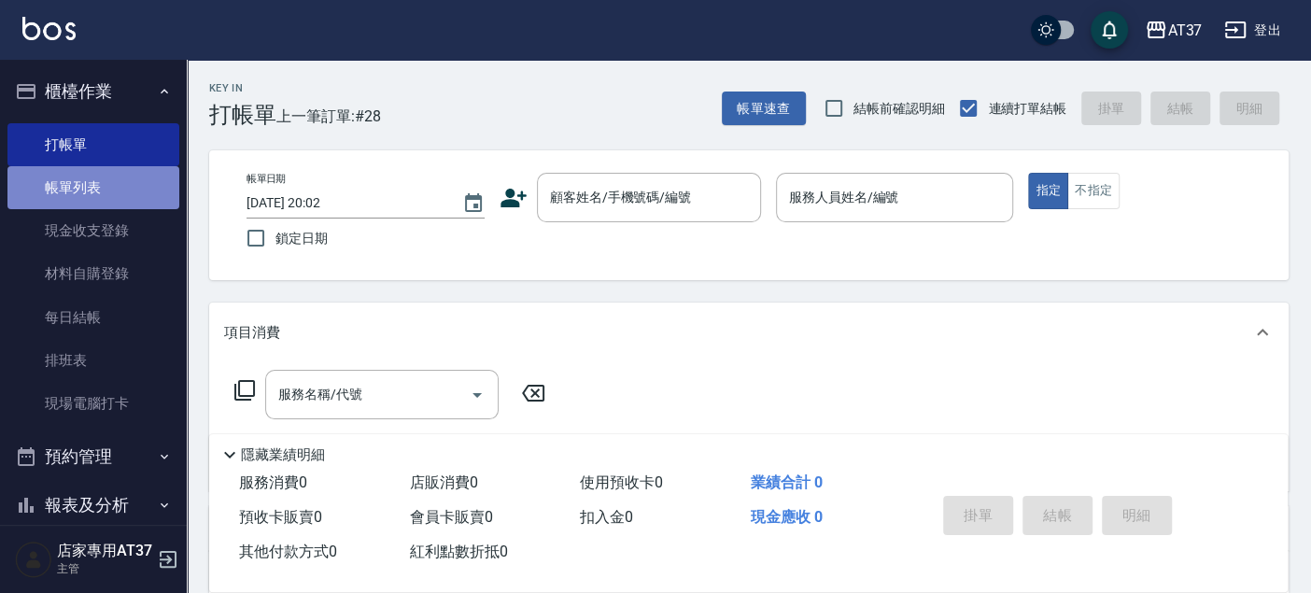
click at [100, 180] on link "帳單列表" at bounding box center [93, 187] width 172 height 43
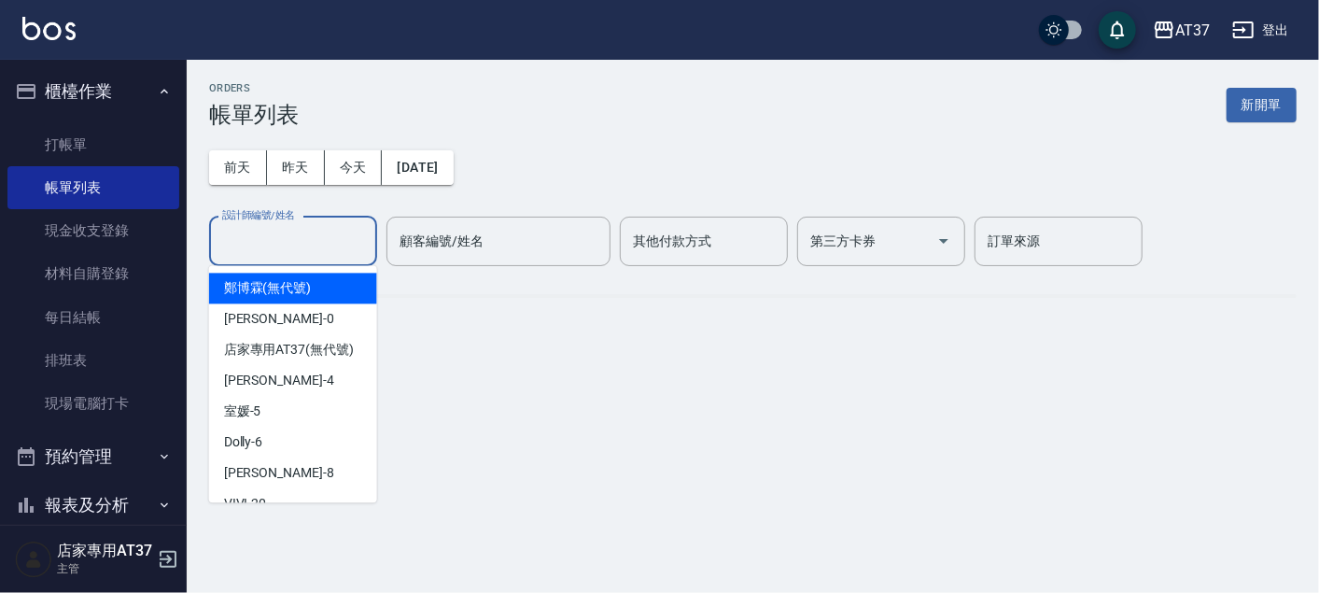
click at [305, 253] on input "設計師編號/姓名" at bounding box center [293, 241] width 151 height 33
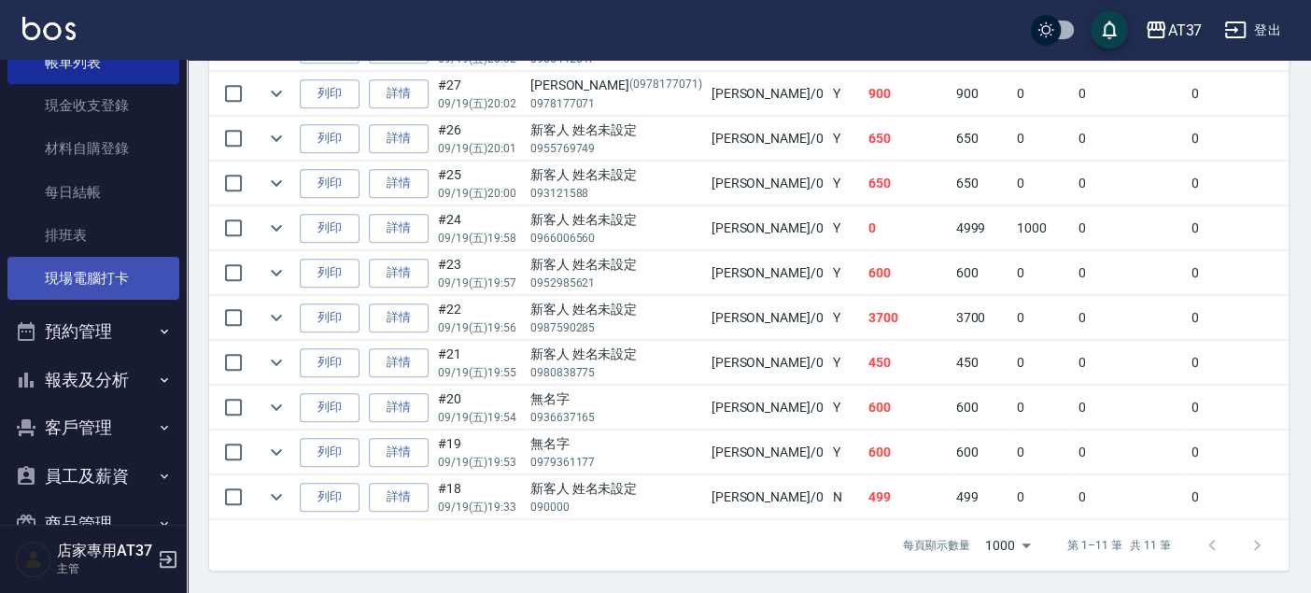
scroll to position [217, 0]
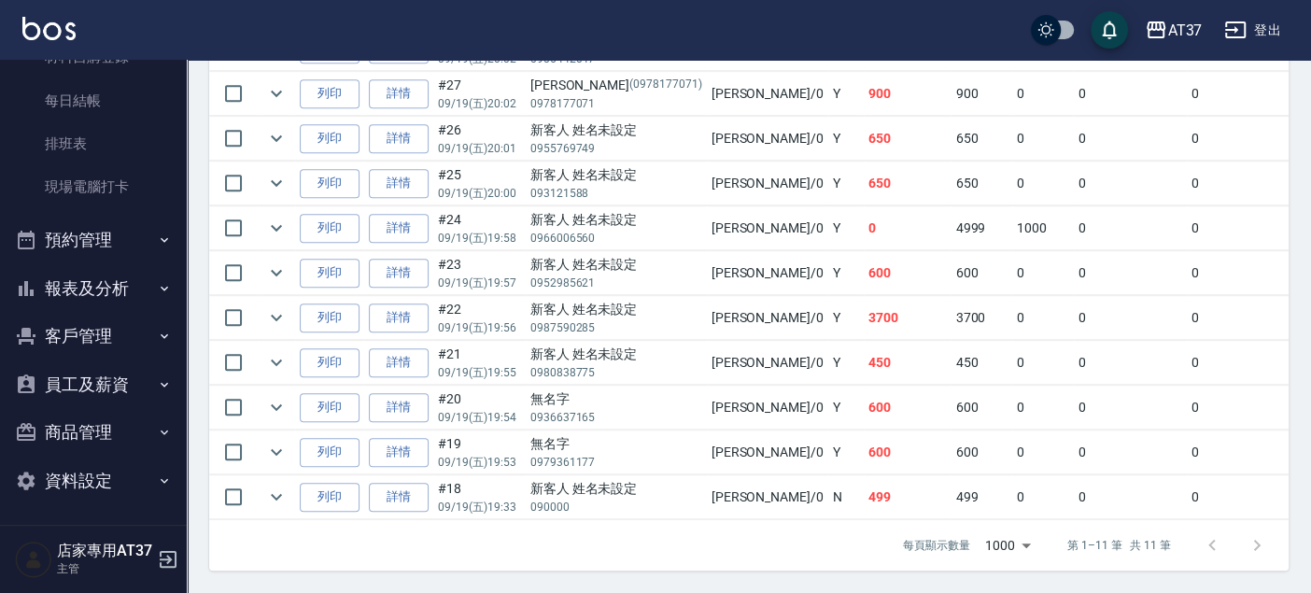
type input "NINA-0"
click at [117, 300] on button "報表及分析" at bounding box center [93, 288] width 172 height 49
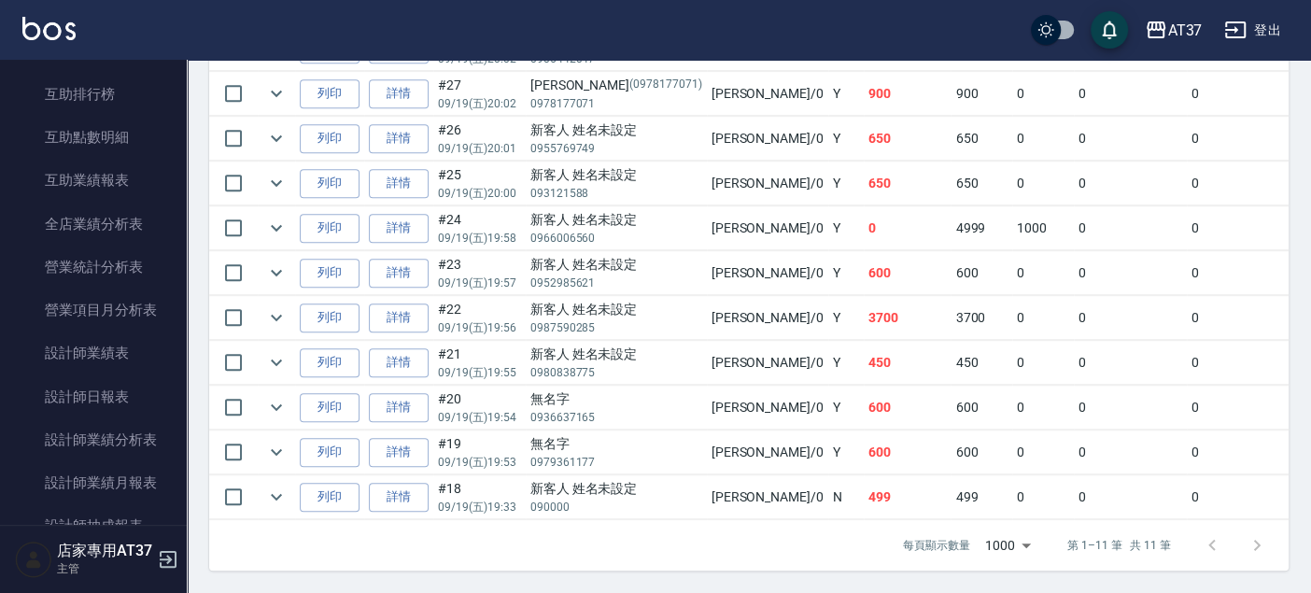
scroll to position [839, 0]
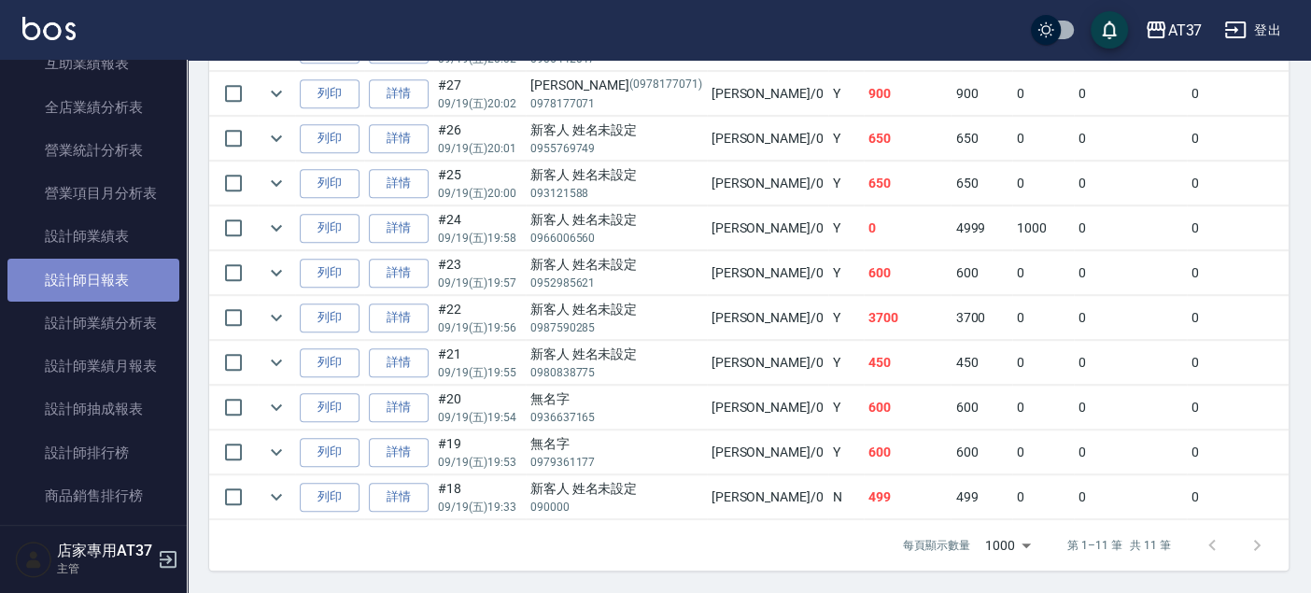
click at [120, 291] on link "設計師日報表" at bounding box center [93, 280] width 172 height 43
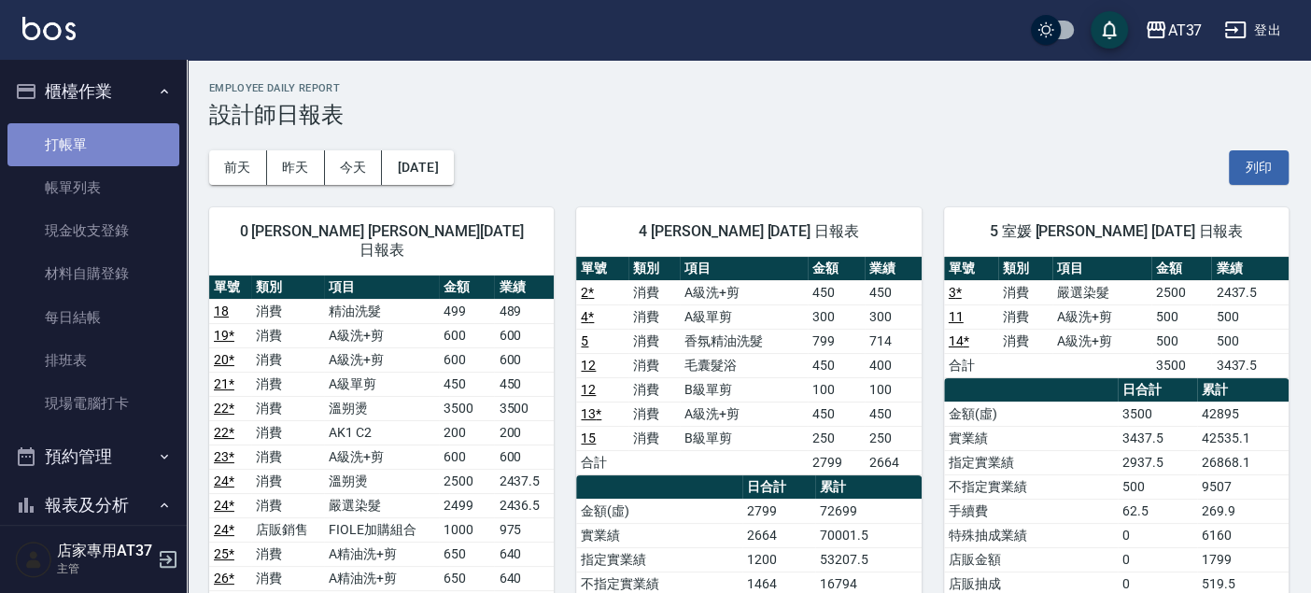
click at [114, 136] on link "打帳單" at bounding box center [93, 144] width 172 height 43
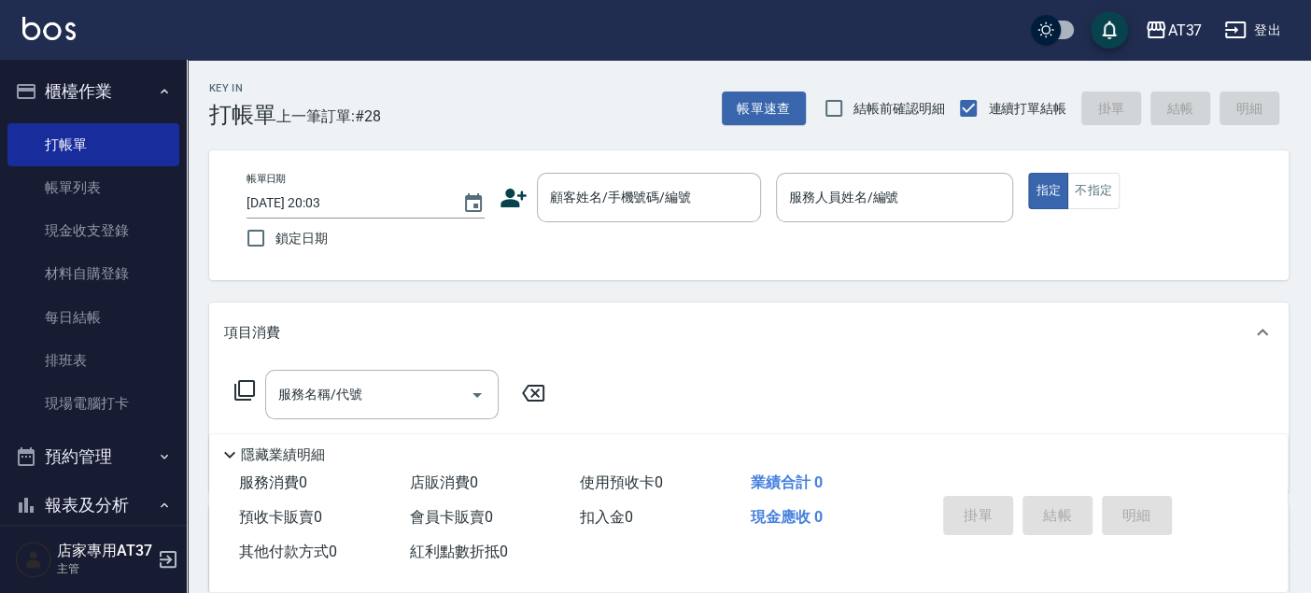
click at [504, 195] on icon at bounding box center [513, 198] width 28 height 28
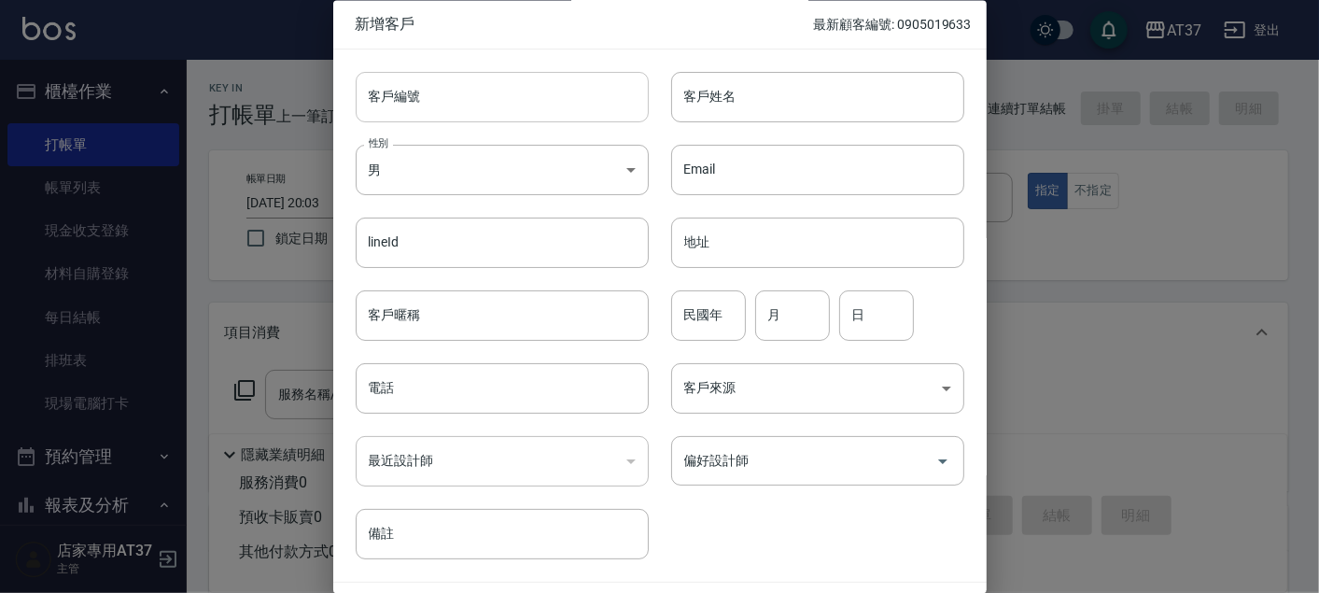
click at [538, 104] on input "客戶編號" at bounding box center [502, 97] width 293 height 50
type input "09700"
click at [538, 104] on input "09700" at bounding box center [481, 97] width 250 height 50
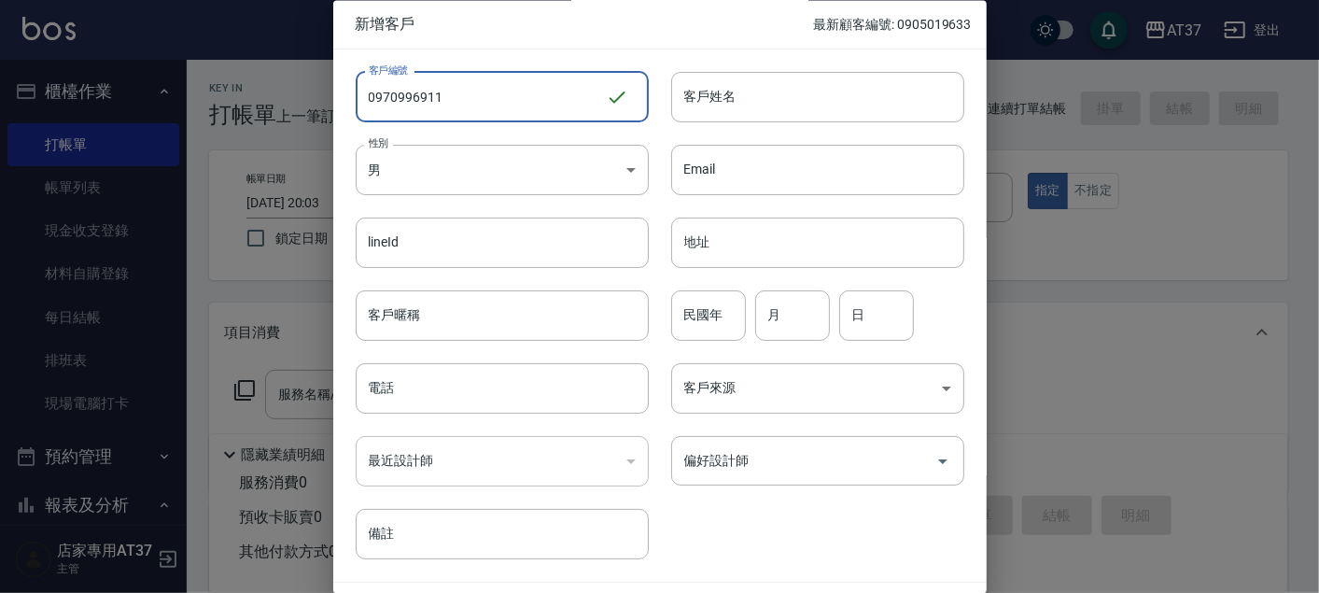
drag, startPoint x: 530, startPoint y: 101, endPoint x: 310, endPoint y: 81, distance: 221.2
click at [310, 81] on div "新增客戶 最新顧客編號: 0905019633 客戶編號 0970996911 ​ 客戶編號 客戶姓名 客戶姓名 性別 男 MALE 性別 Email Ema…" at bounding box center [659, 296] width 1319 height 593
type input "0970996911"
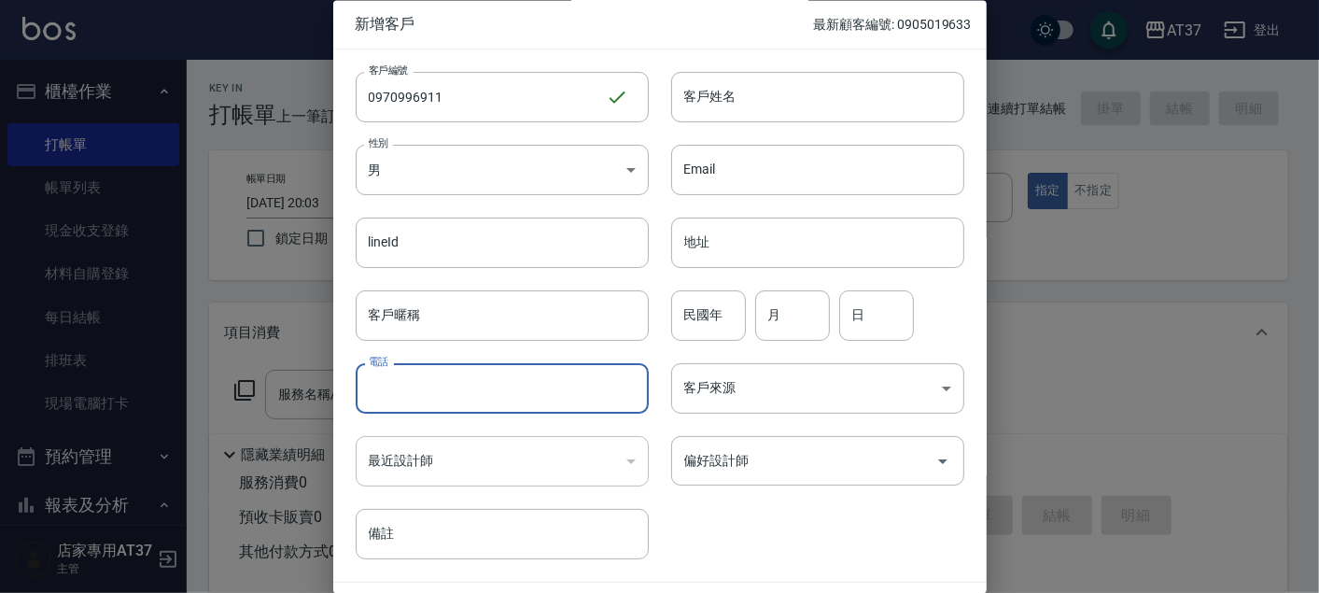
click at [553, 384] on input "電話" at bounding box center [502, 389] width 293 height 50
paste input "0970996911"
type input "0970996911"
click at [742, 87] on input "客戶姓名" at bounding box center [817, 97] width 293 height 50
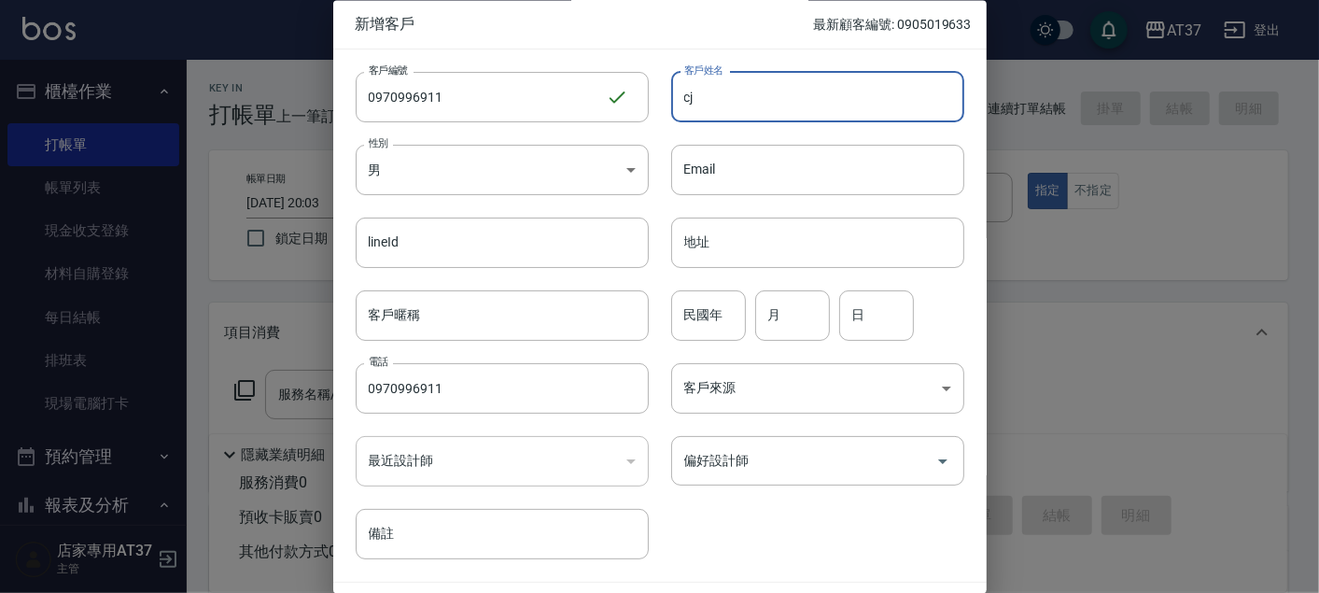
type input "c"
type input "黃漢"
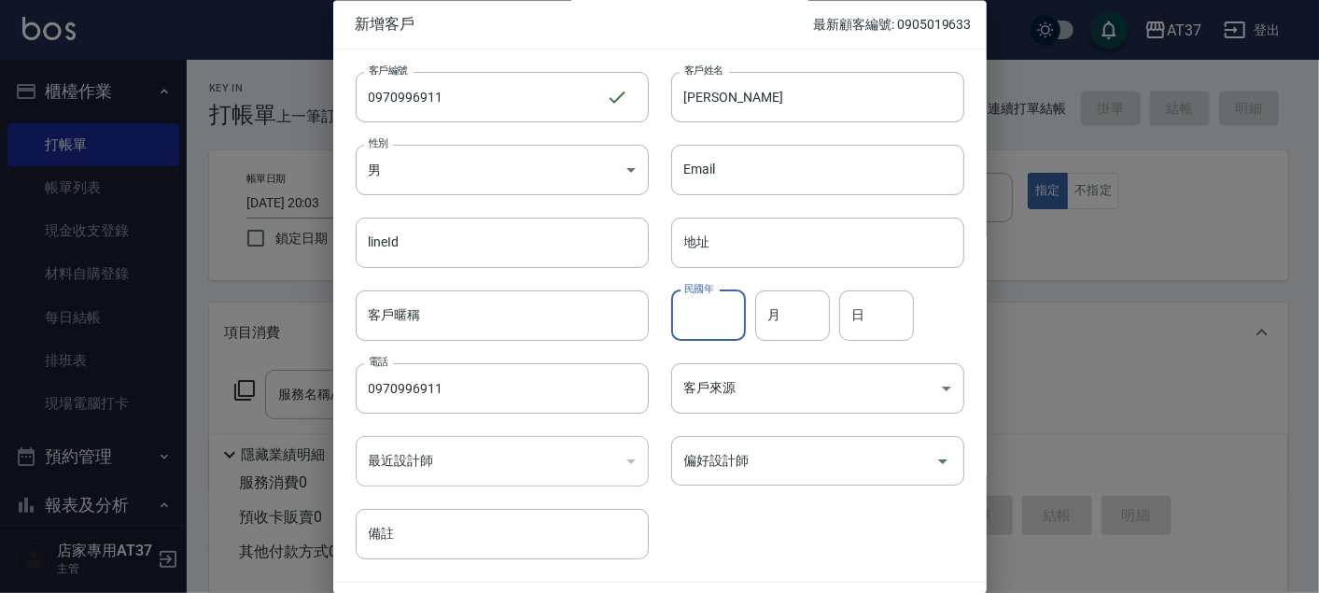
click at [722, 311] on input "民國年" at bounding box center [708, 315] width 75 height 50
type input "91"
type input "7"
type input "29"
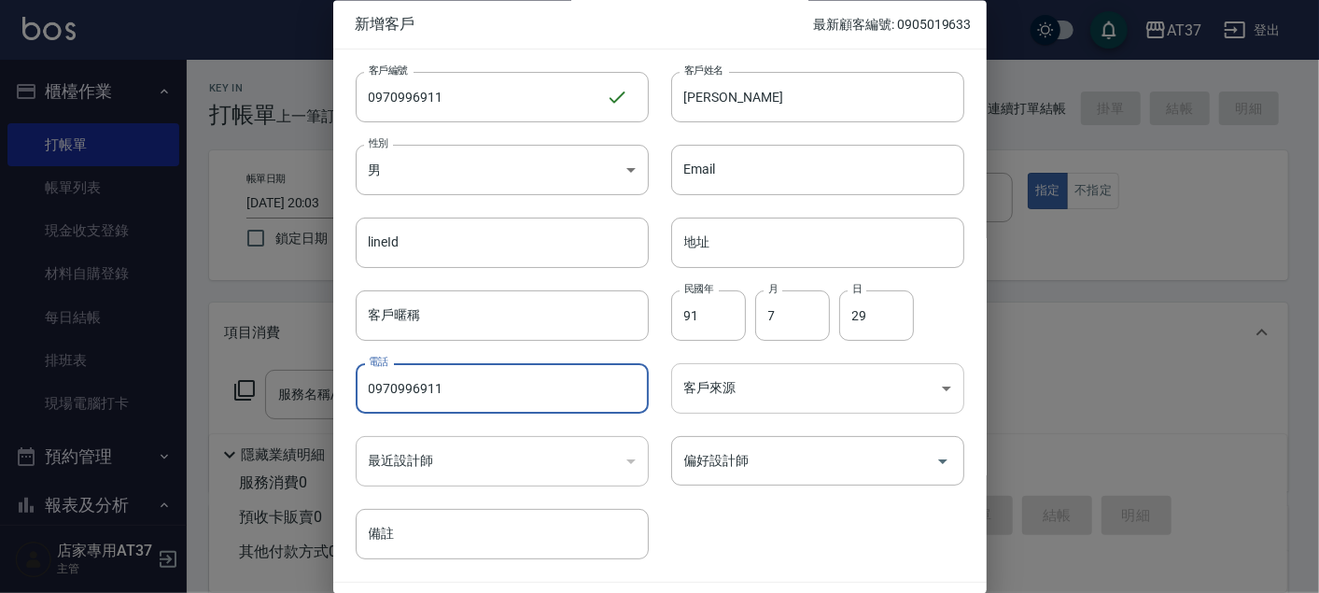
click at [885, 385] on body "AT37 登出 櫃檯作業 打帳單 帳單列表 現金收支登錄 材料自購登錄 每日結帳 排班表 現場電腦打卡 預約管理 預約管理 單日預約紀錄 單週預約紀錄 報表及…" at bounding box center [659, 453] width 1319 height 907
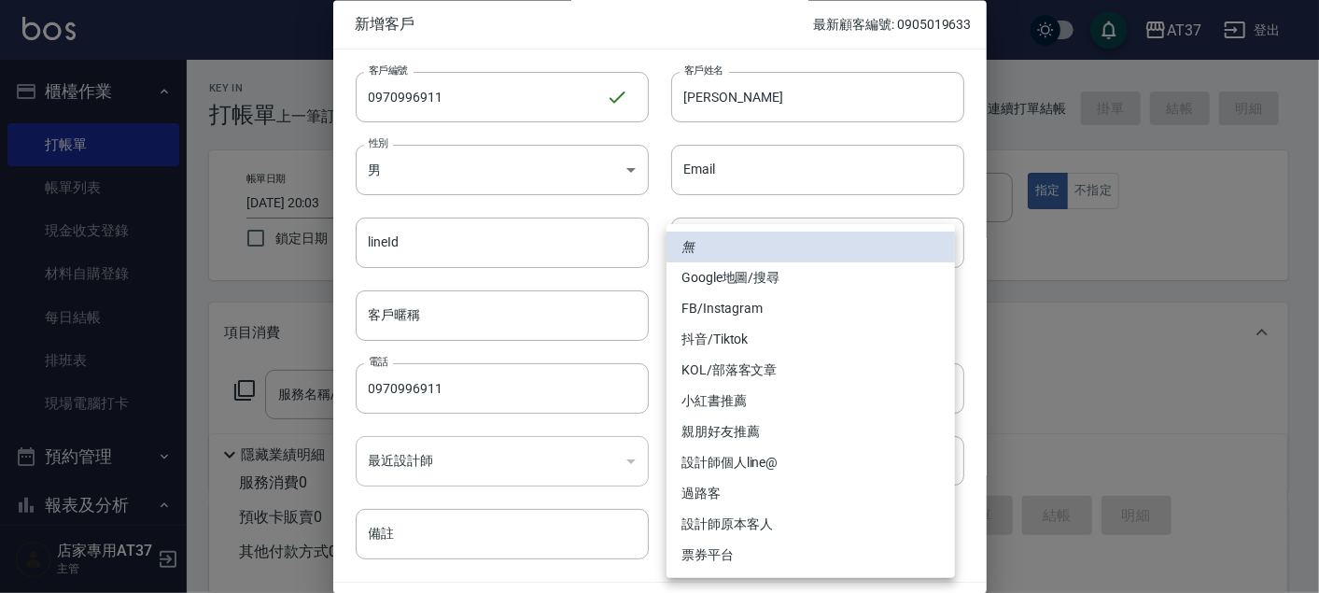
click at [769, 429] on li "親朋好友推薦" at bounding box center [811, 431] width 288 height 31
type input "親朋好友推薦"
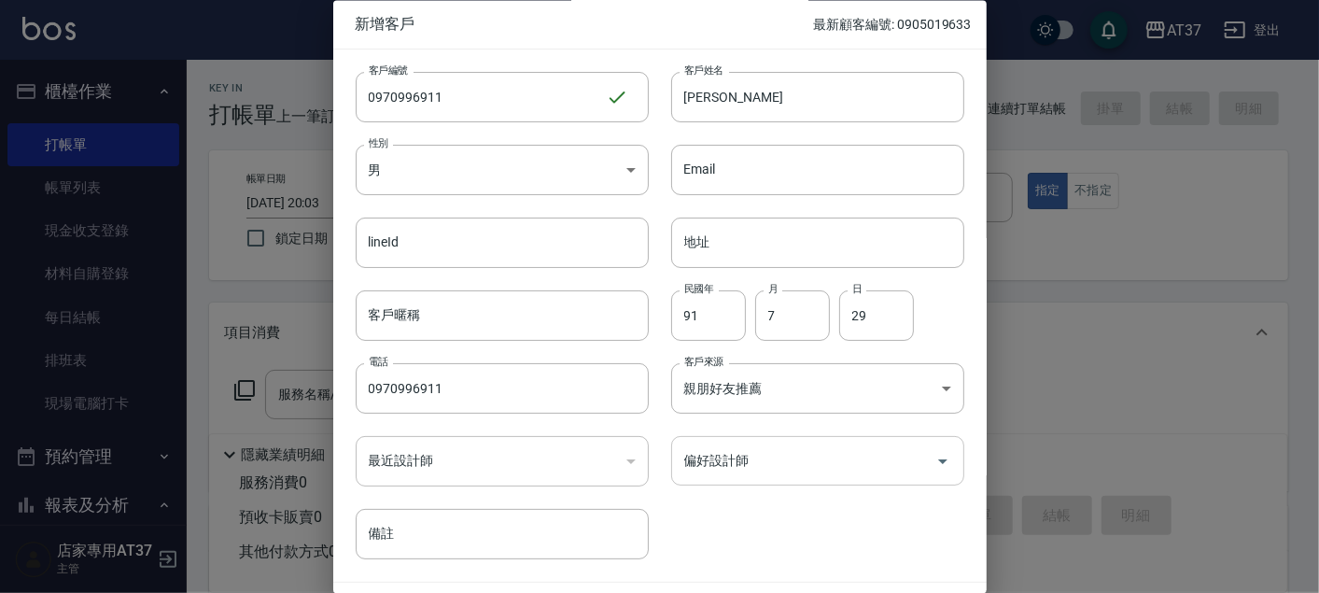
click at [768, 449] on input "偏好設計師" at bounding box center [804, 461] width 248 height 33
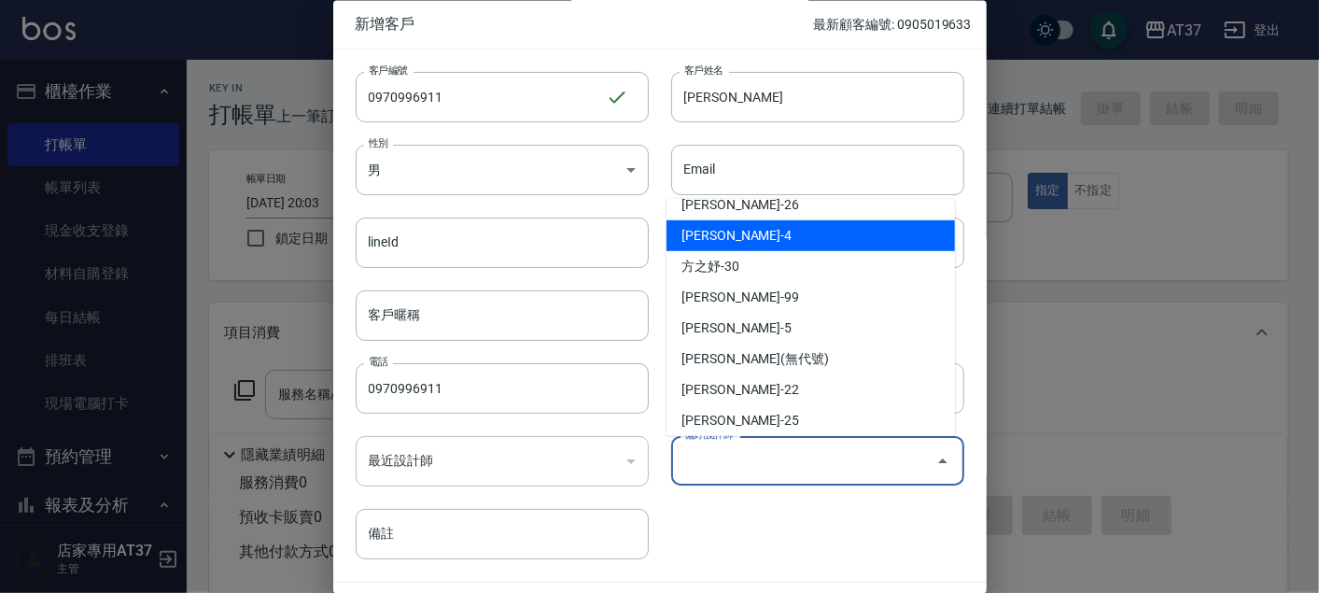
scroll to position [270, 0]
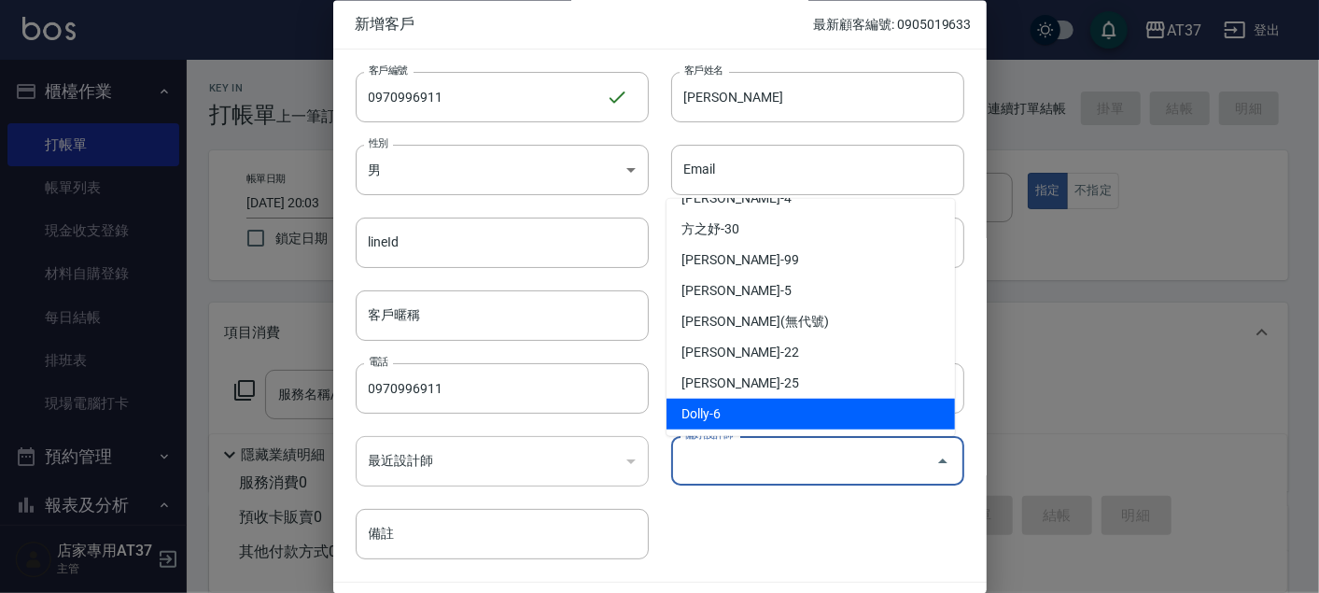
click at [784, 413] on li "Dolly-6" at bounding box center [811, 414] width 288 height 31
type input "Dolly"
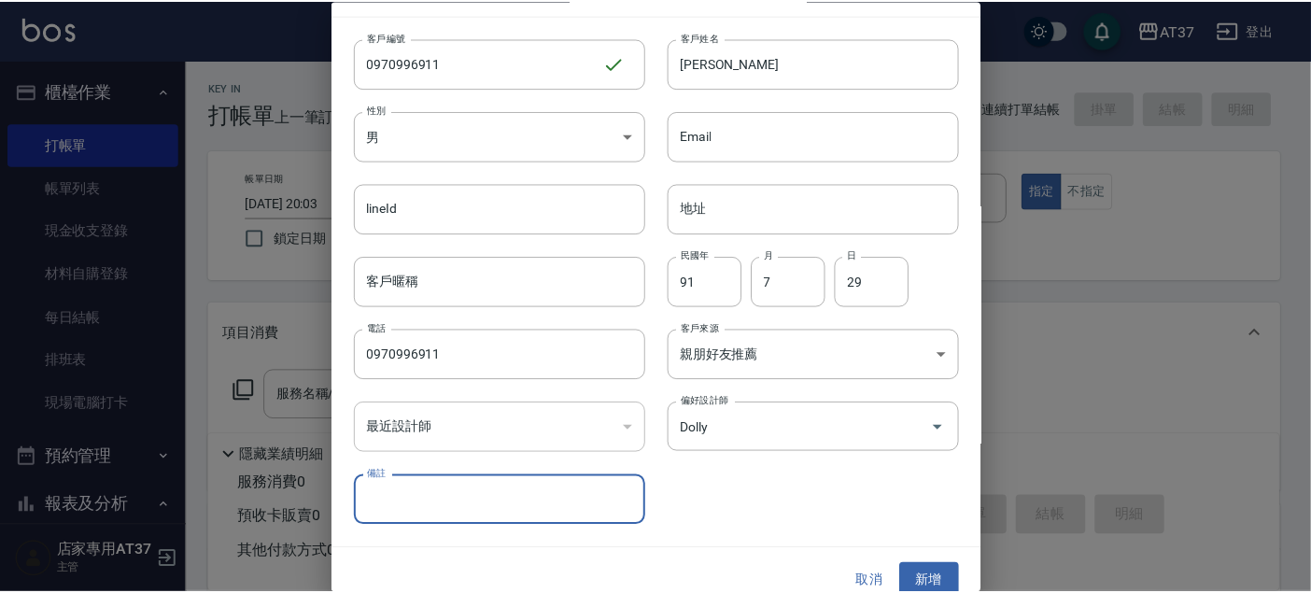
scroll to position [53, 0]
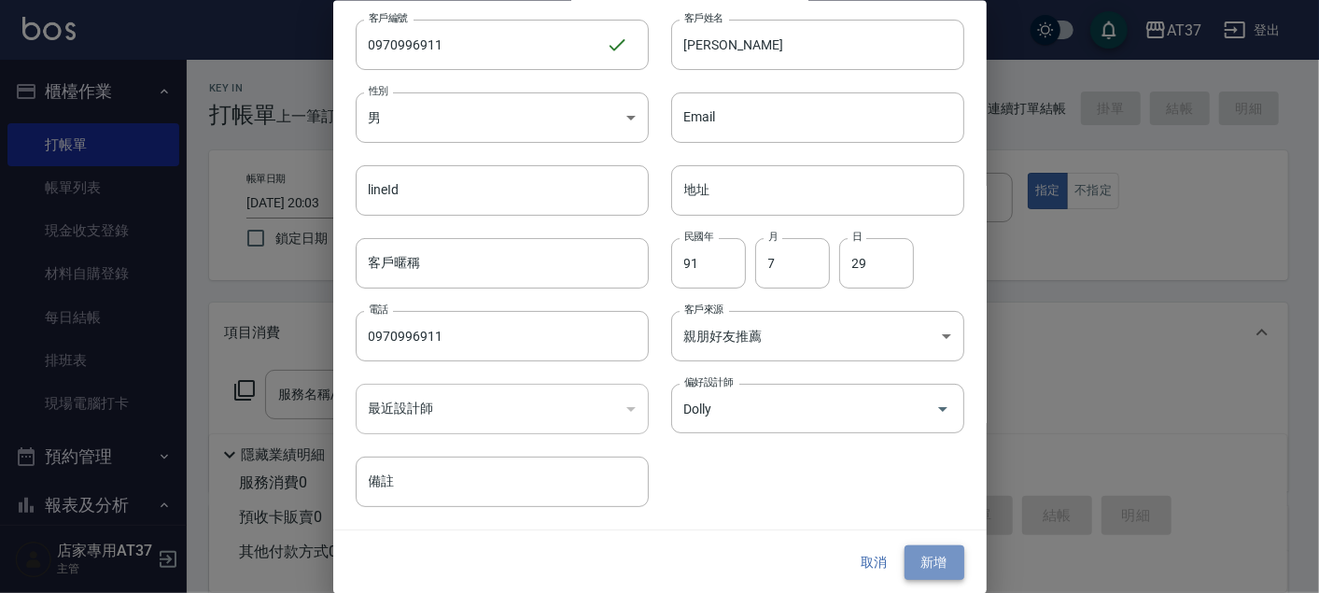
click at [915, 552] on button "新增" at bounding box center [935, 562] width 60 height 35
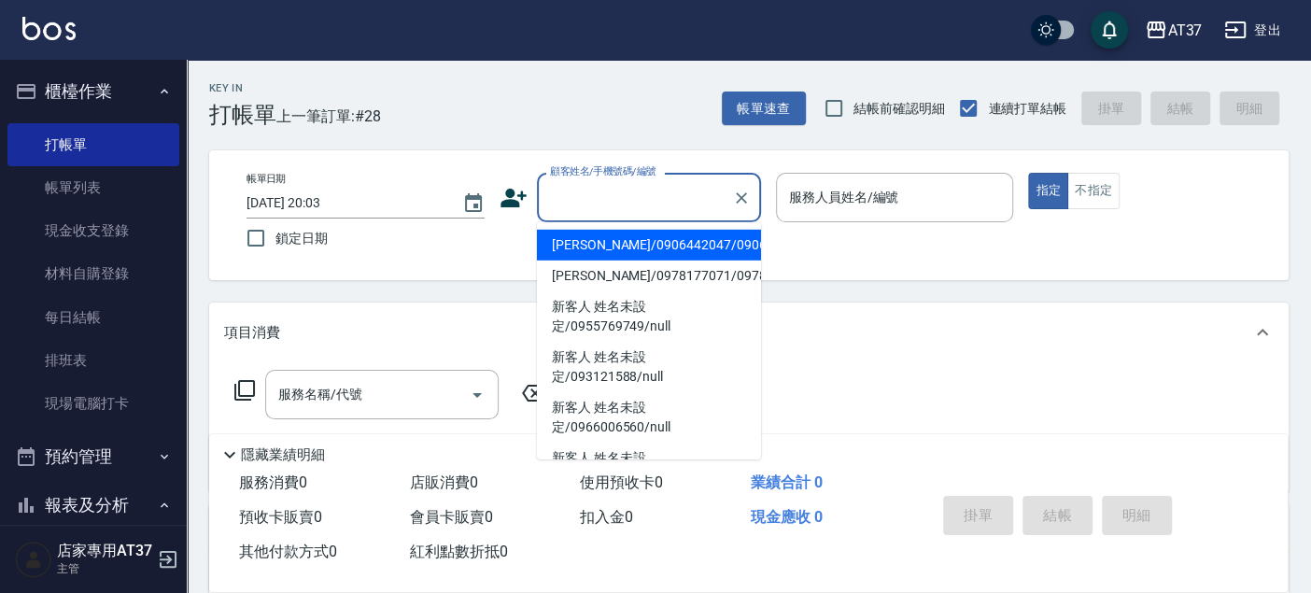
paste input "0970996911"
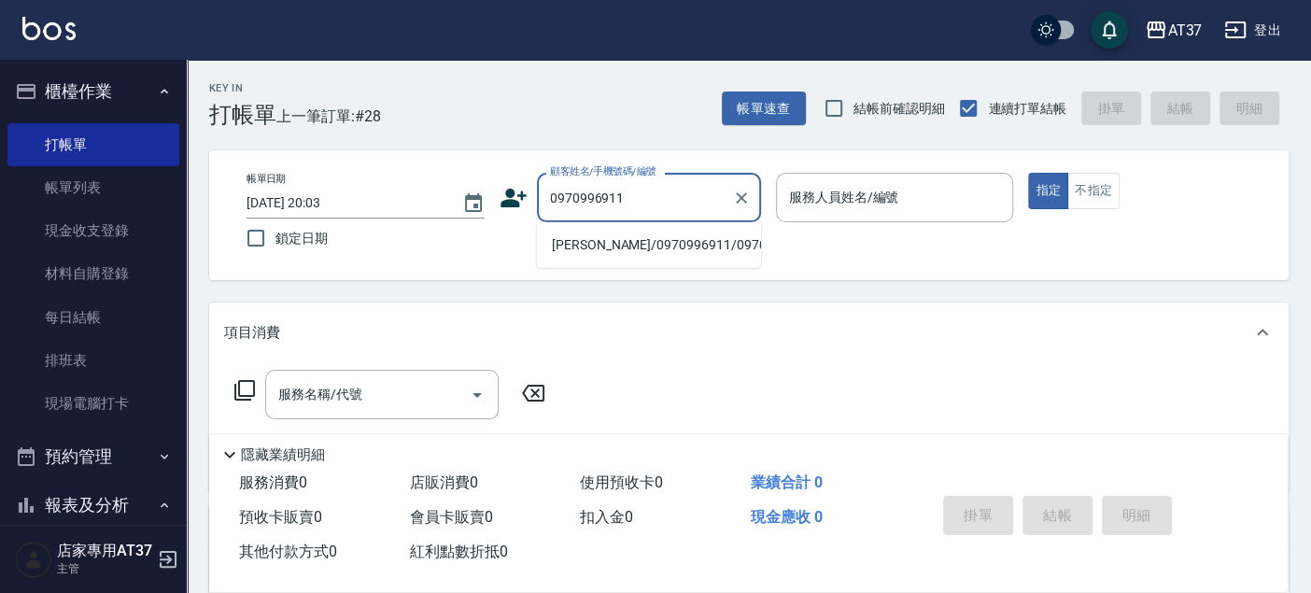
click at [682, 251] on li "黃漢/0970996911/0970996911" at bounding box center [649, 245] width 224 height 31
type input "黃漢/0970996911/0970996911"
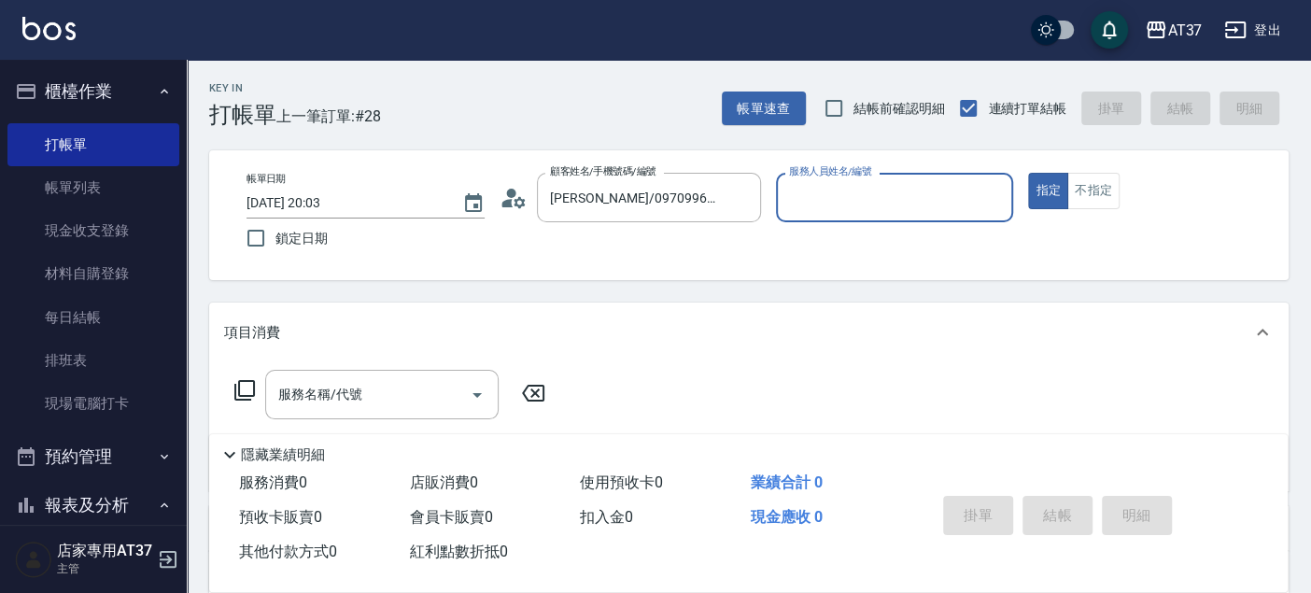
type input "Dolly-6"
click at [1028, 173] on button "指定" at bounding box center [1048, 191] width 40 height 36
type button "true"
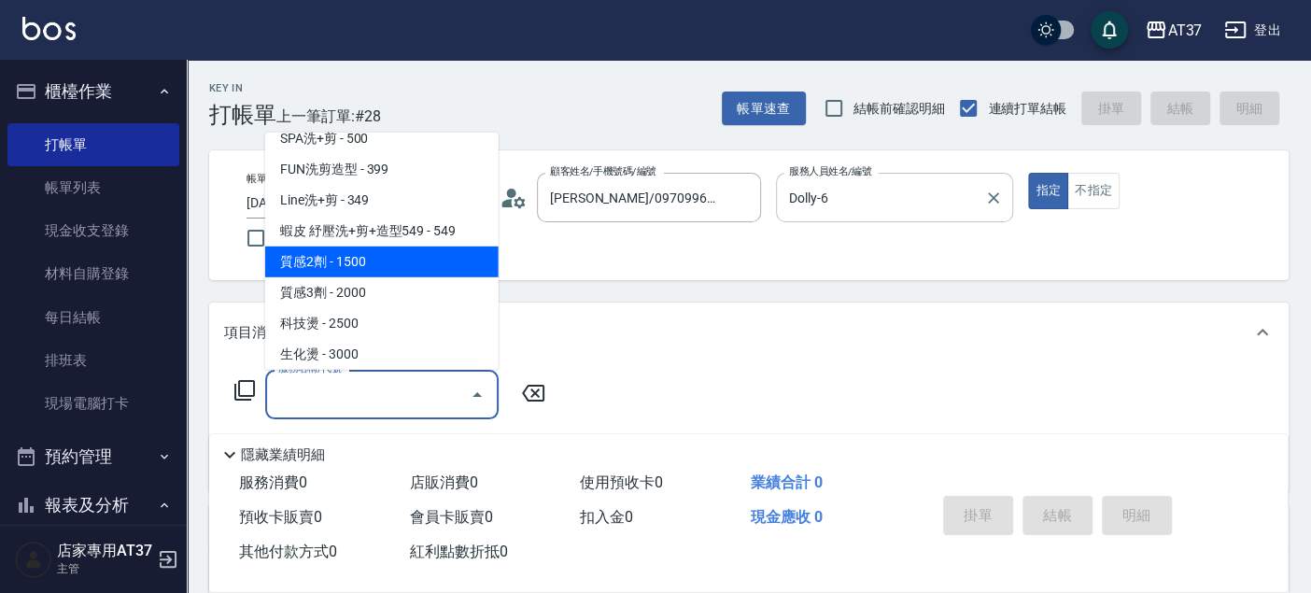
scroll to position [806, 0]
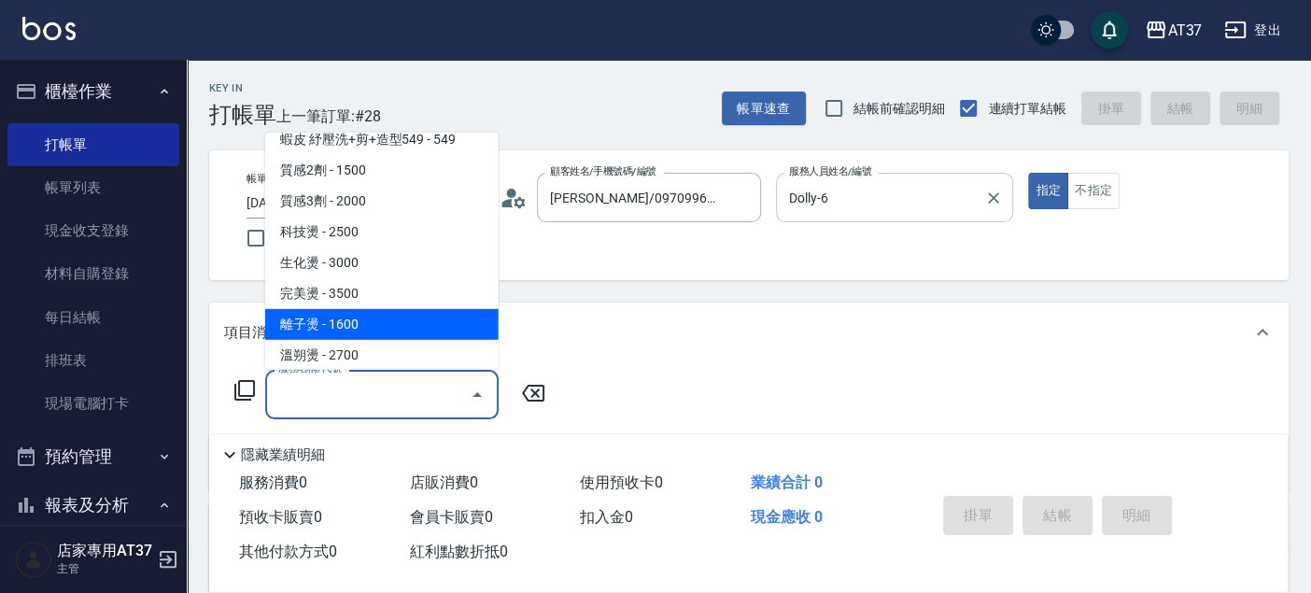
type input "離子燙(306)"
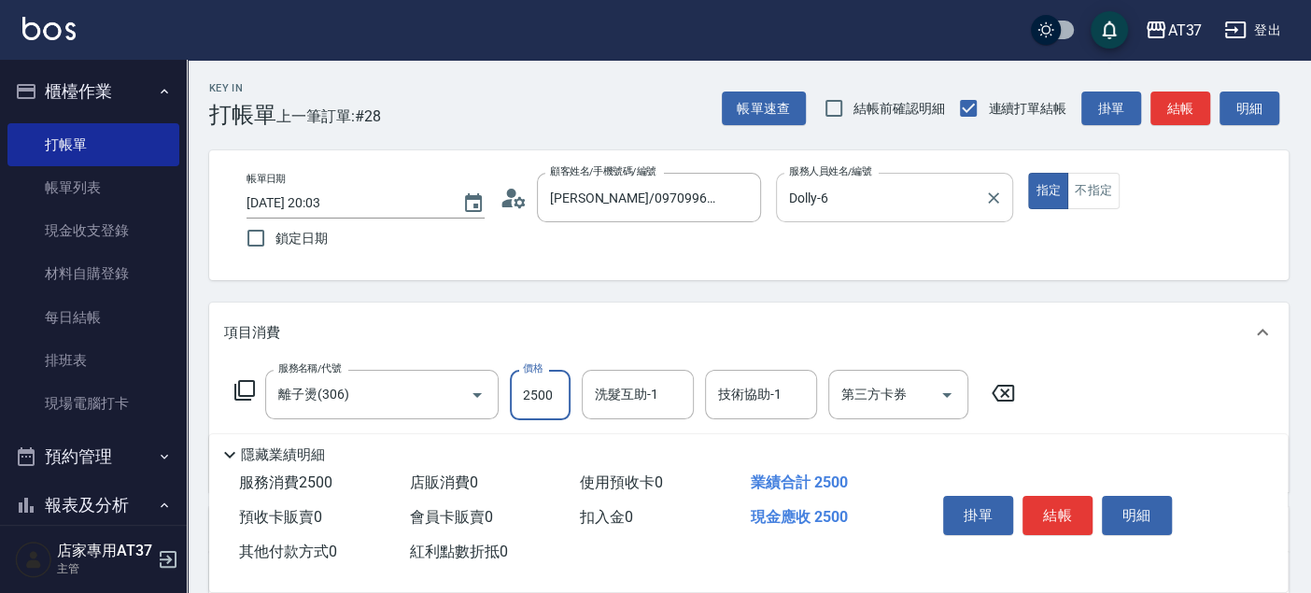
type input "2500"
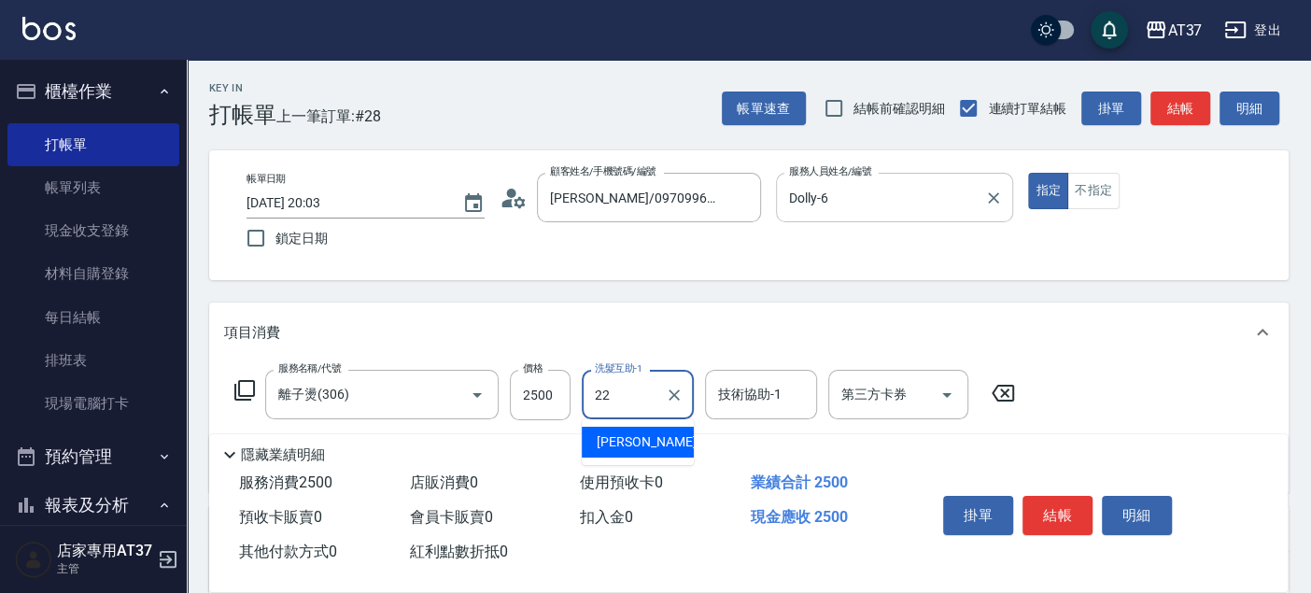
type input "威廉-22"
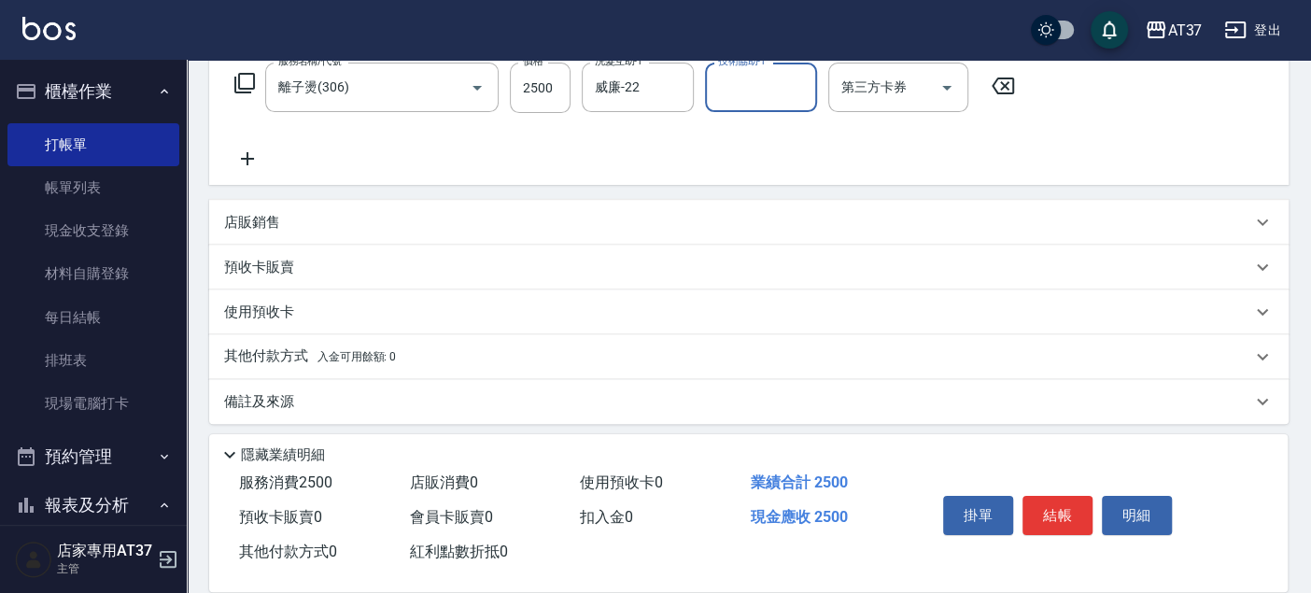
scroll to position [311, 0]
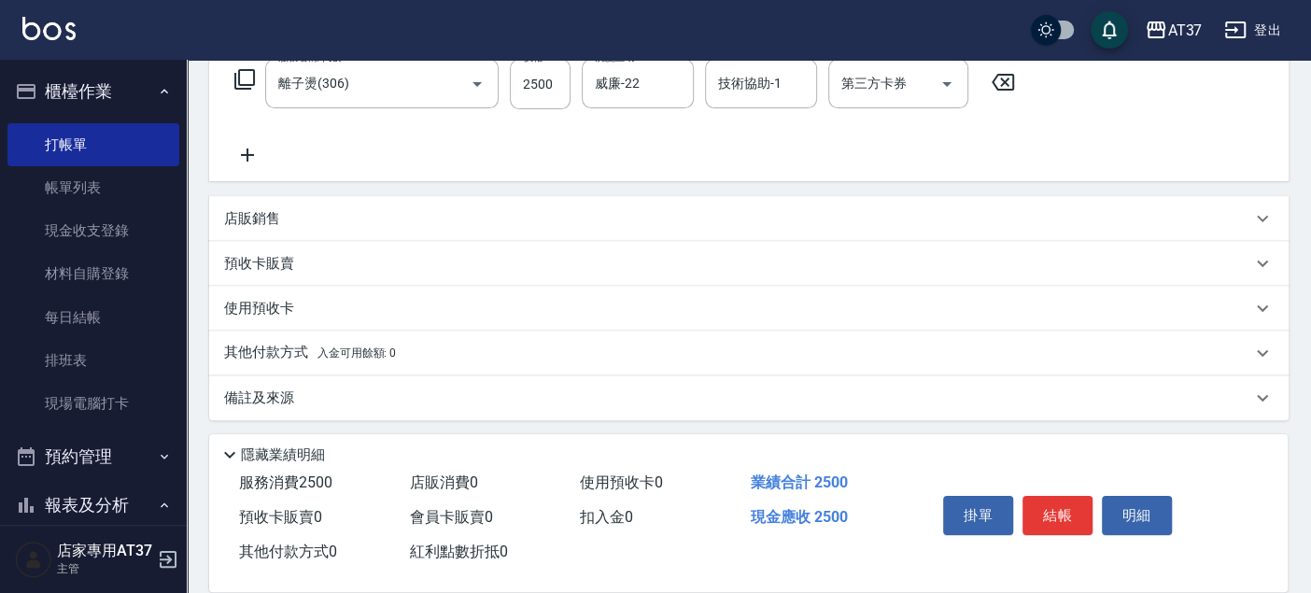
click at [276, 347] on p "其他付款方式 入金可用餘額: 0" at bounding box center [310, 353] width 172 height 21
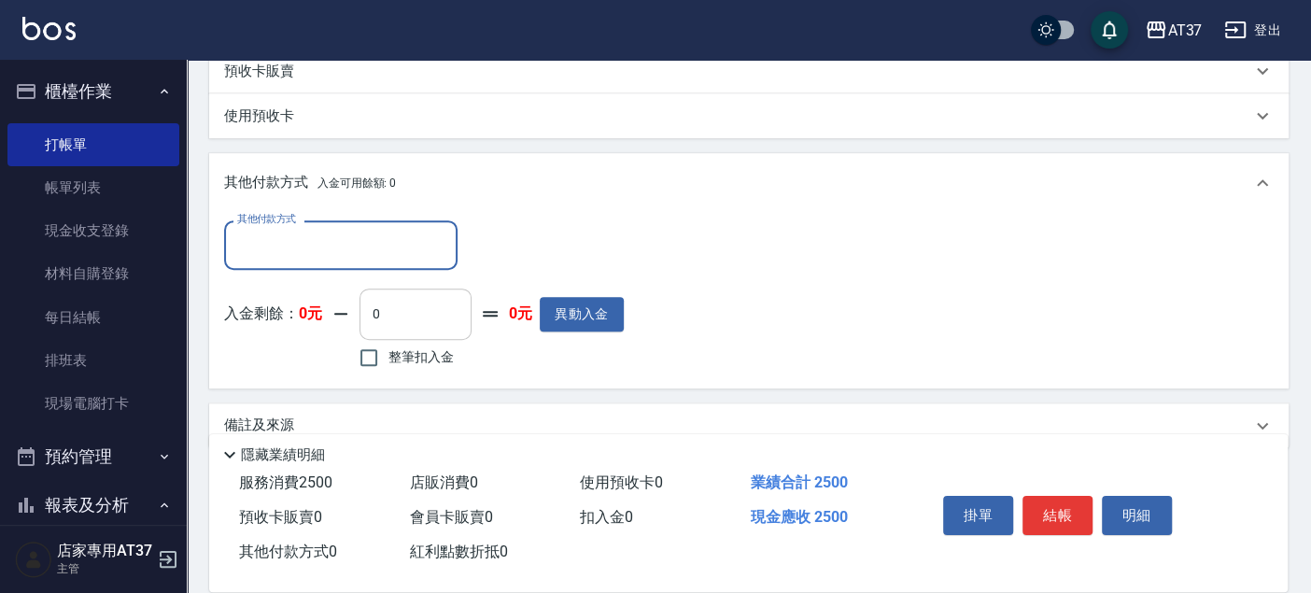
scroll to position [518, 0]
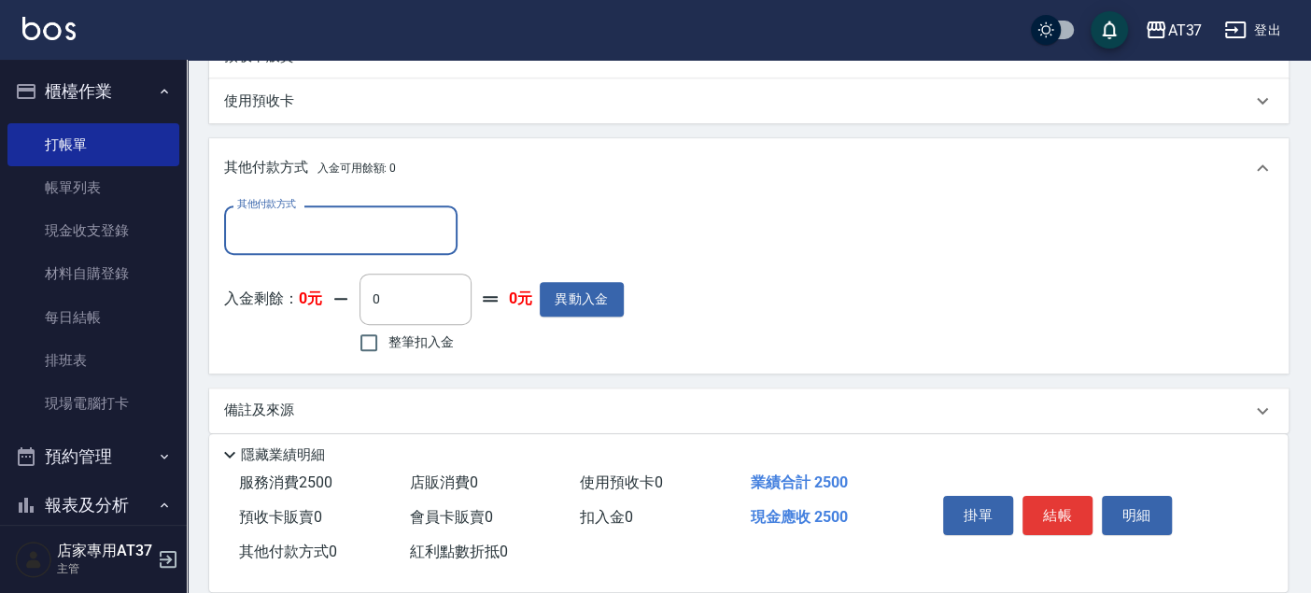
click at [405, 229] on input "其他付款方式" at bounding box center [340, 230] width 217 height 33
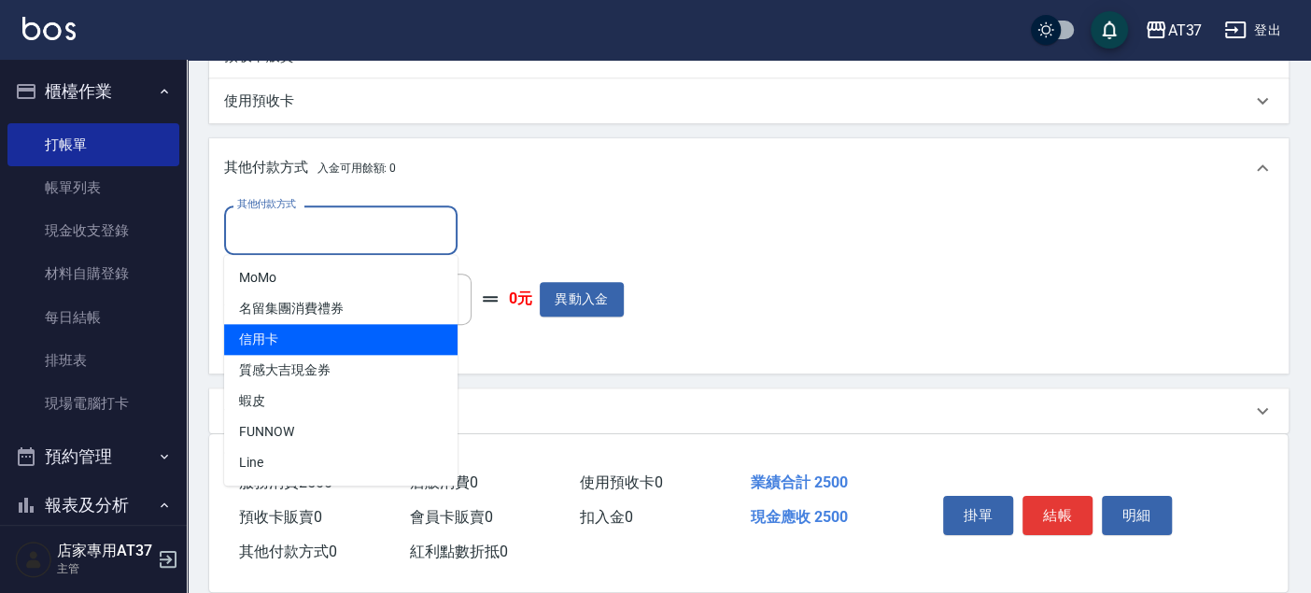
click at [380, 338] on span "信用卡" at bounding box center [340, 339] width 233 height 31
type input "信用卡"
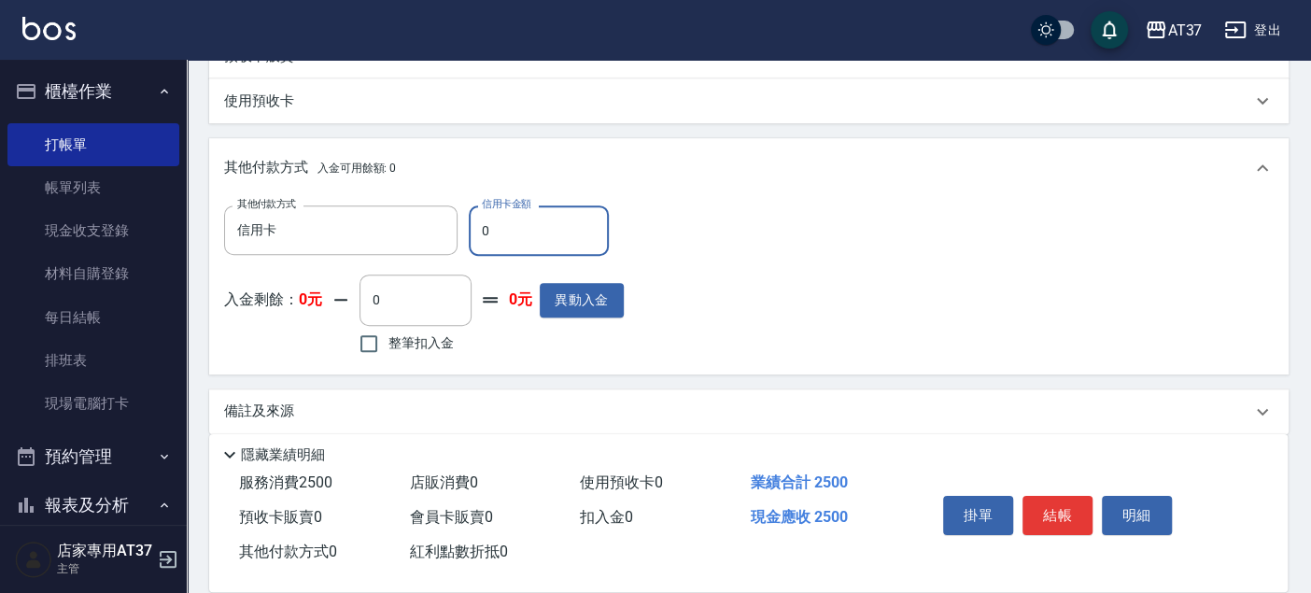
click at [535, 240] on input "0" at bounding box center [539, 230] width 140 height 50
drag, startPoint x: 521, startPoint y: 226, endPoint x: 457, endPoint y: 250, distance: 68.8
click at [457, 250] on div "其他付款方式 信用卡 其他付款方式 信用卡金額 2250 信用卡金額" at bounding box center [424, 230] width 400 height 50
type input "2500"
click at [1077, 509] on button "結帳" at bounding box center [1057, 515] width 70 height 39
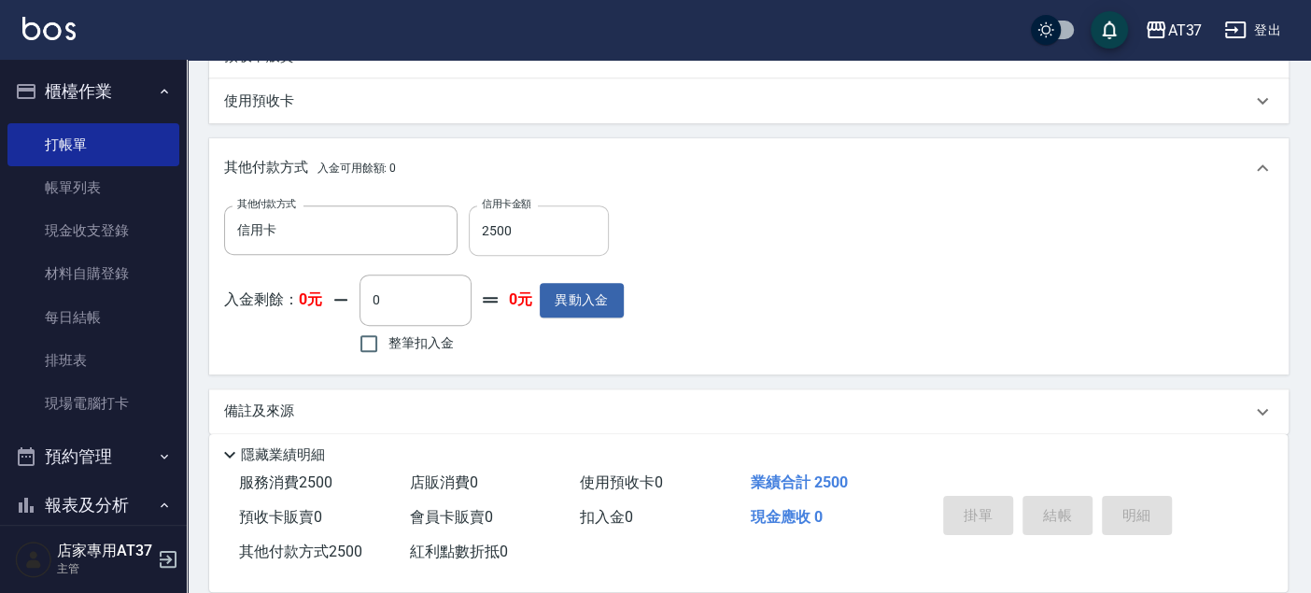
type input "2025/09/19 20:05"
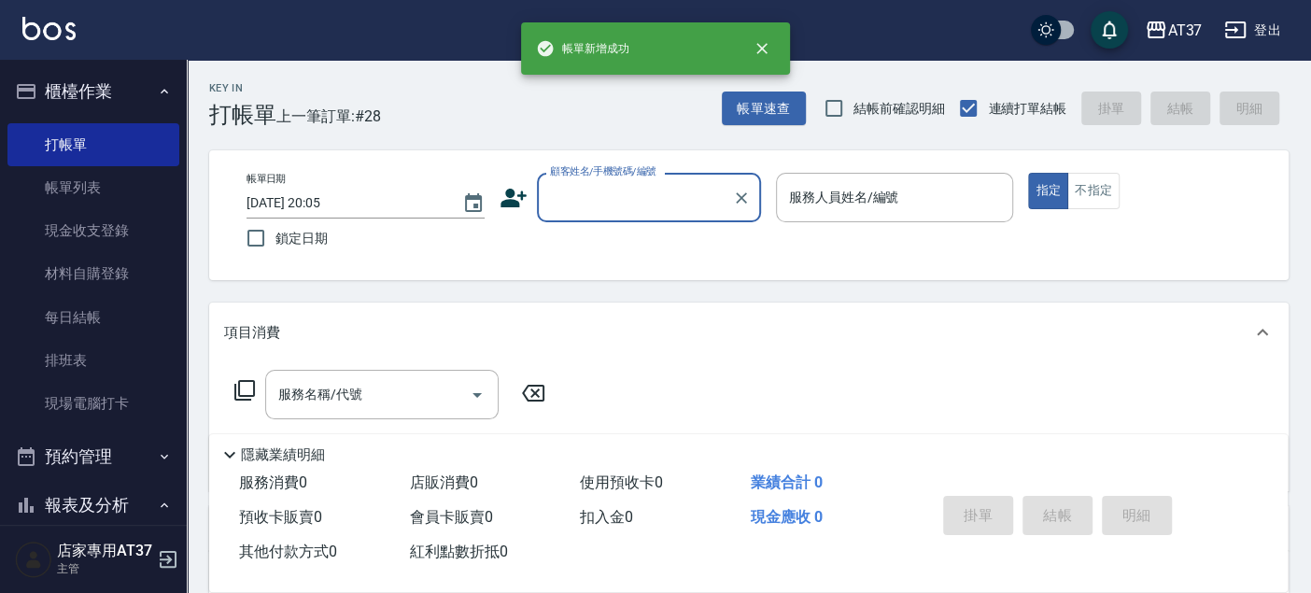
scroll to position [0, 0]
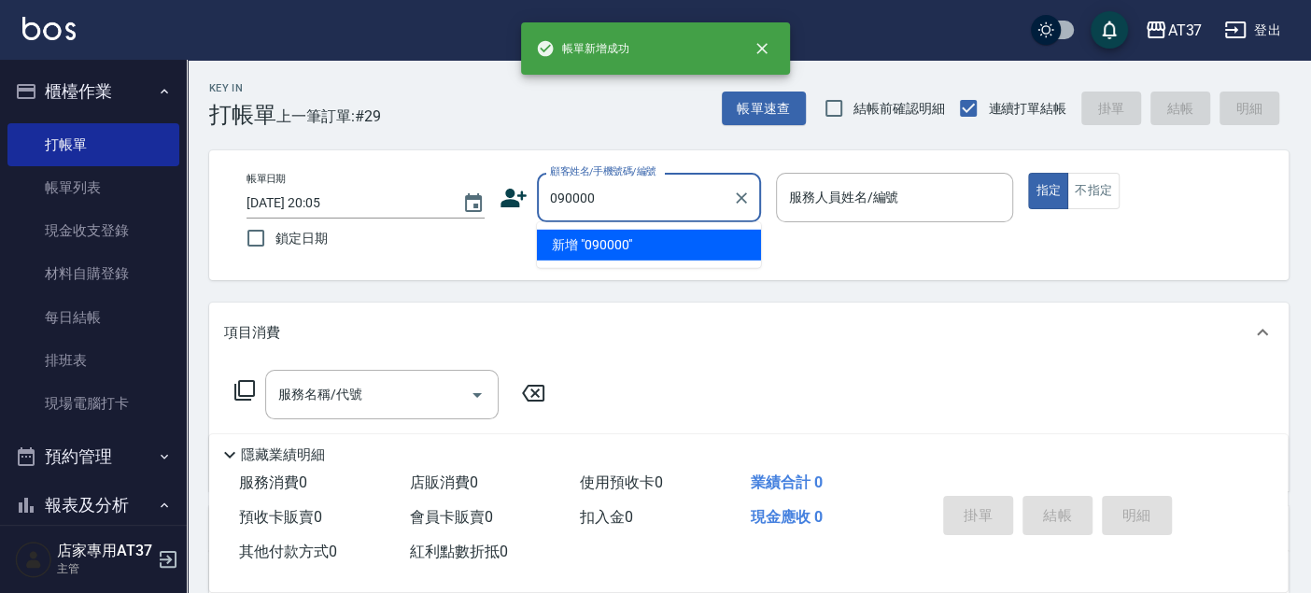
type input "090000"
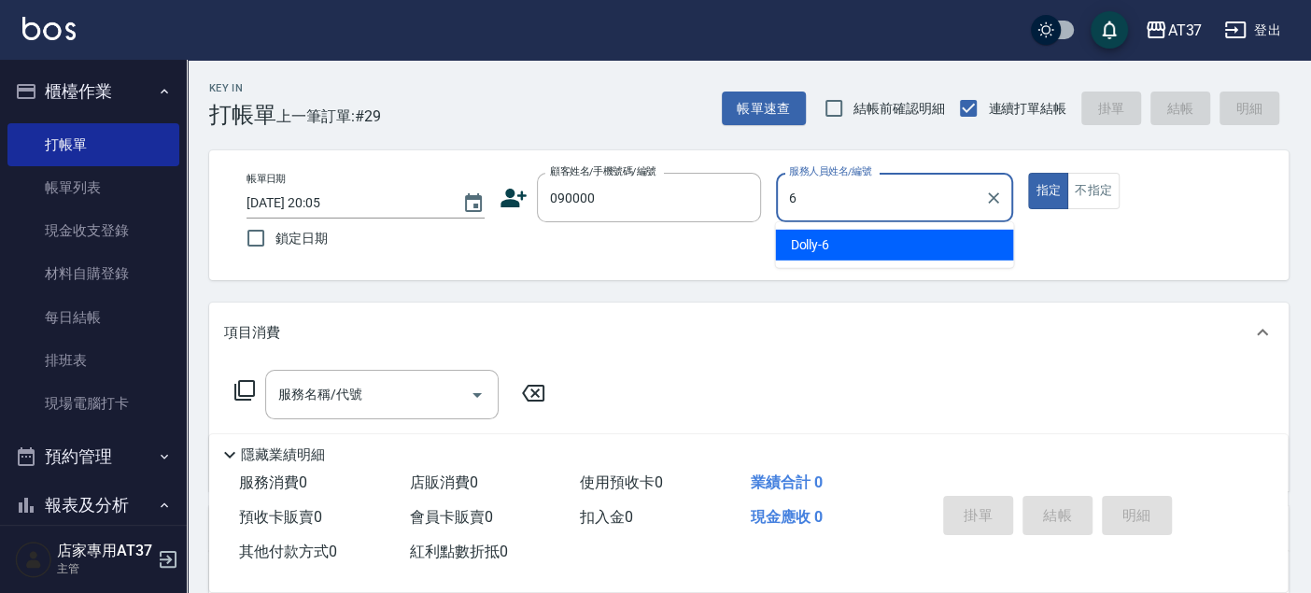
type input "Dolly-6"
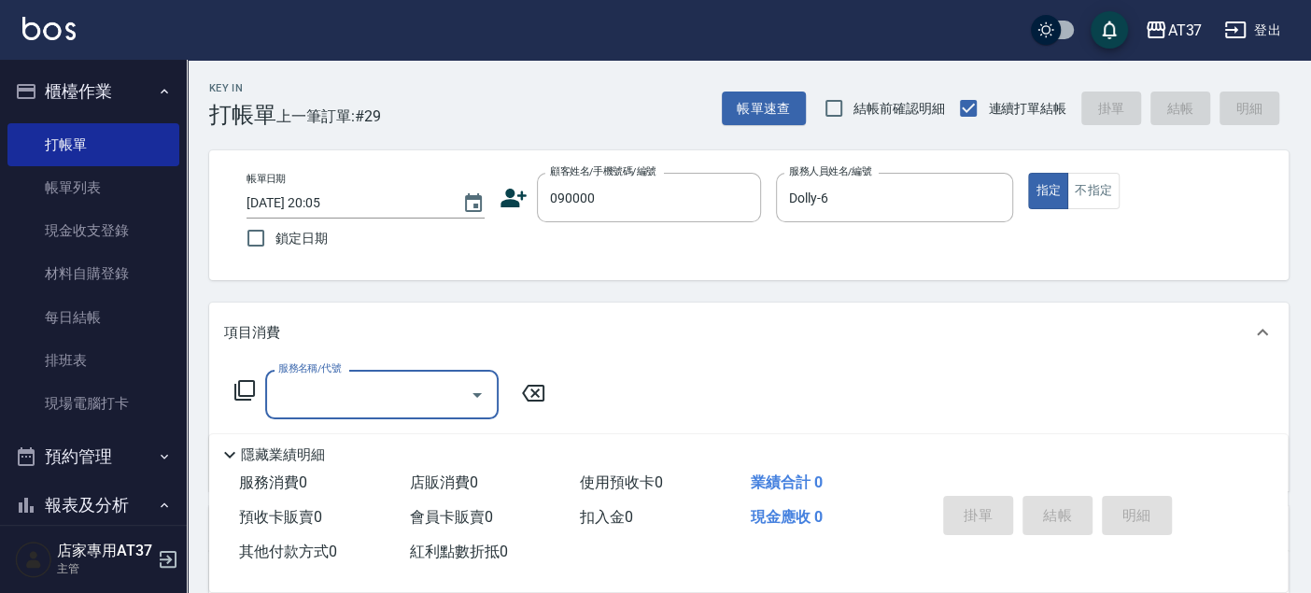
type input "新客人 姓名未設定/090000/null"
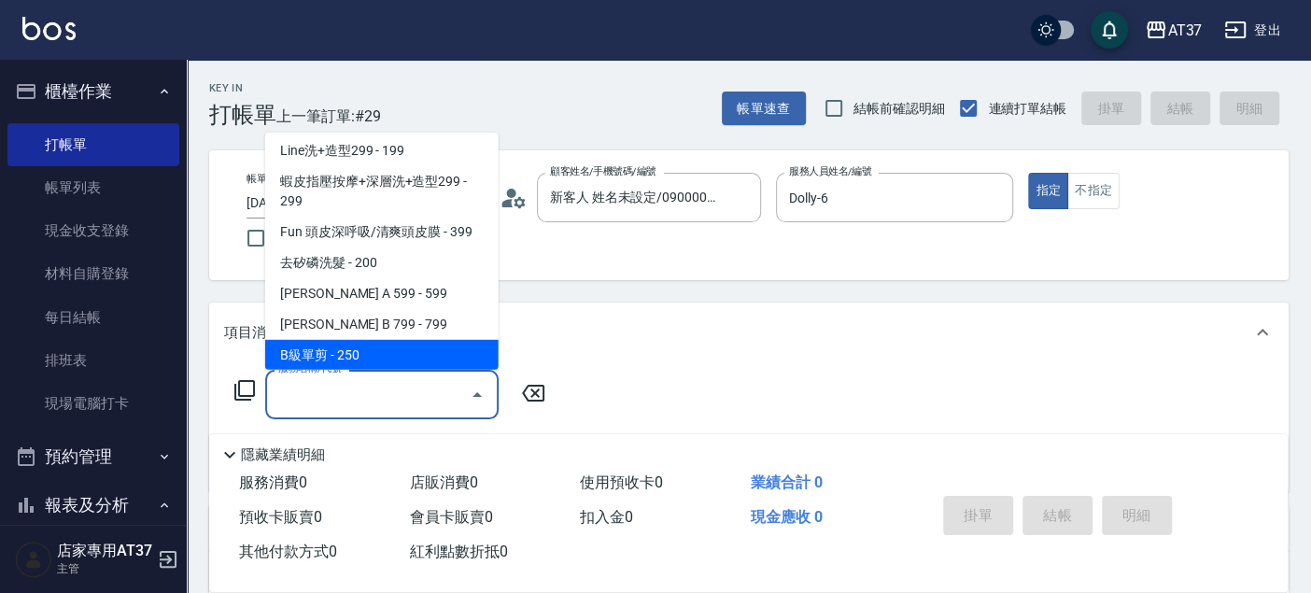
scroll to position [314, 0]
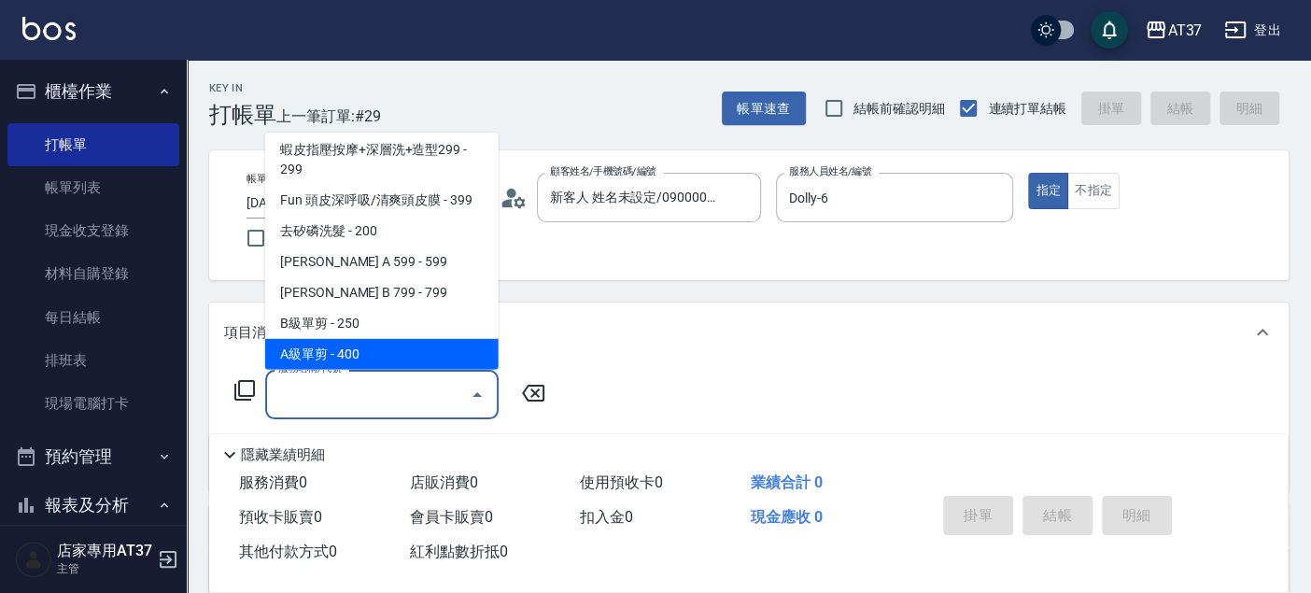
type input "A級單剪(202)"
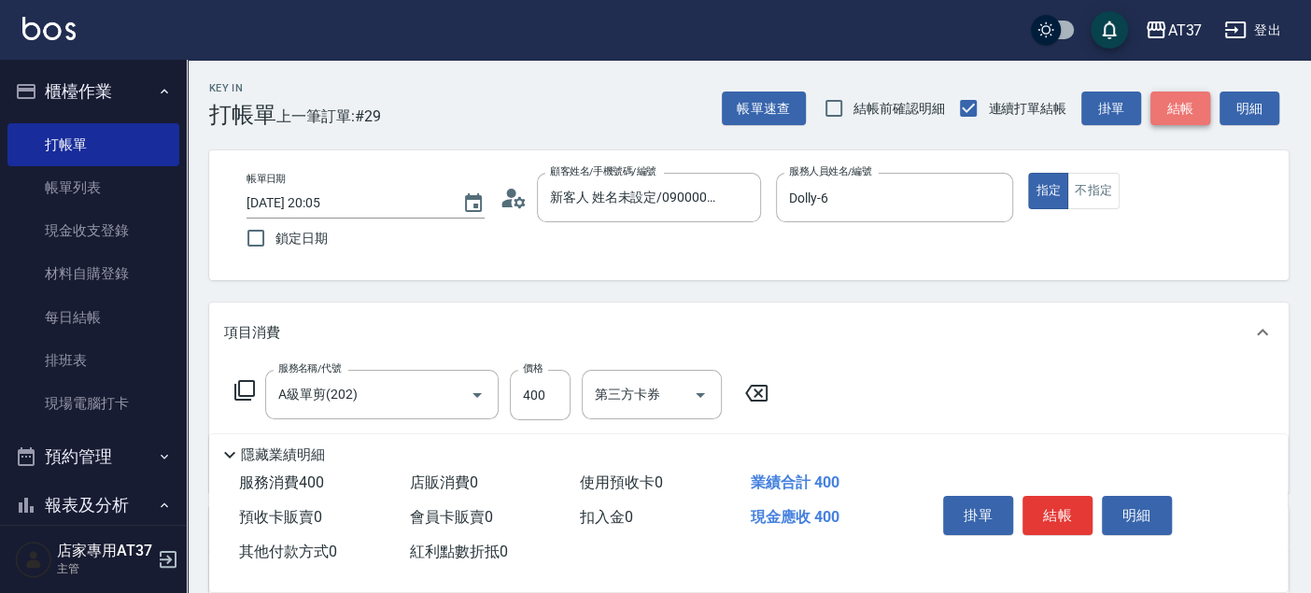
click at [1197, 112] on button "結帳" at bounding box center [1180, 108] width 60 height 35
type input "2025/09/19 20:06"
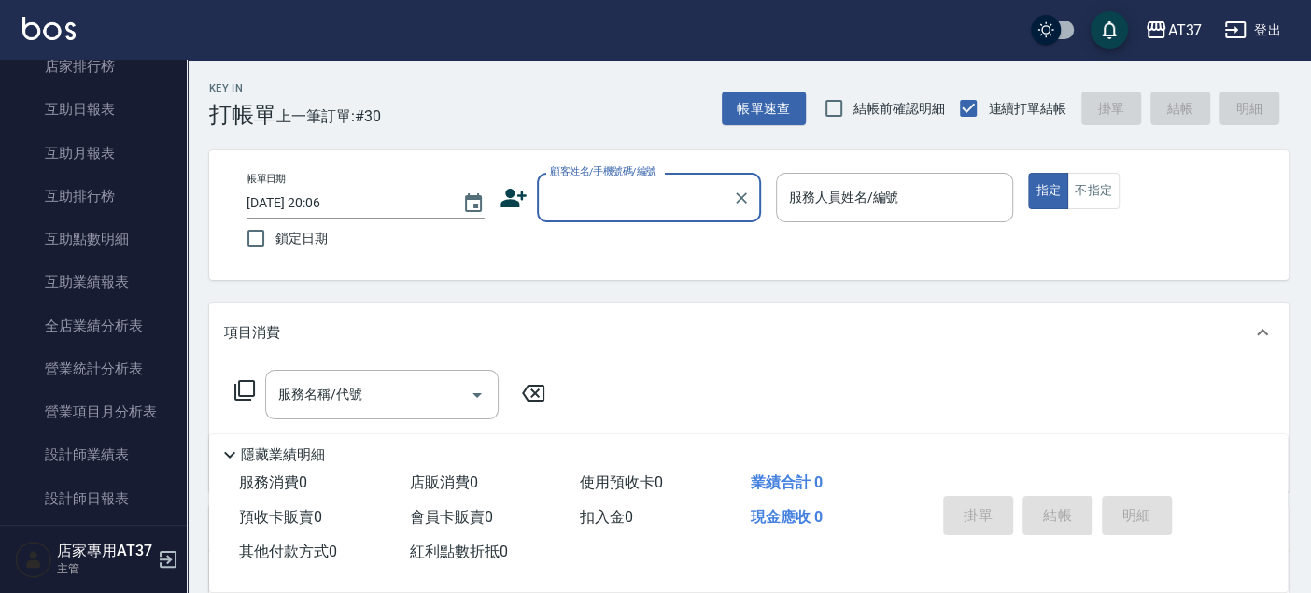
scroll to position [622, 0]
click at [141, 485] on link "設計師日報表" at bounding box center [93, 497] width 172 height 43
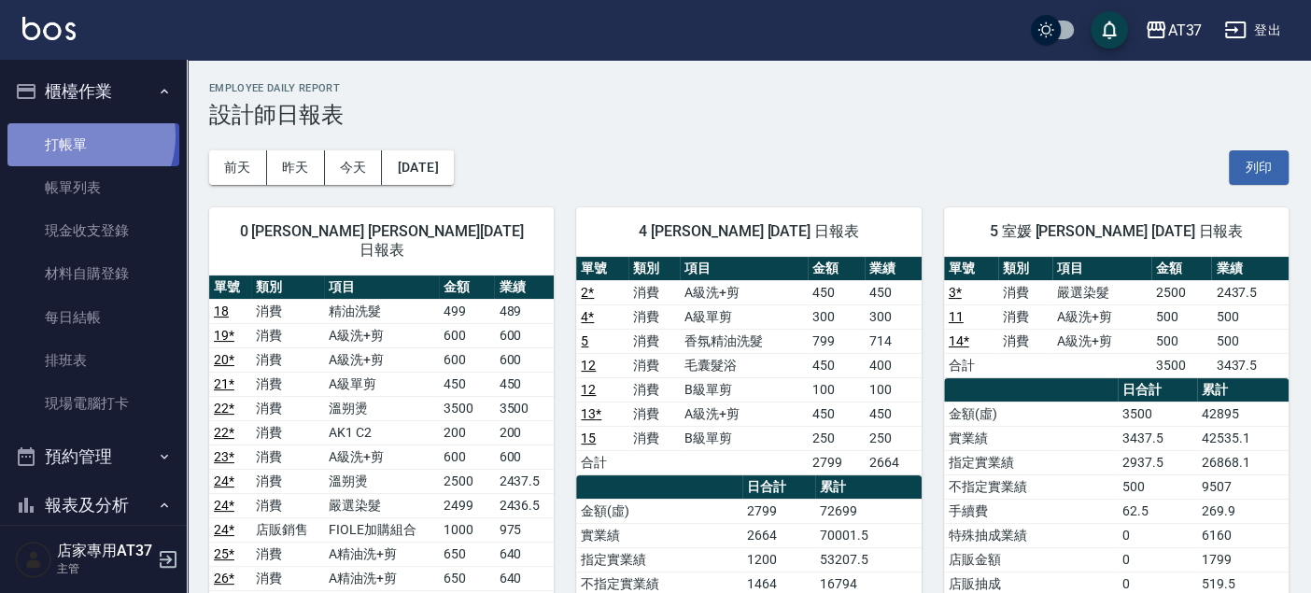
click at [77, 135] on link "打帳單" at bounding box center [93, 144] width 172 height 43
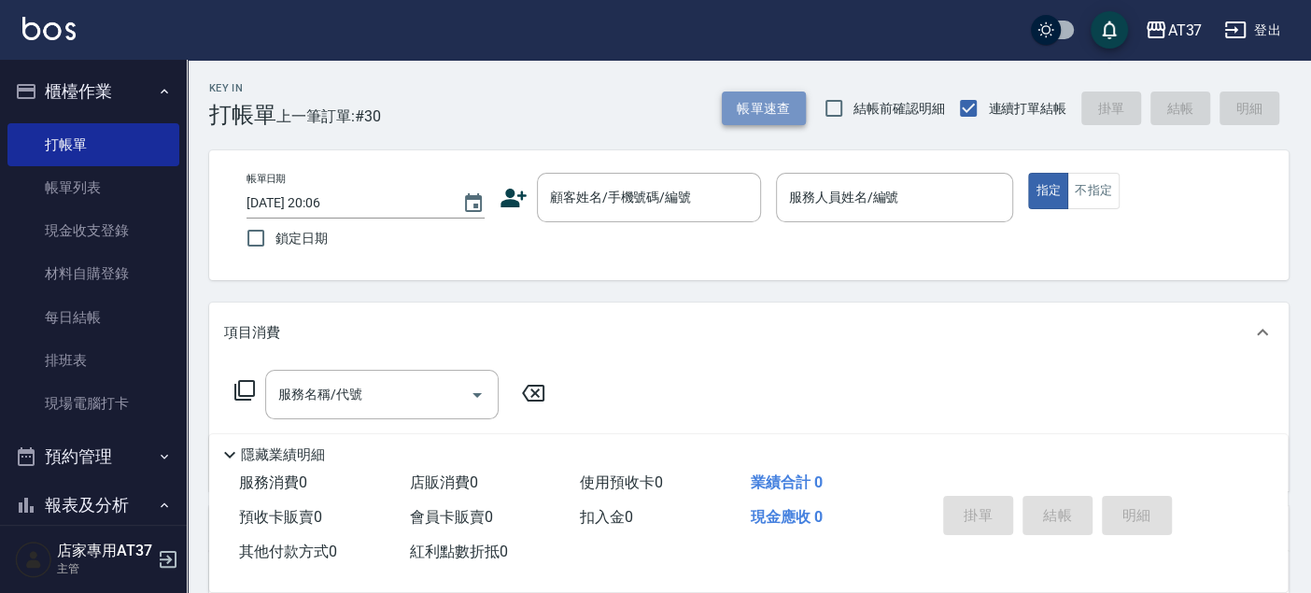
click at [736, 97] on button "帳單速查" at bounding box center [764, 108] width 84 height 35
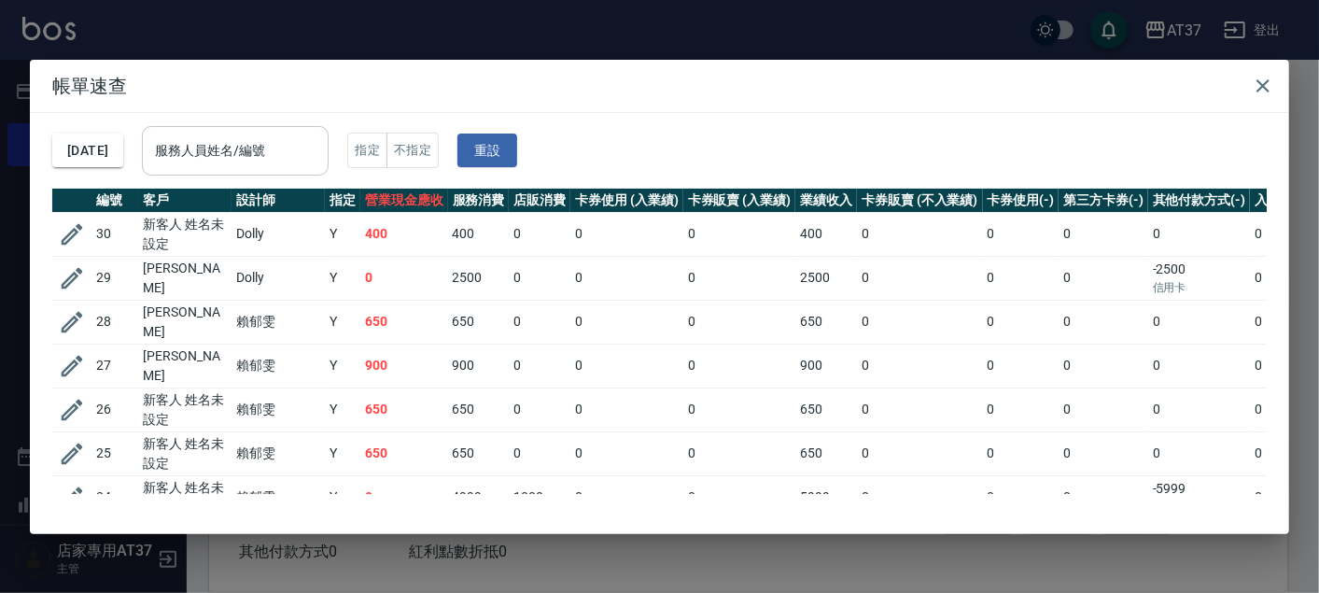
click at [265, 148] on input "服務人員姓名/編號" at bounding box center [235, 150] width 170 height 33
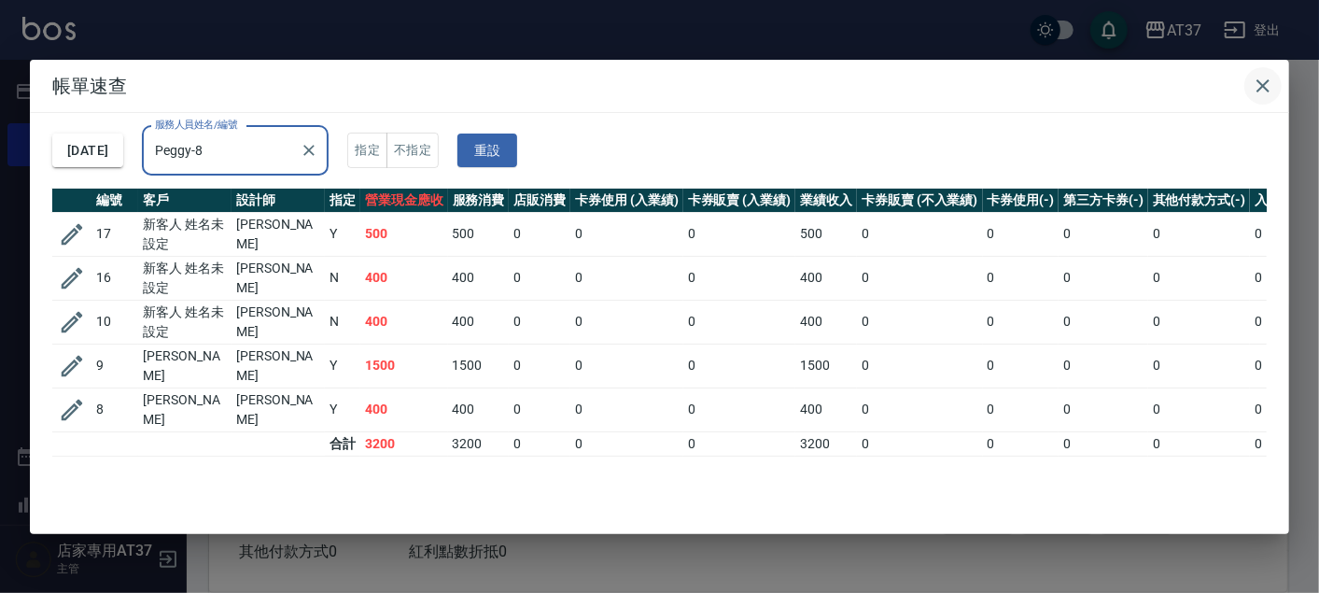
type input "Peggy-8"
click at [1261, 84] on icon "button" at bounding box center [1263, 85] width 13 height 13
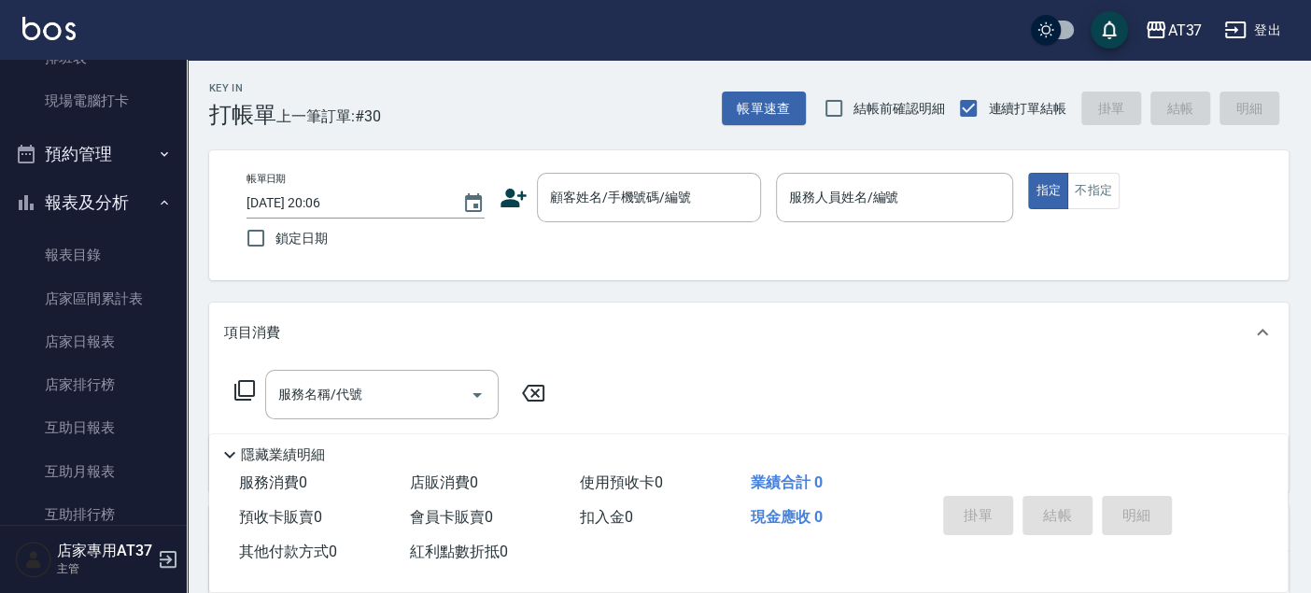
scroll to position [311, 0]
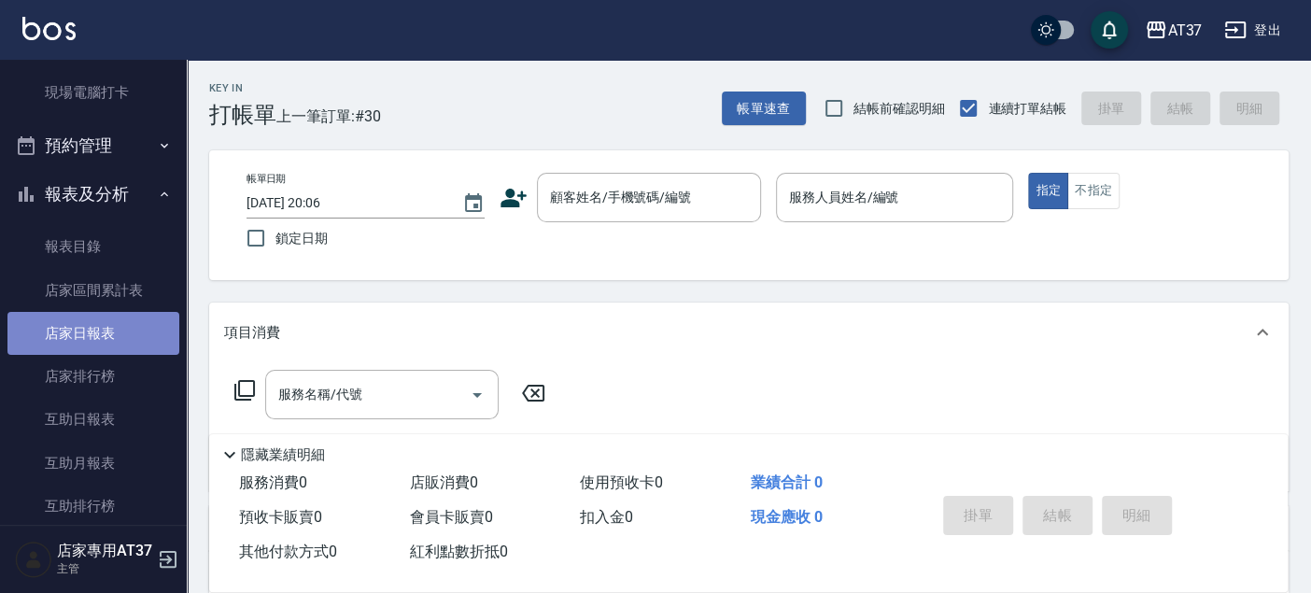
click at [104, 325] on link "店家日報表" at bounding box center [93, 333] width 172 height 43
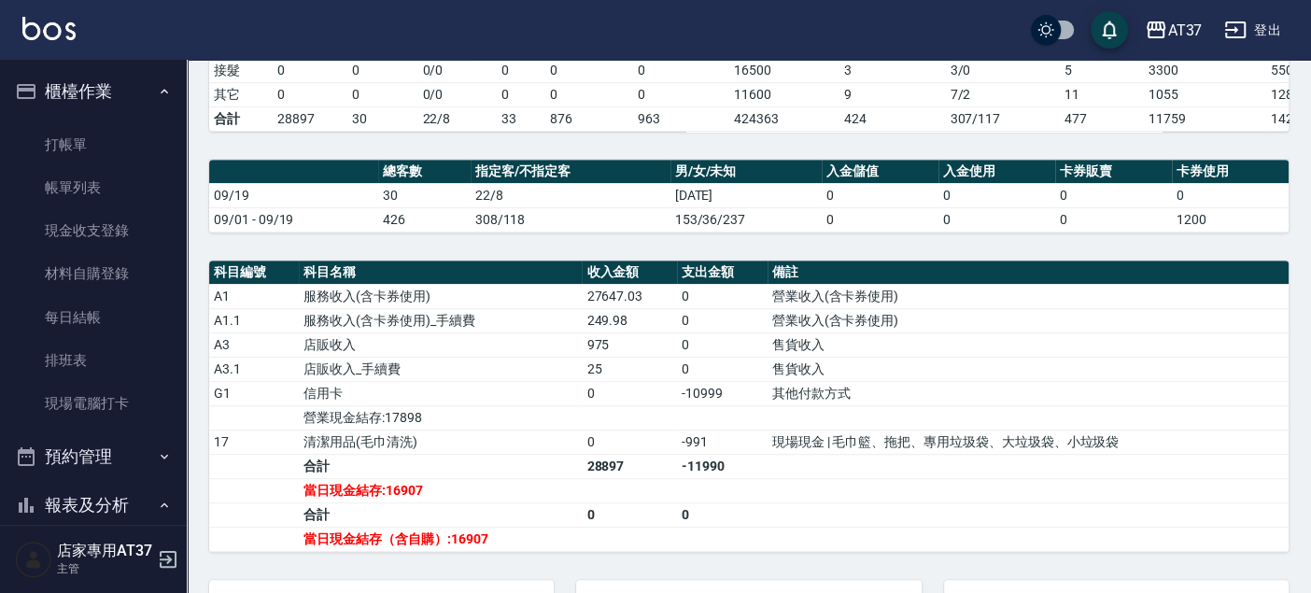
drag, startPoint x: 132, startPoint y: 232, endPoint x: 545, endPoint y: 232, distance: 413.6
click at [132, 232] on link "現金收支登錄" at bounding box center [93, 230] width 172 height 43
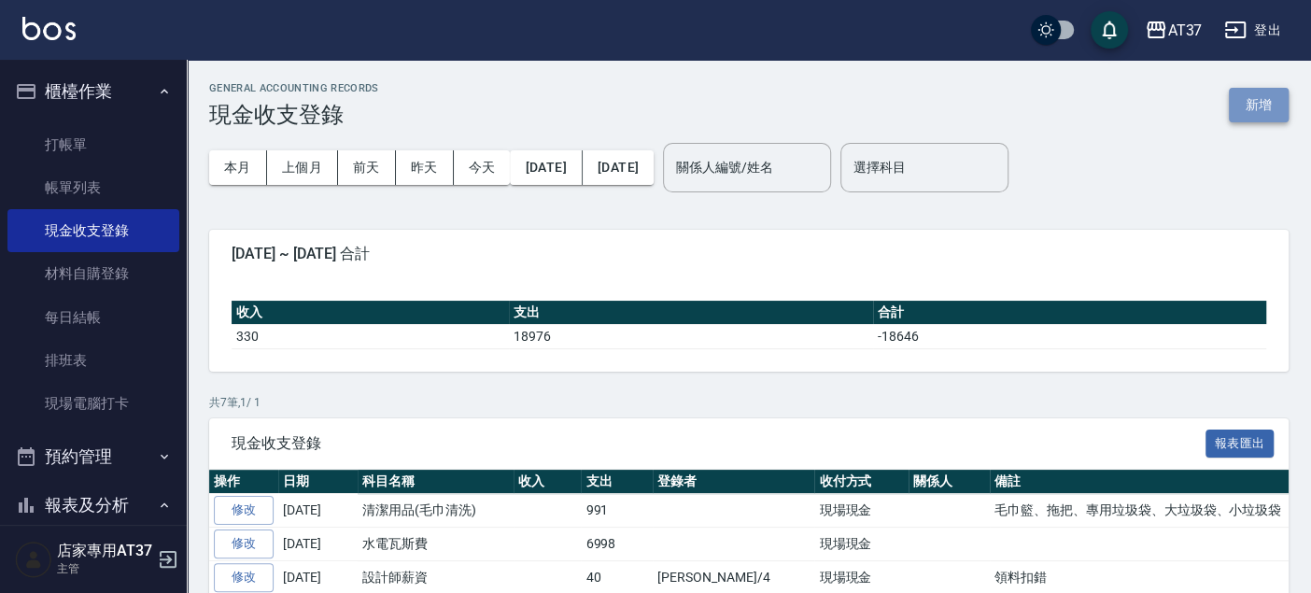
click at [1273, 108] on button "新增" at bounding box center [1259, 105] width 60 height 35
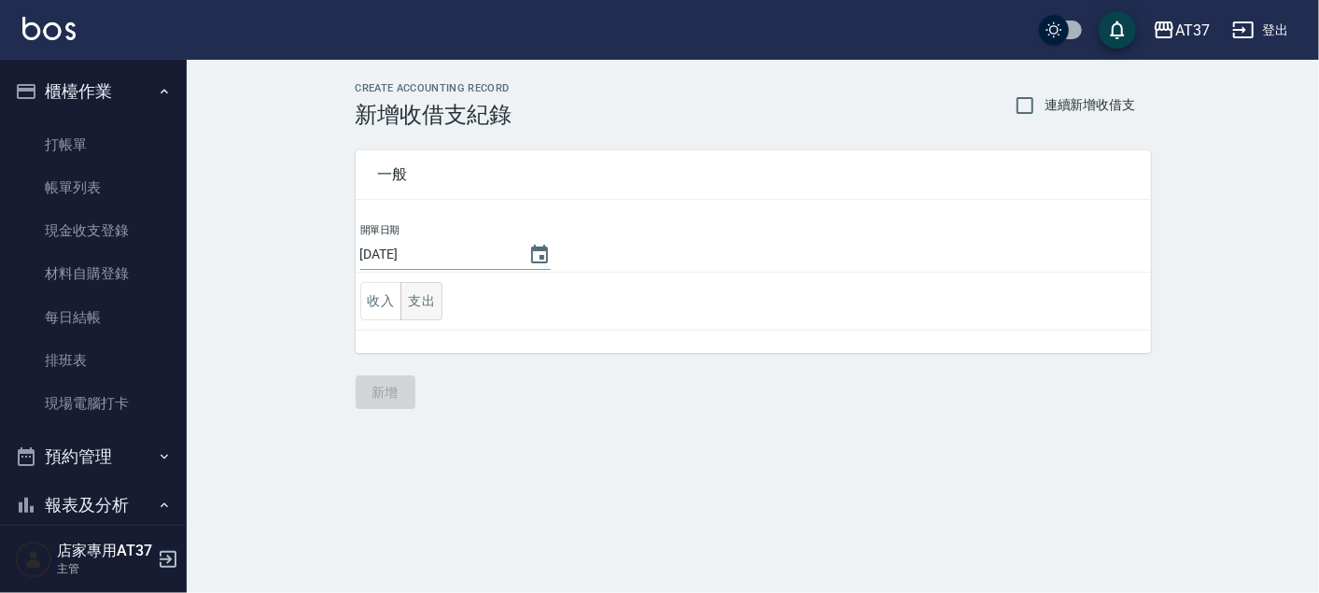
click at [437, 306] on button "支出" at bounding box center [422, 301] width 42 height 38
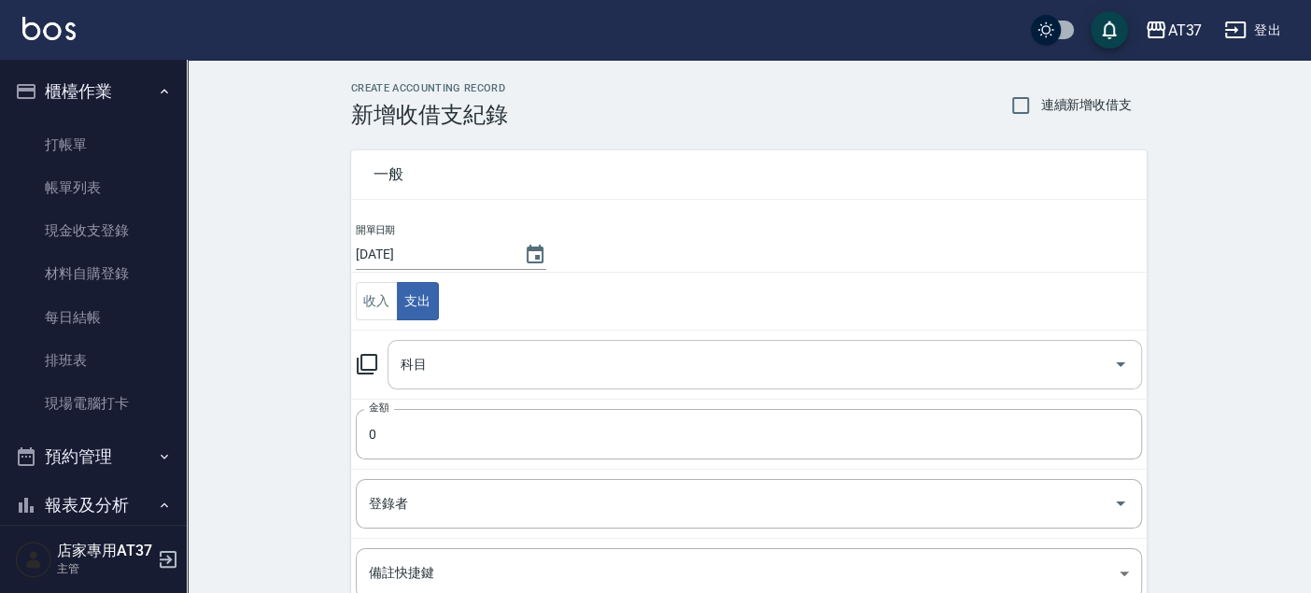
click at [449, 381] on div "科目" at bounding box center [764, 364] width 754 height 49
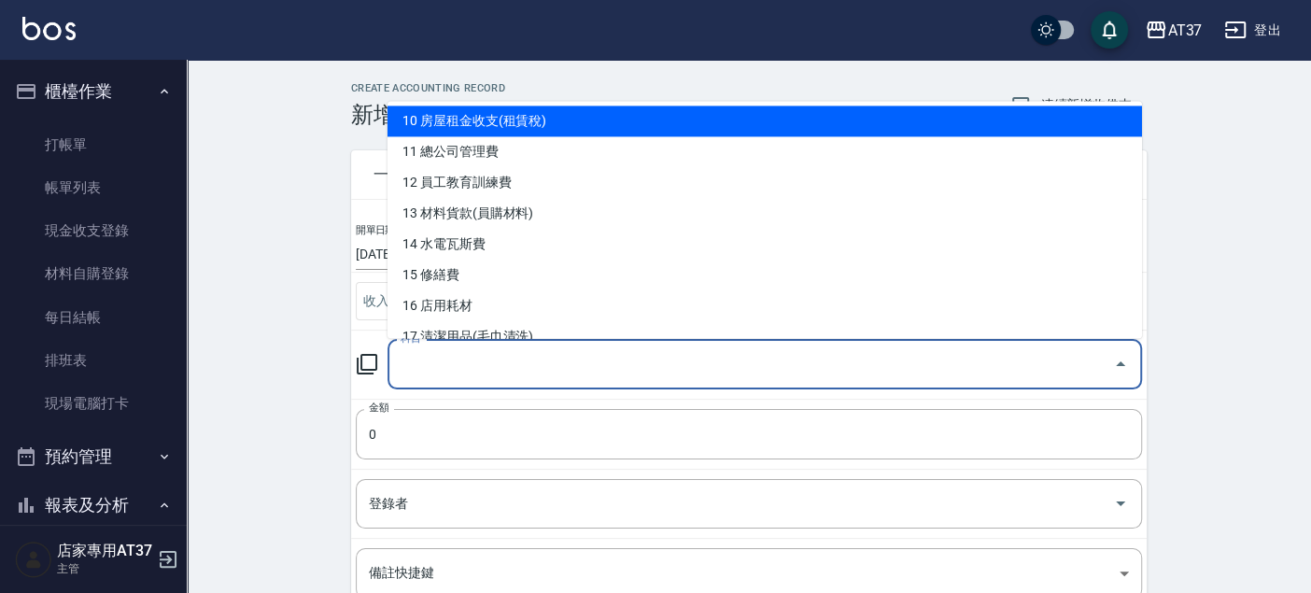
scroll to position [415, 0]
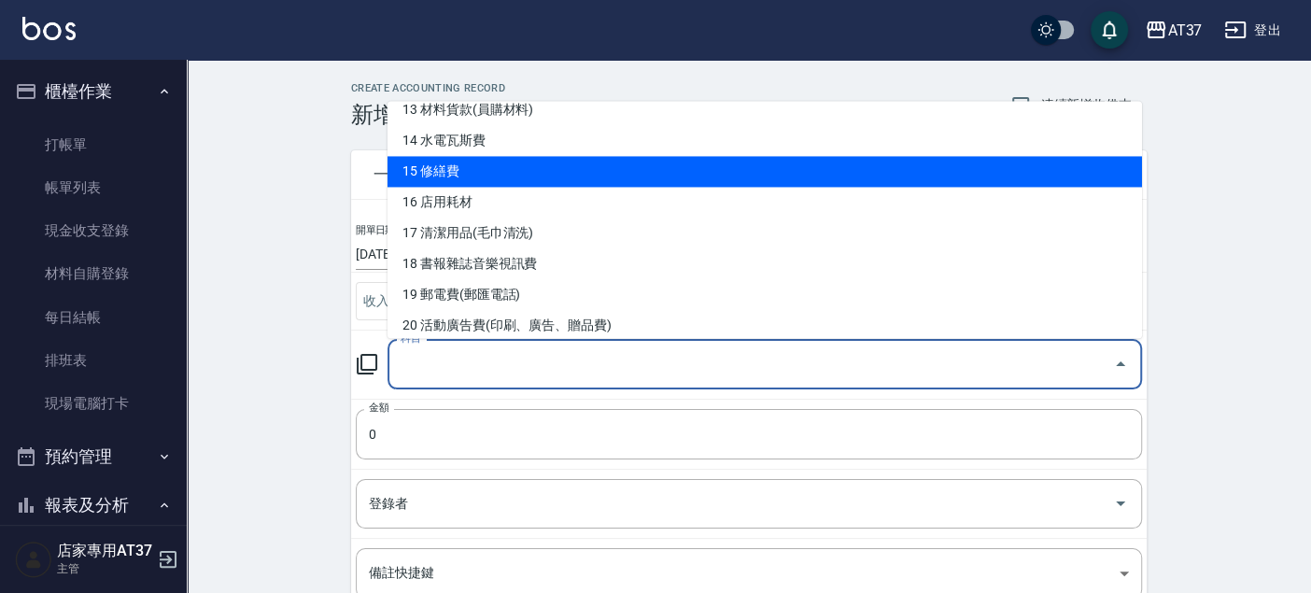
click at [449, 178] on li "15 修繕費" at bounding box center [764, 171] width 754 height 31
type input "15 修繕費"
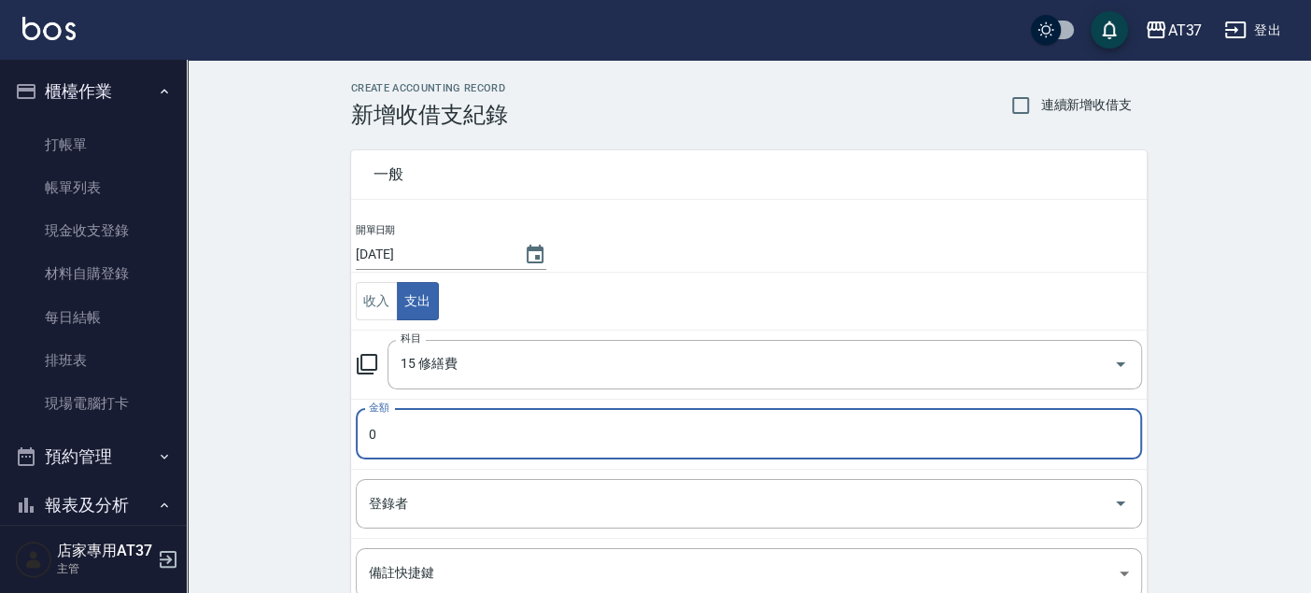
click at [408, 455] on input "0" at bounding box center [749, 434] width 786 height 50
type input "03500"
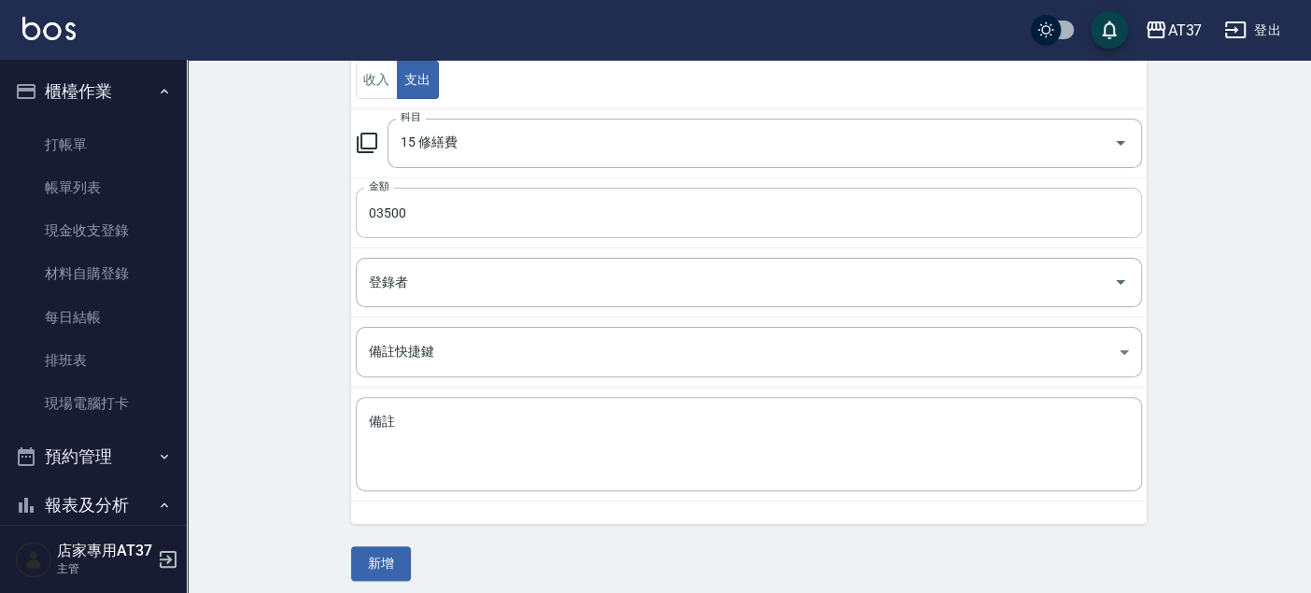
scroll to position [227, 0]
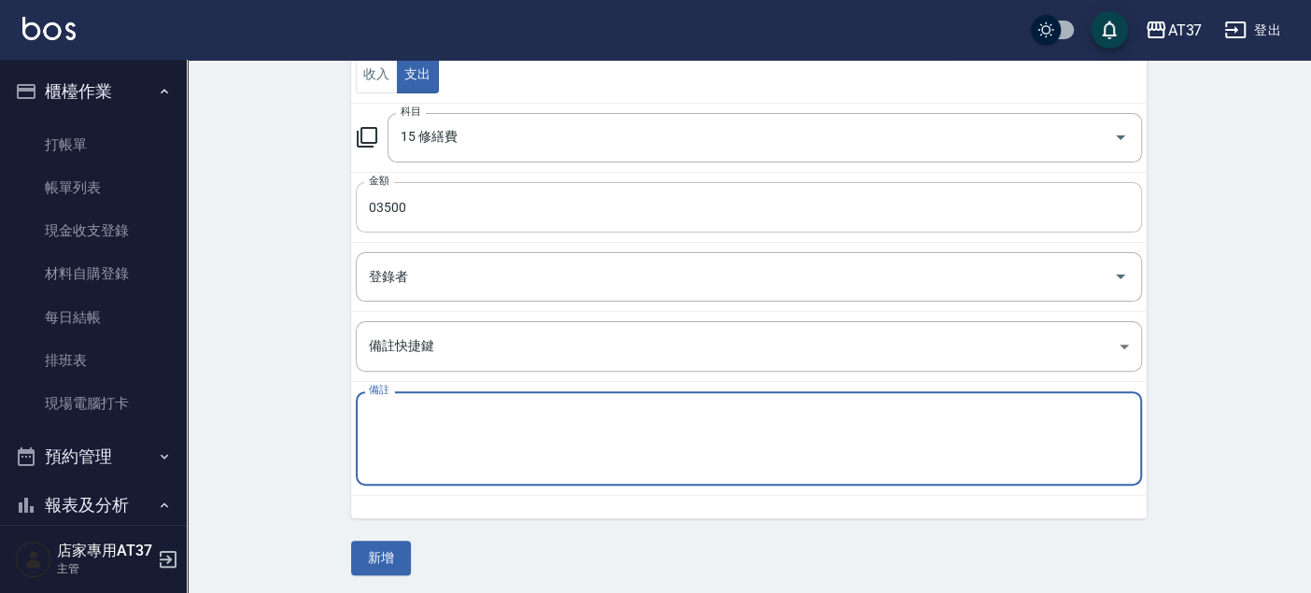
click at [406, 453] on textarea "備註" at bounding box center [749, 438] width 760 height 63
type textarea "2"
type textarea "在"
type textarea "電動門"
click at [378, 546] on button "新增" at bounding box center [381, 558] width 60 height 35
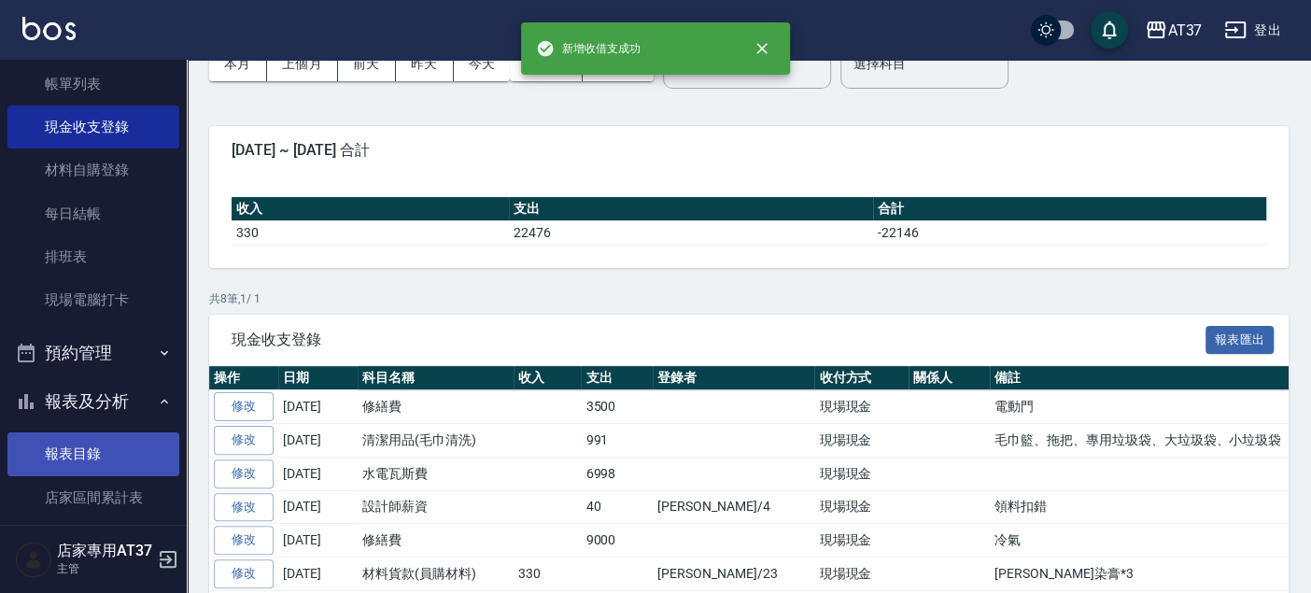
scroll to position [207, 0]
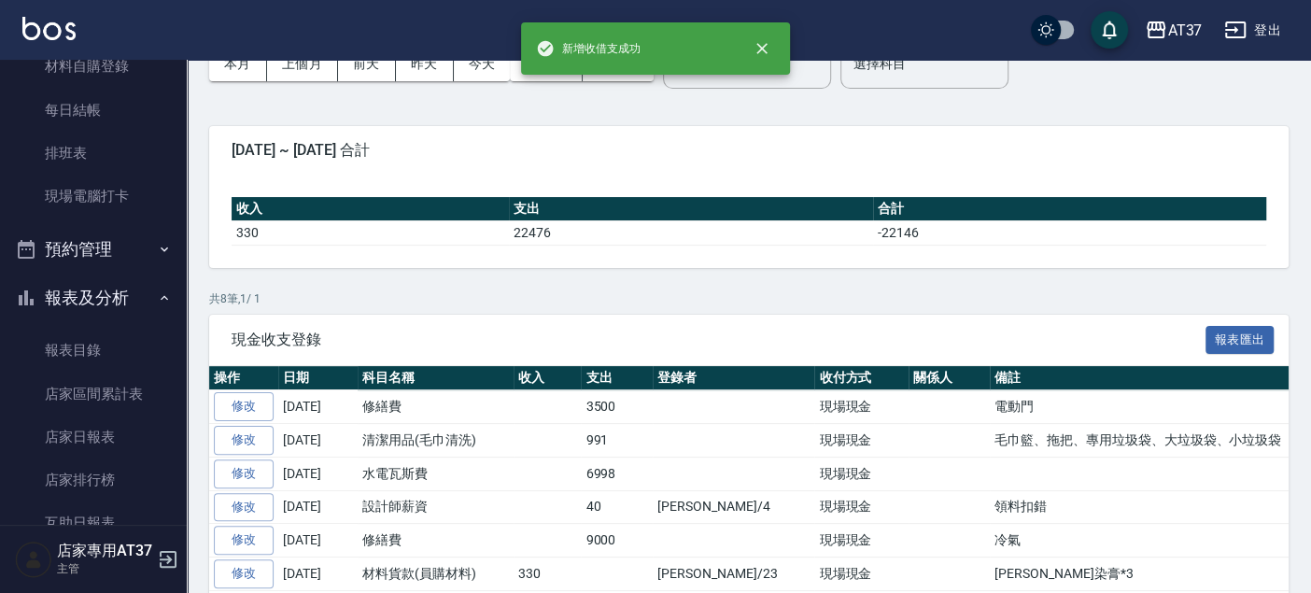
drag, startPoint x: 108, startPoint y: 427, endPoint x: 212, endPoint y: 408, distance: 105.3
click at [108, 427] on link "店家日報表" at bounding box center [93, 436] width 172 height 43
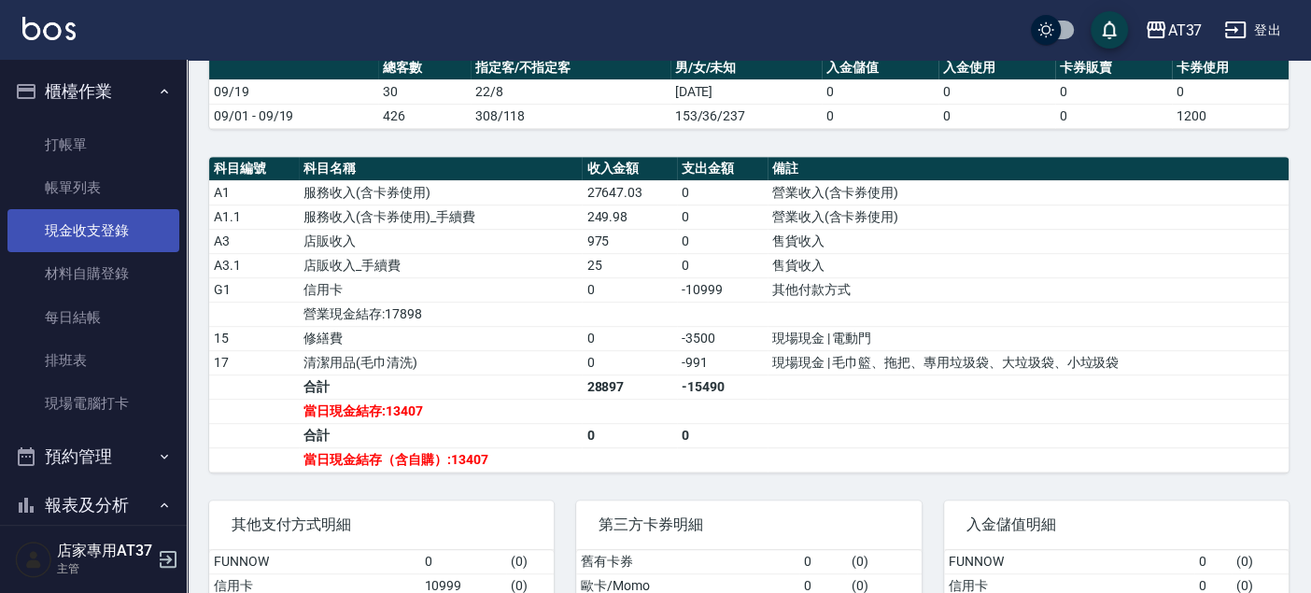
click at [67, 217] on link "現金收支登錄" at bounding box center [93, 230] width 172 height 43
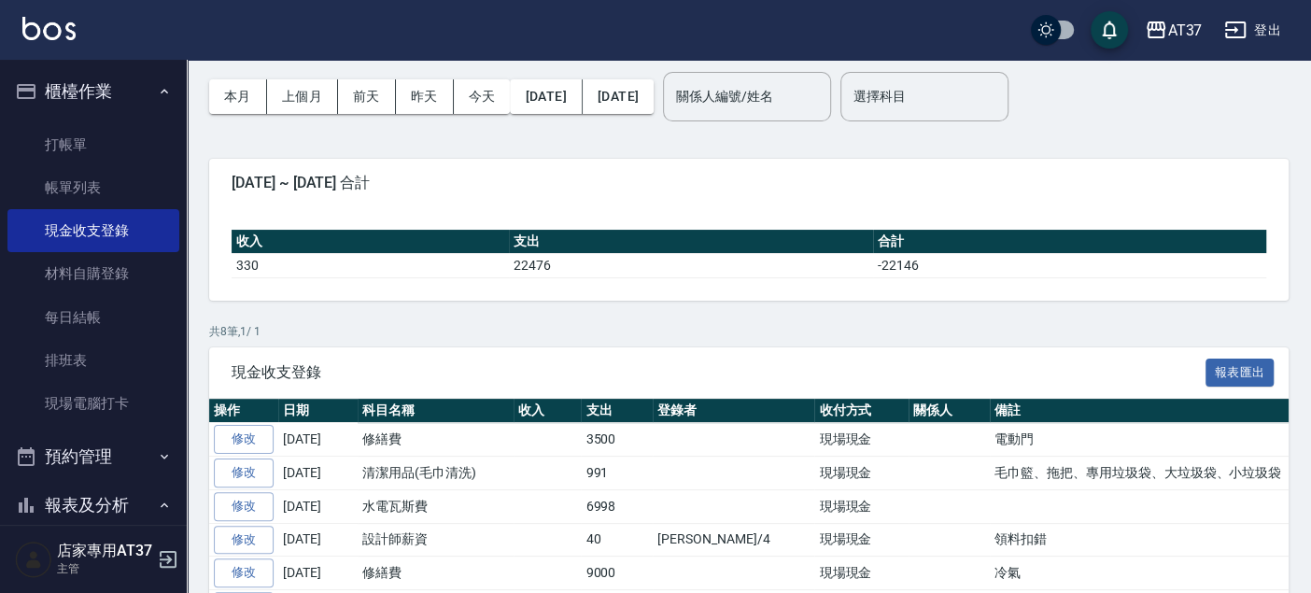
scroll to position [104, 0]
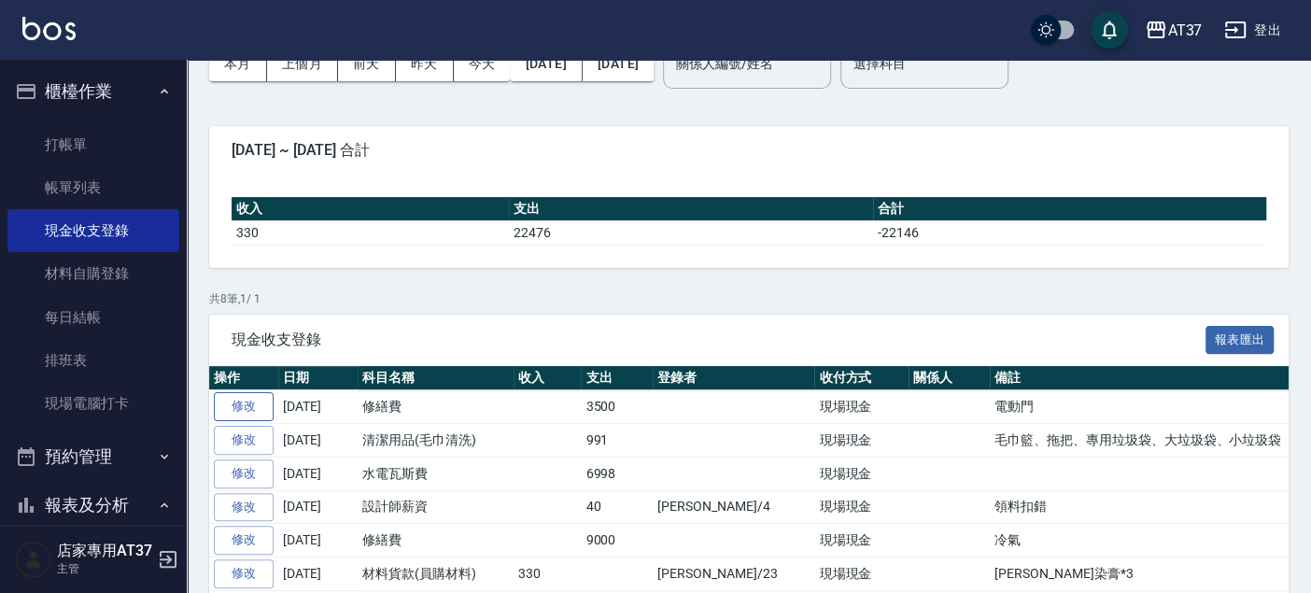
click at [269, 408] on link "修改" at bounding box center [244, 406] width 60 height 29
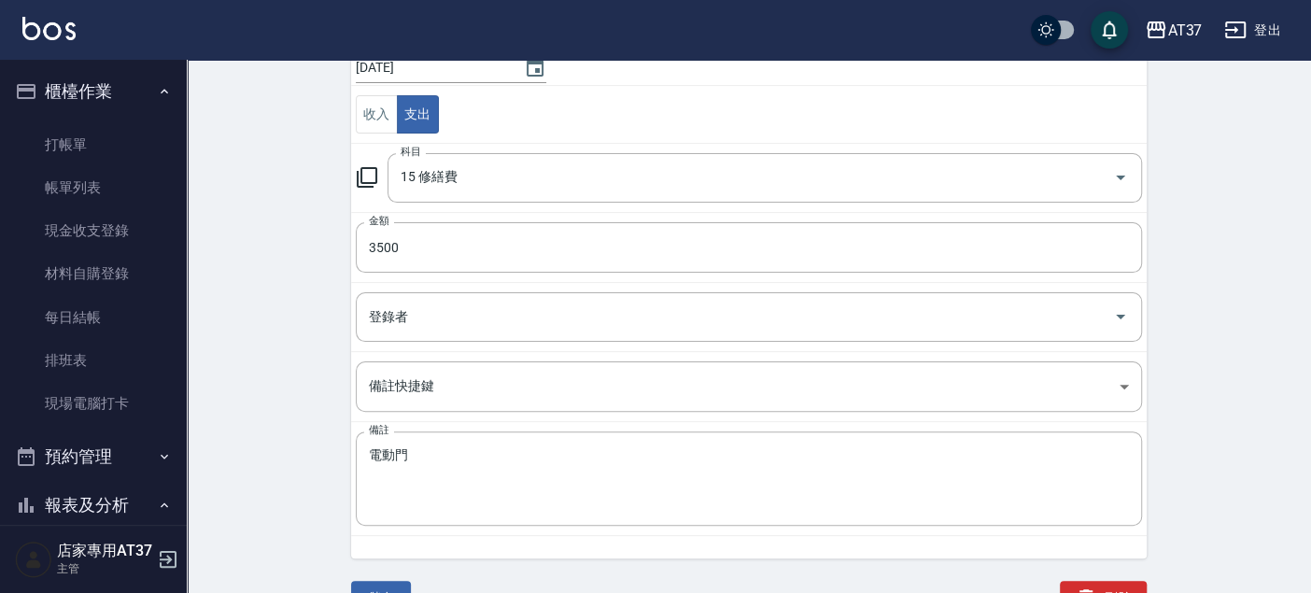
scroll to position [205, 0]
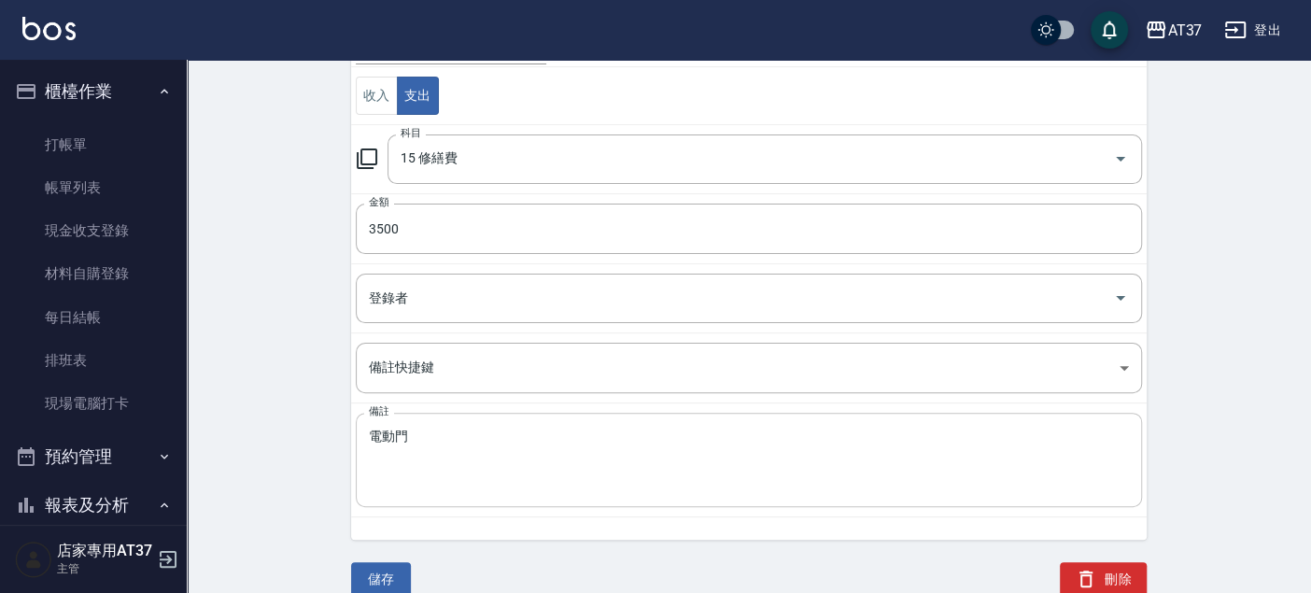
click at [464, 434] on textarea "電動門" at bounding box center [749, 460] width 760 height 63
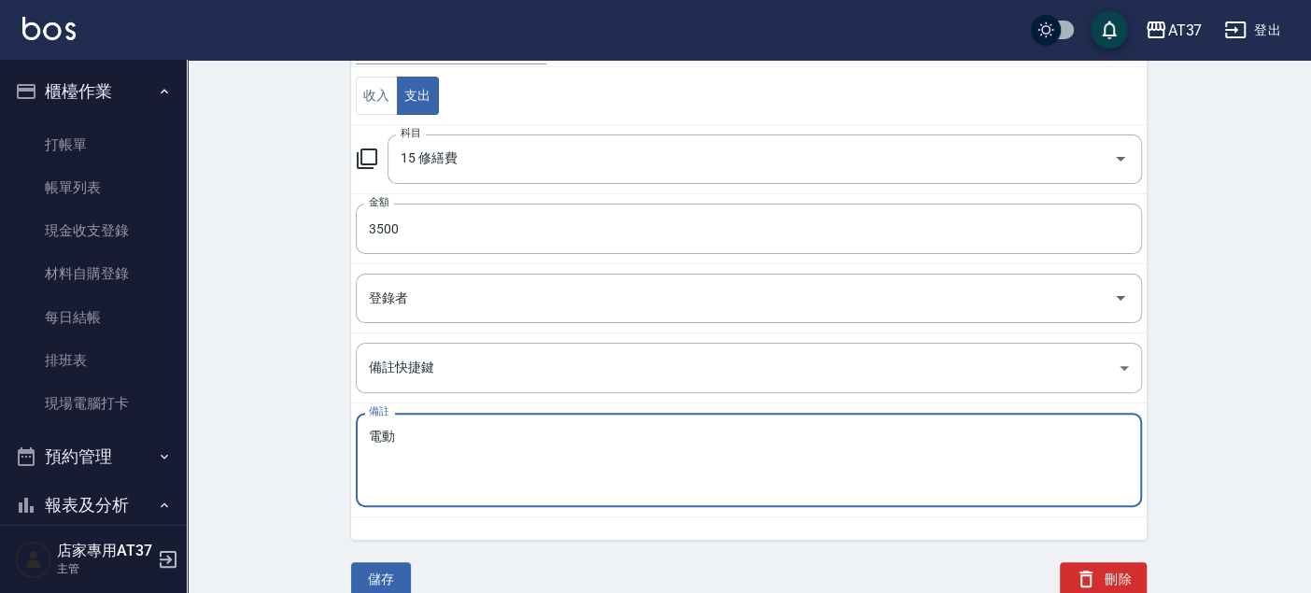
type textarea "電"
type textarea "鐵捲門"
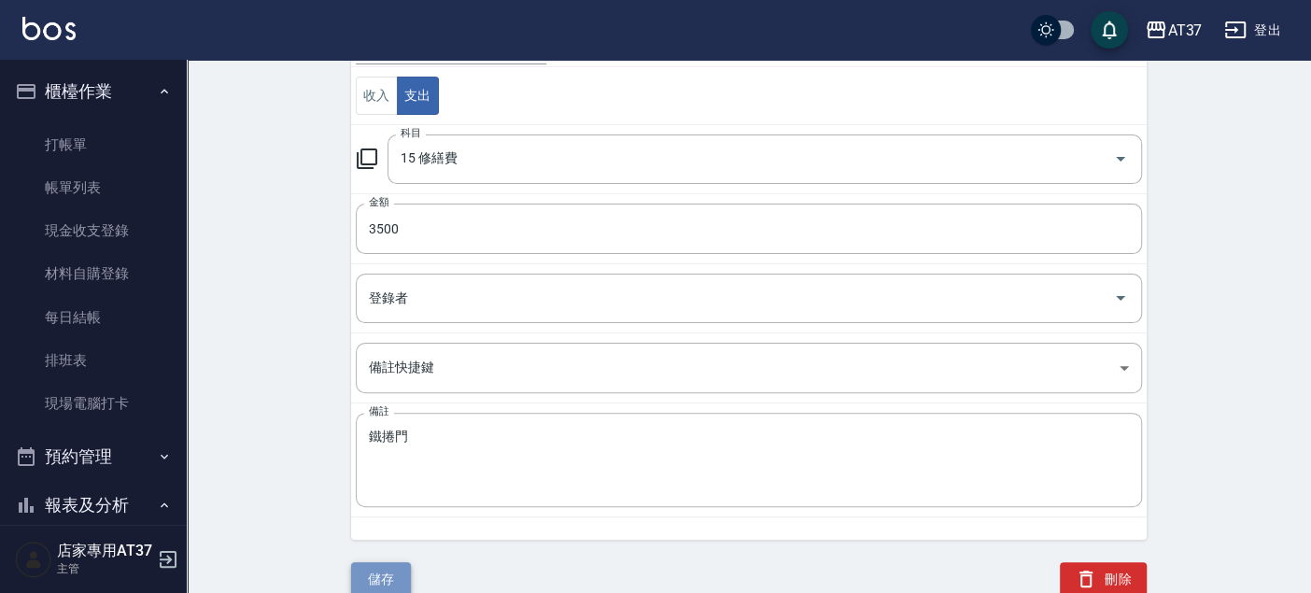
click at [389, 573] on button "儲存" at bounding box center [381, 579] width 60 height 35
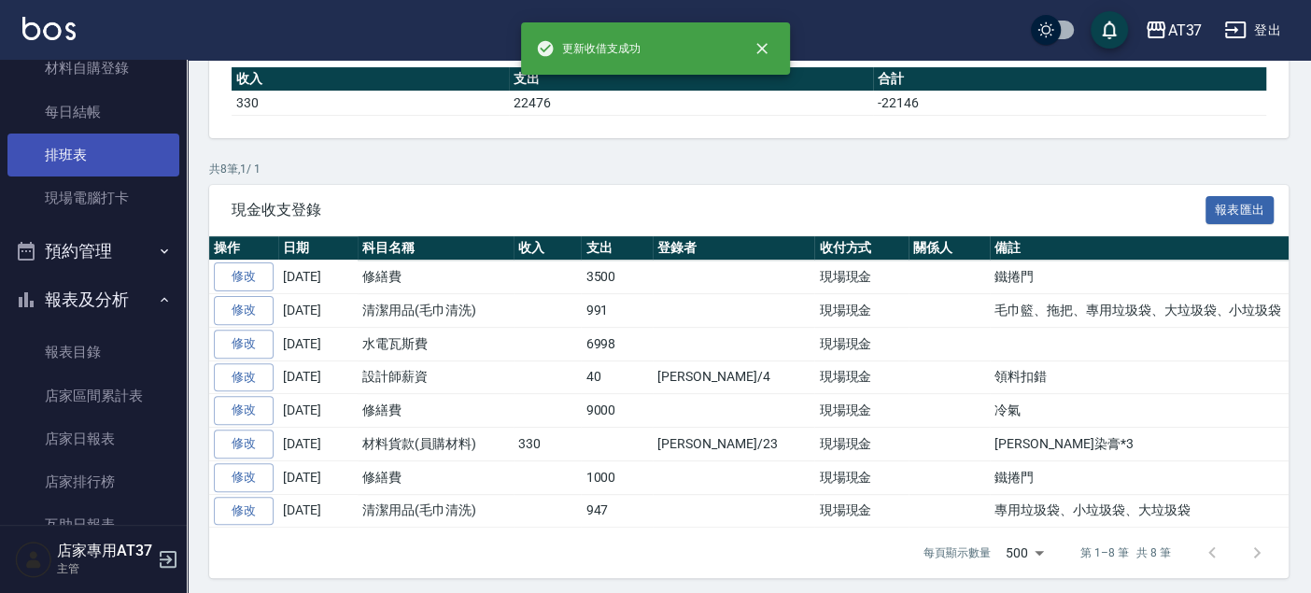
scroll to position [207, 0]
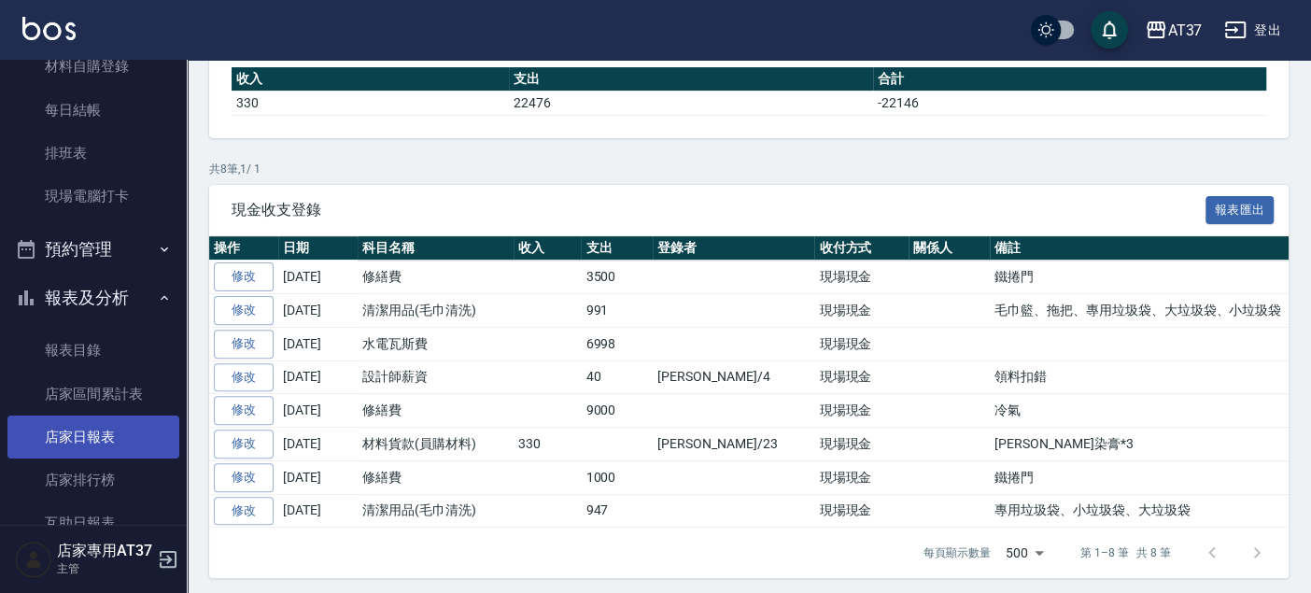
click at [97, 415] on link "店家日報表" at bounding box center [93, 436] width 172 height 43
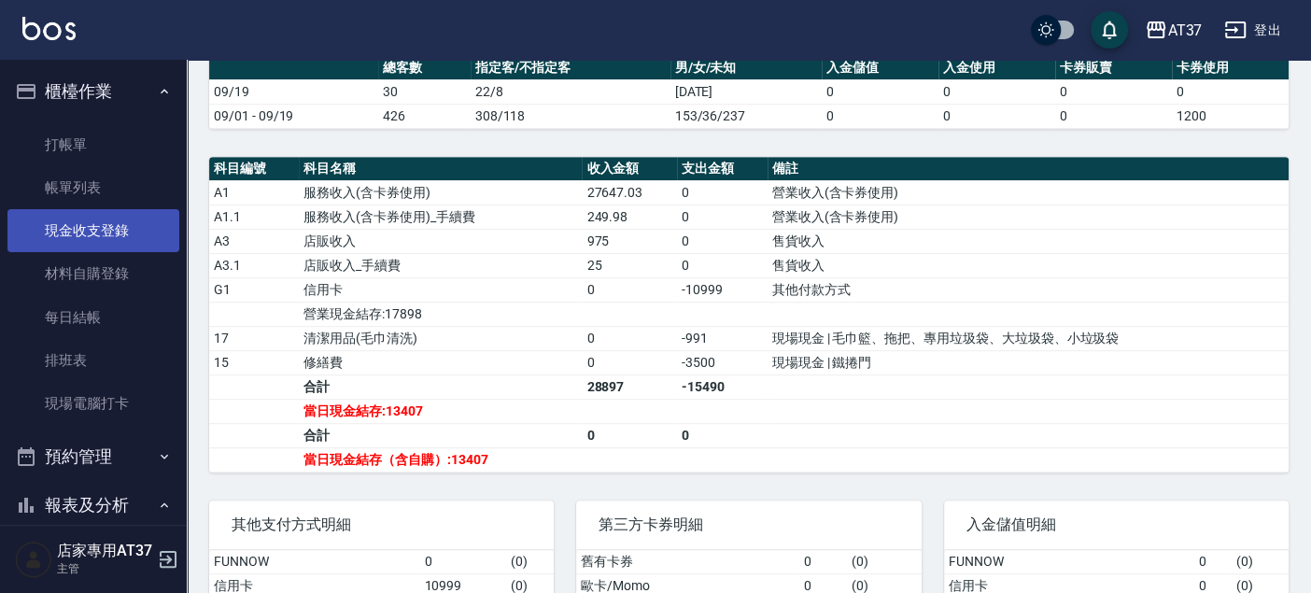
click at [133, 214] on link "現金收支登錄" at bounding box center [93, 230] width 172 height 43
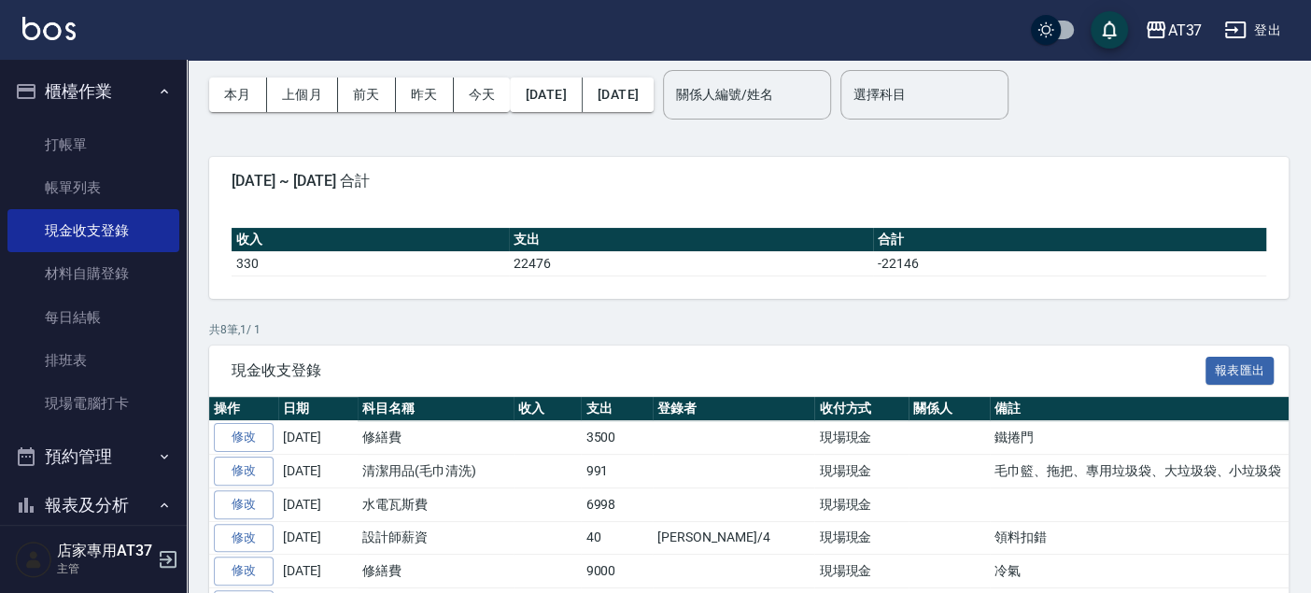
scroll to position [207, 0]
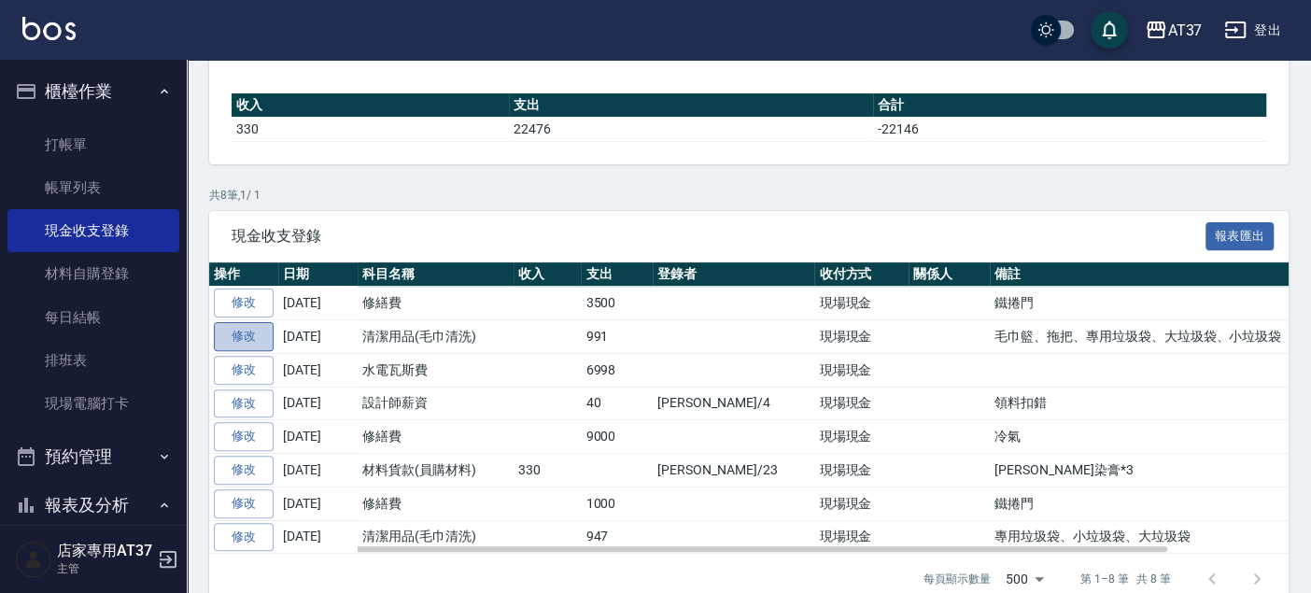
click at [249, 328] on link "修改" at bounding box center [244, 336] width 60 height 29
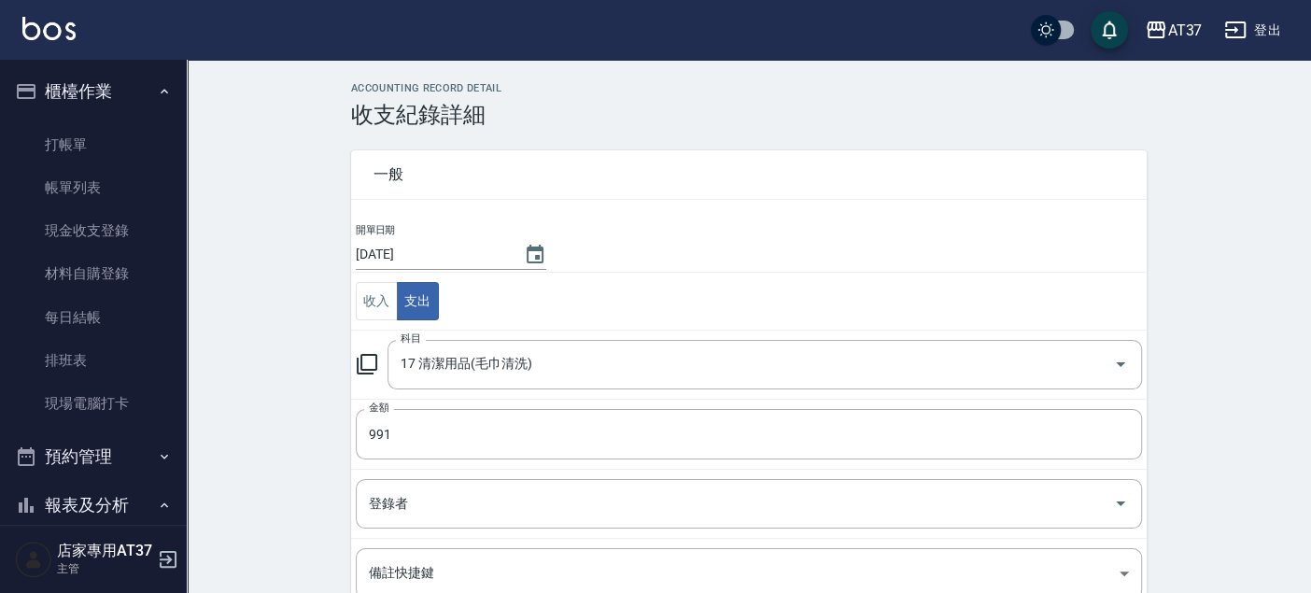
scroll to position [205, 0]
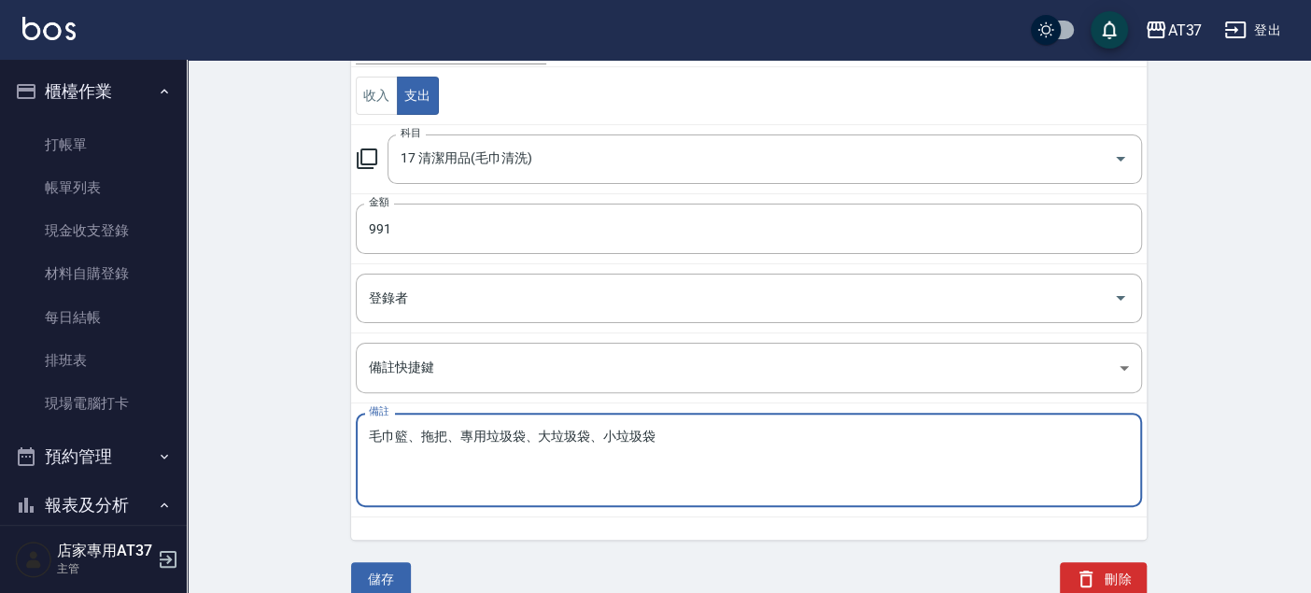
click at [699, 446] on textarea "毛巾籃、拖把、專用垃圾袋、大垃圾袋、小垃圾袋" at bounding box center [749, 460] width 760 height 63
click at [600, 434] on textarea "毛巾籃、拖把、專用垃圾袋、大垃圾袋、小垃圾袋" at bounding box center [749, 460] width 760 height 63
click at [418, 429] on textarea "毛巾籃、拖把、專用垃圾袋、小垃圾袋" at bounding box center [749, 460] width 760 height 63
click at [588, 440] on textarea "拖把、專用垃圾袋、小垃圾袋" at bounding box center [749, 460] width 760 height 63
type textarea "拖把、專用垃圾袋、濾網"
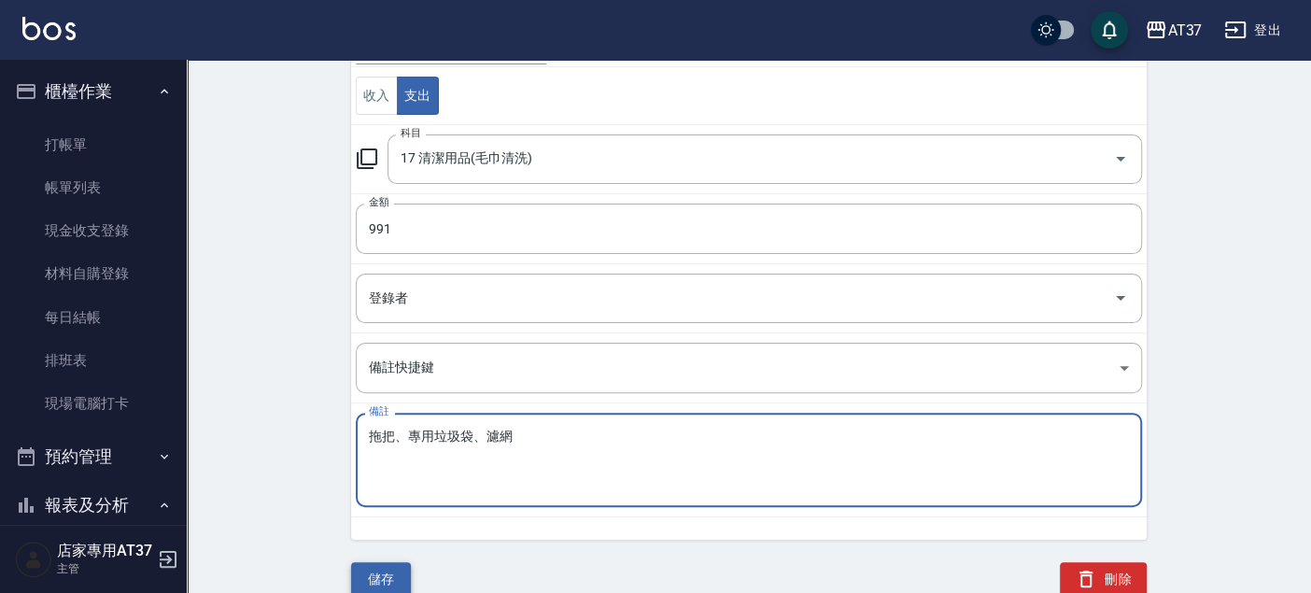
click at [387, 573] on button "儲存" at bounding box center [381, 579] width 60 height 35
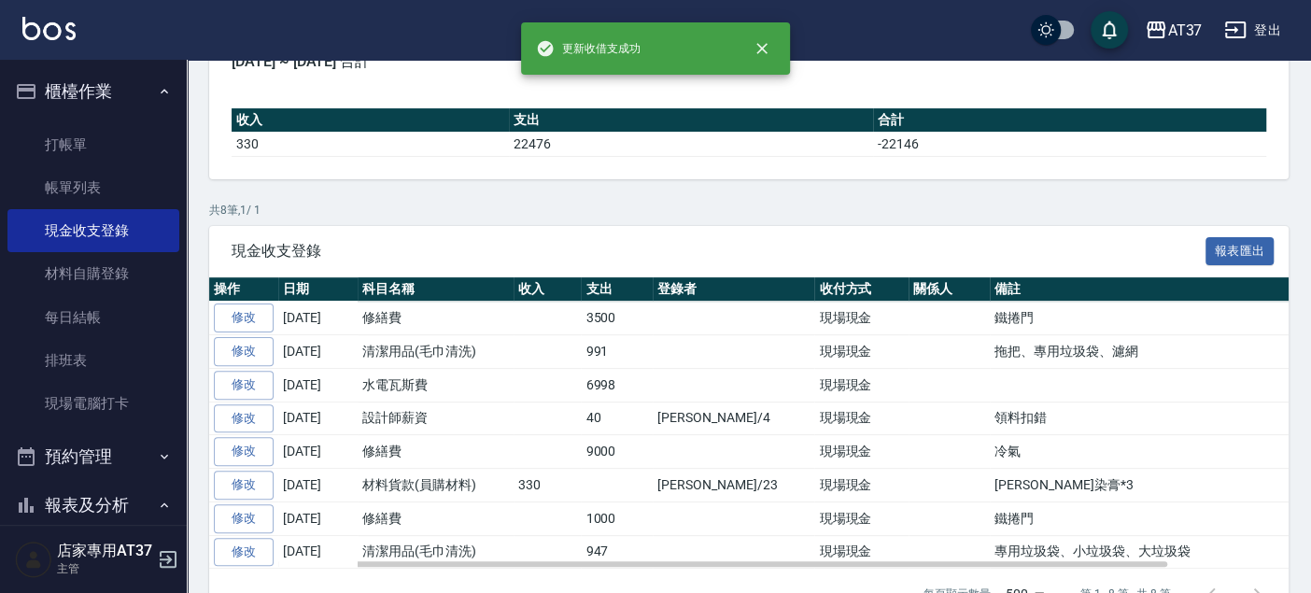
scroll to position [207, 0]
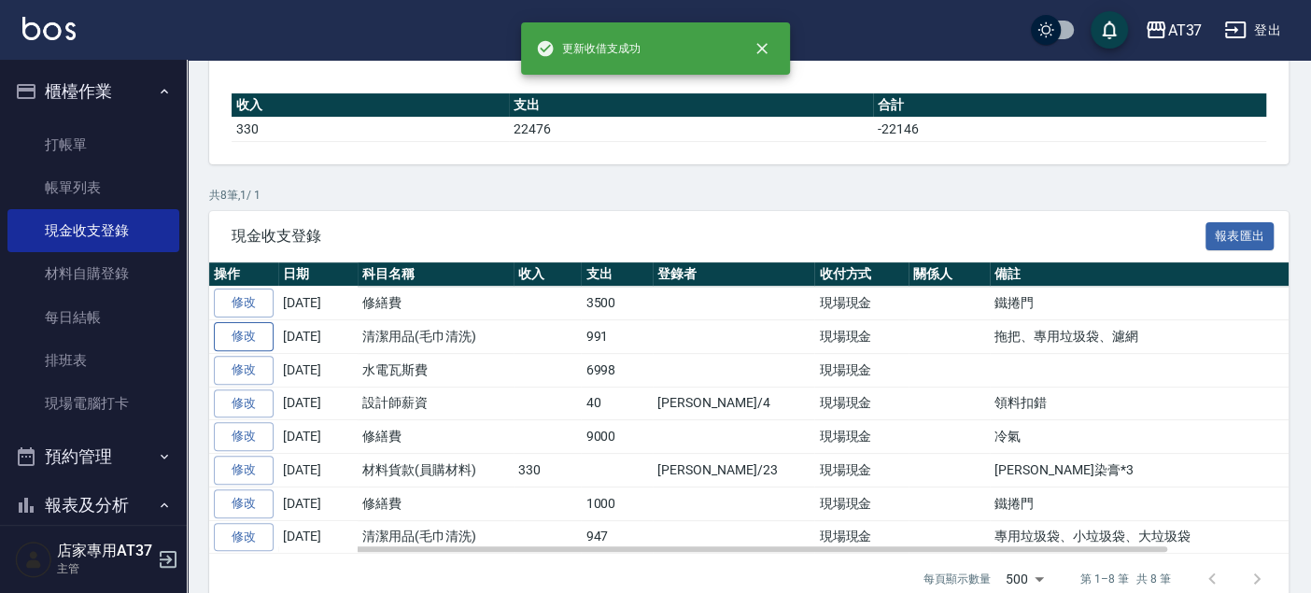
click at [265, 339] on link "修改" at bounding box center [244, 336] width 60 height 29
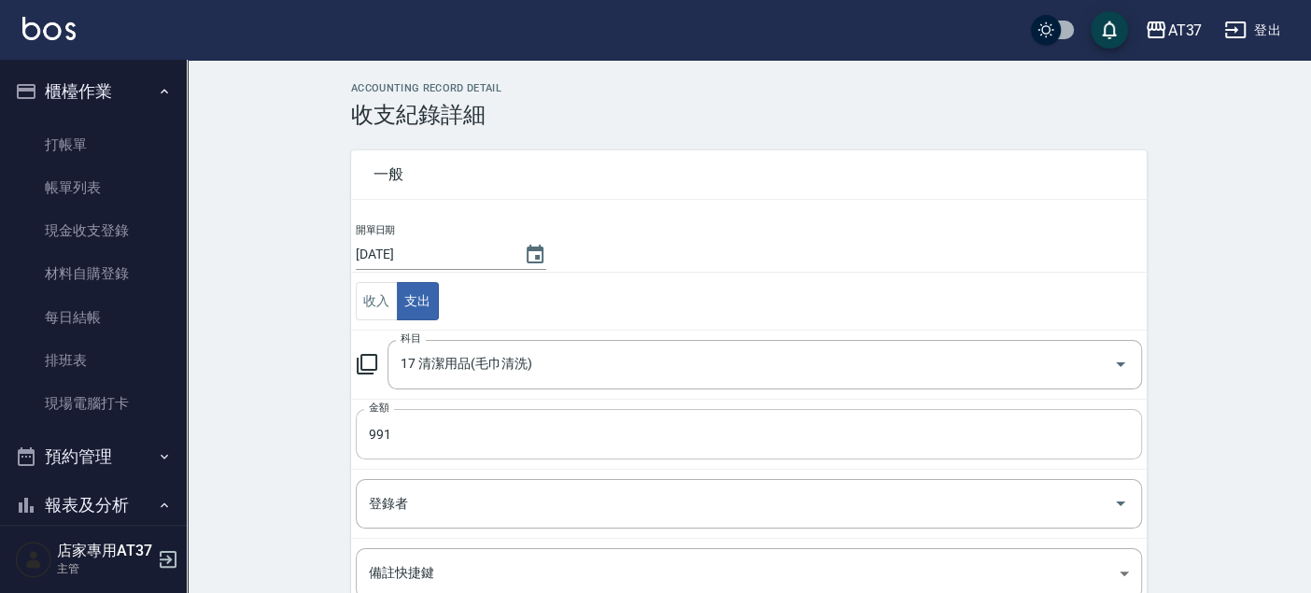
click at [427, 441] on input "991" at bounding box center [749, 434] width 786 height 50
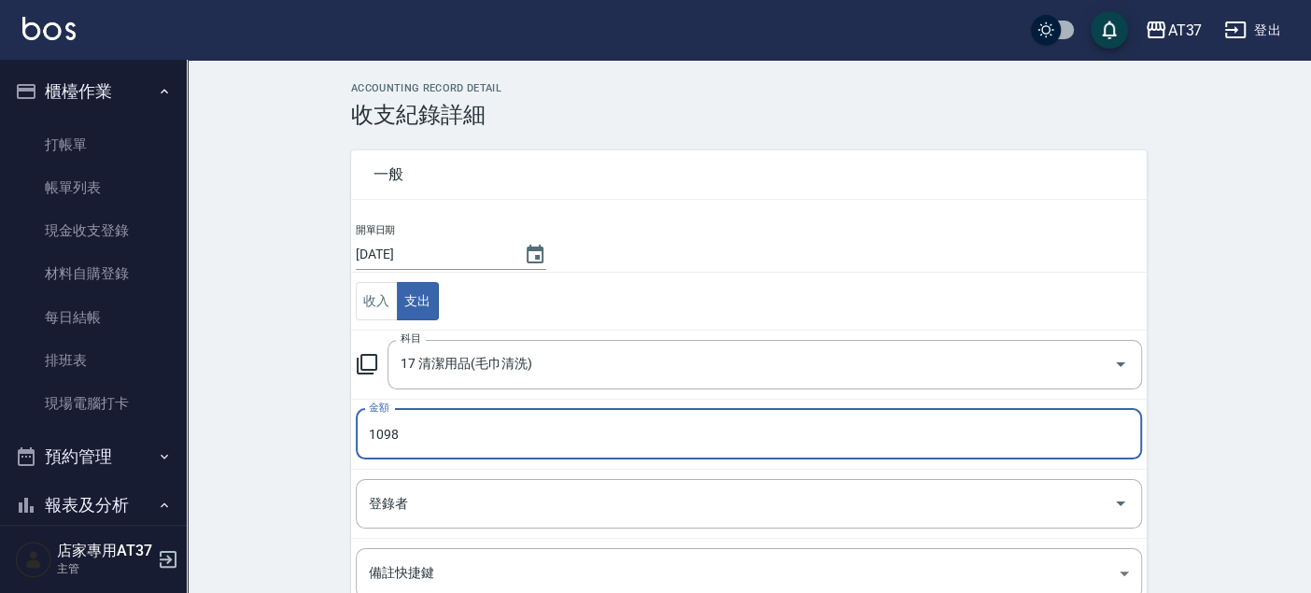
type input "1098"
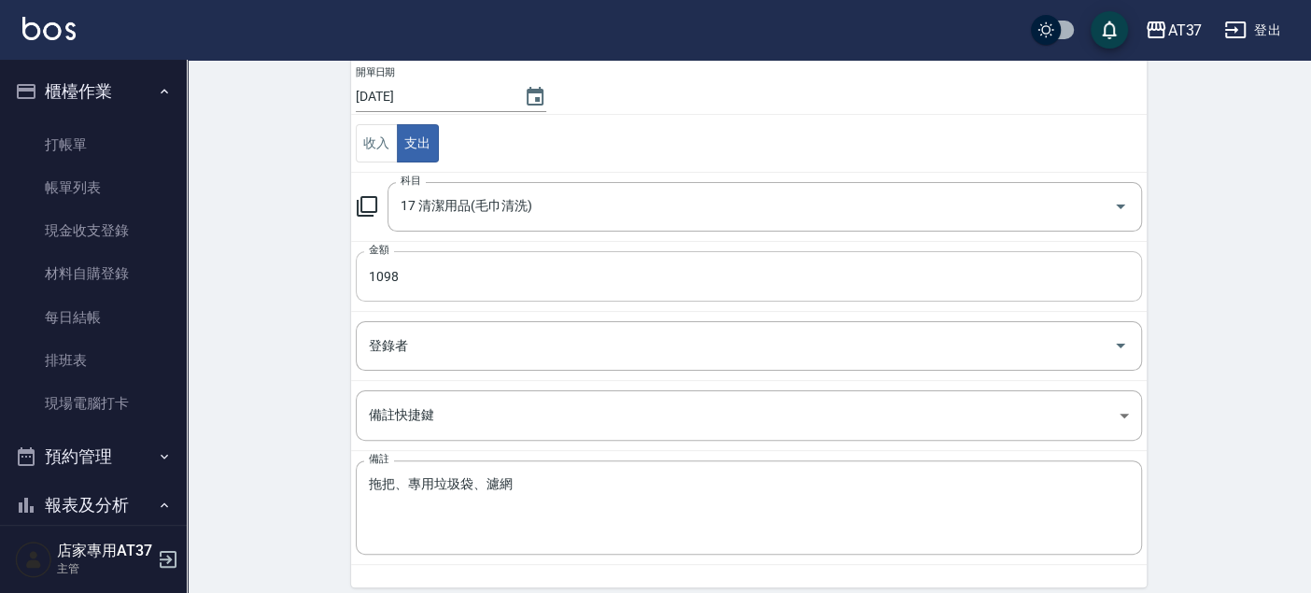
scroll to position [205, 0]
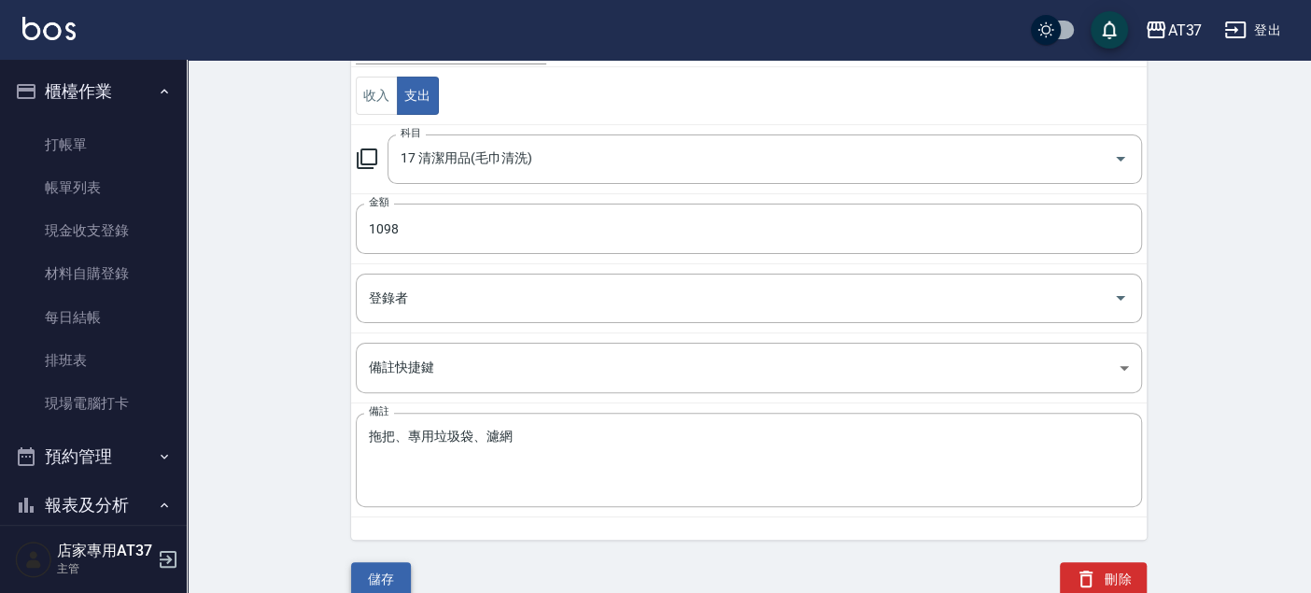
click at [404, 566] on button "儲存" at bounding box center [381, 579] width 60 height 35
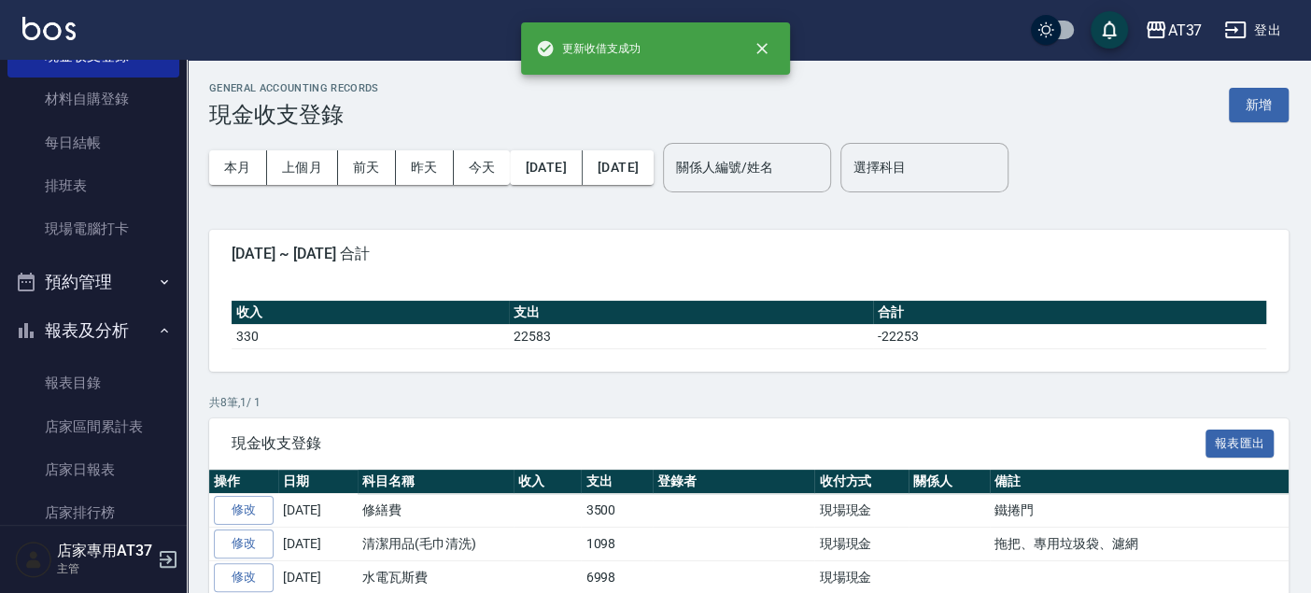
scroll to position [207, 0]
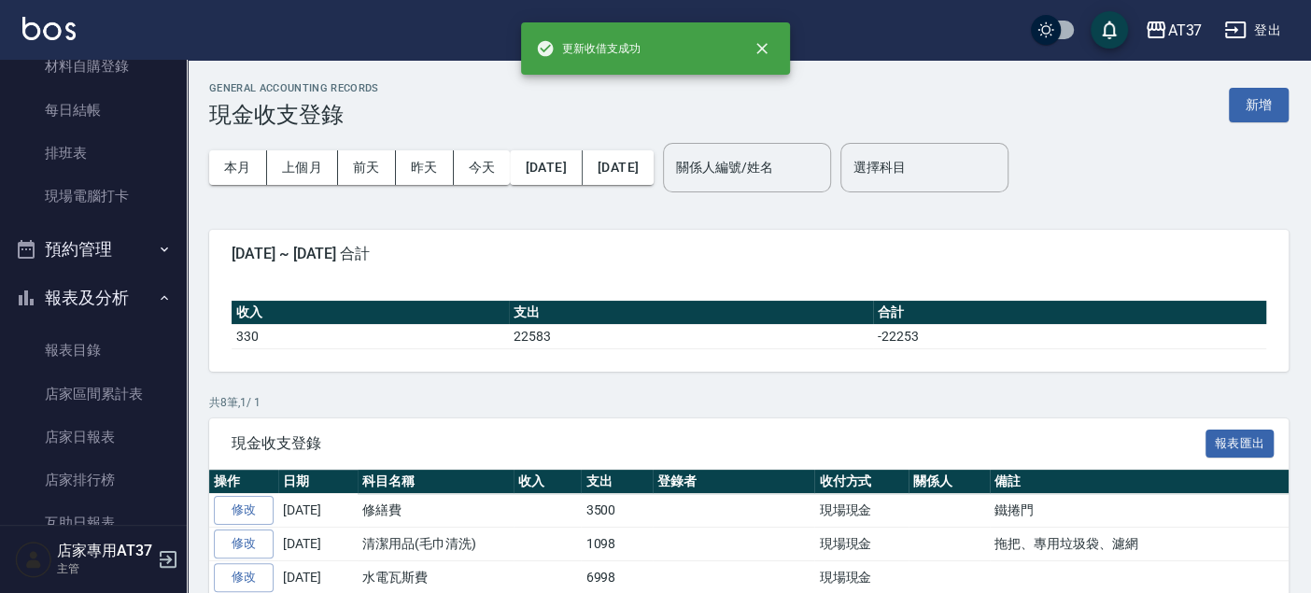
drag, startPoint x: 73, startPoint y: 429, endPoint x: 502, endPoint y: 433, distance: 429.5
click at [73, 429] on link "店家日報表" at bounding box center [93, 436] width 172 height 43
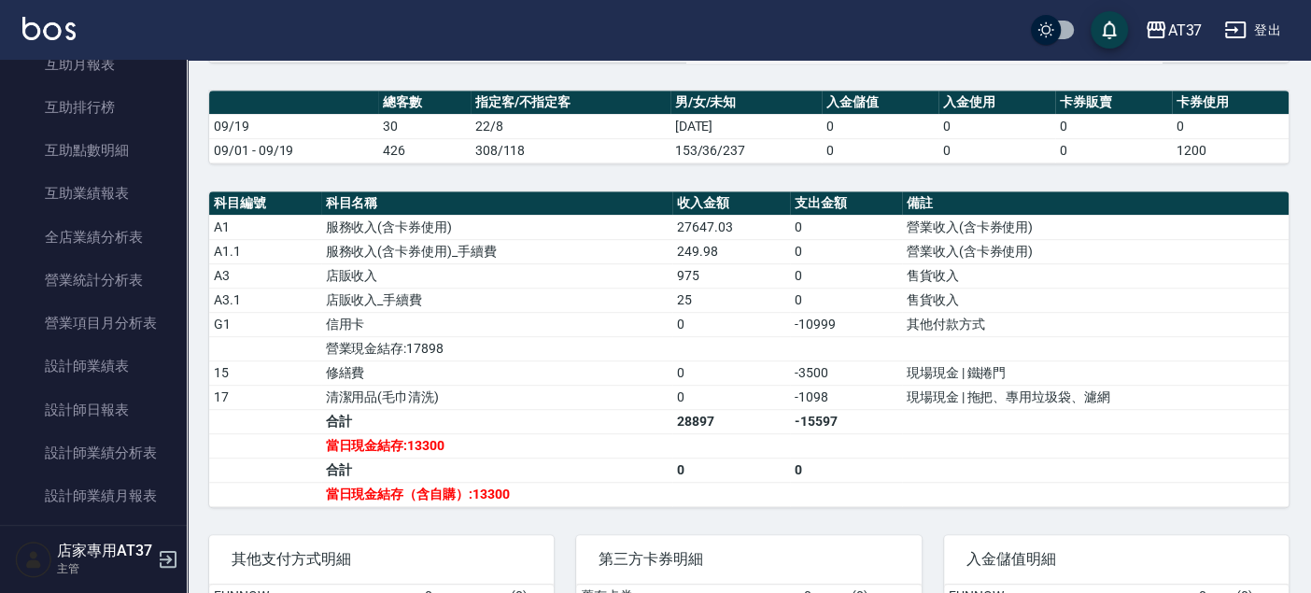
scroll to position [725, 0]
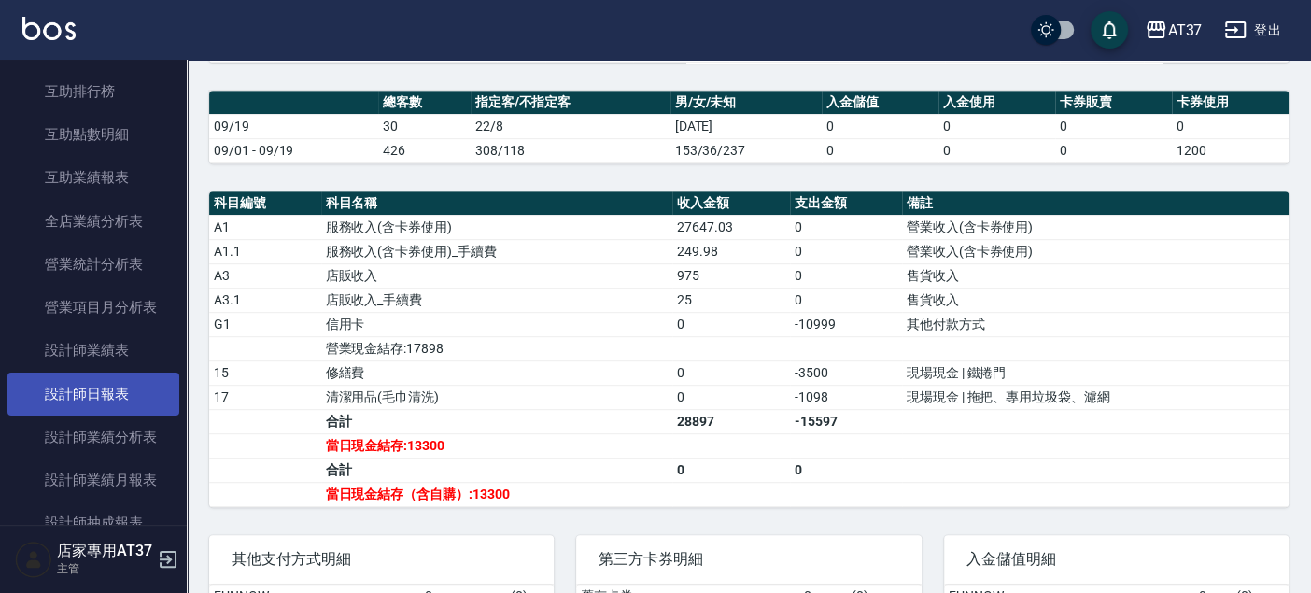
click at [134, 386] on link "設計師日報表" at bounding box center [93, 394] width 172 height 43
